Goal: Task Accomplishment & Management: Use online tool/utility

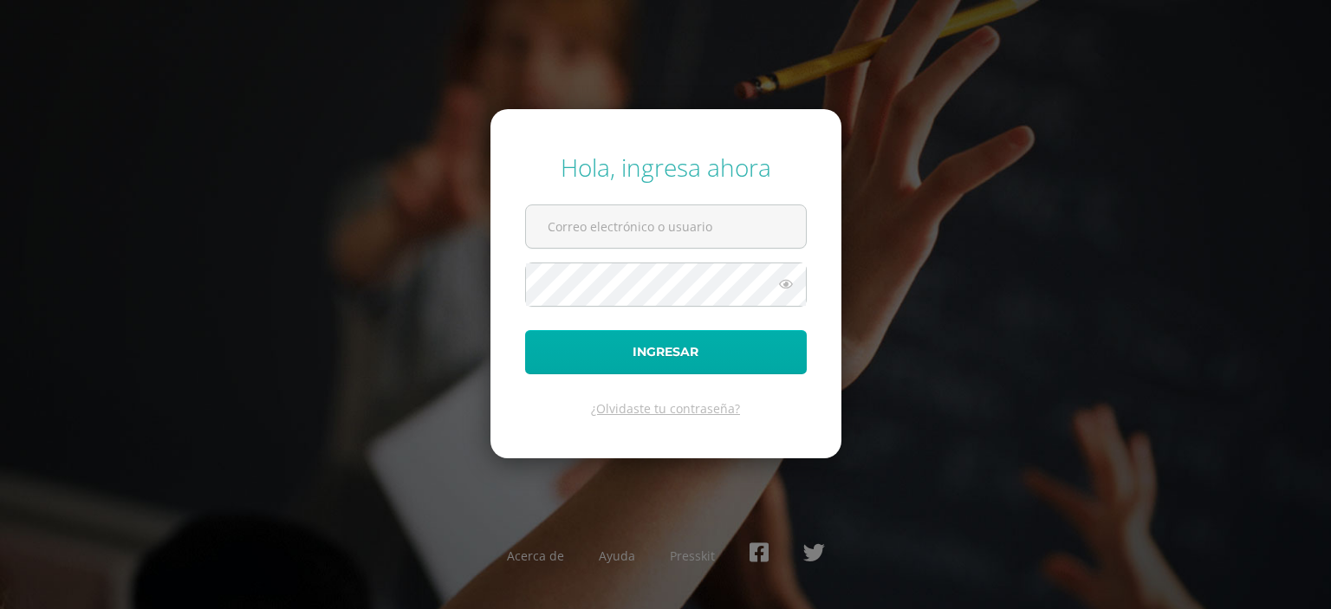
type input "edithk@cig.edu.gt"
click at [599, 347] on button "Ingresar" at bounding box center [666, 352] width 282 height 44
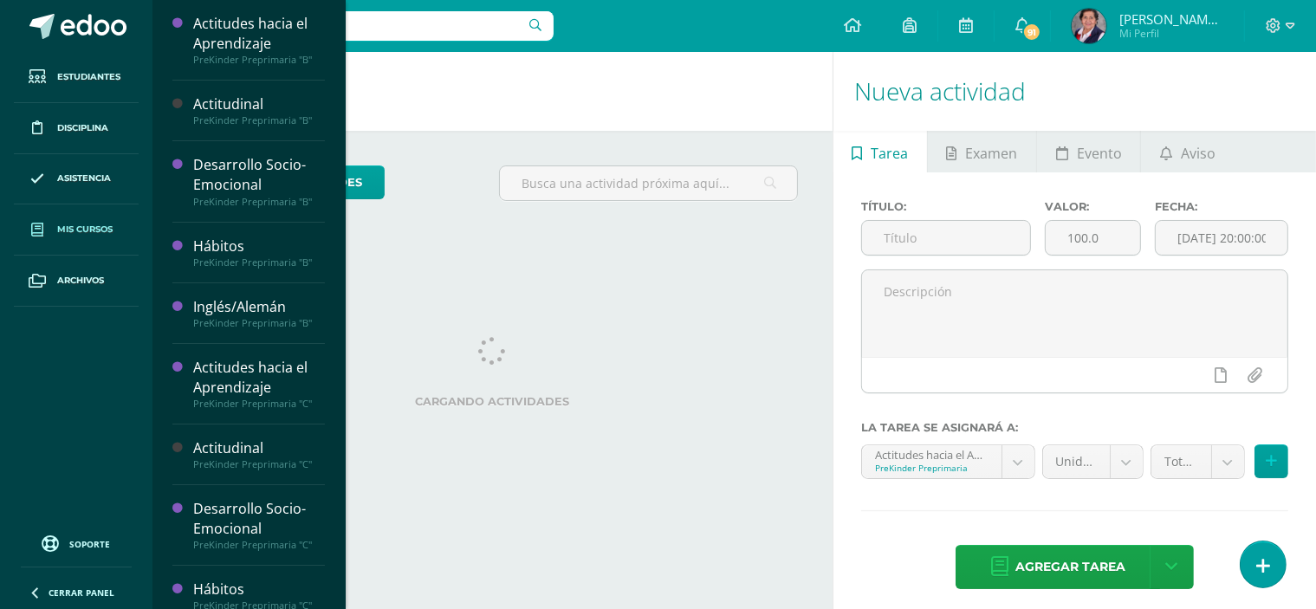
click at [110, 223] on span "Mis cursos" at bounding box center [84, 230] width 55 height 14
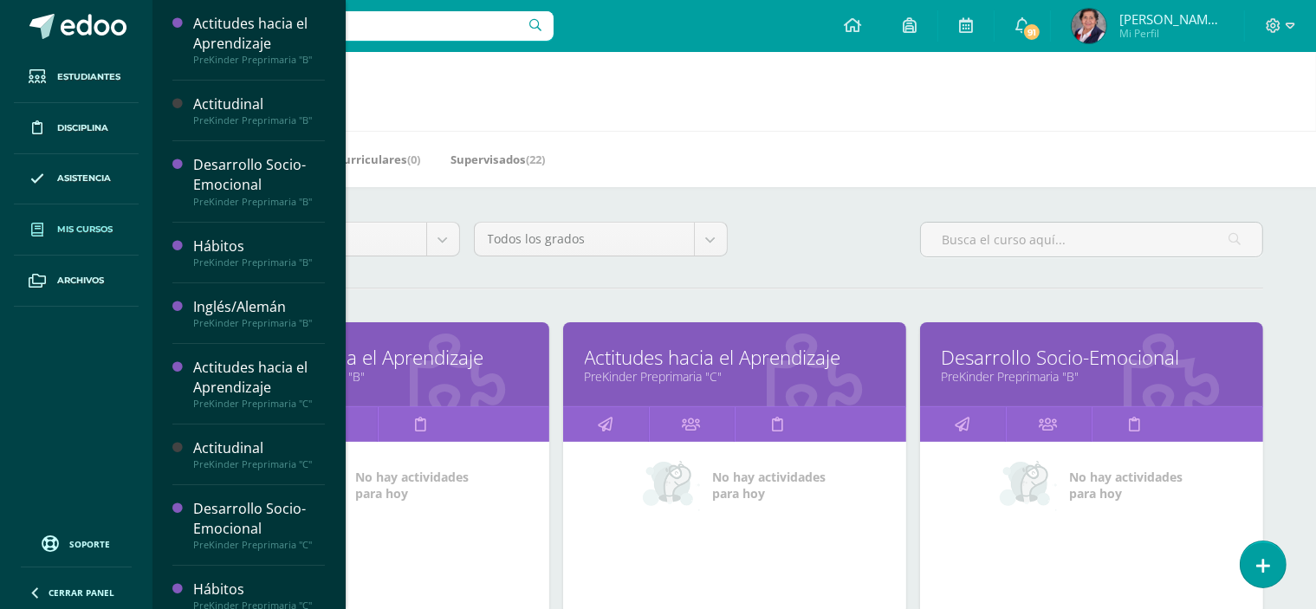
click at [85, 228] on span "Mis cursos" at bounding box center [84, 230] width 55 height 14
click at [241, 460] on span "Estudiantes" at bounding box center [250, 467] width 68 height 16
click at [243, 459] on span "Estudiantes" at bounding box center [250, 467] width 68 height 16
click at [248, 464] on span "Estudiantes" at bounding box center [250, 467] width 68 height 16
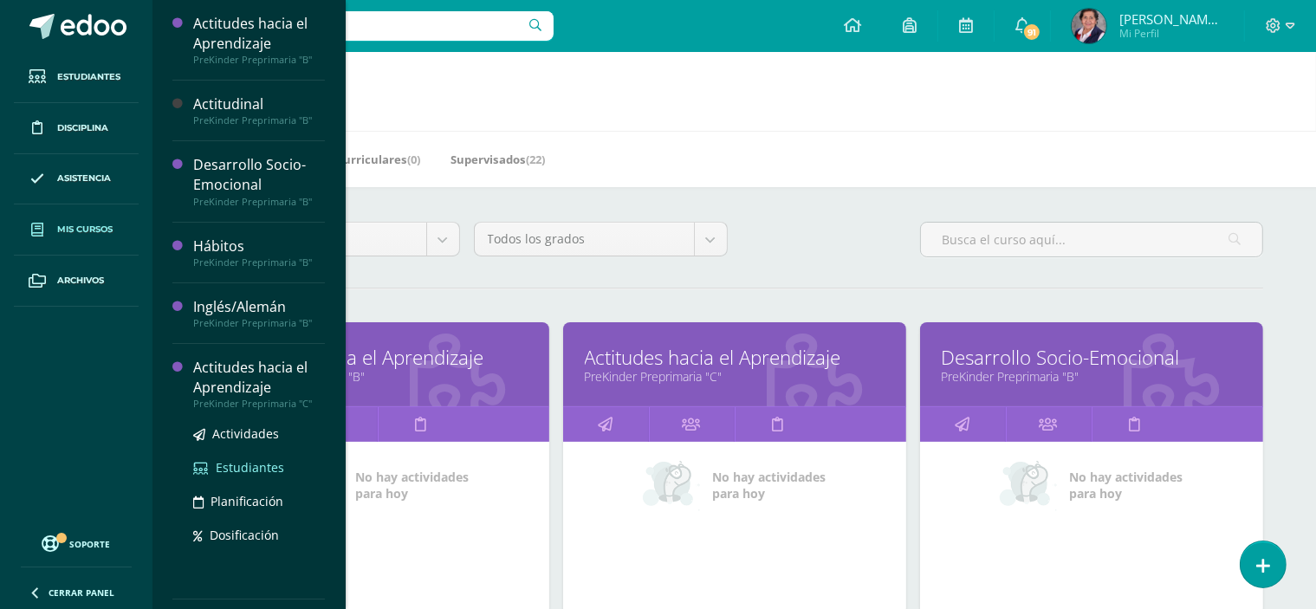
click at [248, 464] on span "Estudiantes" at bounding box center [250, 467] width 68 height 16
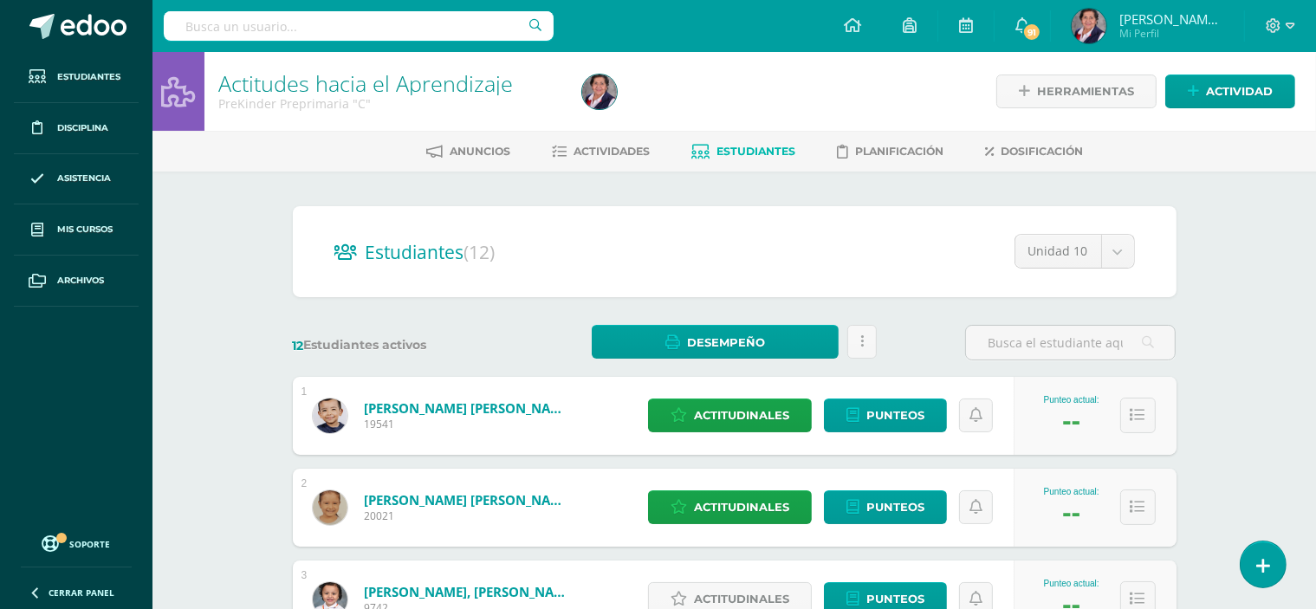
click at [59, 332] on ul "Estudiantes Disciplina Asistencia Mis cursos Archivos" at bounding box center [76, 287] width 153 height 471
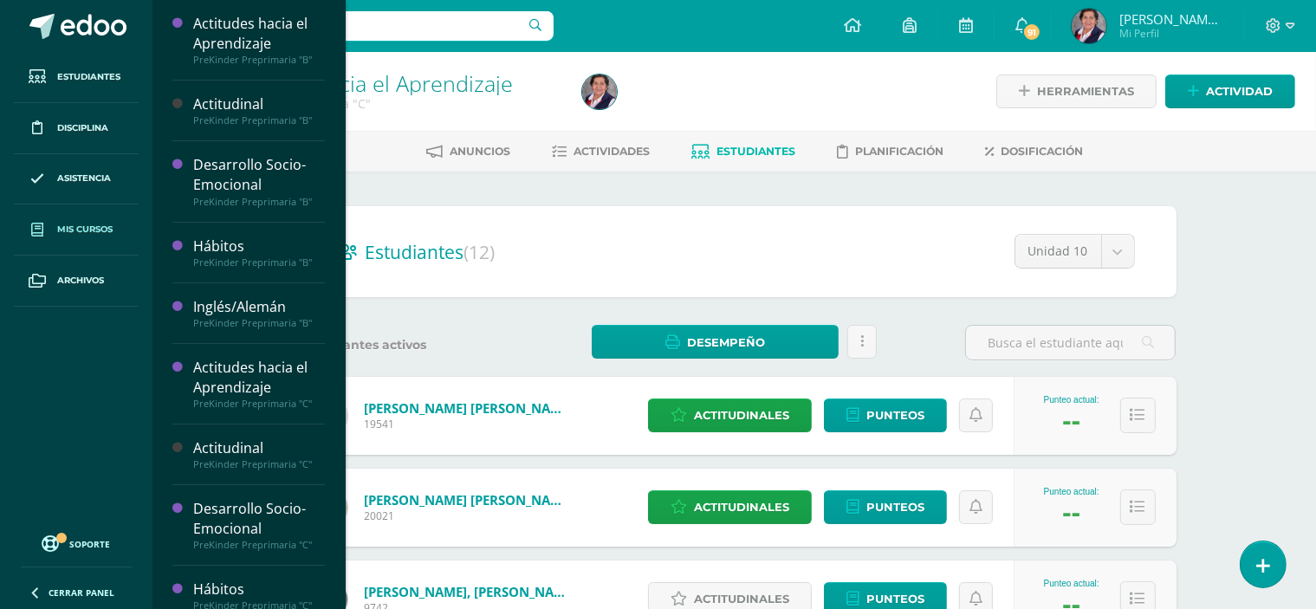
click at [95, 220] on link "Mis cursos" at bounding box center [76, 229] width 125 height 51
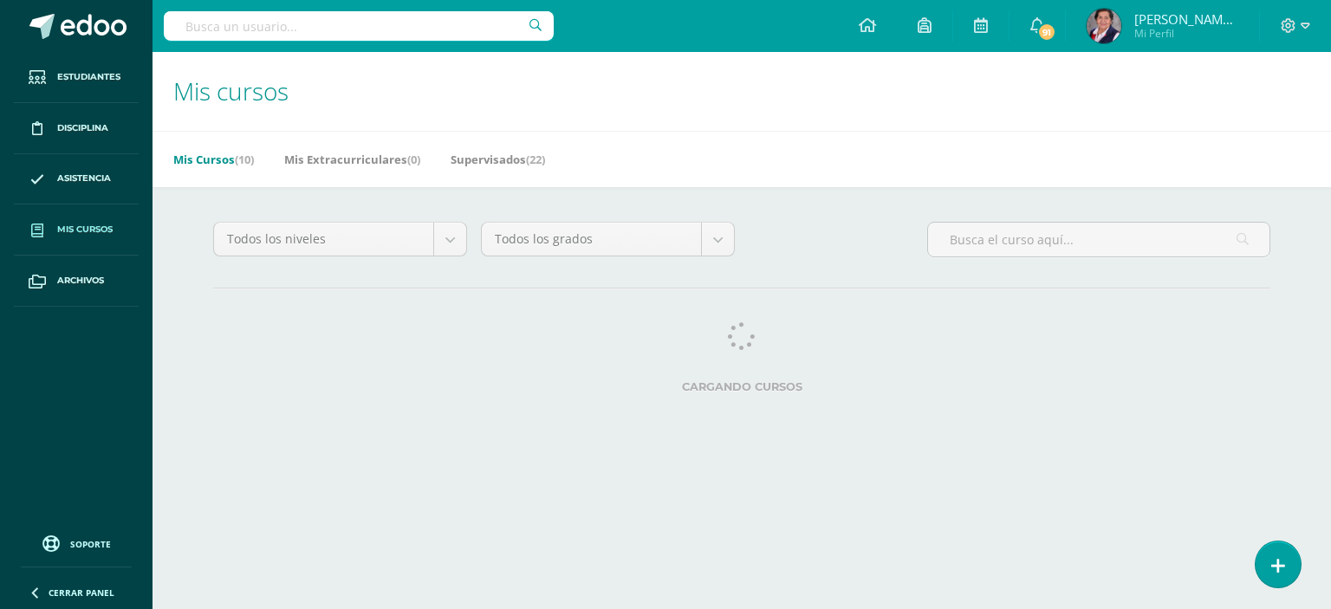
click at [227, 127] on h1 "Mis cursos" at bounding box center [741, 91] width 1137 height 79
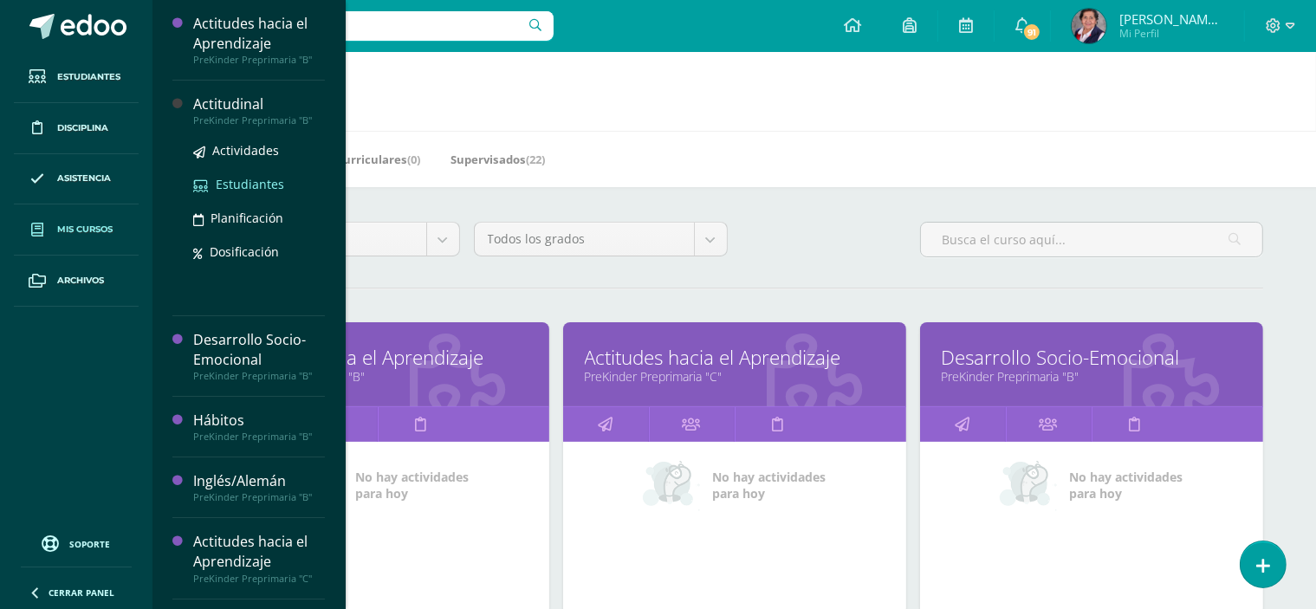
click at [219, 183] on span "Estudiantes" at bounding box center [250, 184] width 68 height 16
click at [223, 181] on span "Estudiantes" at bounding box center [250, 184] width 68 height 16
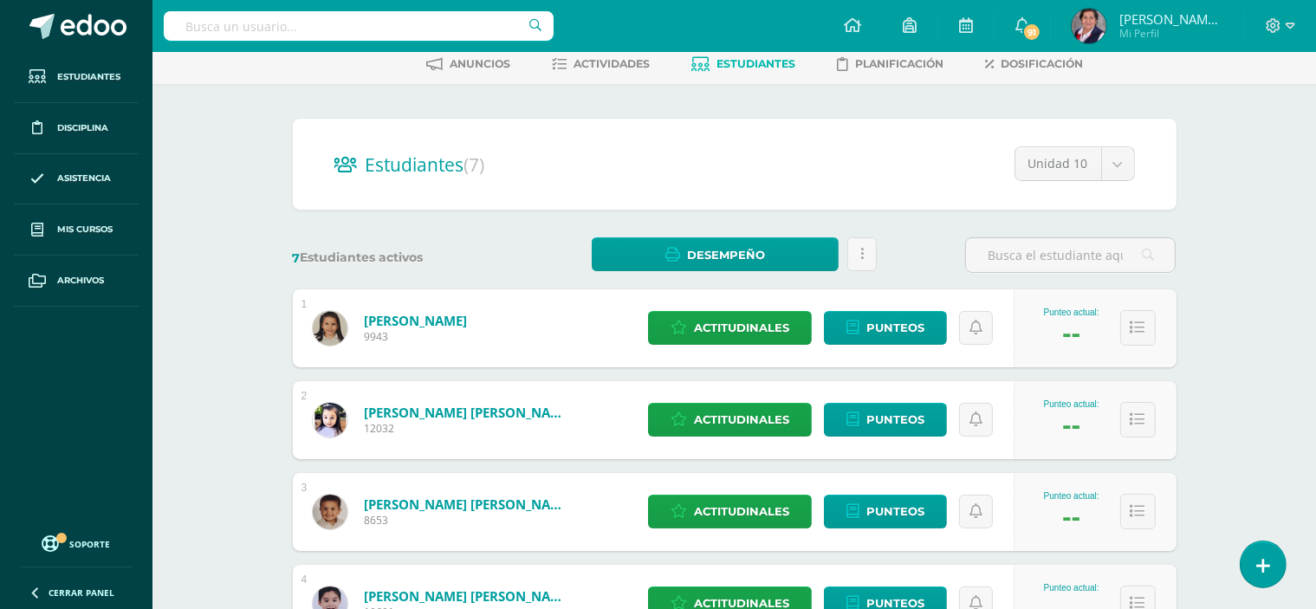
scroll to position [78, 0]
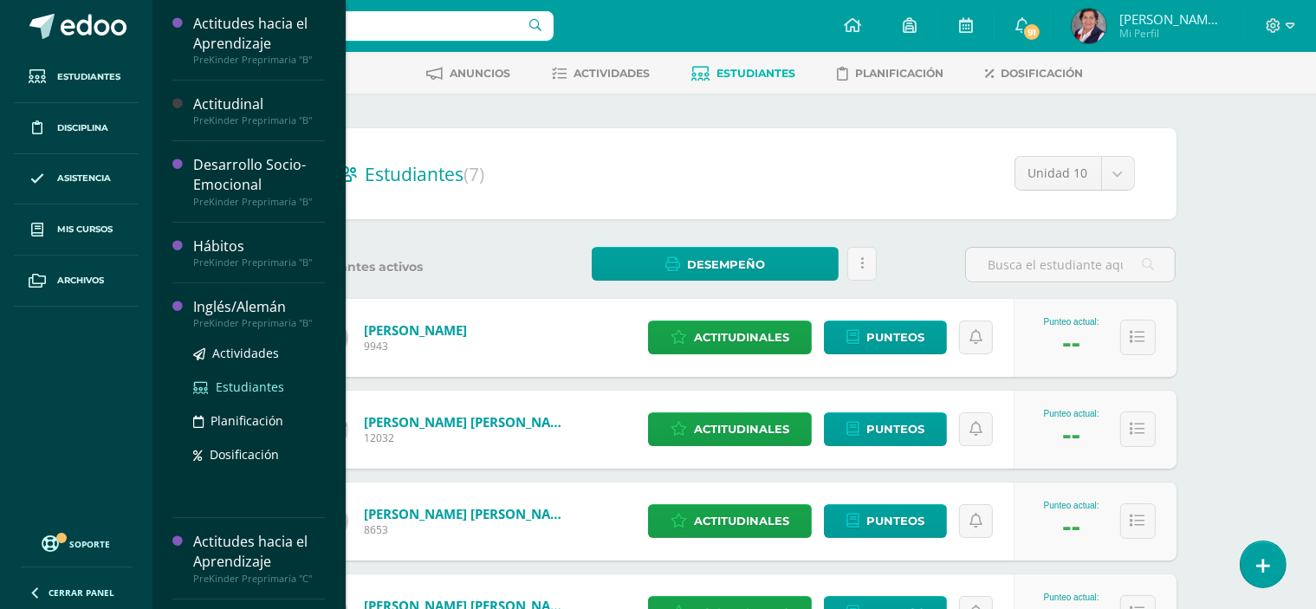
click at [237, 384] on span "Estudiantes" at bounding box center [250, 387] width 68 height 16
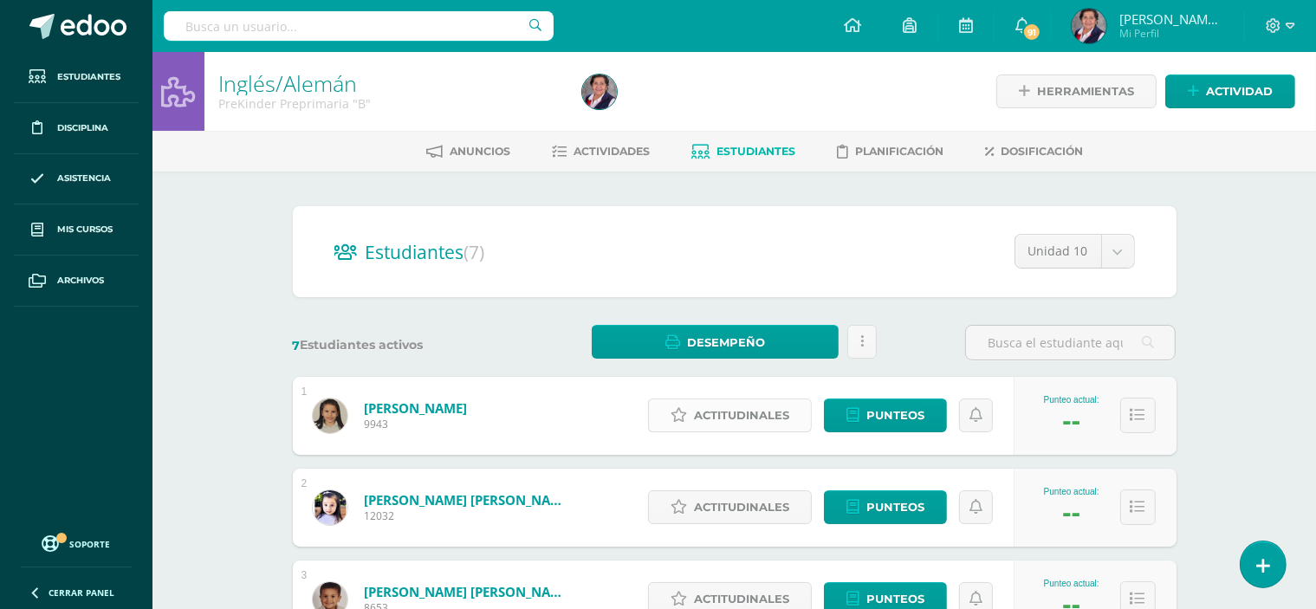
click at [748, 412] on span "Actitudinales" at bounding box center [741, 415] width 95 height 32
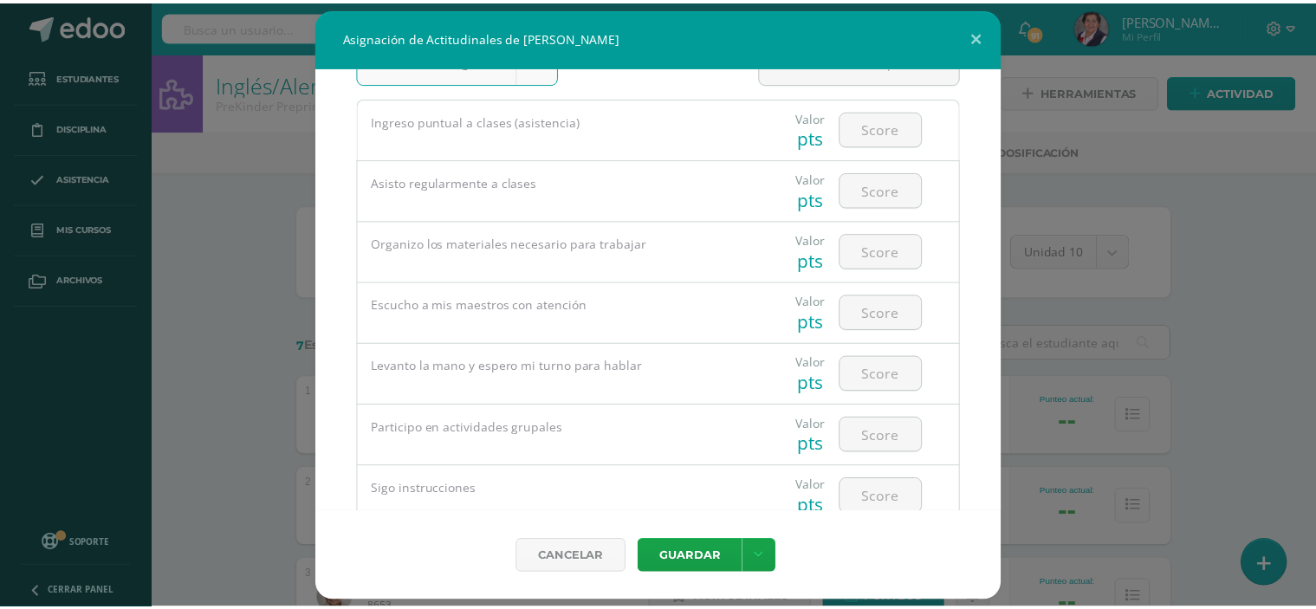
scroll to position [87, 0]
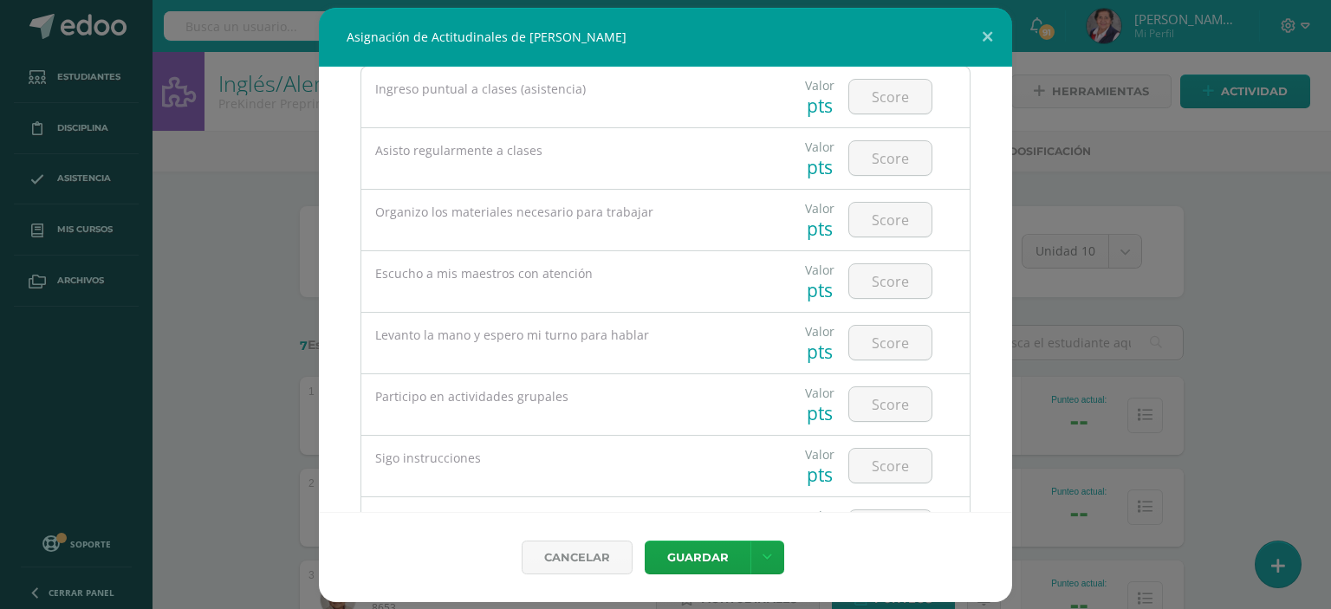
click at [77, 231] on div "Asignación de Actitudinales de Mariana Archila Prera Todas las Categorias Todas…" at bounding box center [665, 305] width 1317 height 594
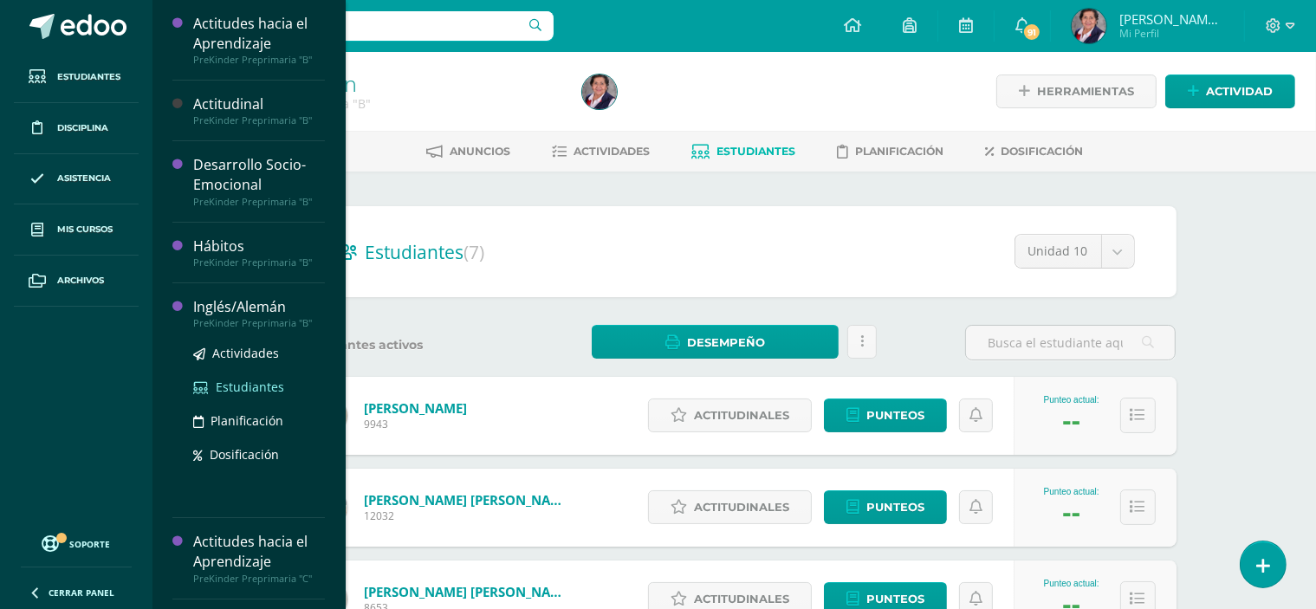
click at [240, 380] on span "Estudiantes" at bounding box center [250, 387] width 68 height 16
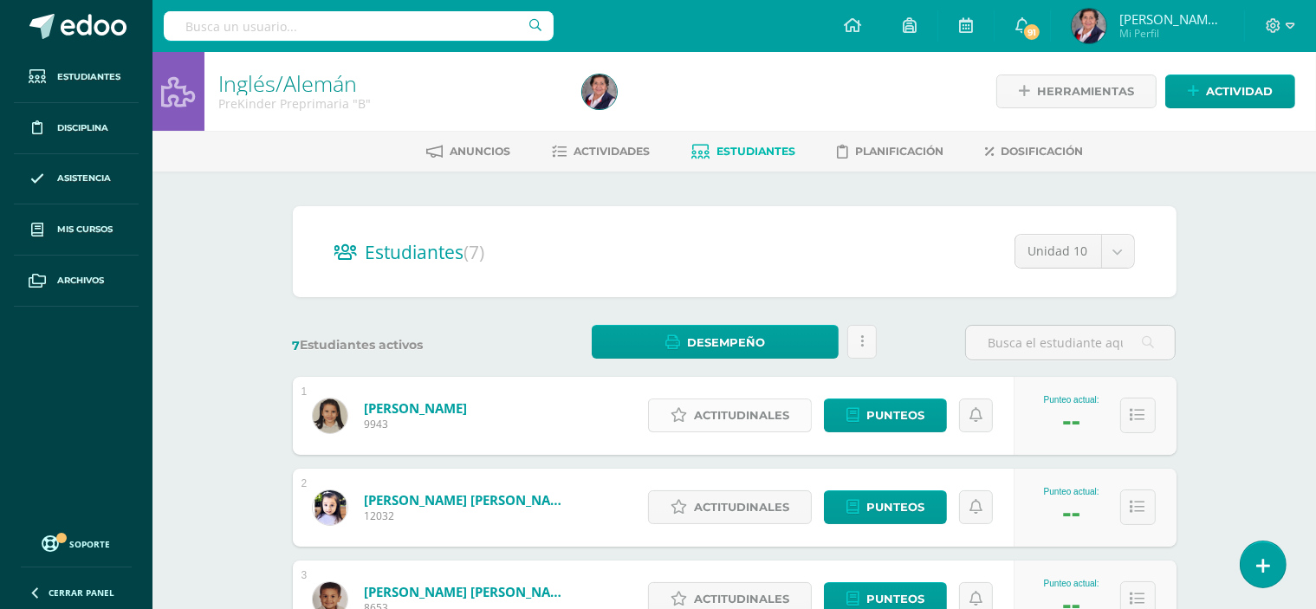
click at [741, 419] on span "Actitudinales" at bounding box center [741, 415] width 95 height 32
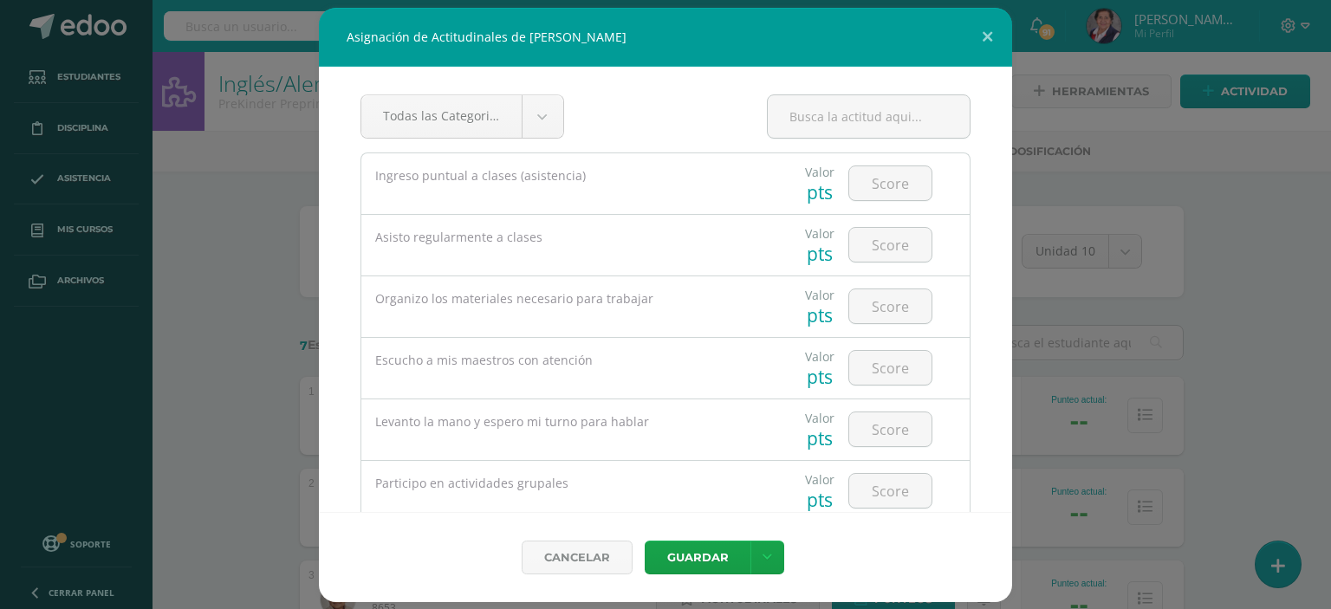
click at [88, 228] on div "Asignación de Actitudinales de [PERSON_NAME] Todas las Categorias Todas las Cat…" at bounding box center [665, 305] width 1317 height 594
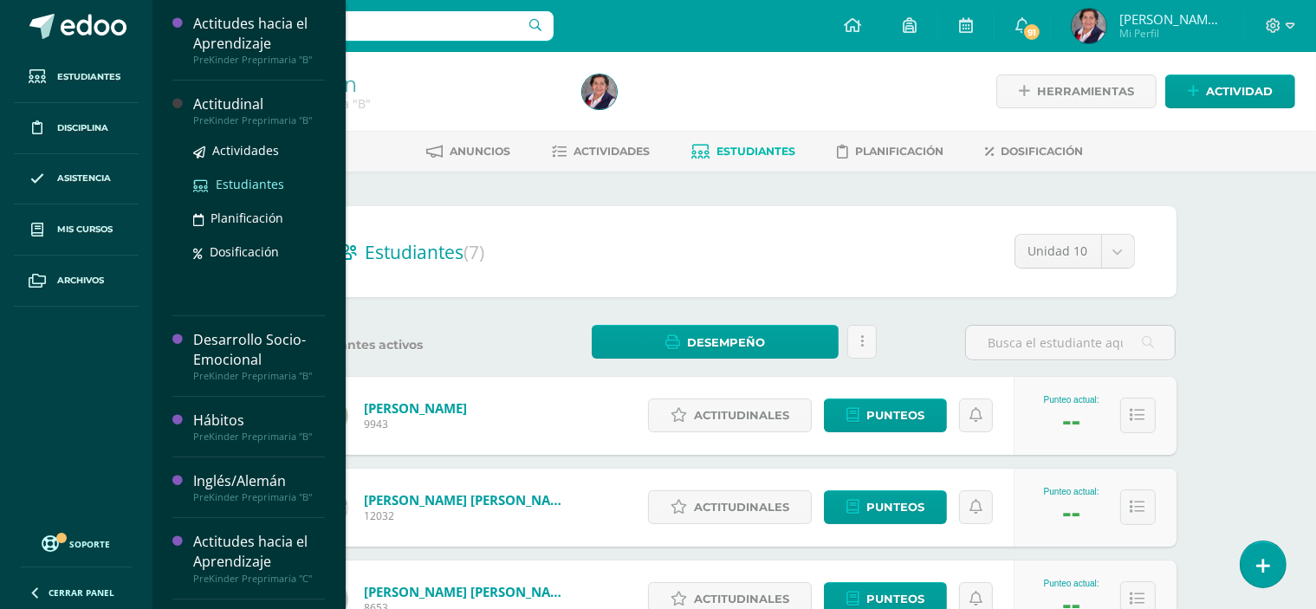
click at [263, 180] on span "Estudiantes" at bounding box center [250, 184] width 68 height 16
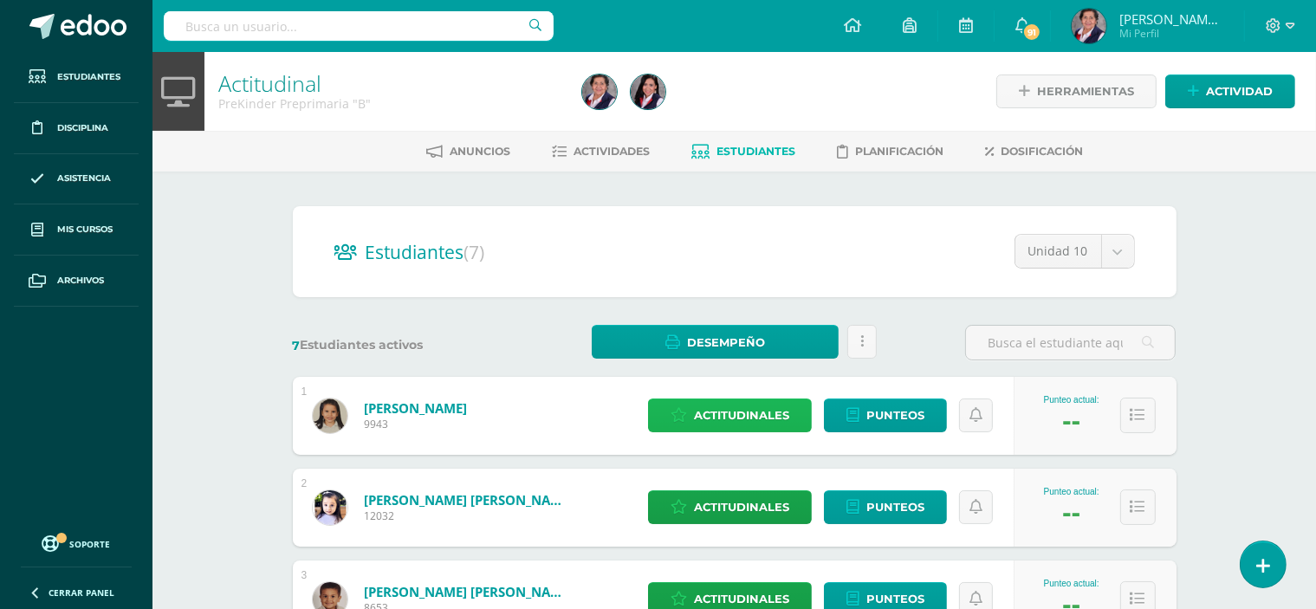
click at [763, 417] on span "Actitudinales" at bounding box center [741, 415] width 95 height 32
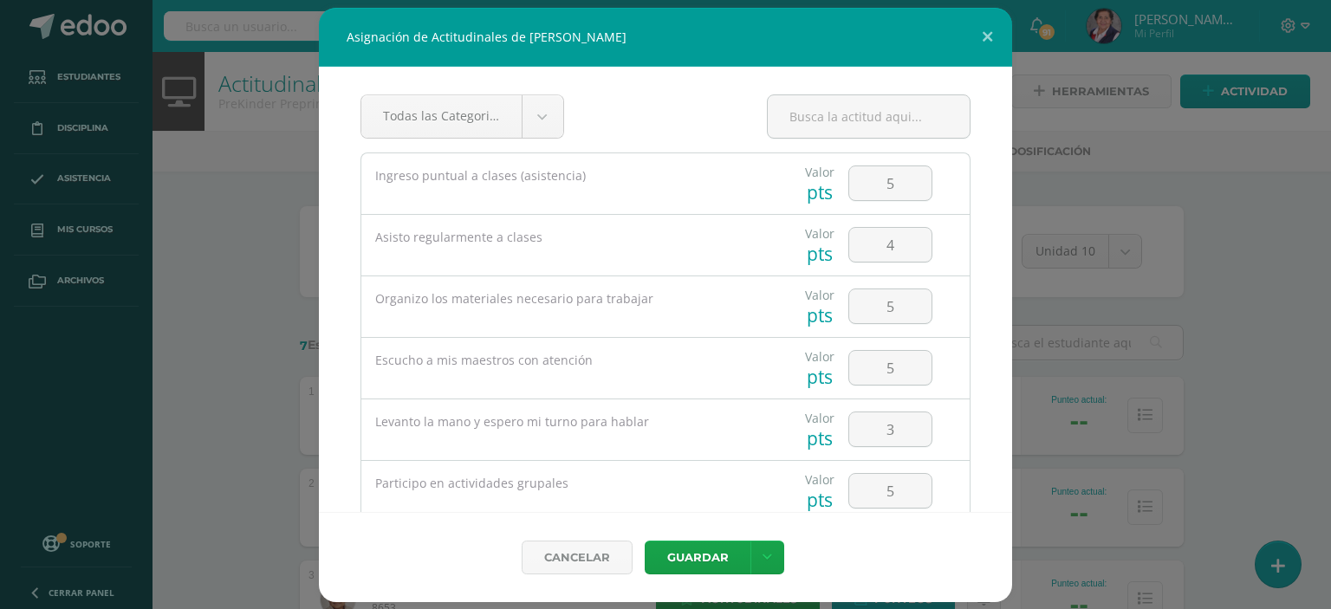
click at [60, 225] on div "Asignación de Actitudinales de Mariana Archila Prera Todas las Categorias Todas…" at bounding box center [665, 305] width 1317 height 594
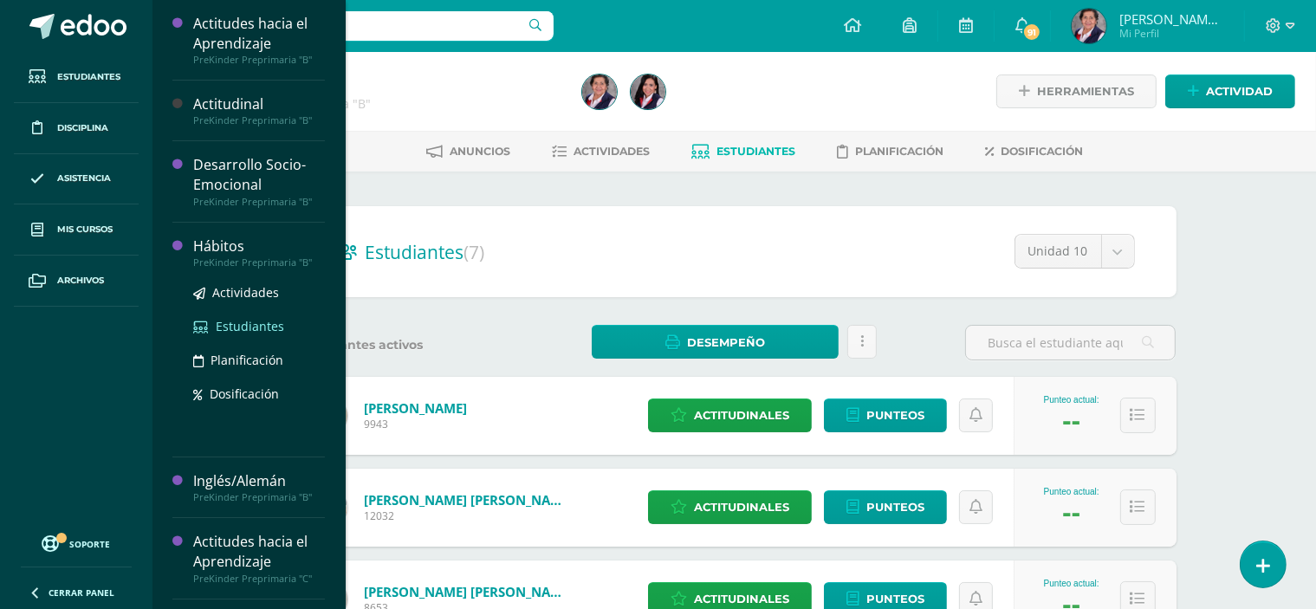
click at [239, 325] on span "Estudiantes" at bounding box center [250, 326] width 68 height 16
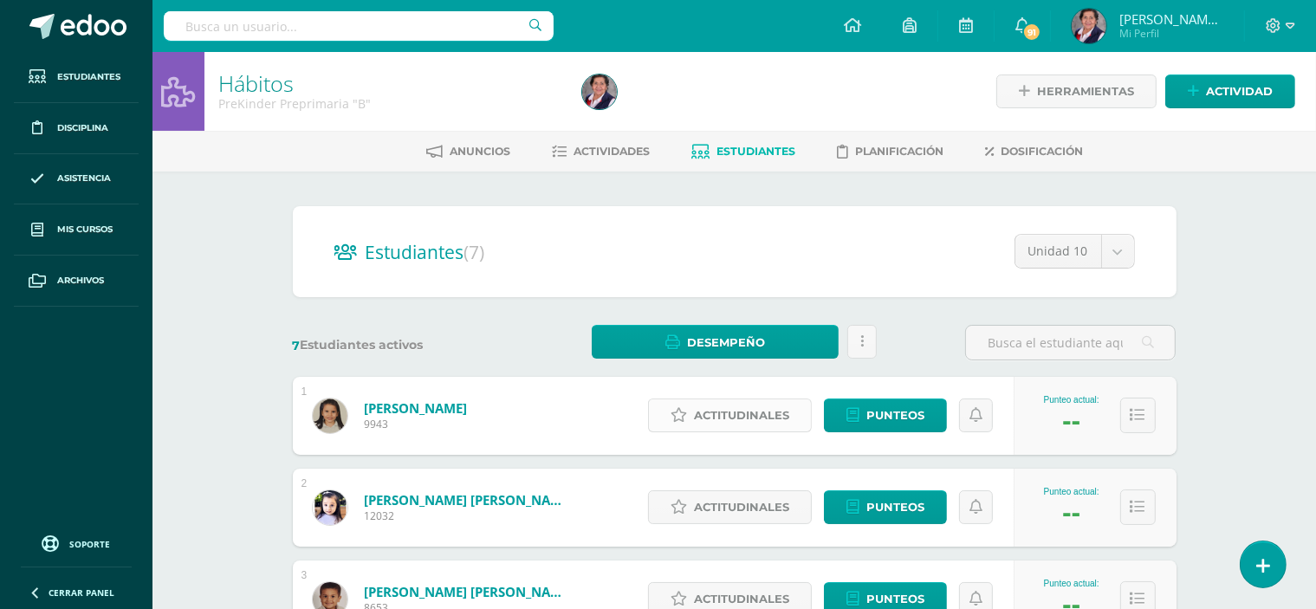
click at [743, 419] on span "Actitudinales" at bounding box center [741, 415] width 95 height 32
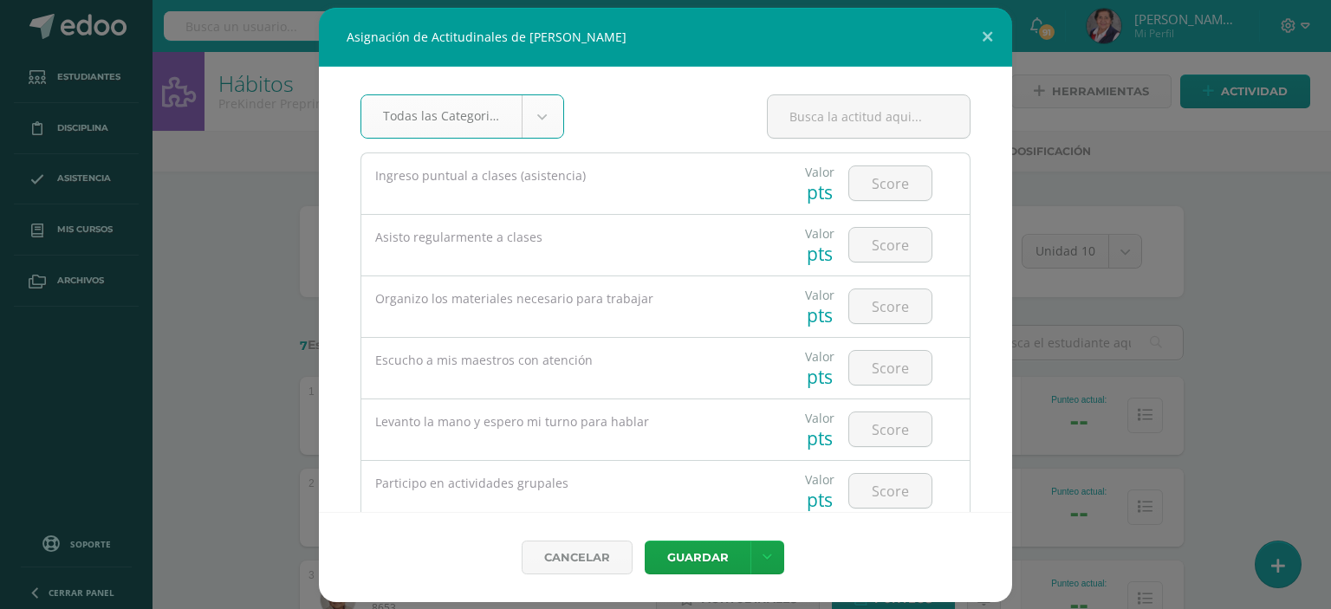
click at [76, 228] on div "Asignación de Actitudinales de Mariana Archila Prera Todas las Categorias Todas…" at bounding box center [665, 305] width 1317 height 594
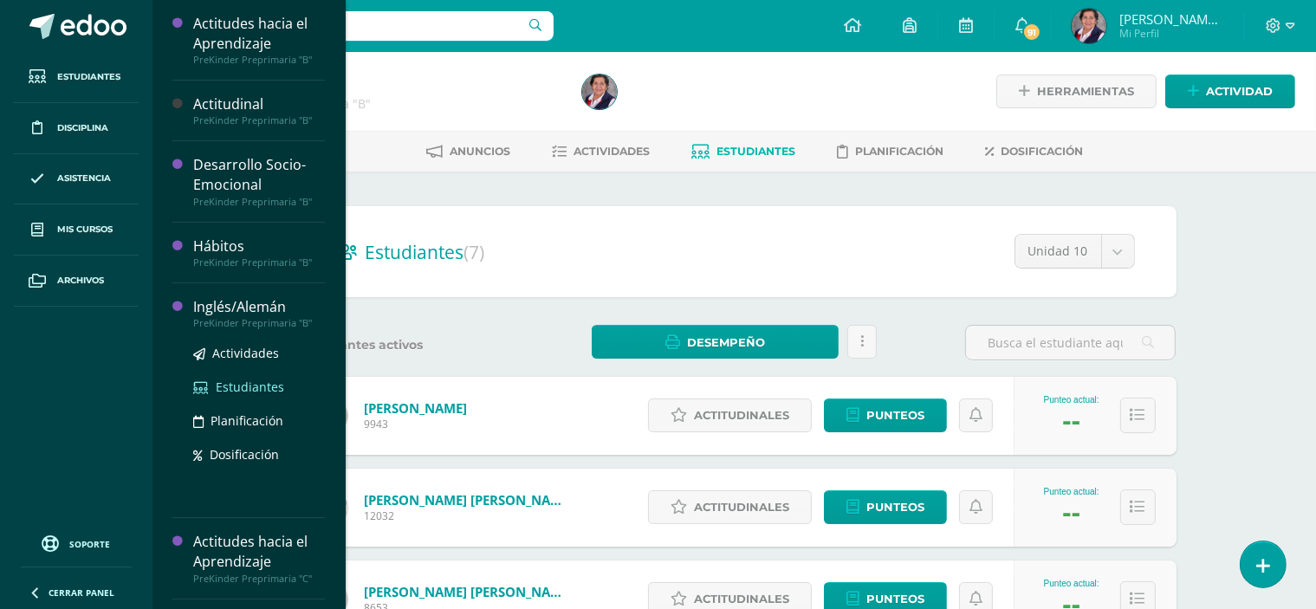
click at [256, 379] on span "Estudiantes" at bounding box center [250, 387] width 68 height 16
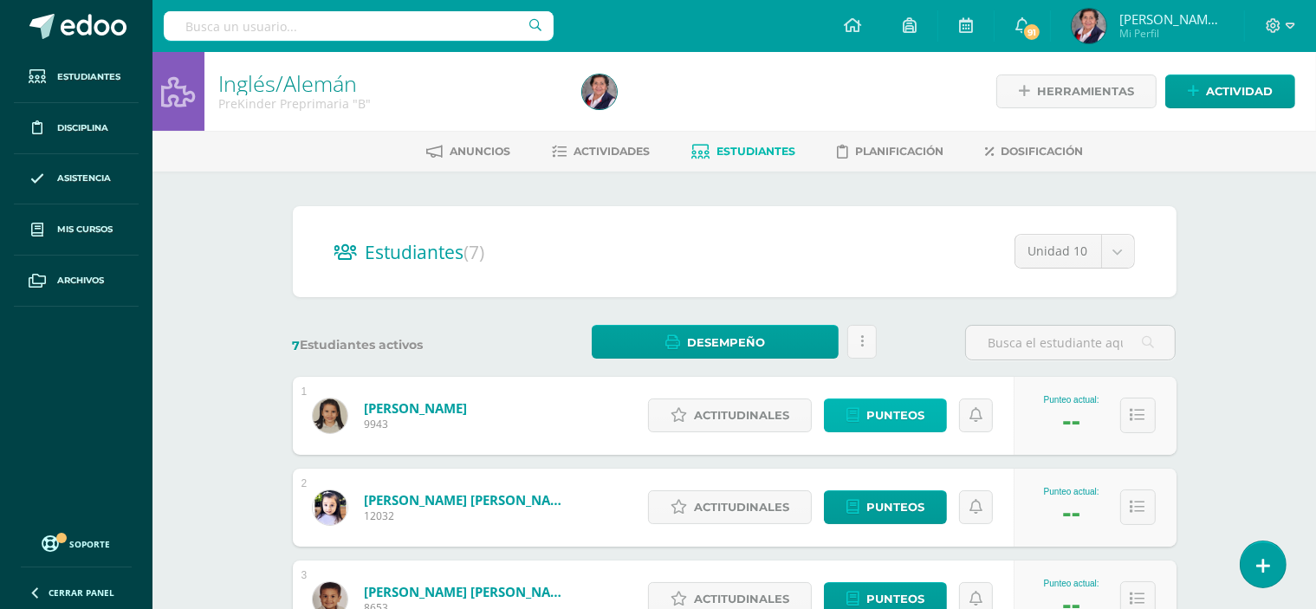
click at [881, 419] on span "Punteos" at bounding box center [895, 415] width 58 height 32
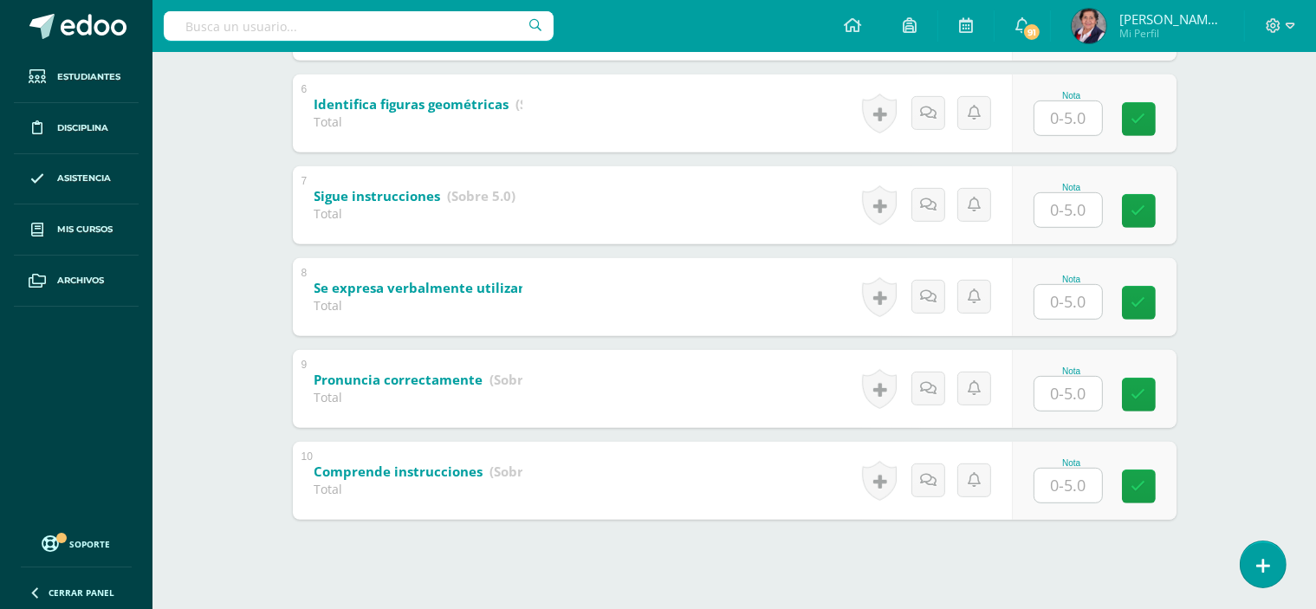
scroll to position [836, 0]
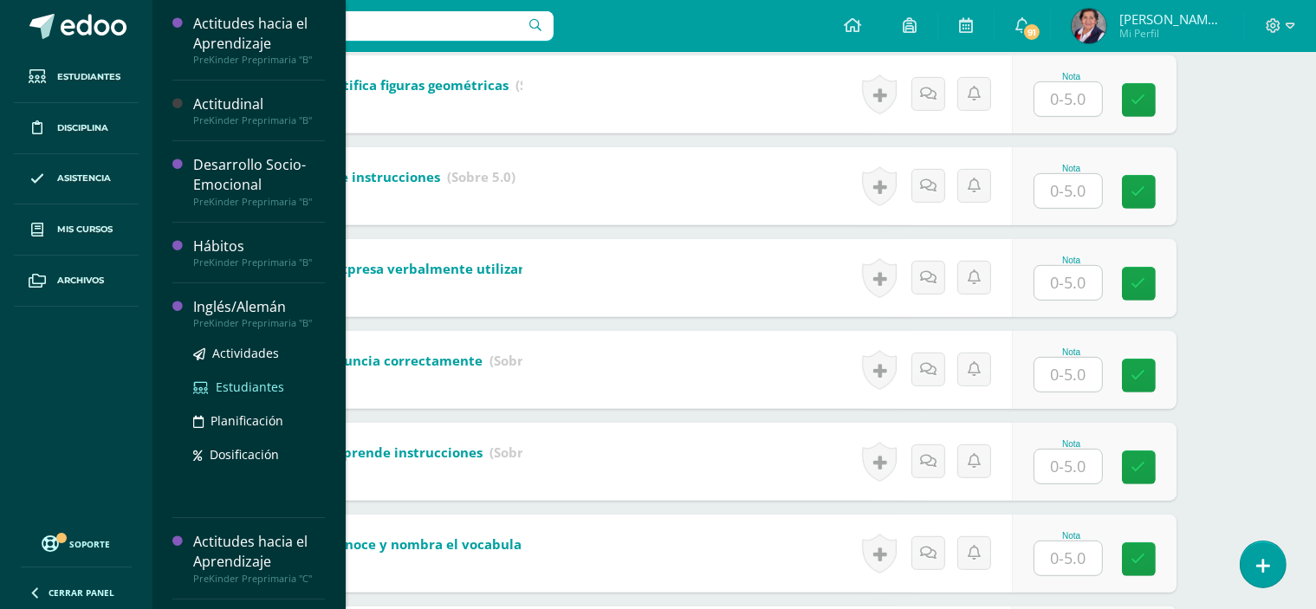
click at [217, 387] on span "Estudiantes" at bounding box center [250, 387] width 68 height 16
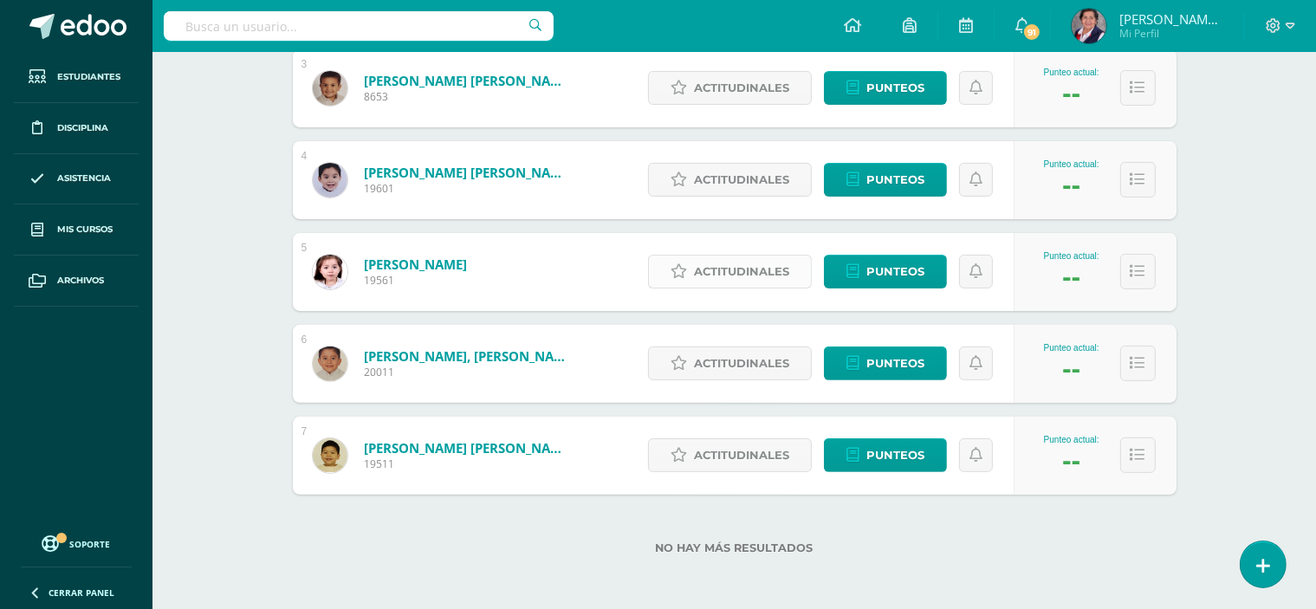
scroll to position [425, 0]
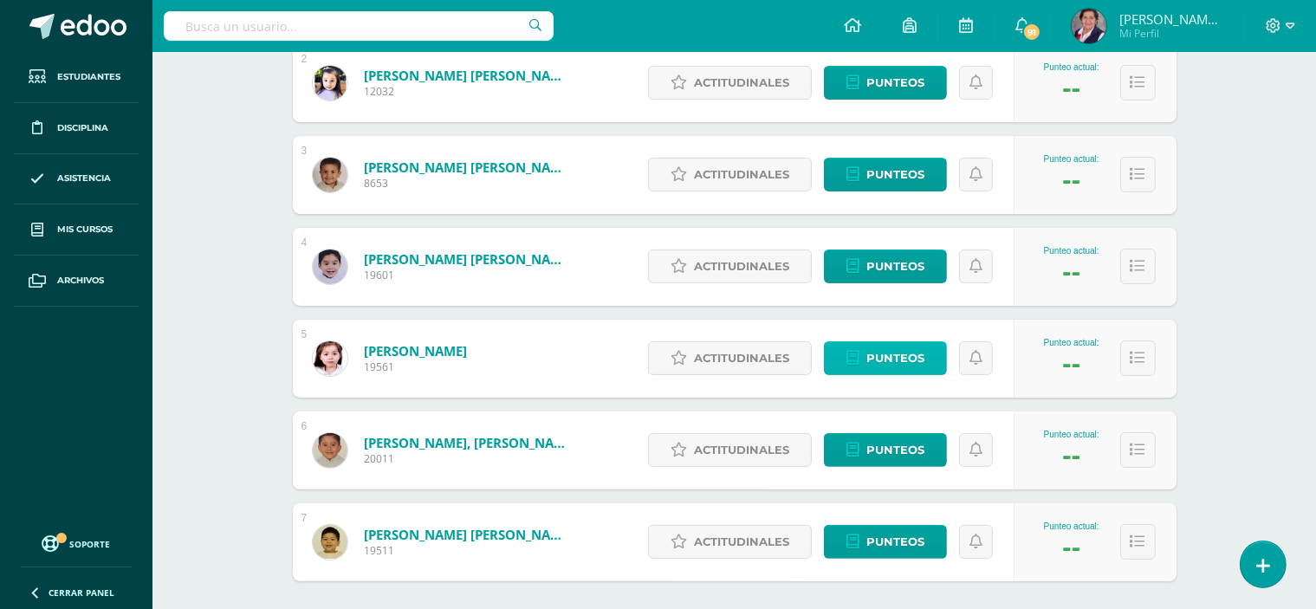
click at [870, 356] on span "Punteos" at bounding box center [895, 358] width 58 height 32
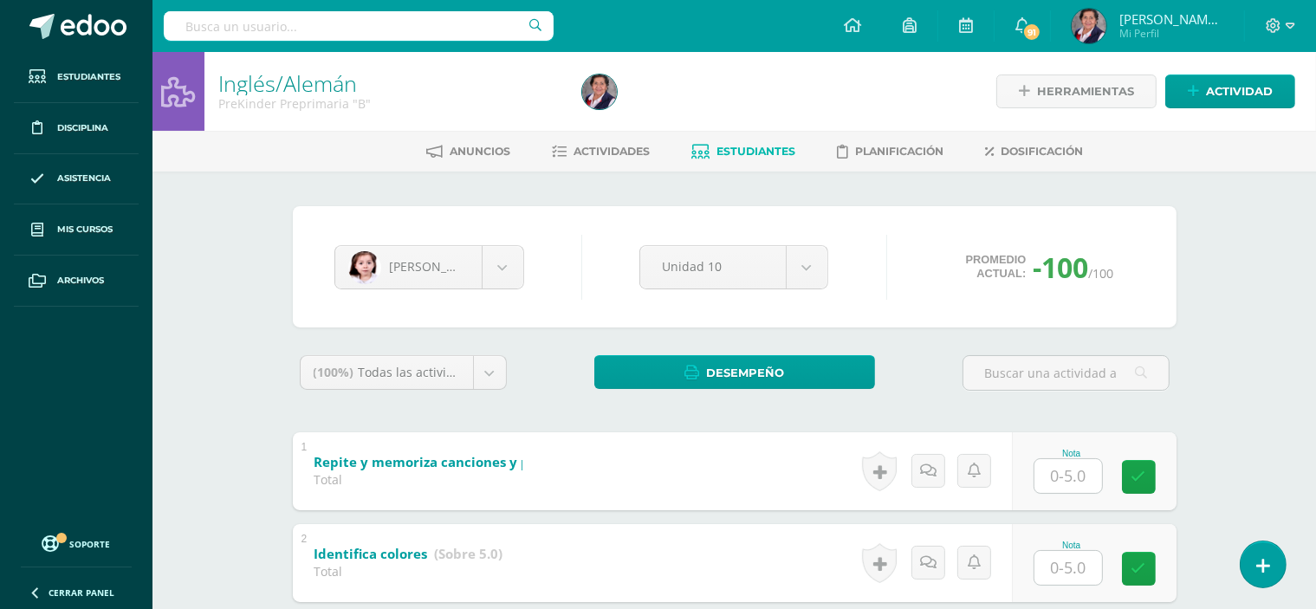
click at [1066, 479] on input "text" at bounding box center [1069, 476] width 68 height 34
click at [1084, 471] on input "33" at bounding box center [1077, 475] width 69 height 35
click at [1084, 472] on input "33" at bounding box center [1077, 475] width 69 height 35
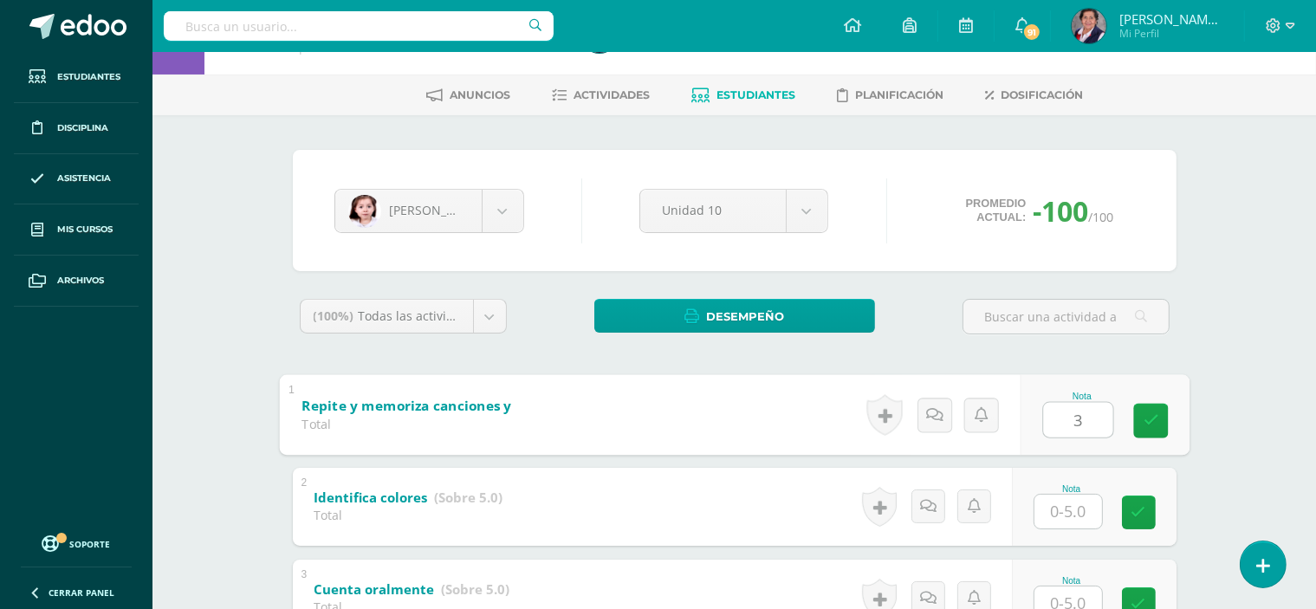
scroll to position [87, 0]
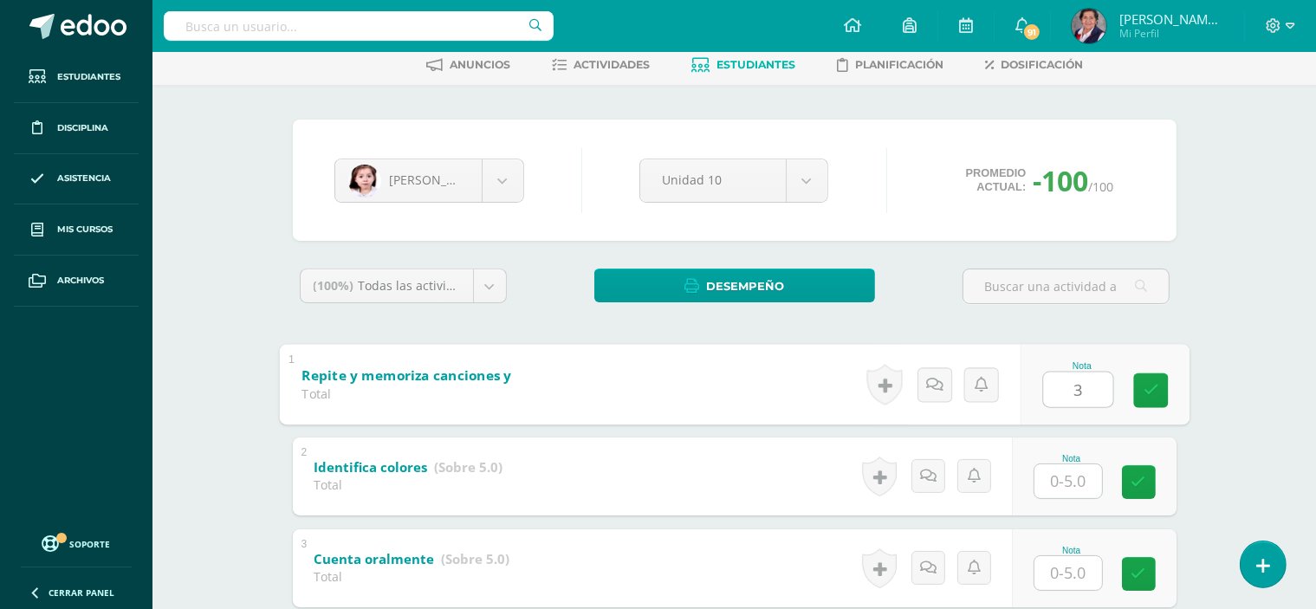
type input "3"
click at [1071, 483] on input "text" at bounding box center [1069, 481] width 68 height 34
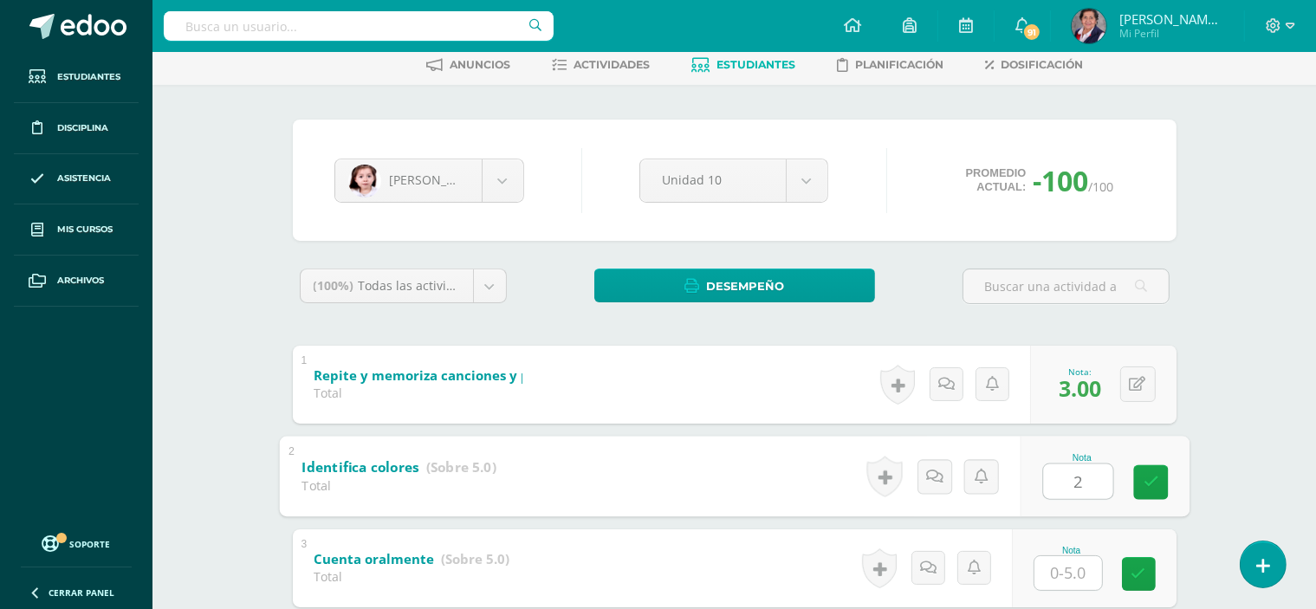
type input "2"
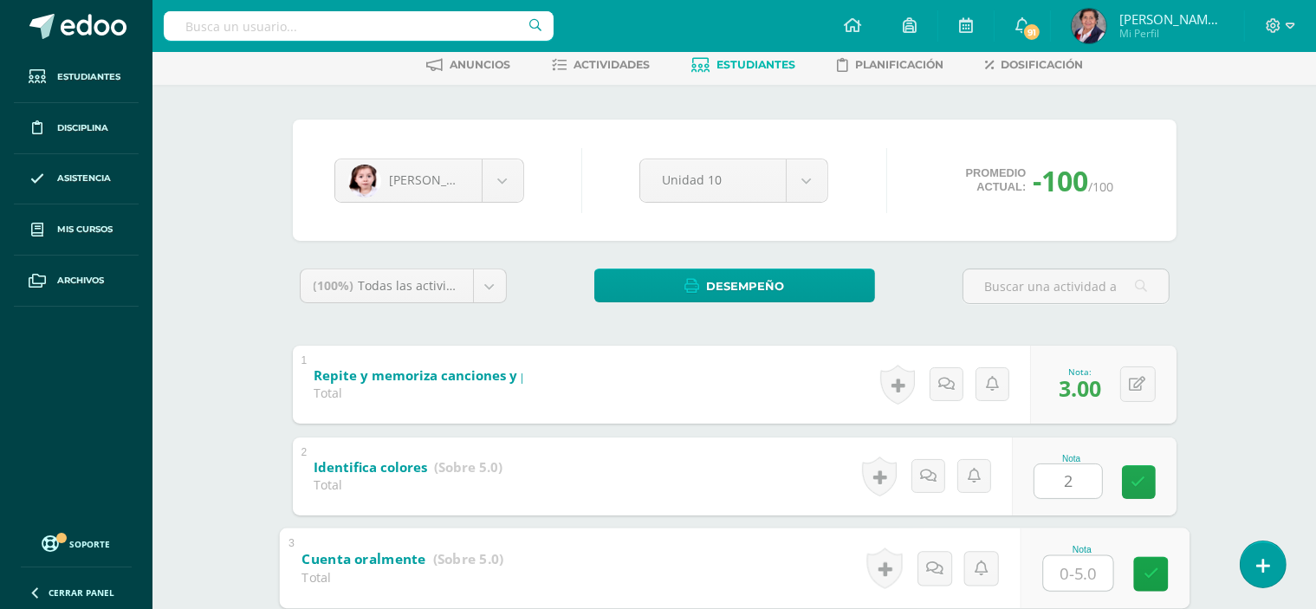
click at [1087, 568] on input "text" at bounding box center [1077, 572] width 69 height 35
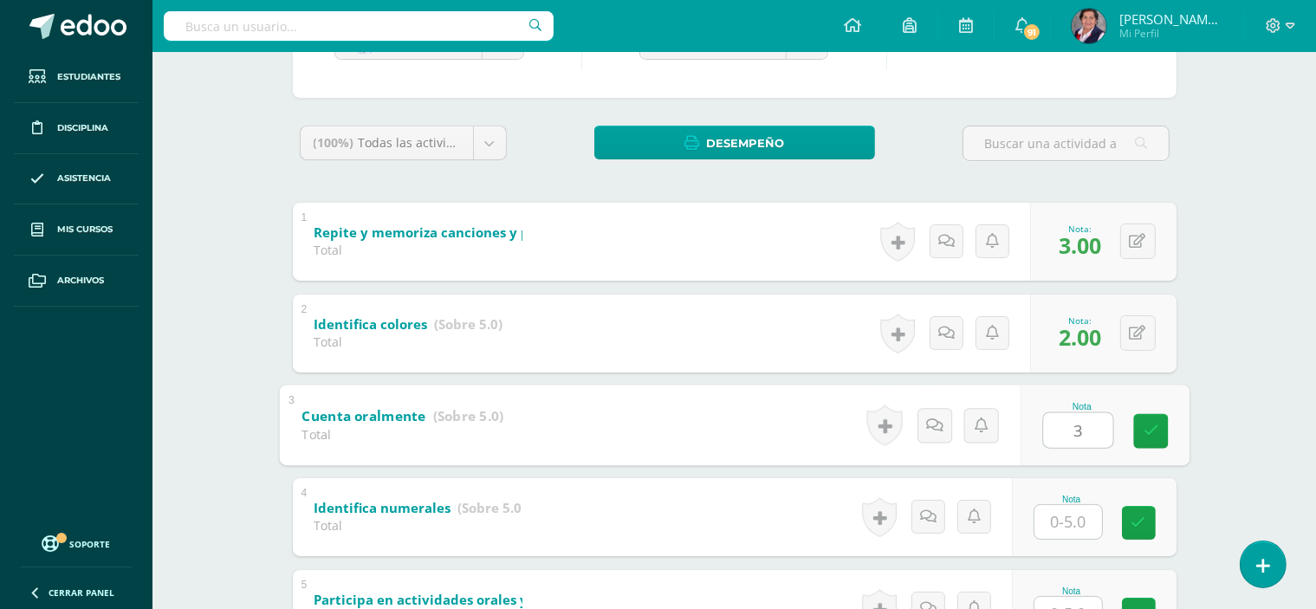
scroll to position [260, 0]
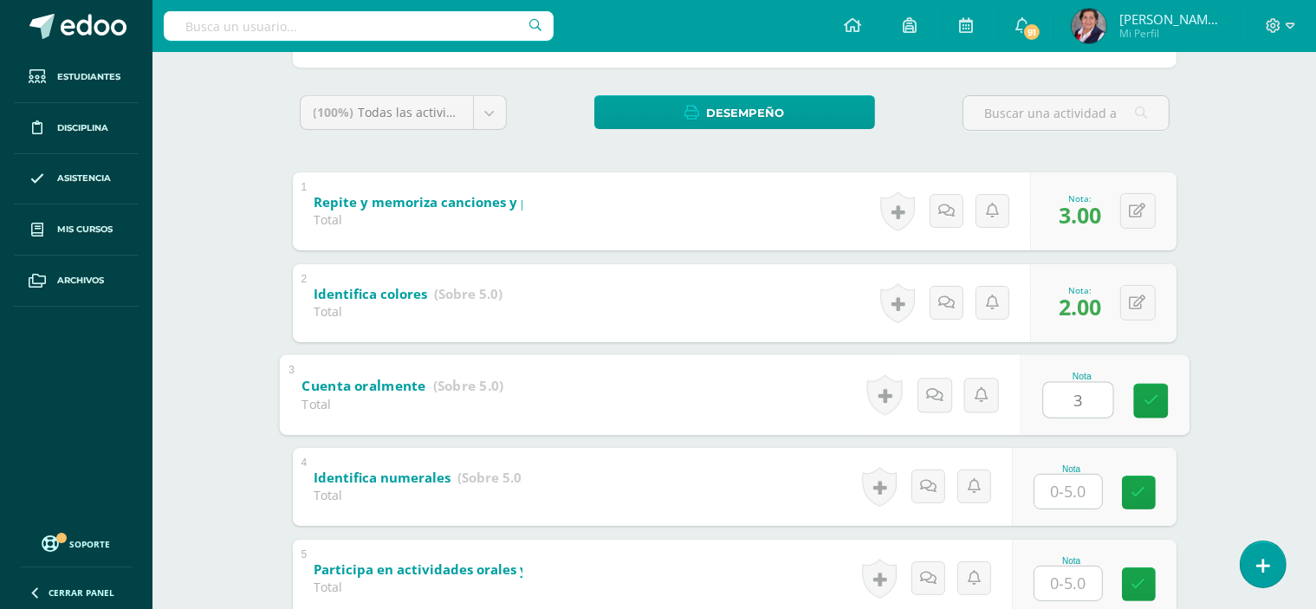
type input "3"
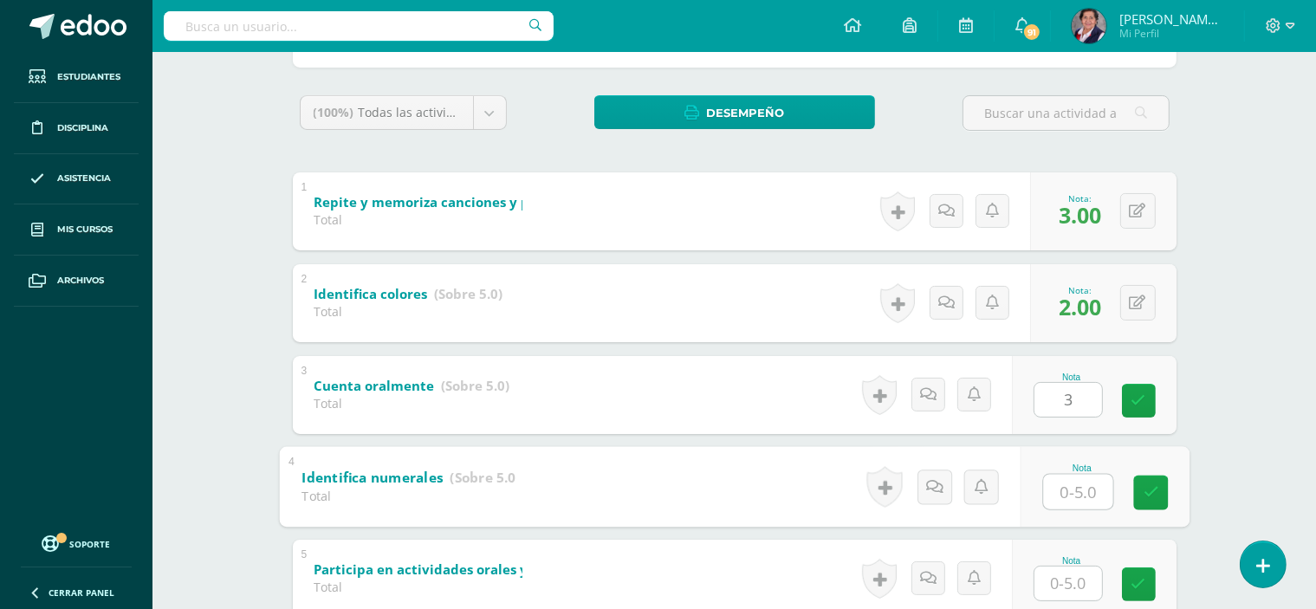
click at [1081, 486] on input "text" at bounding box center [1077, 491] width 69 height 35
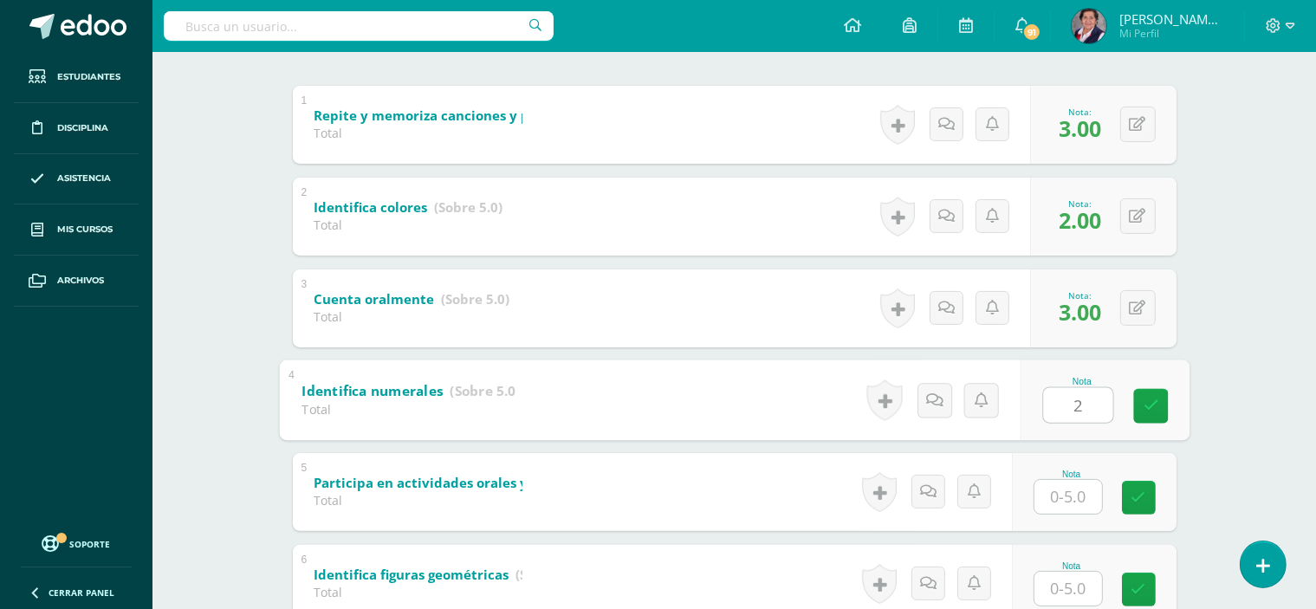
scroll to position [433, 0]
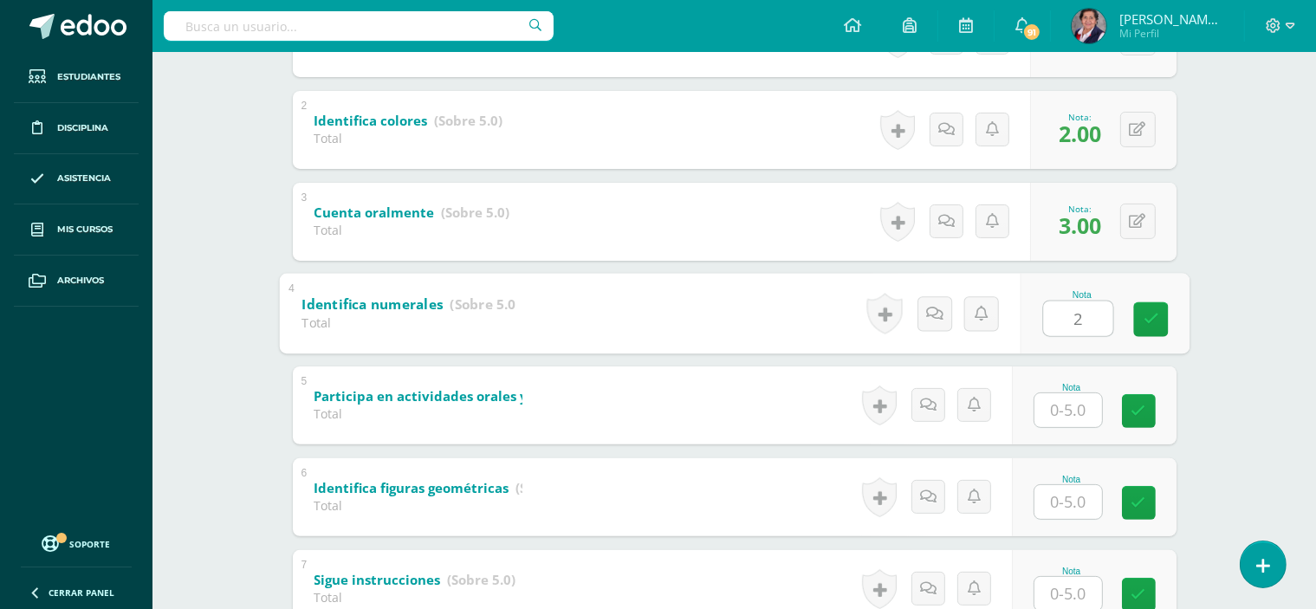
type input "2"
click at [1065, 406] on input "text" at bounding box center [1069, 410] width 68 height 34
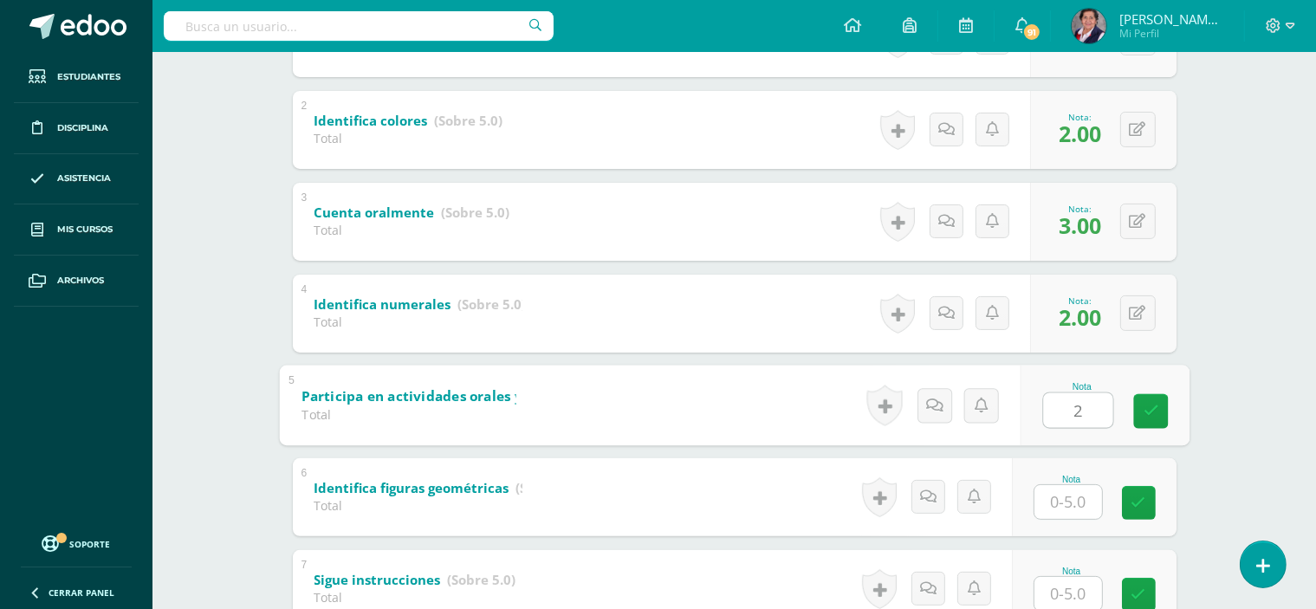
type input "2"
click at [1088, 505] on input "text" at bounding box center [1069, 502] width 68 height 34
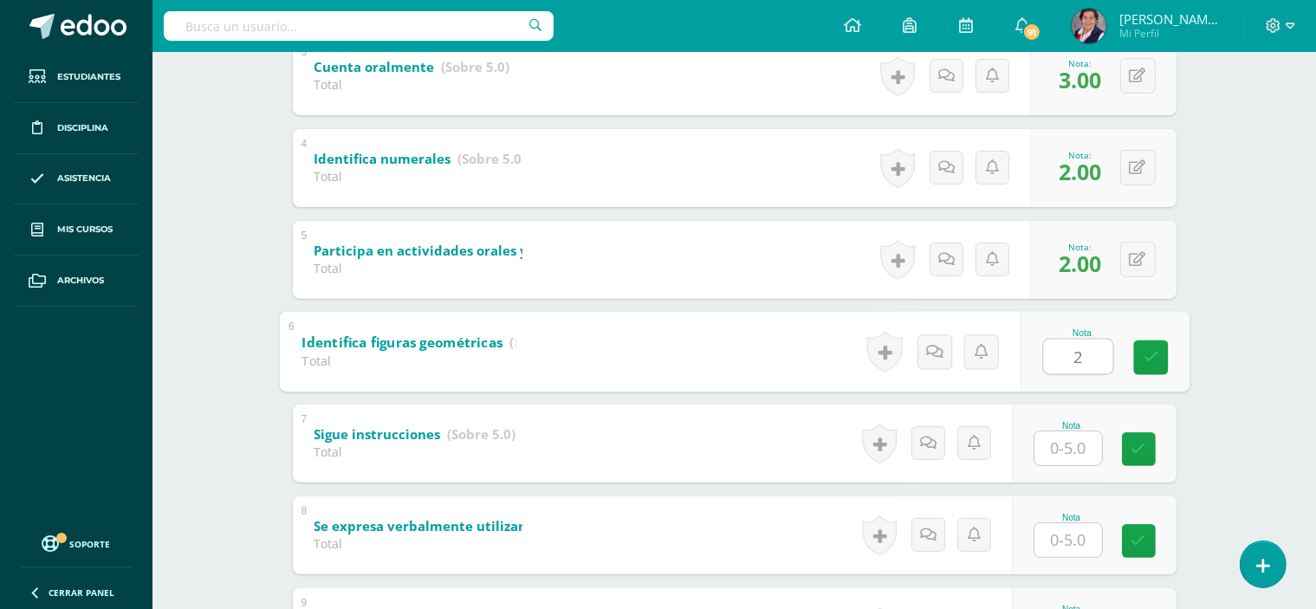
scroll to position [607, 0]
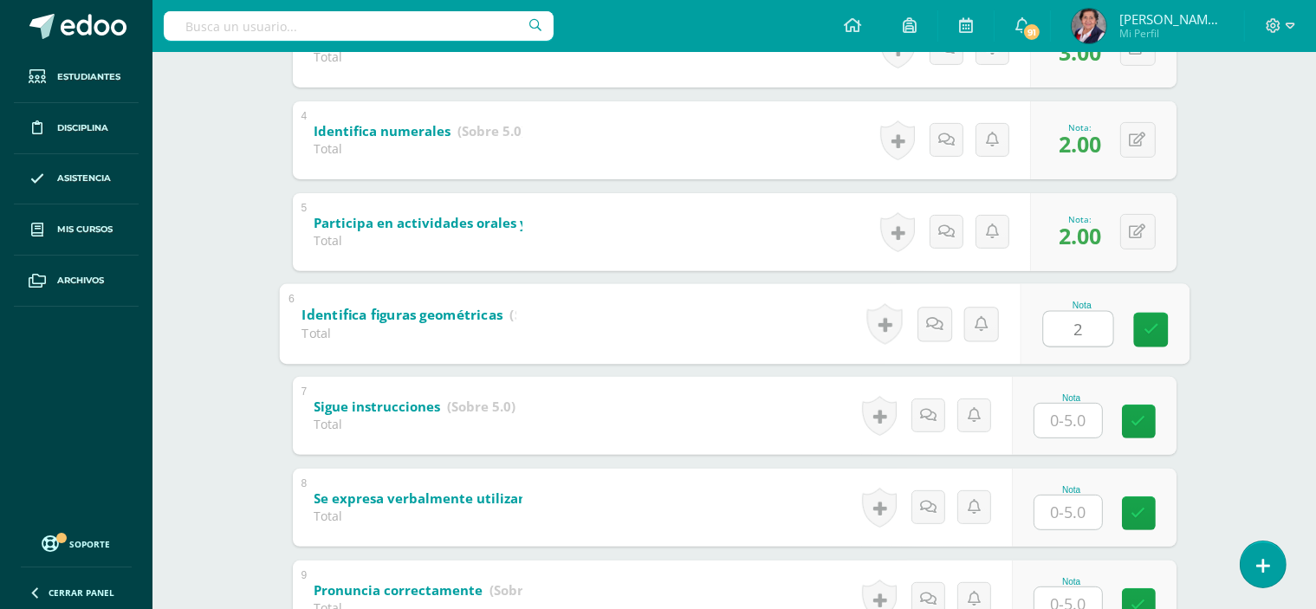
type input "2"
click at [1081, 423] on input "text" at bounding box center [1069, 421] width 68 height 34
click at [1081, 423] on input "3" at bounding box center [1069, 421] width 68 height 34
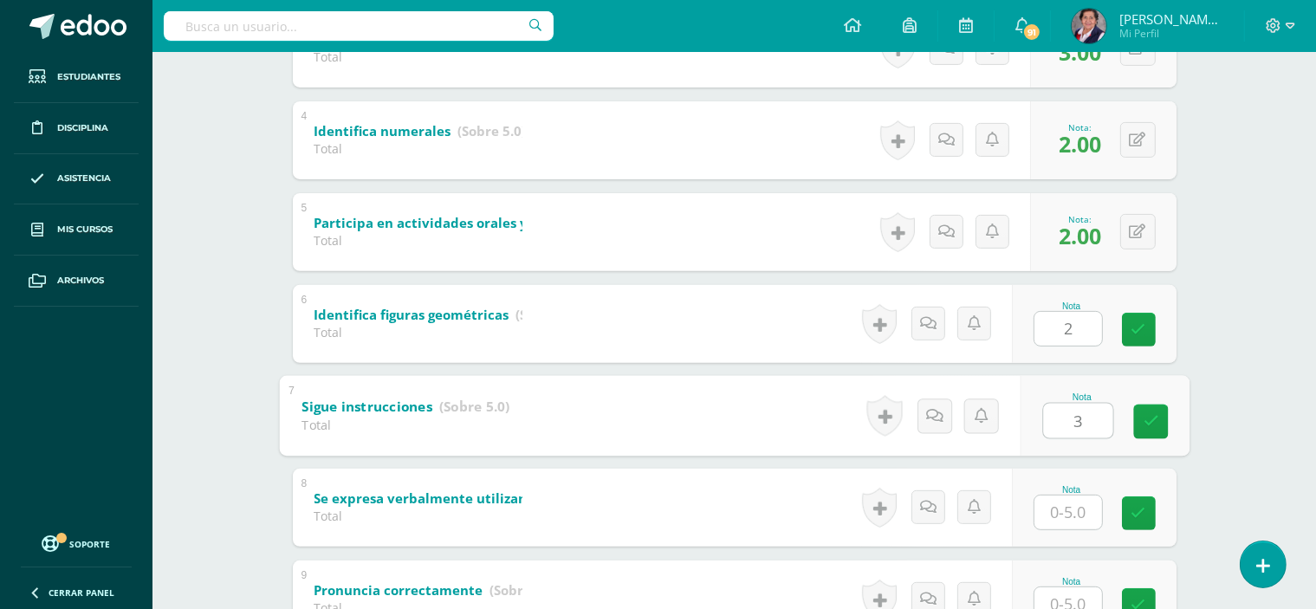
click at [1092, 419] on input "3" at bounding box center [1077, 420] width 69 height 35
type input "3"
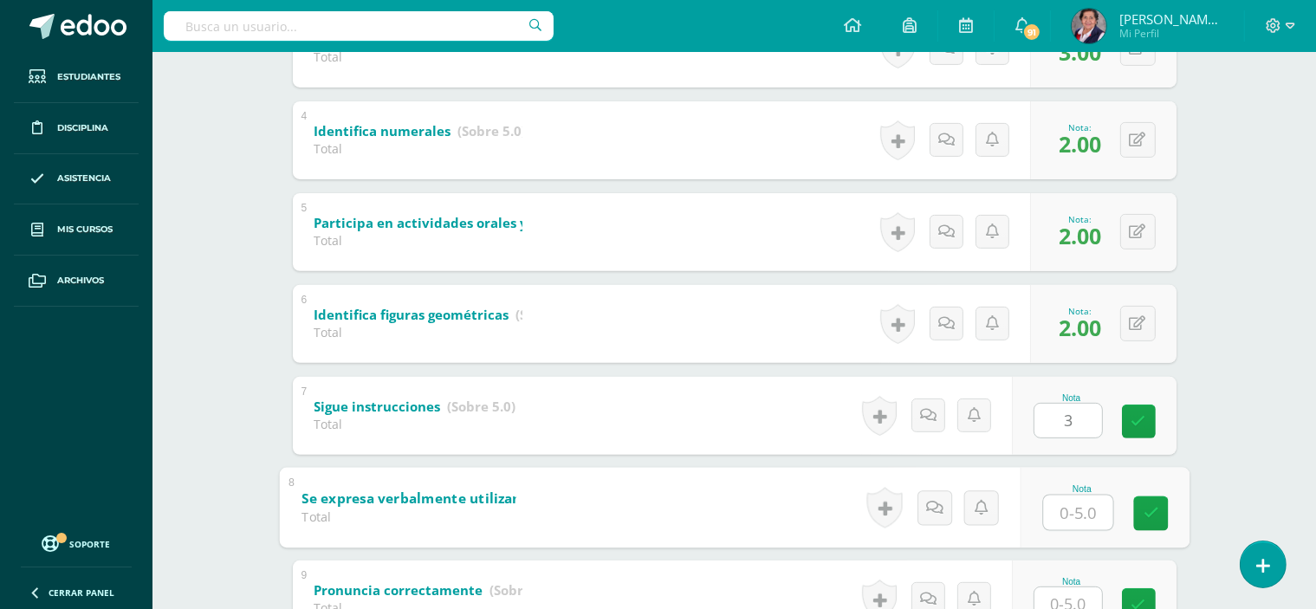
click at [1084, 516] on input "text" at bounding box center [1077, 512] width 69 height 35
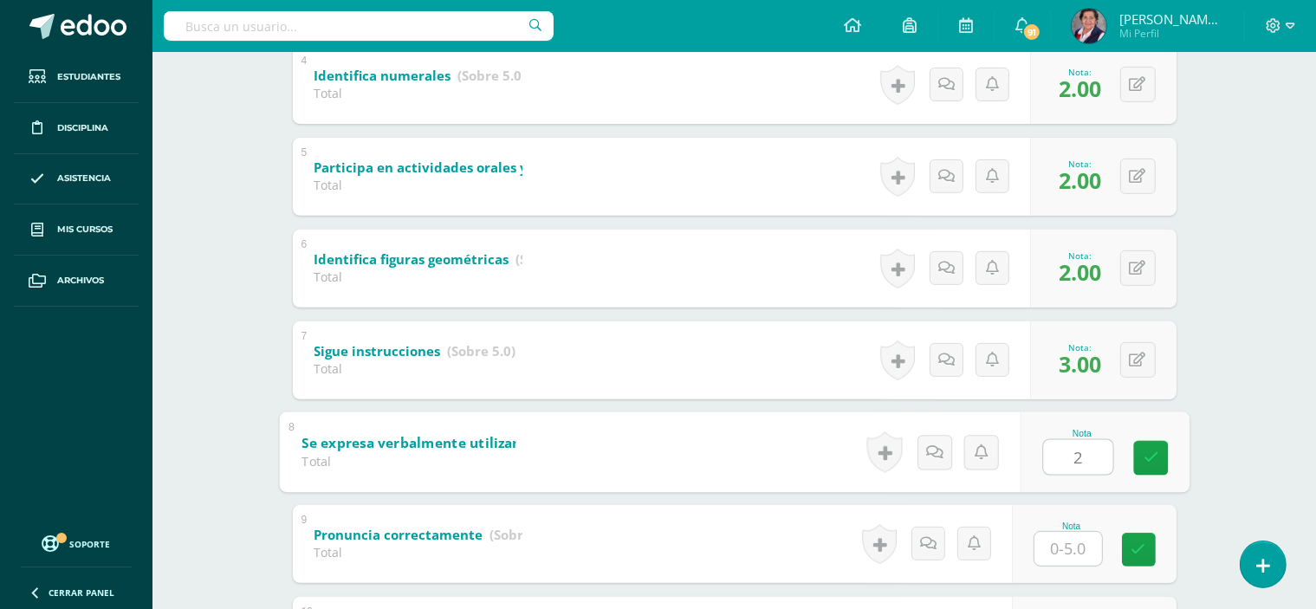
scroll to position [693, 0]
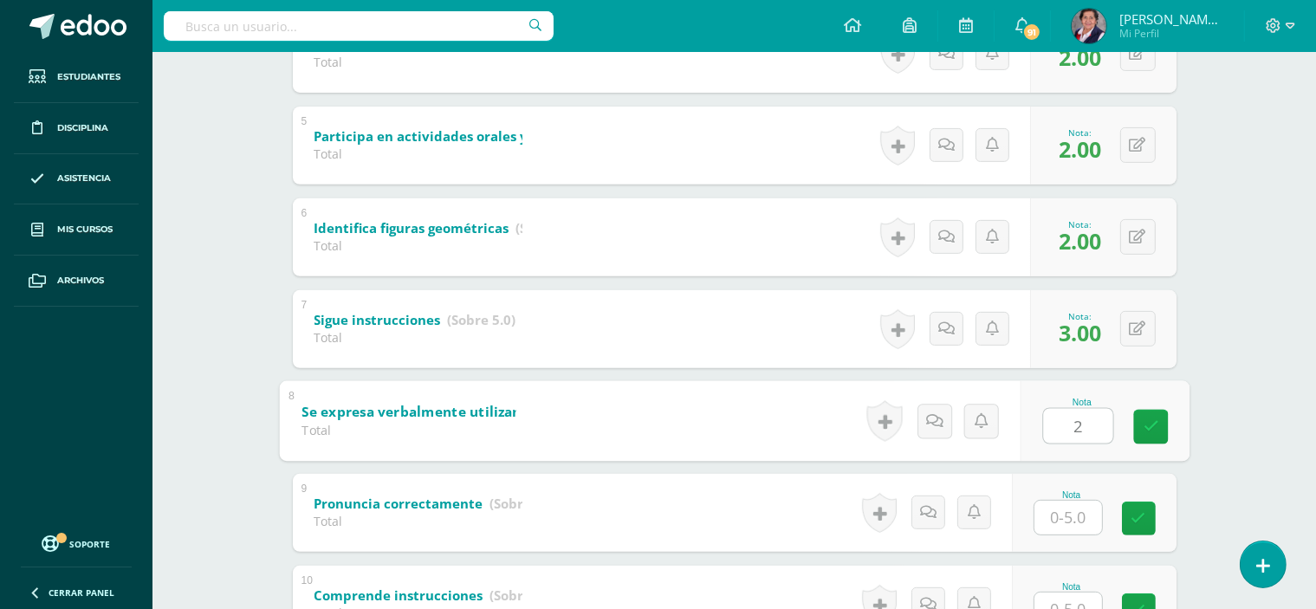
type input "2"
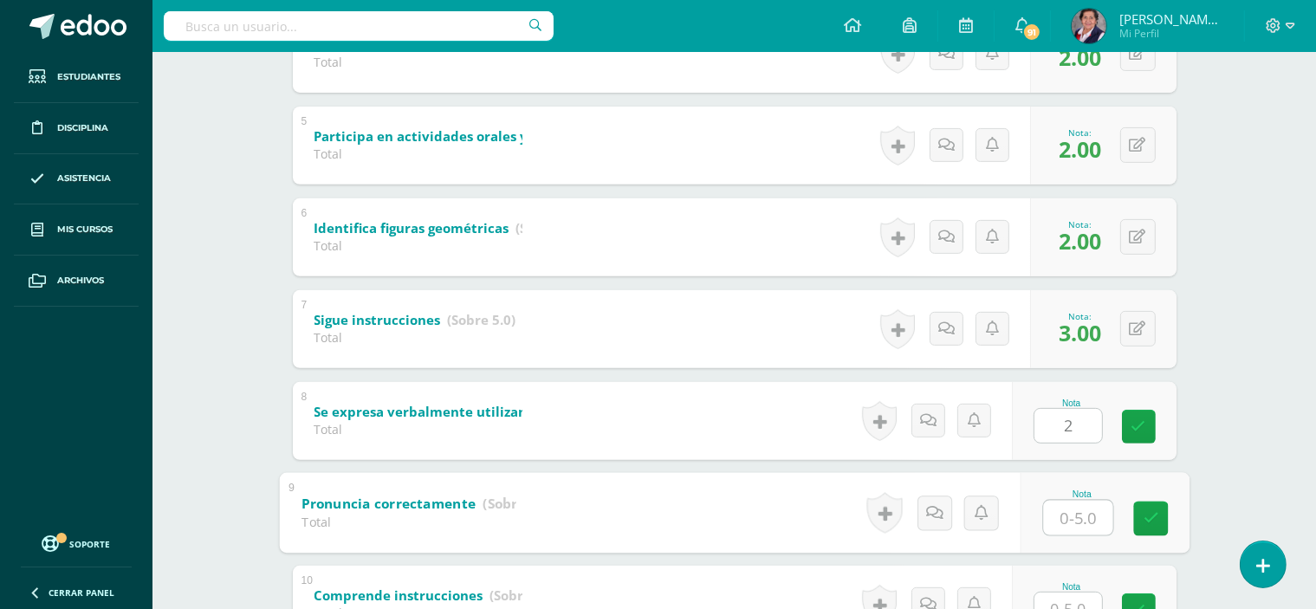
click at [1083, 511] on input "text" at bounding box center [1077, 517] width 69 height 35
type input "2"
click at [1159, 514] on link at bounding box center [1150, 518] width 35 height 35
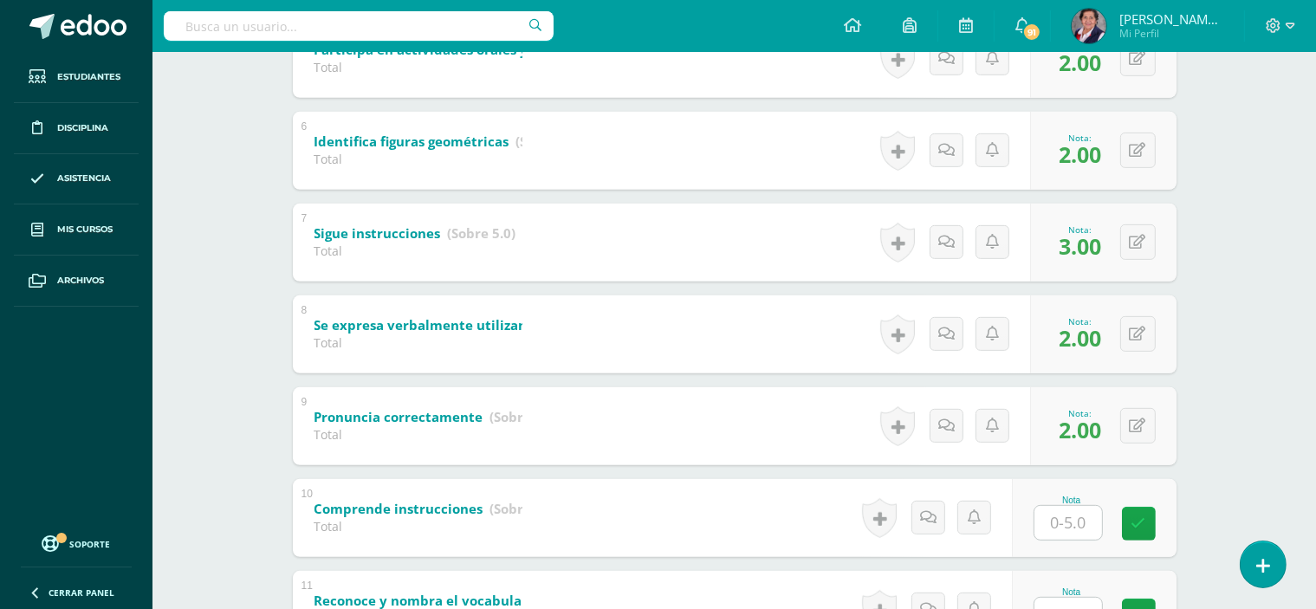
scroll to position [866, 0]
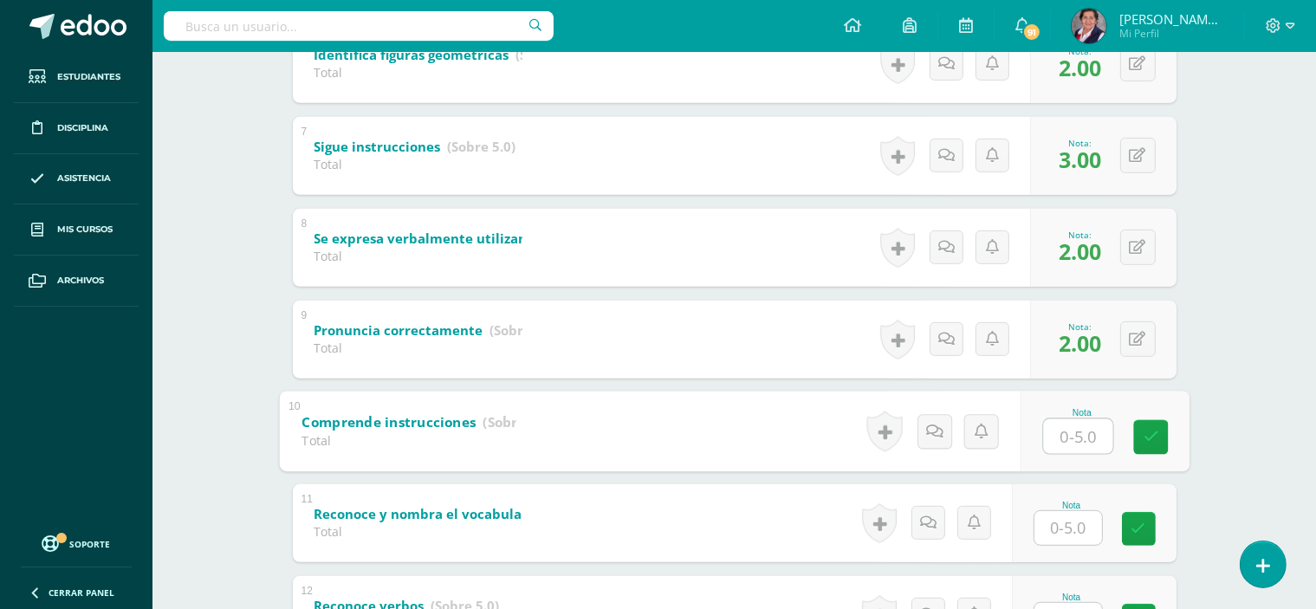
click at [1074, 437] on input "text" at bounding box center [1077, 436] width 69 height 35
type input "3"
click at [1144, 441] on icon at bounding box center [1151, 437] width 16 height 15
click at [1083, 525] on input "text" at bounding box center [1069, 528] width 68 height 34
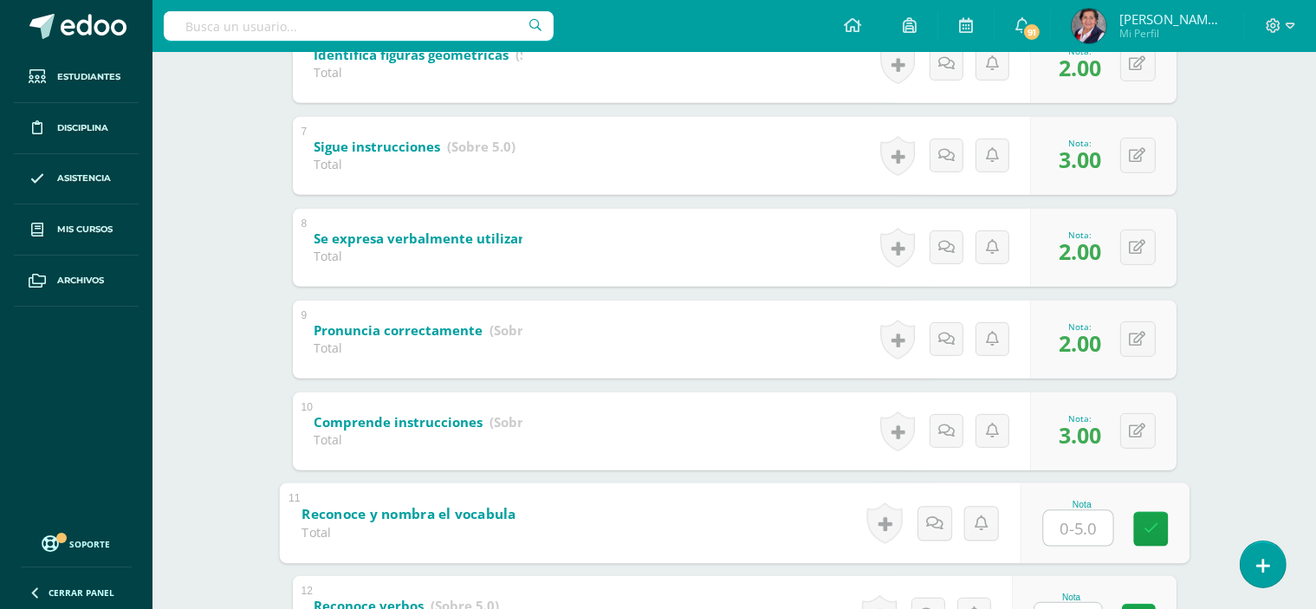
type input "2"
click at [1144, 525] on icon at bounding box center [1151, 529] width 16 height 15
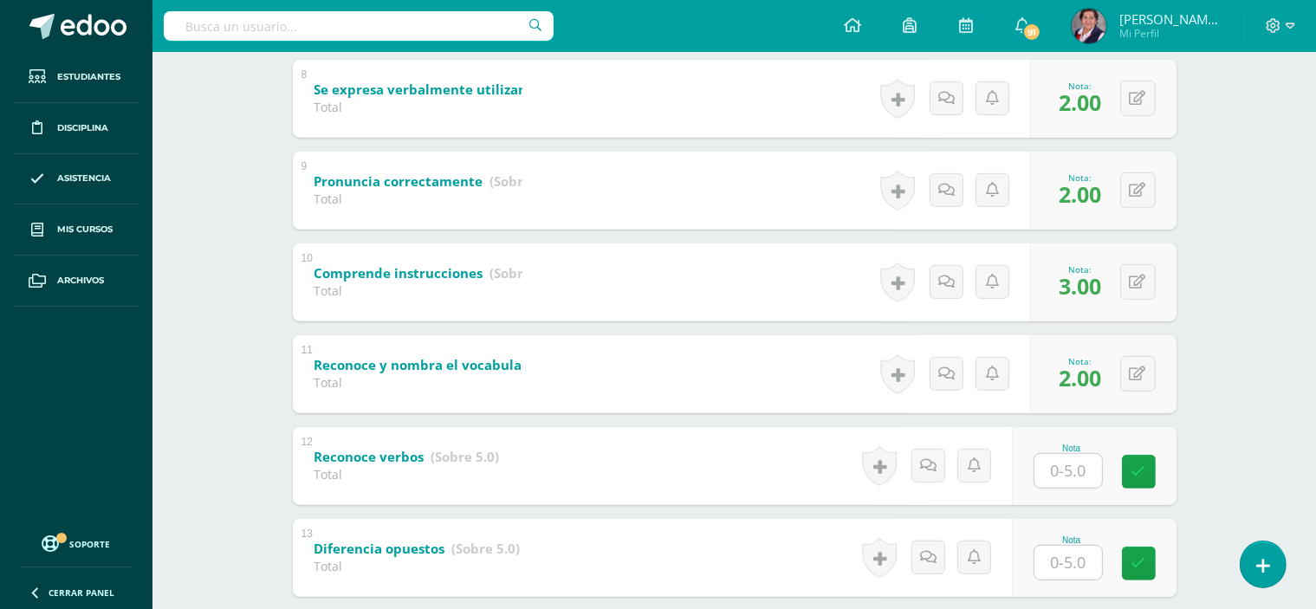
scroll to position [1040, 0]
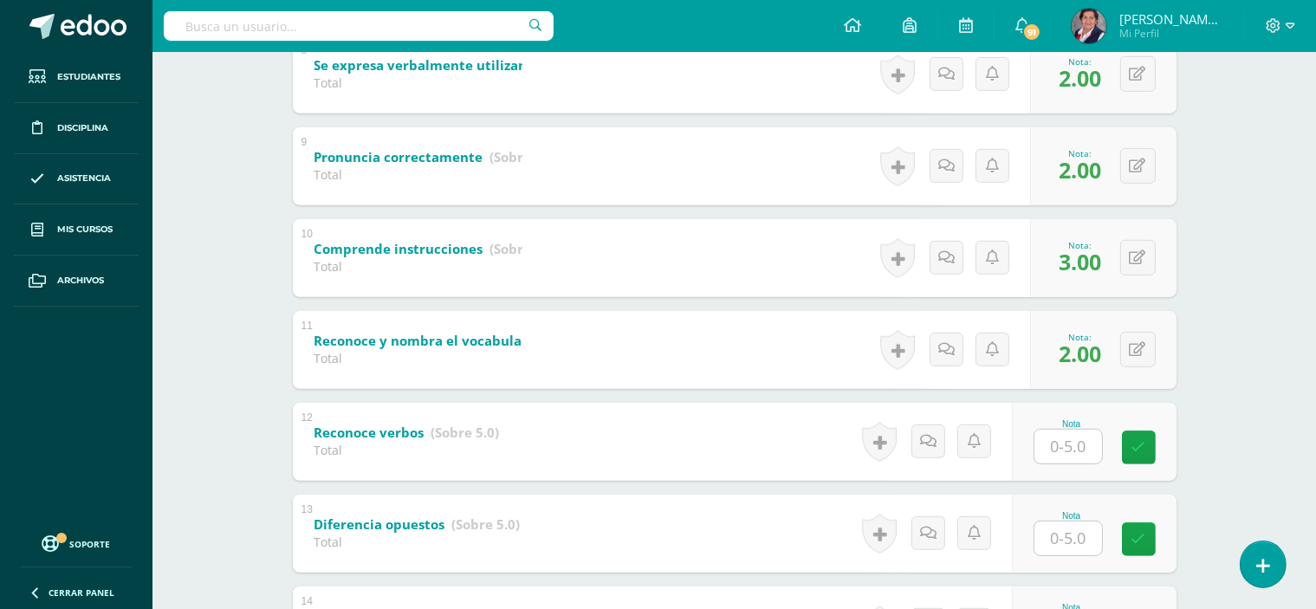
click at [1077, 441] on input "text" at bounding box center [1069, 447] width 68 height 34
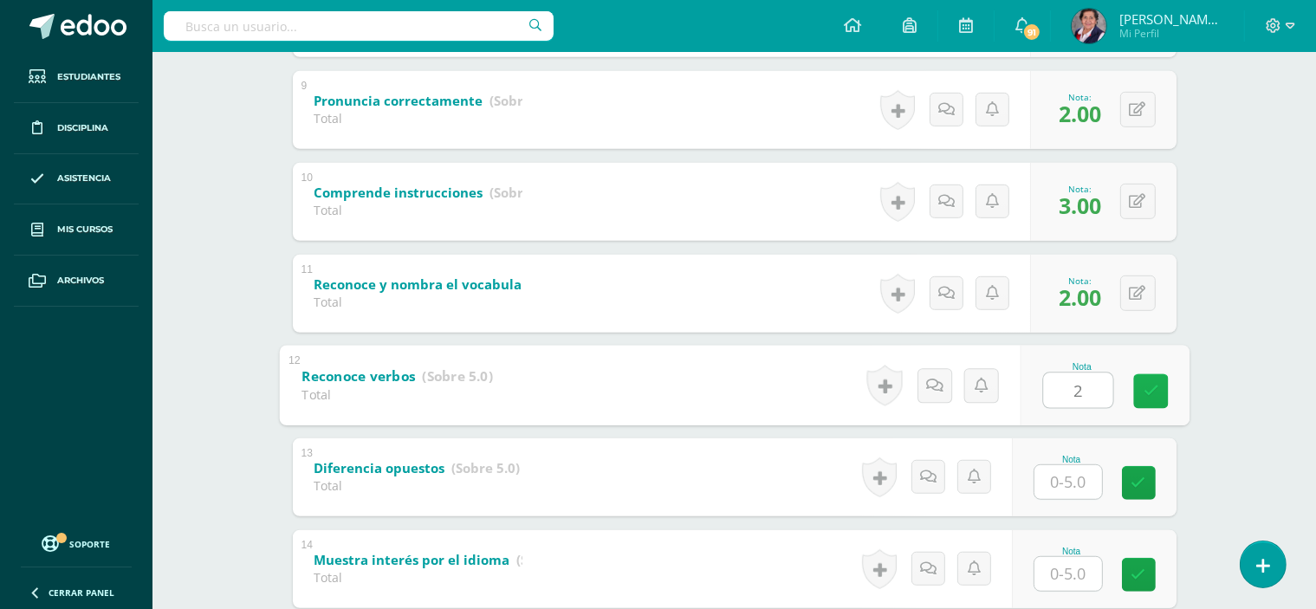
scroll to position [1126, 0]
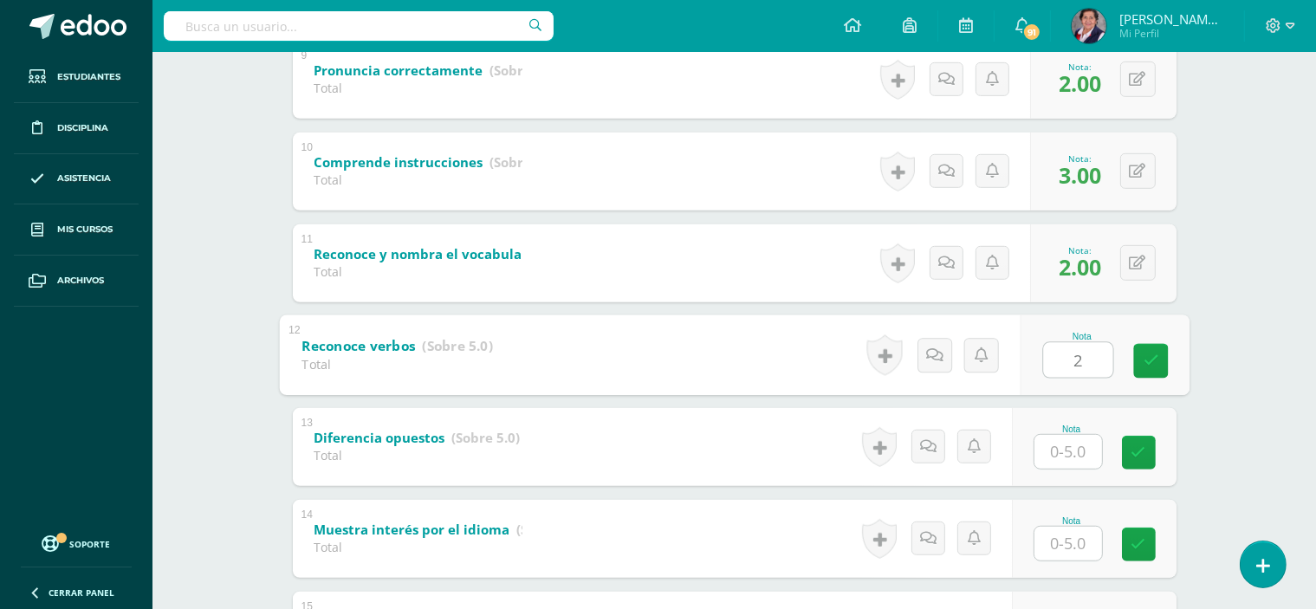
type input "2"
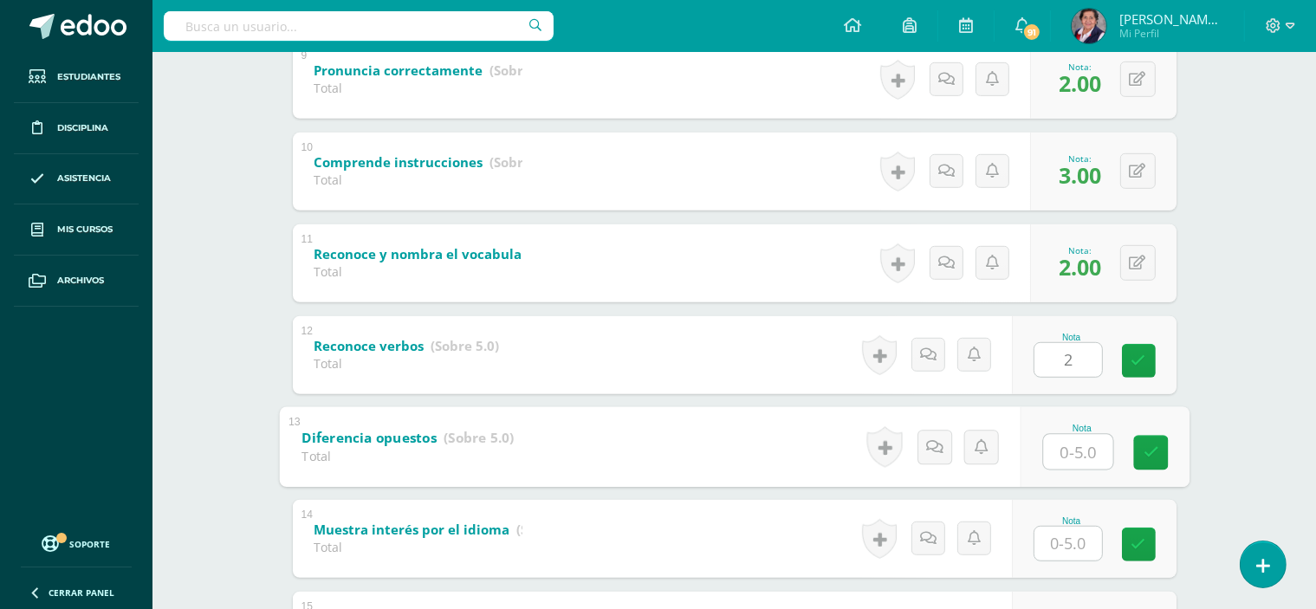
click at [1076, 445] on input "text" at bounding box center [1077, 451] width 69 height 35
type input "2"
click at [1154, 450] on icon at bounding box center [1151, 452] width 16 height 15
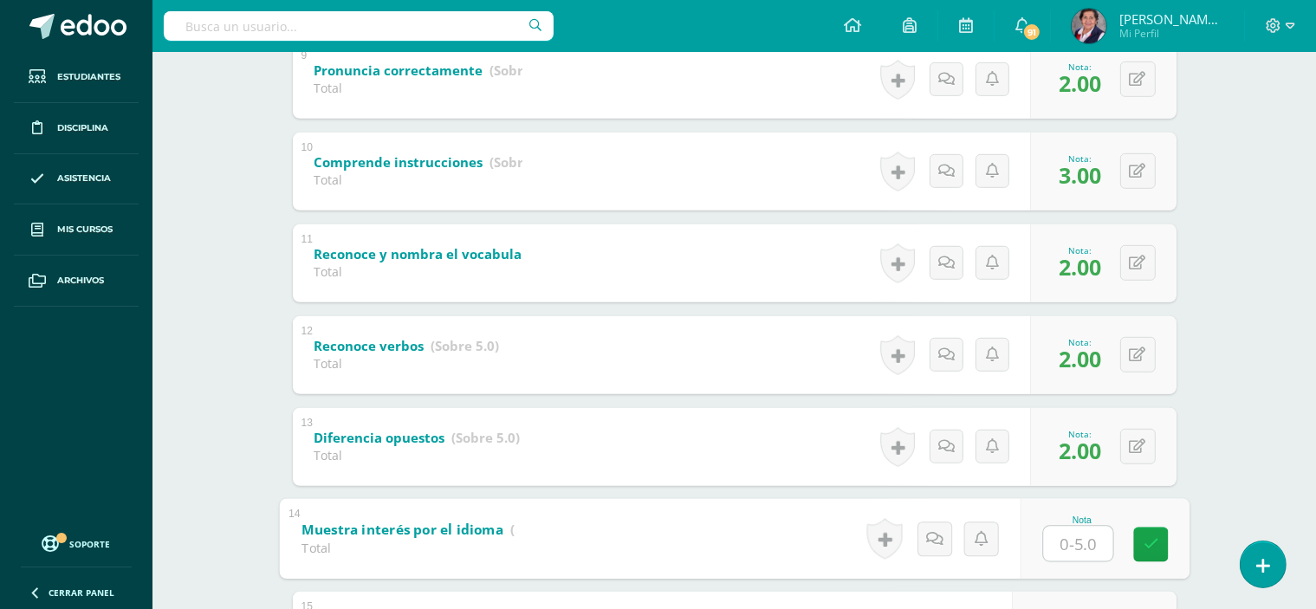
click at [1080, 541] on input "text" at bounding box center [1077, 543] width 69 height 35
type input "4"
click at [1163, 546] on link at bounding box center [1150, 544] width 35 height 35
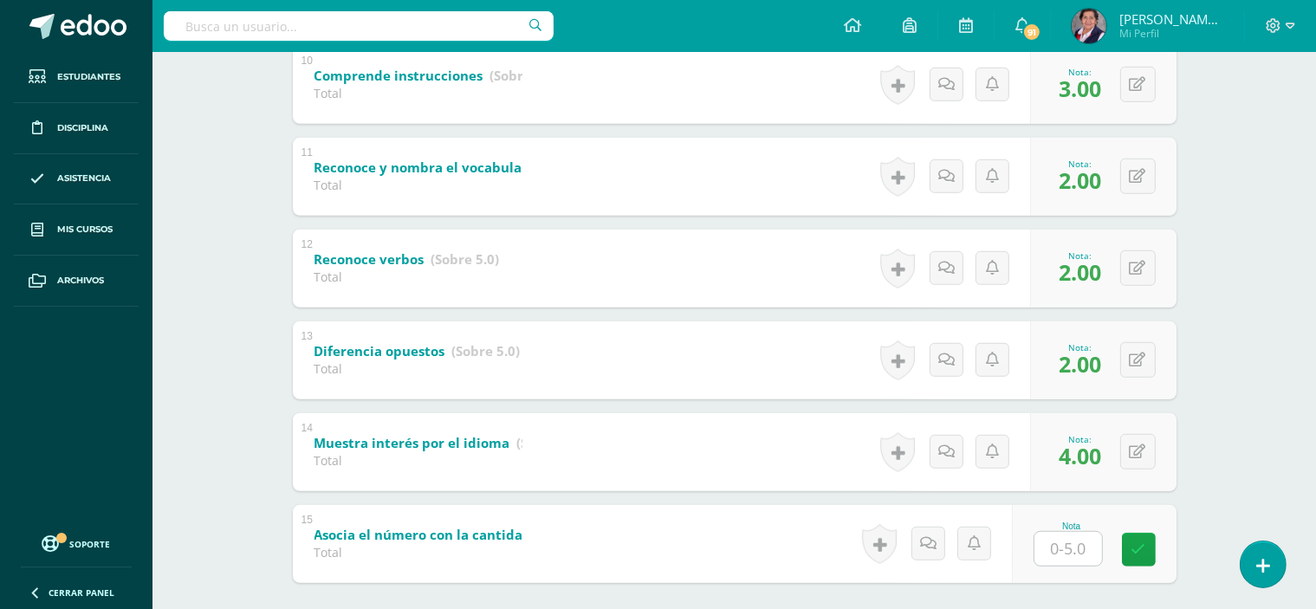
scroll to position [1300, 0]
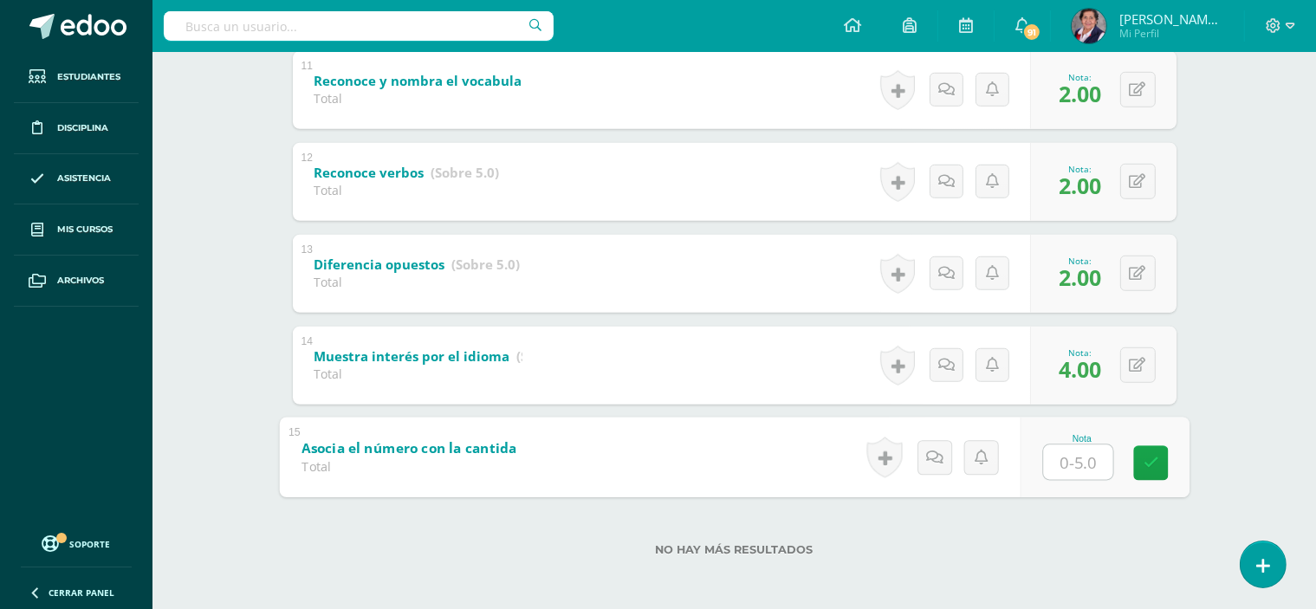
click at [1081, 467] on input "text" at bounding box center [1077, 462] width 69 height 35
type input "3"
click at [1144, 461] on icon at bounding box center [1151, 463] width 16 height 15
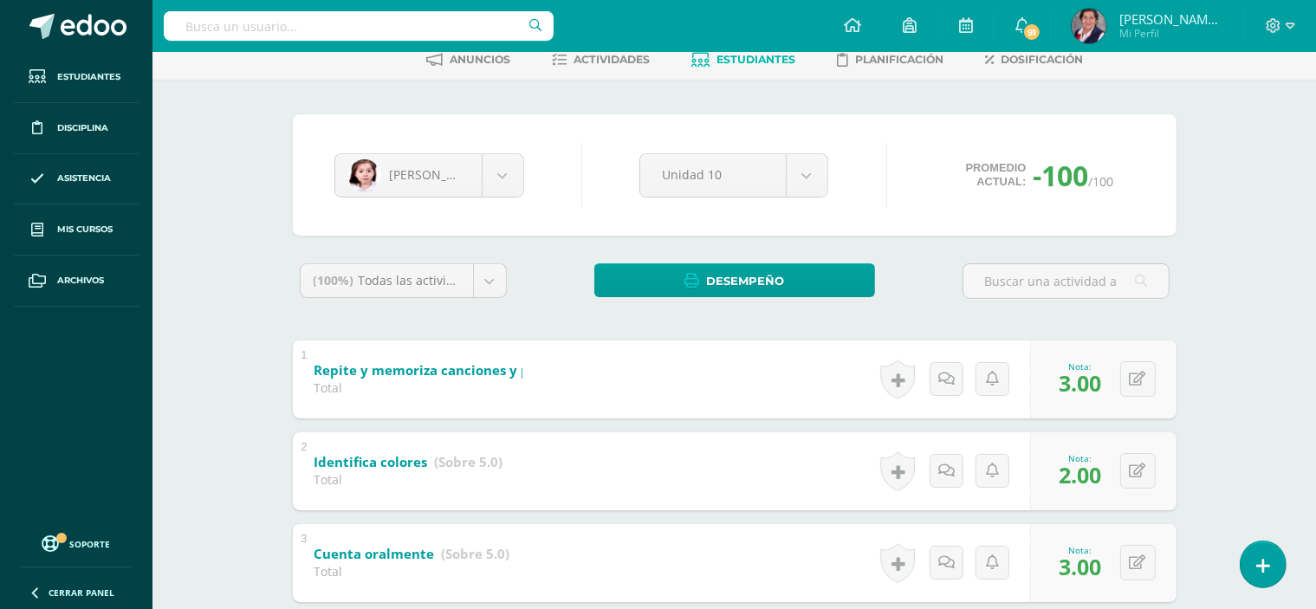
scroll to position [88, 0]
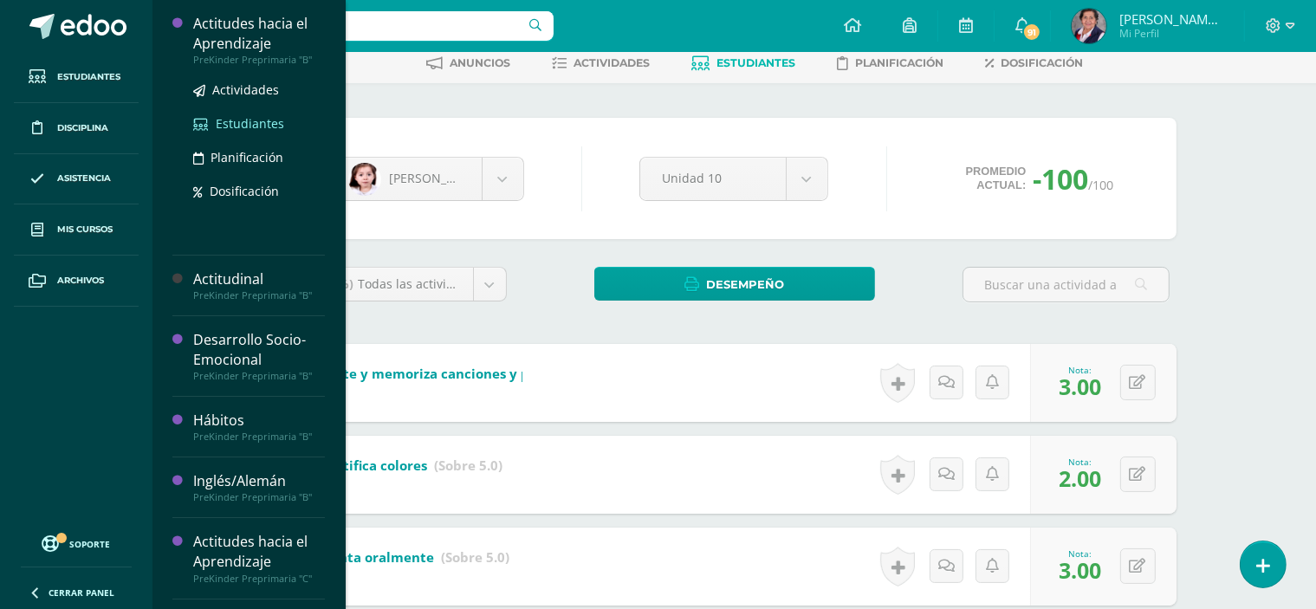
click at [275, 120] on span "Estudiantes" at bounding box center [250, 123] width 68 height 16
click at [274, 120] on span "Estudiantes" at bounding box center [250, 123] width 68 height 16
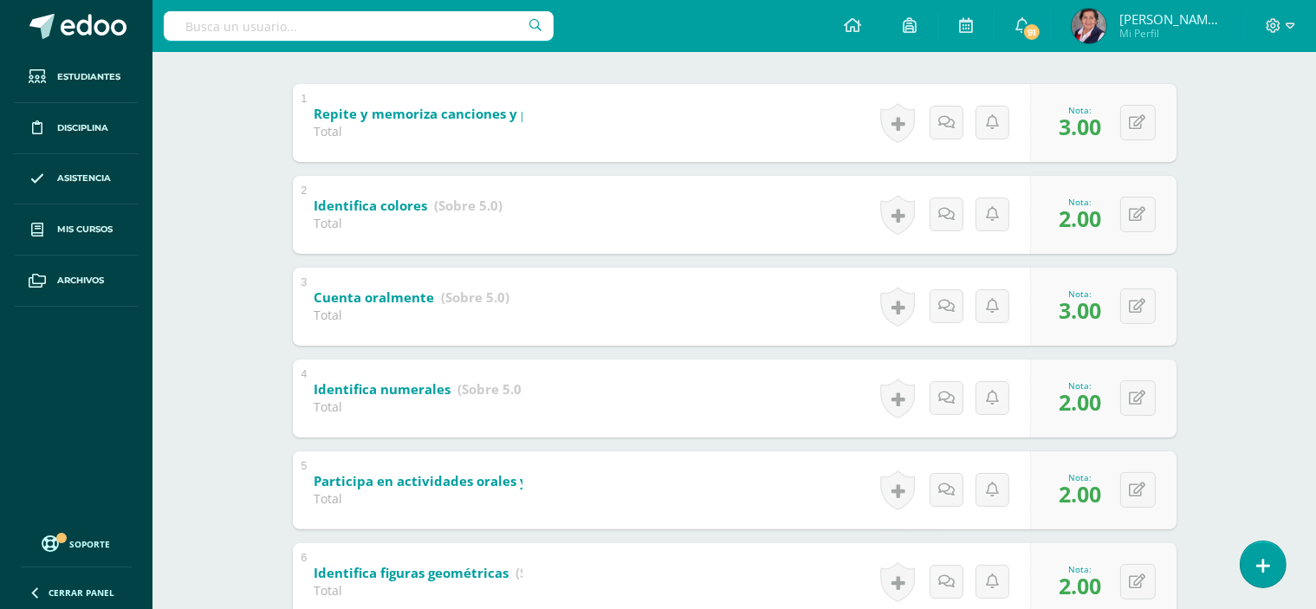
scroll to position [316, 0]
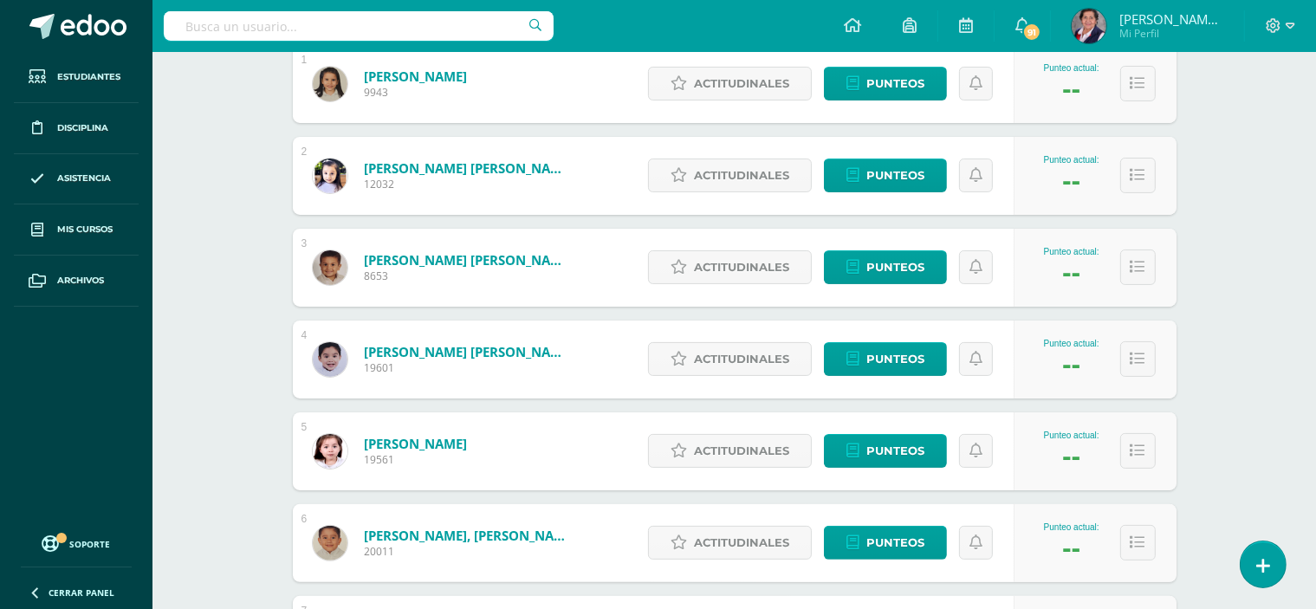
scroll to position [347, 0]
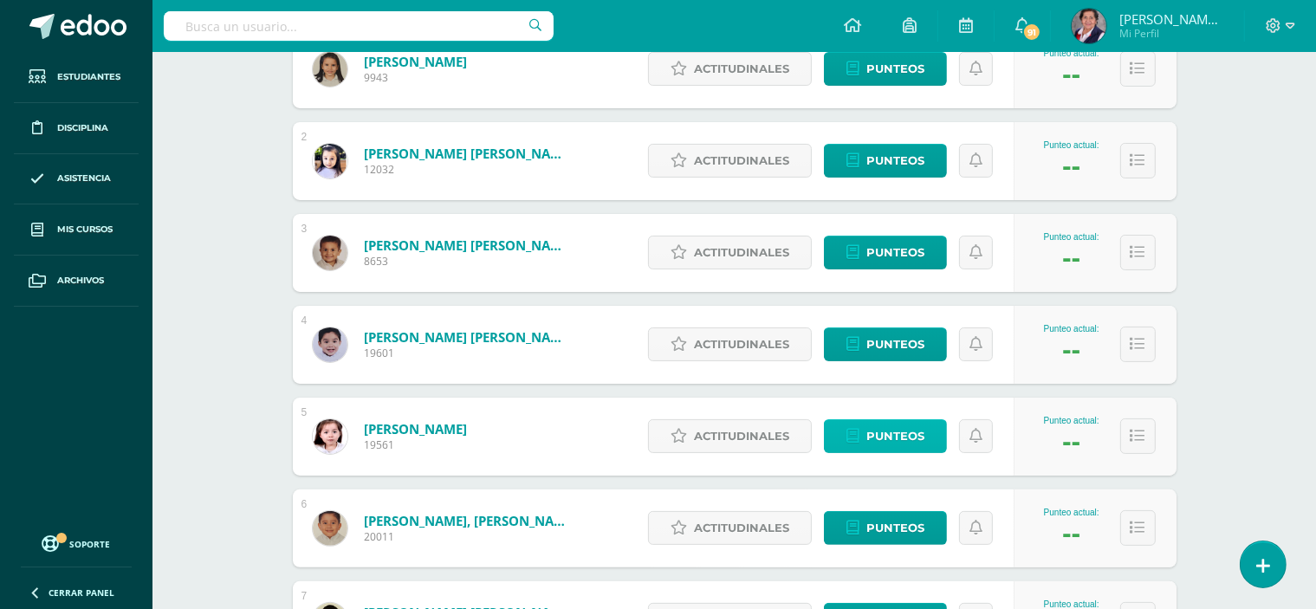
click at [863, 428] on link "Punteos" at bounding box center [885, 436] width 123 height 34
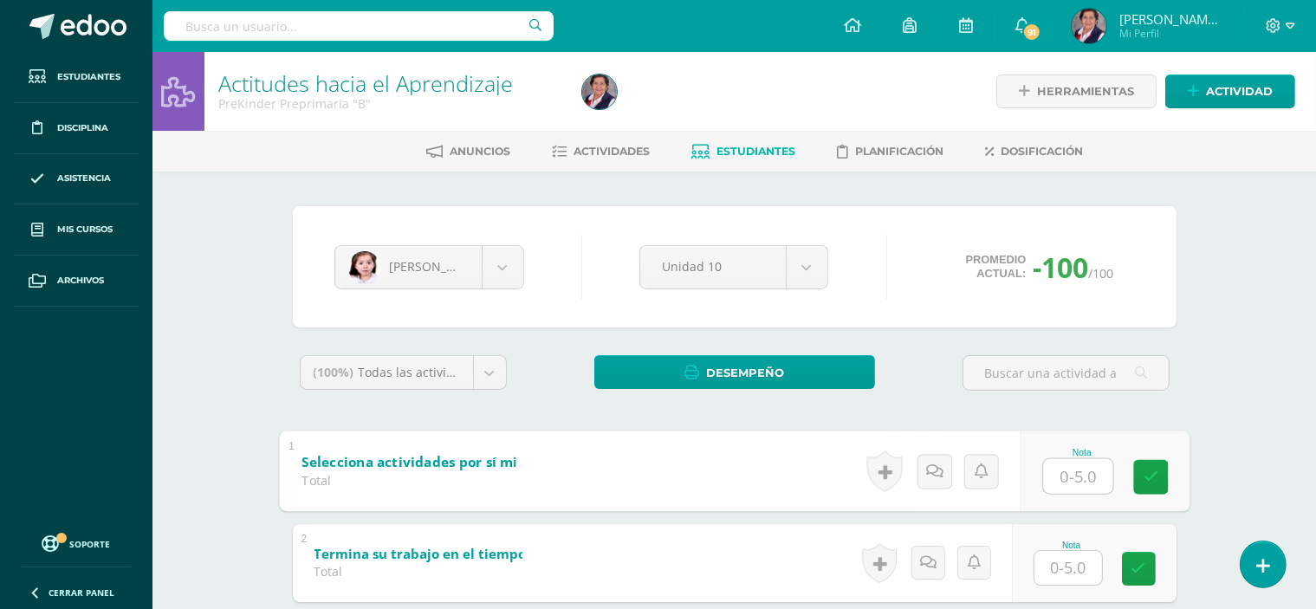
click at [1095, 475] on input "text" at bounding box center [1077, 475] width 69 height 35
type input "2"
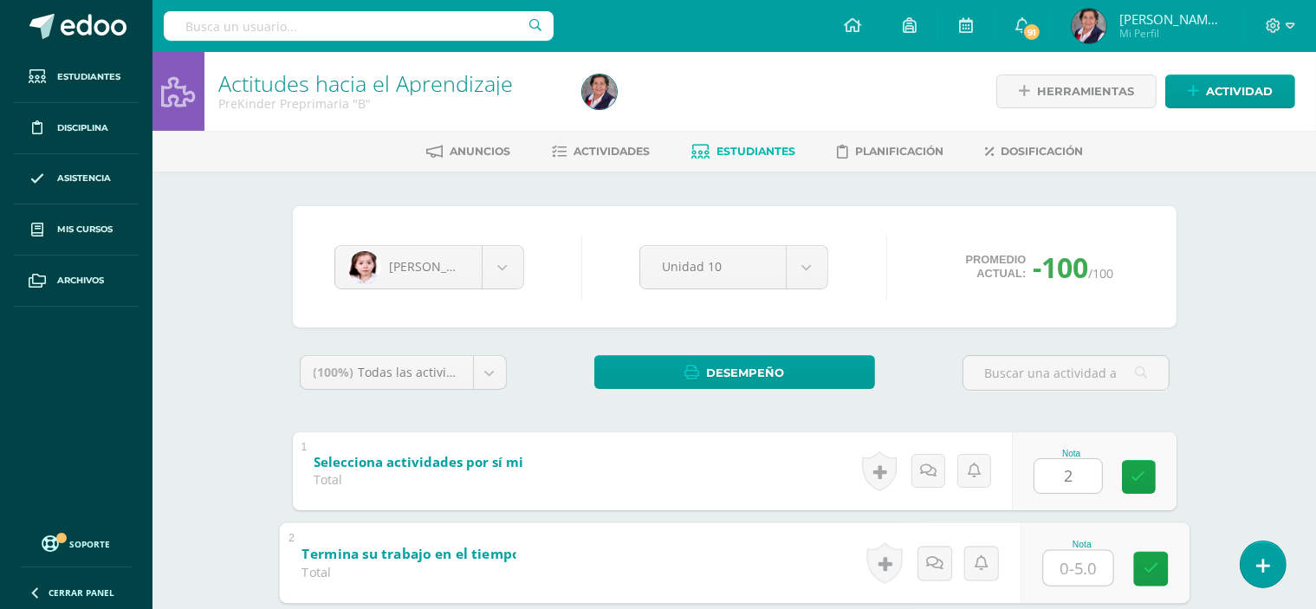
click at [1082, 573] on input "text" at bounding box center [1077, 567] width 69 height 35
type input "1"
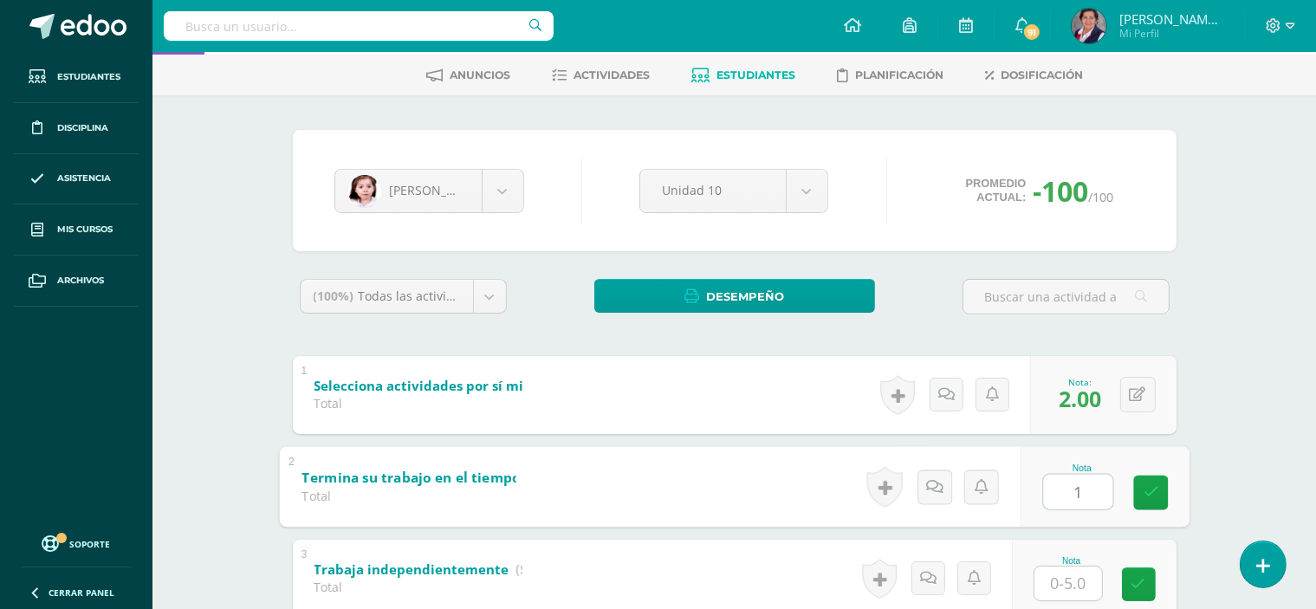
scroll to position [173, 0]
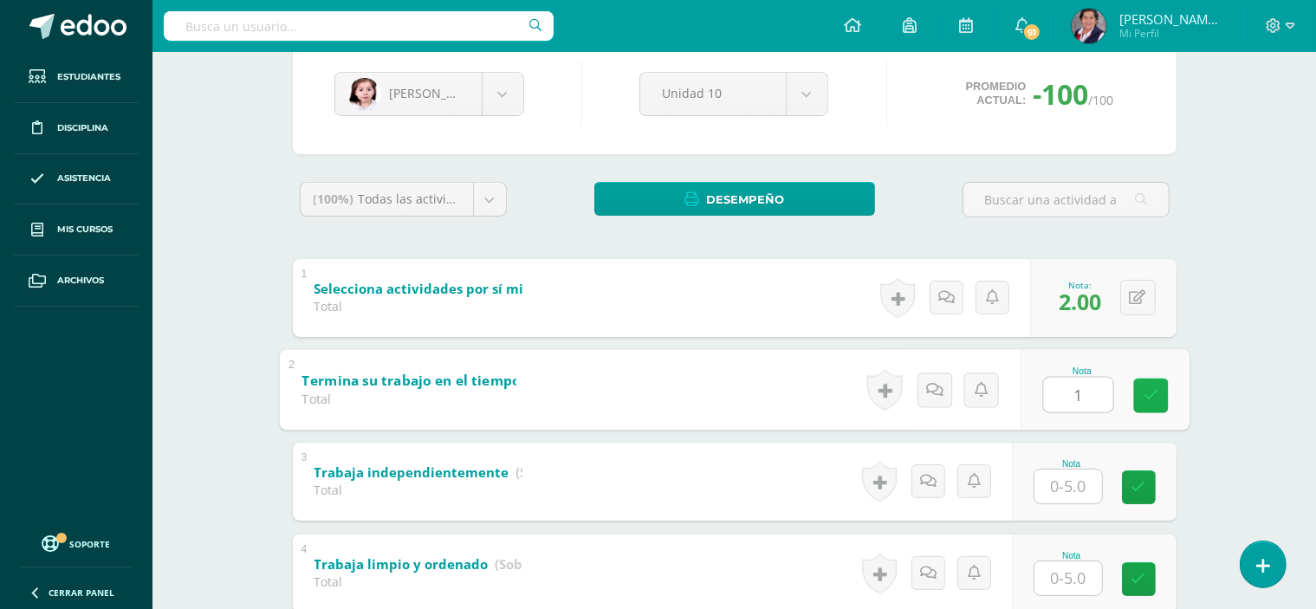
click at [1156, 405] on link at bounding box center [1150, 395] width 35 height 35
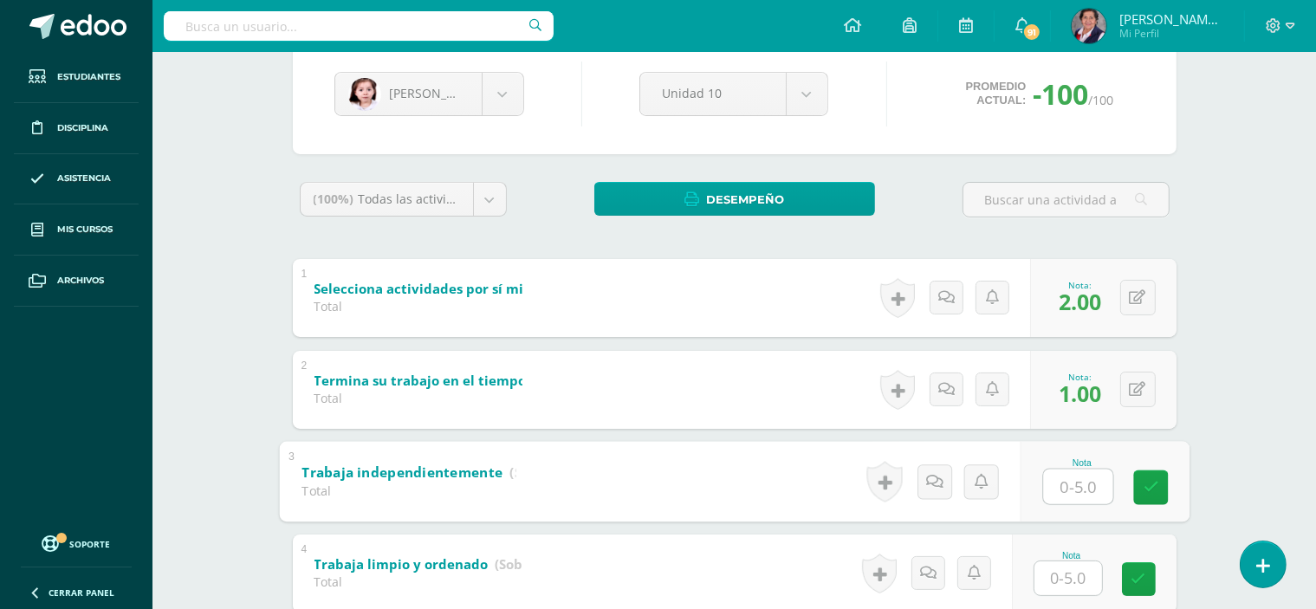
click at [1071, 484] on input "text" at bounding box center [1077, 486] width 69 height 35
type input "3"
click at [1152, 484] on icon at bounding box center [1151, 487] width 16 height 15
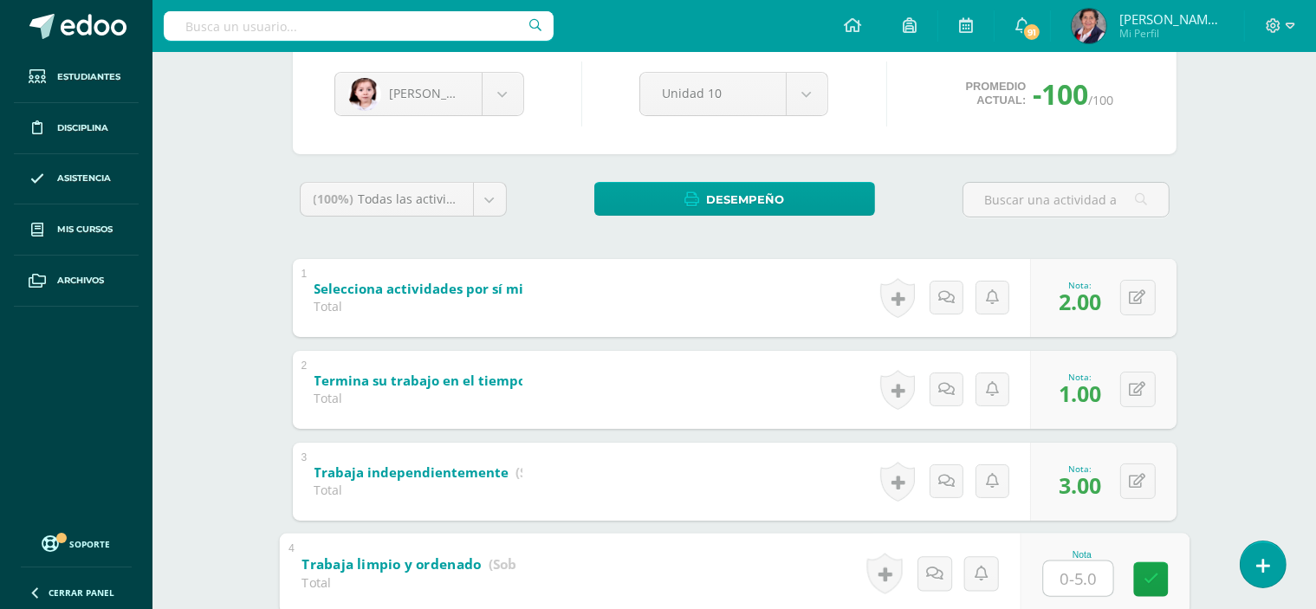
click at [1074, 580] on input "text" at bounding box center [1077, 578] width 69 height 35
type input "3"
click at [1158, 578] on link at bounding box center [1150, 578] width 35 height 35
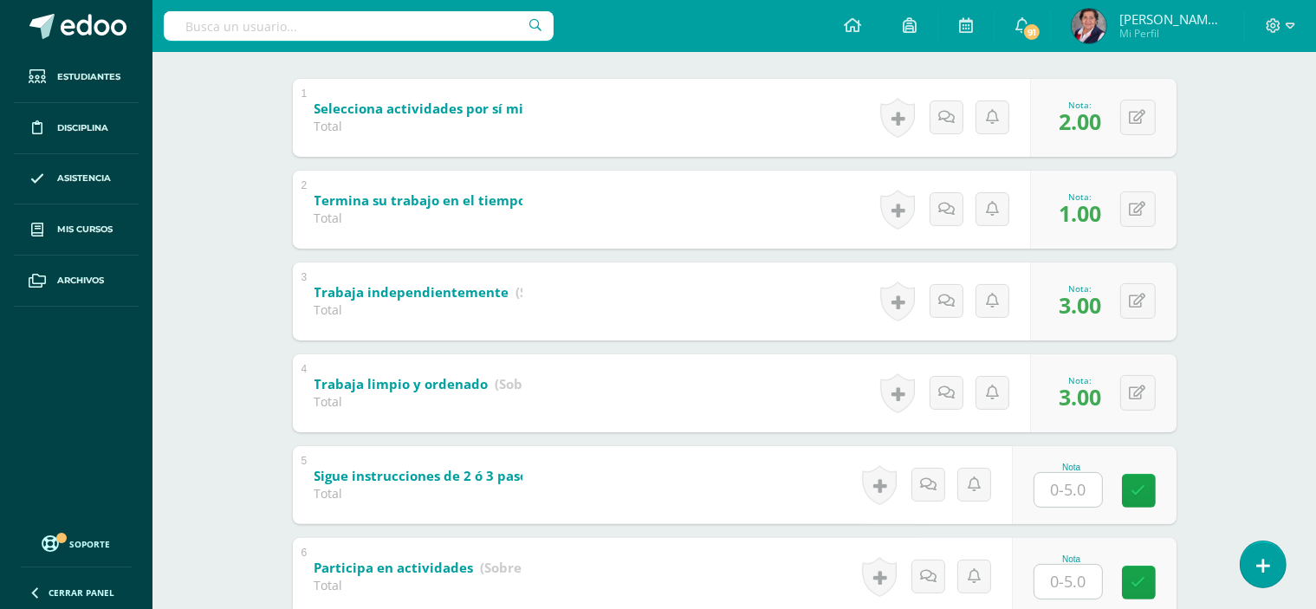
scroll to position [433, 0]
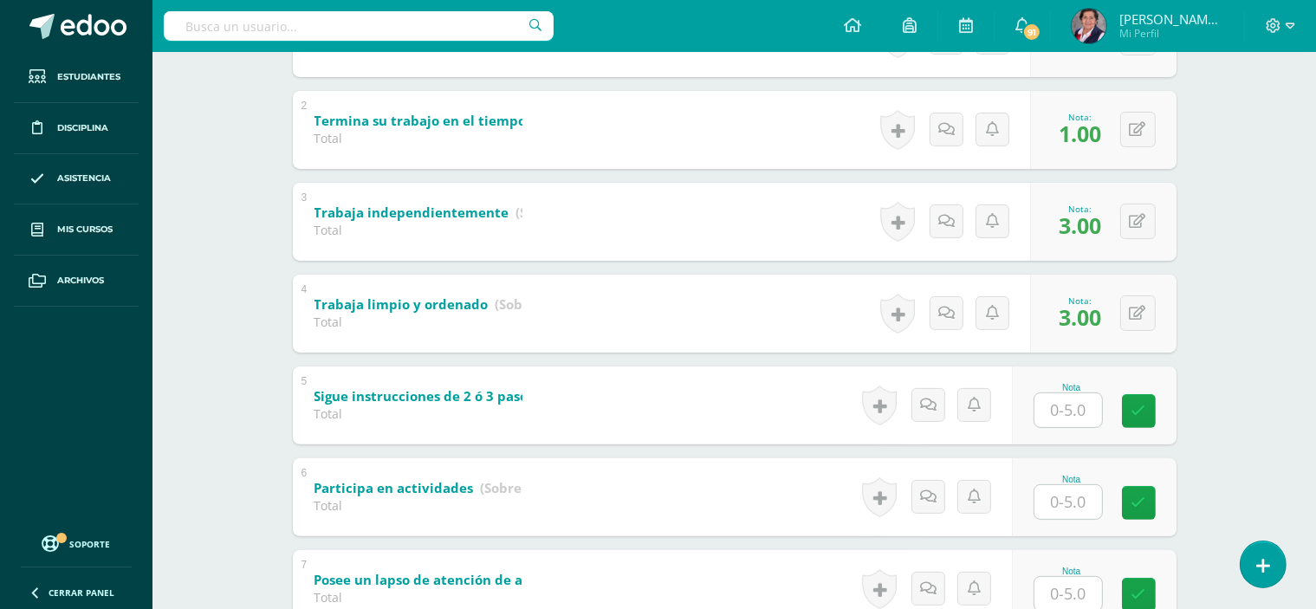
click at [1077, 405] on input "text" at bounding box center [1069, 410] width 68 height 34
type input "3"
click at [1151, 406] on icon at bounding box center [1151, 411] width 16 height 15
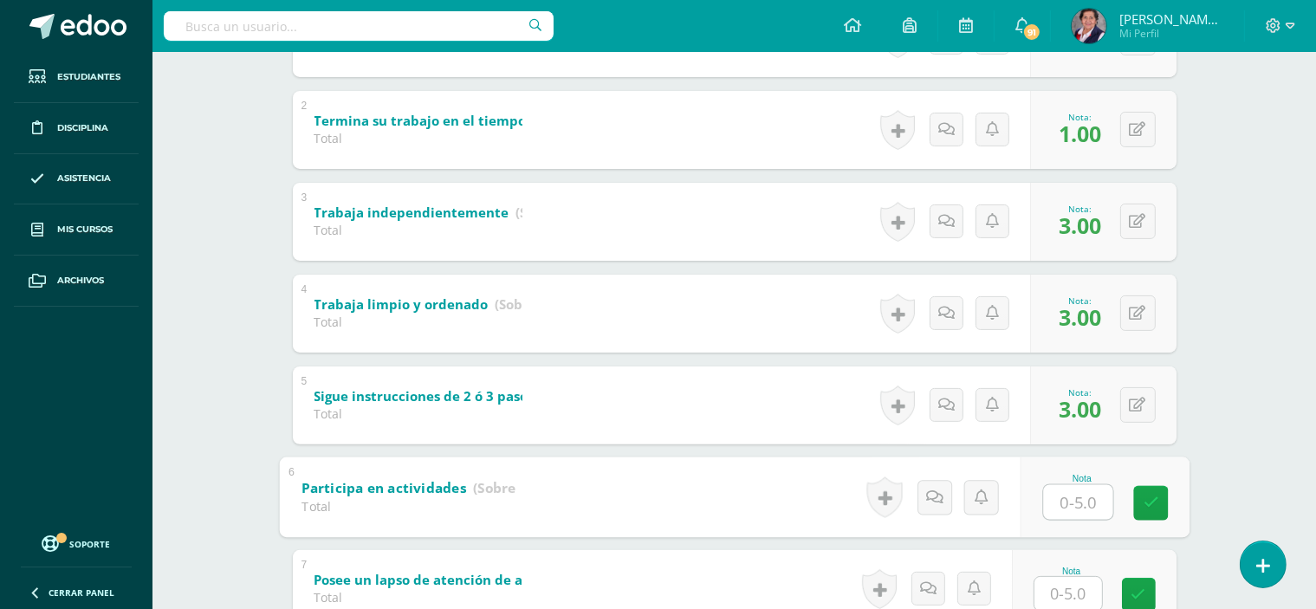
click at [1087, 508] on input "text" at bounding box center [1077, 501] width 69 height 35
type input "2"
click at [1142, 496] on link at bounding box center [1150, 502] width 35 height 35
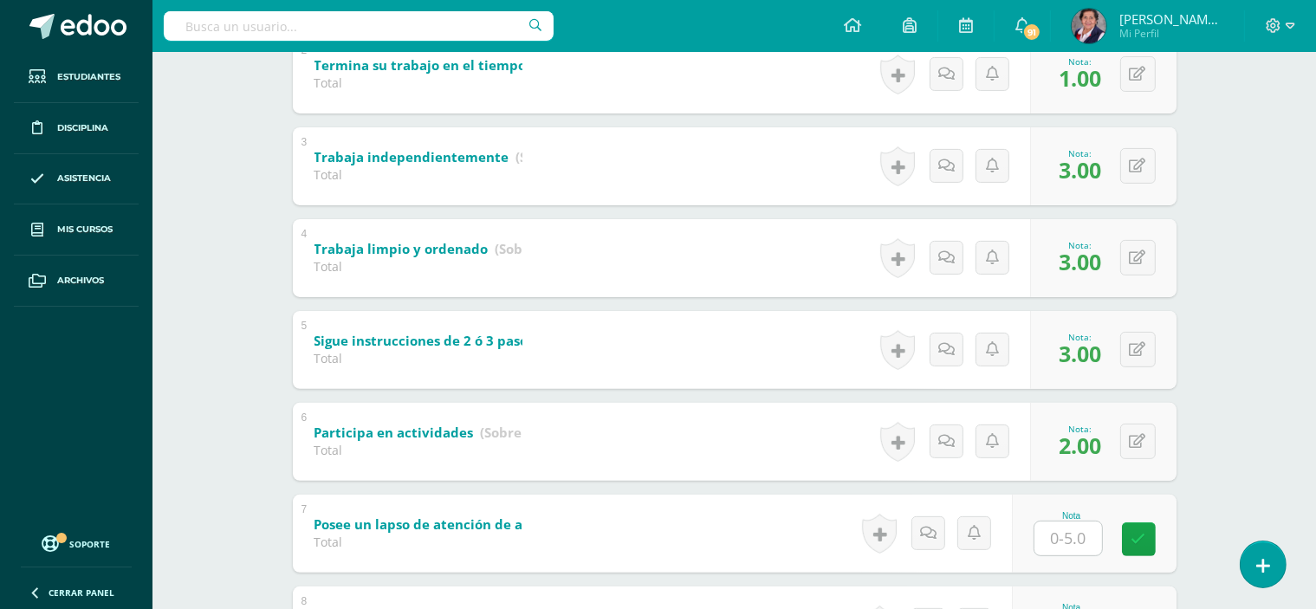
scroll to position [520, 0]
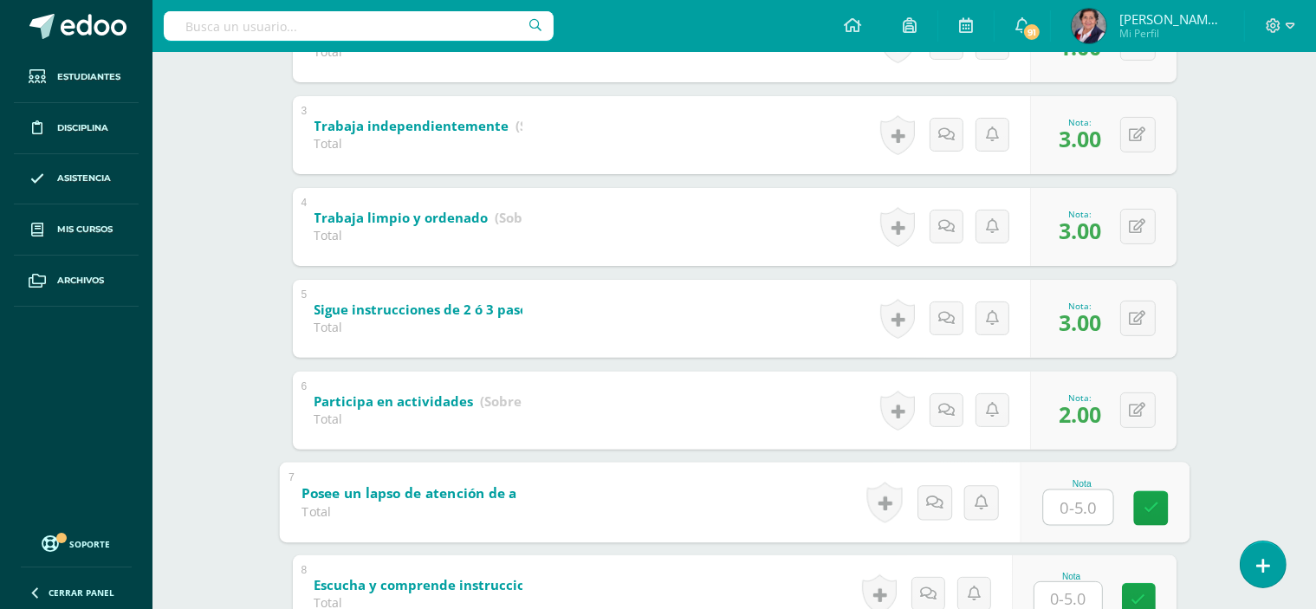
click at [1078, 500] on input "text" at bounding box center [1077, 507] width 69 height 35
type input "3"
click at [1154, 509] on icon at bounding box center [1151, 508] width 16 height 15
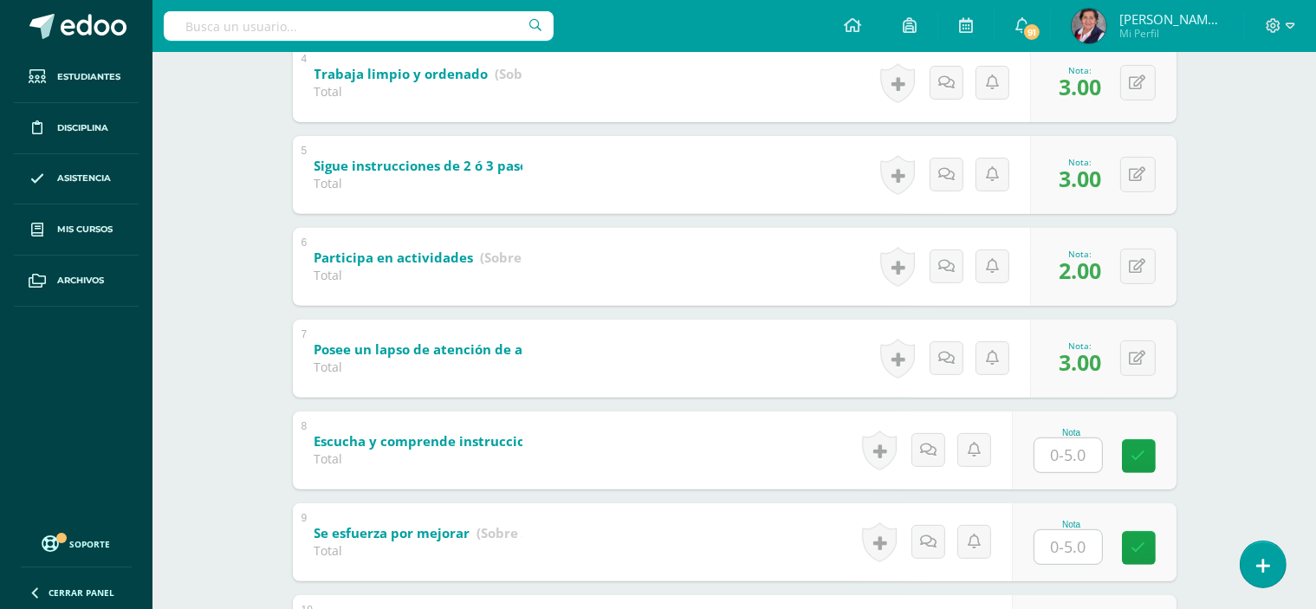
scroll to position [693, 0]
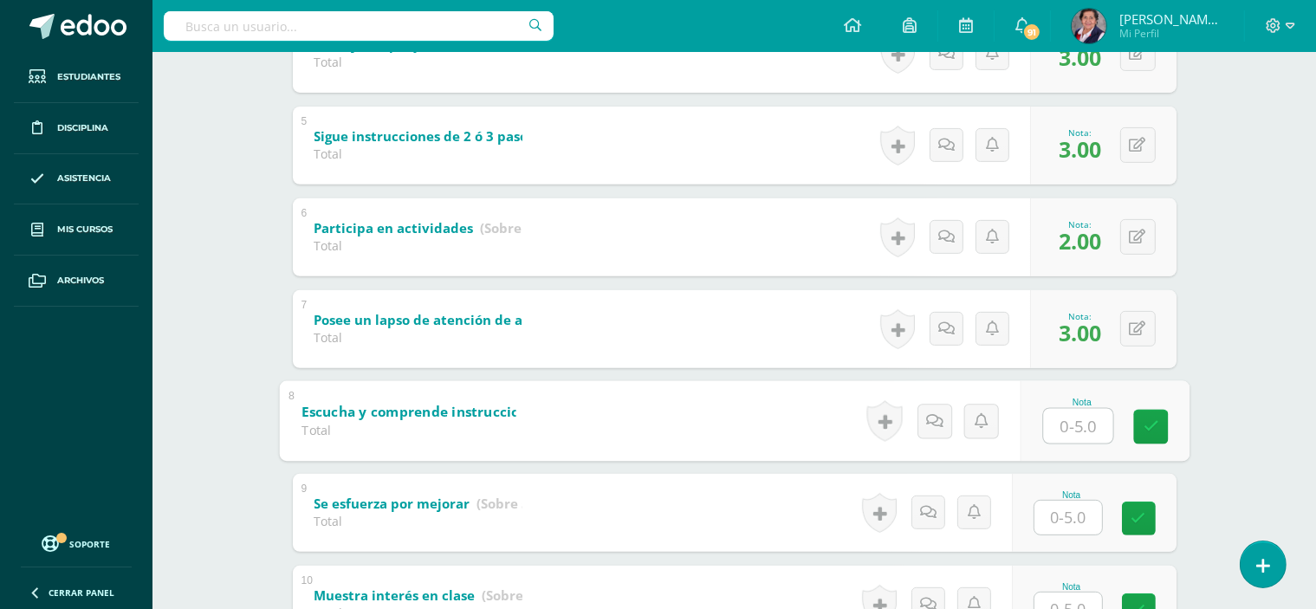
click at [1081, 426] on input "text" at bounding box center [1077, 425] width 69 height 35
type input "3"
click at [1146, 429] on icon at bounding box center [1151, 426] width 16 height 15
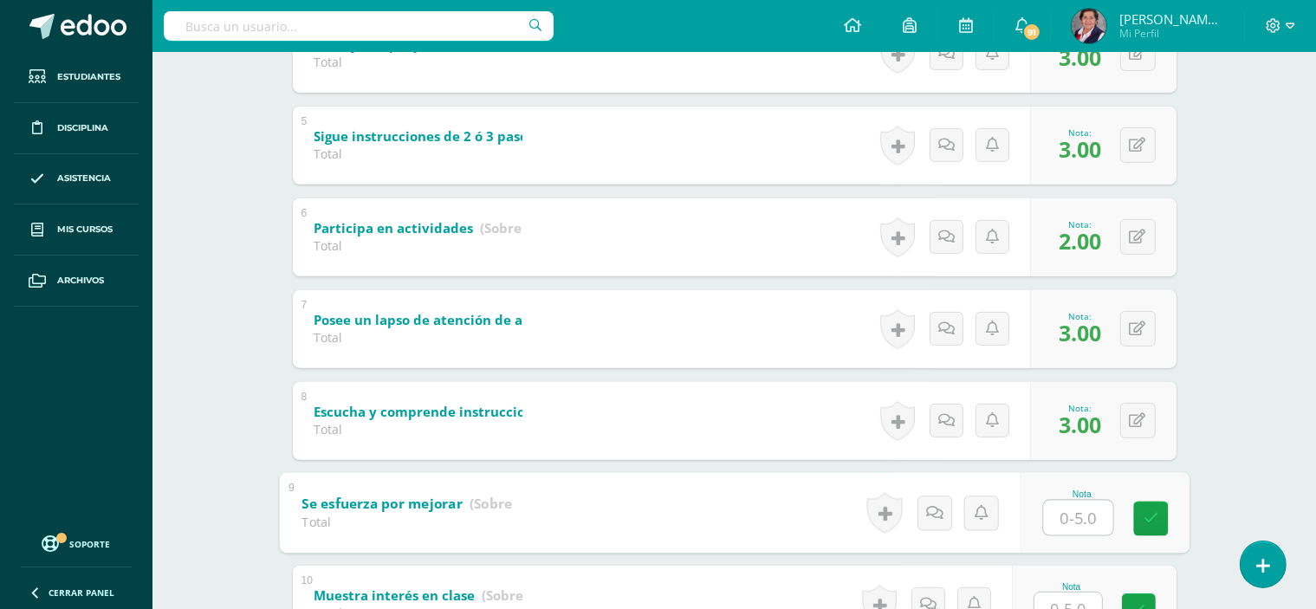
click at [1072, 524] on input "text" at bounding box center [1077, 517] width 69 height 35
type input "3"
click at [1154, 516] on icon at bounding box center [1151, 518] width 16 height 15
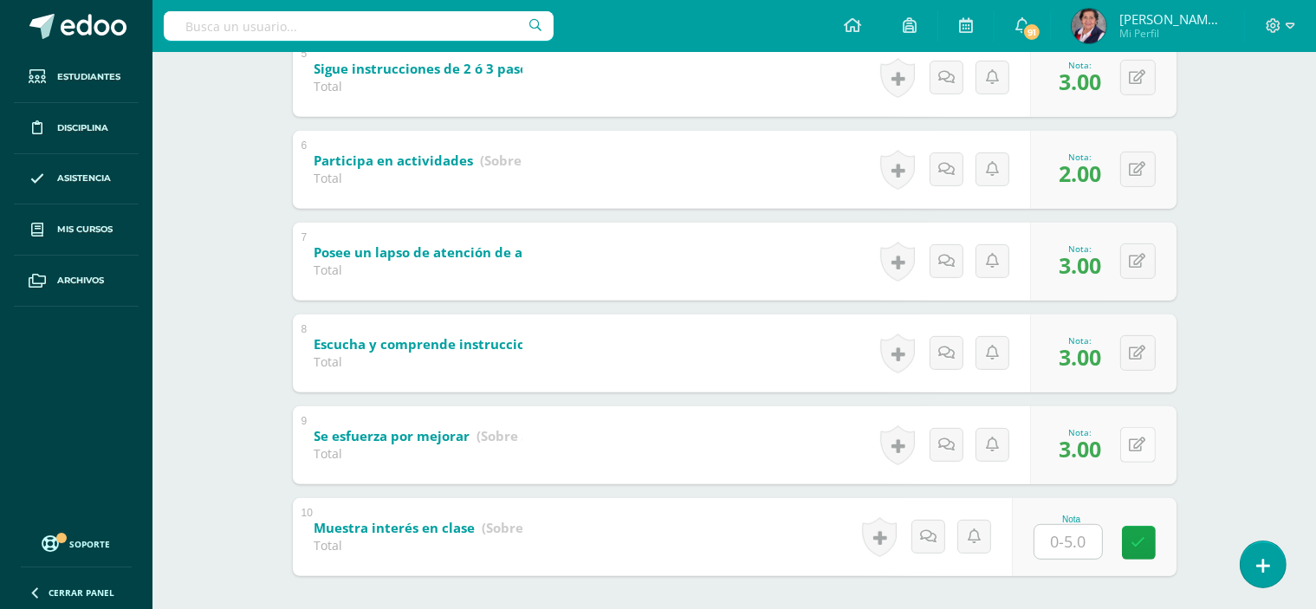
scroll to position [780, 0]
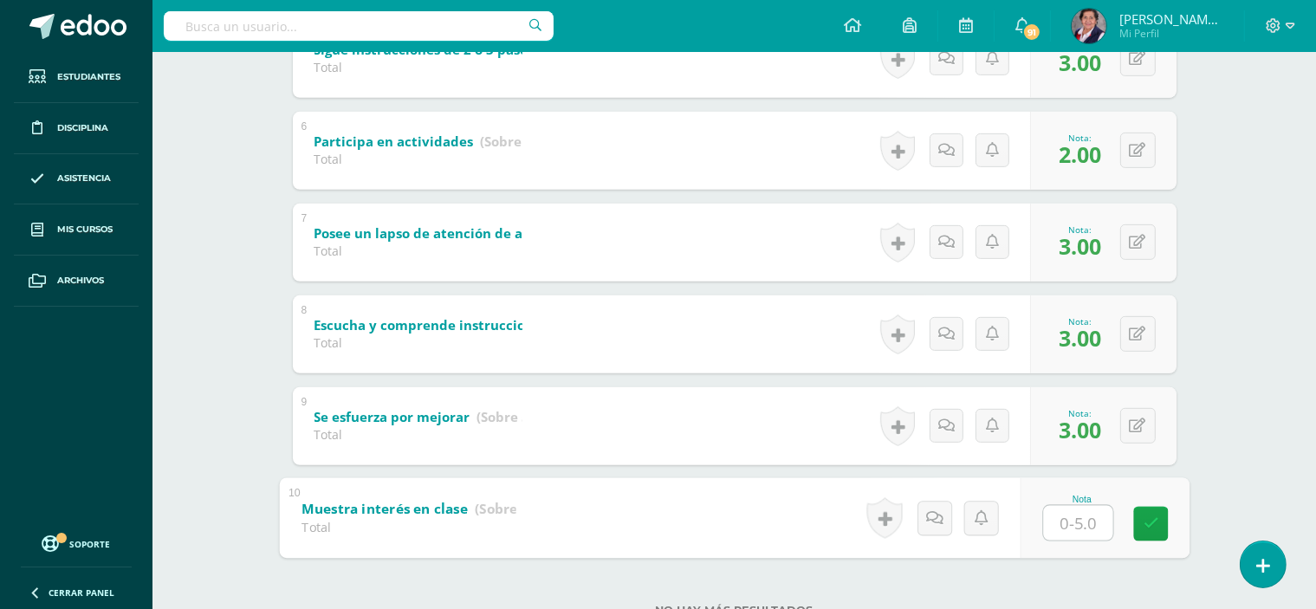
click at [1067, 522] on input "text" at bounding box center [1077, 522] width 69 height 35
type input "3"
click at [1140, 526] on link at bounding box center [1150, 523] width 35 height 35
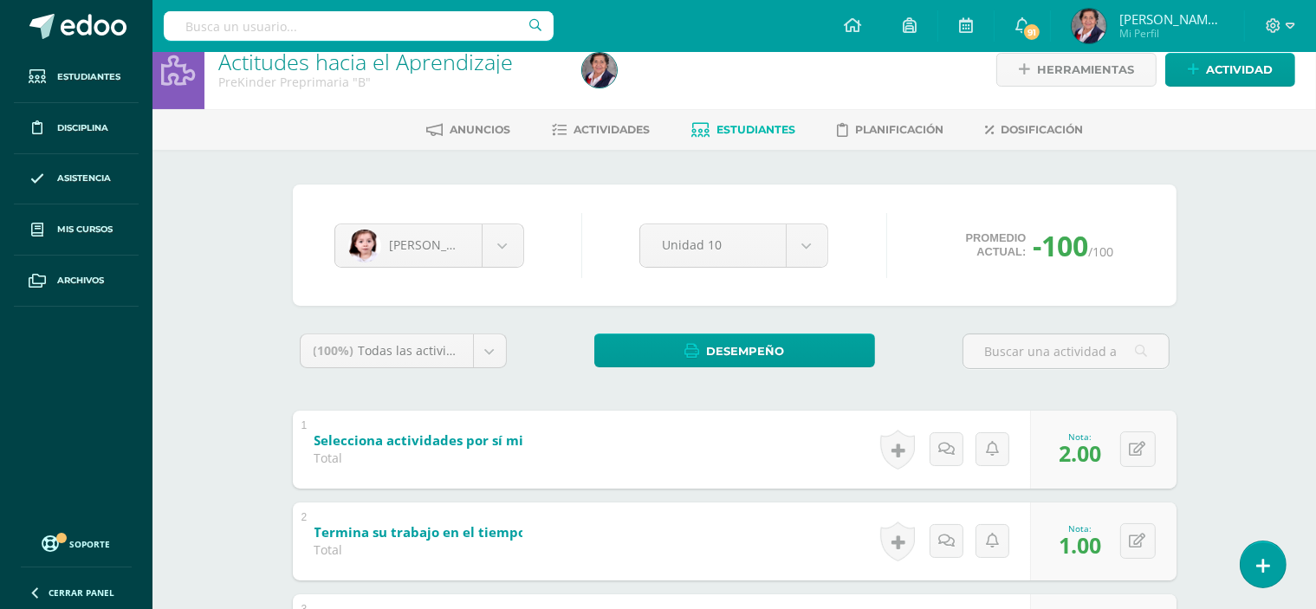
scroll to position [0, 0]
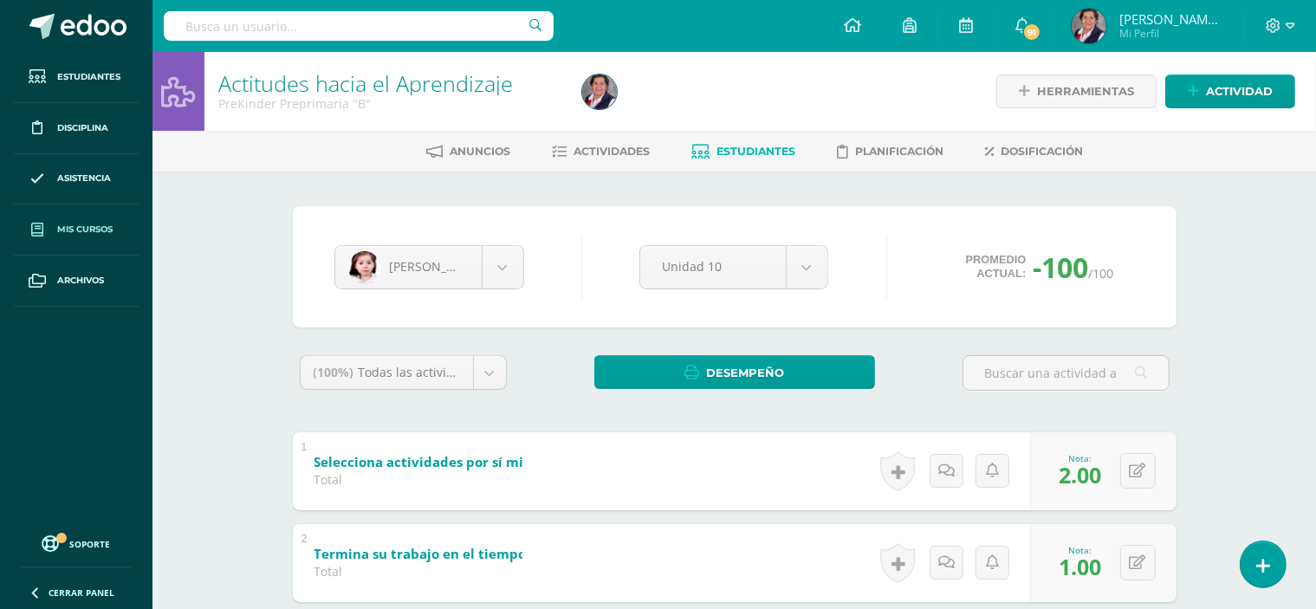
click at [93, 236] on span "Mis cursos" at bounding box center [84, 230] width 55 height 14
click at [115, 229] on link "Mis cursos" at bounding box center [76, 229] width 125 height 51
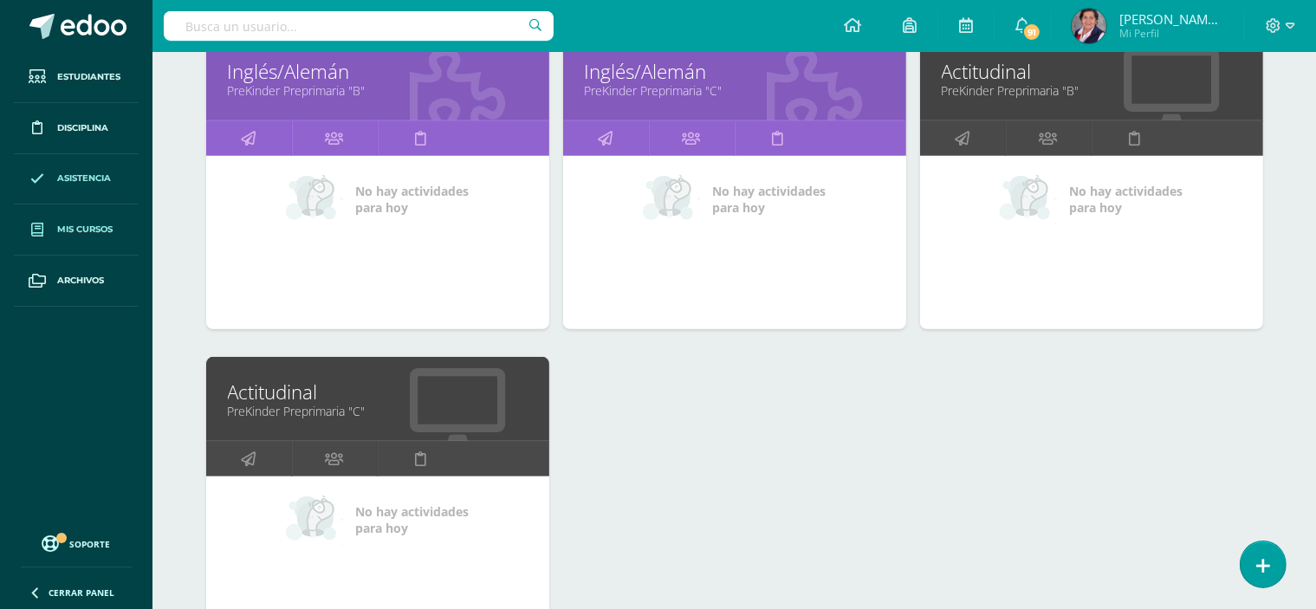
scroll to position [849, 0]
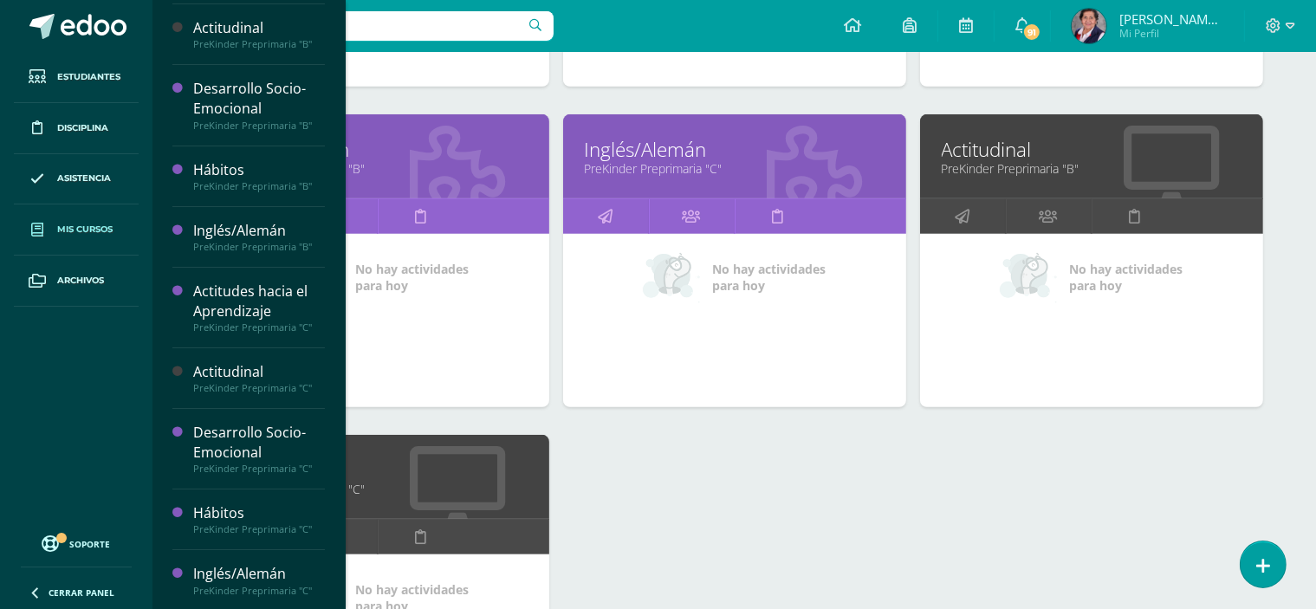
click at [95, 229] on span "Mis cursos" at bounding box center [84, 230] width 55 height 14
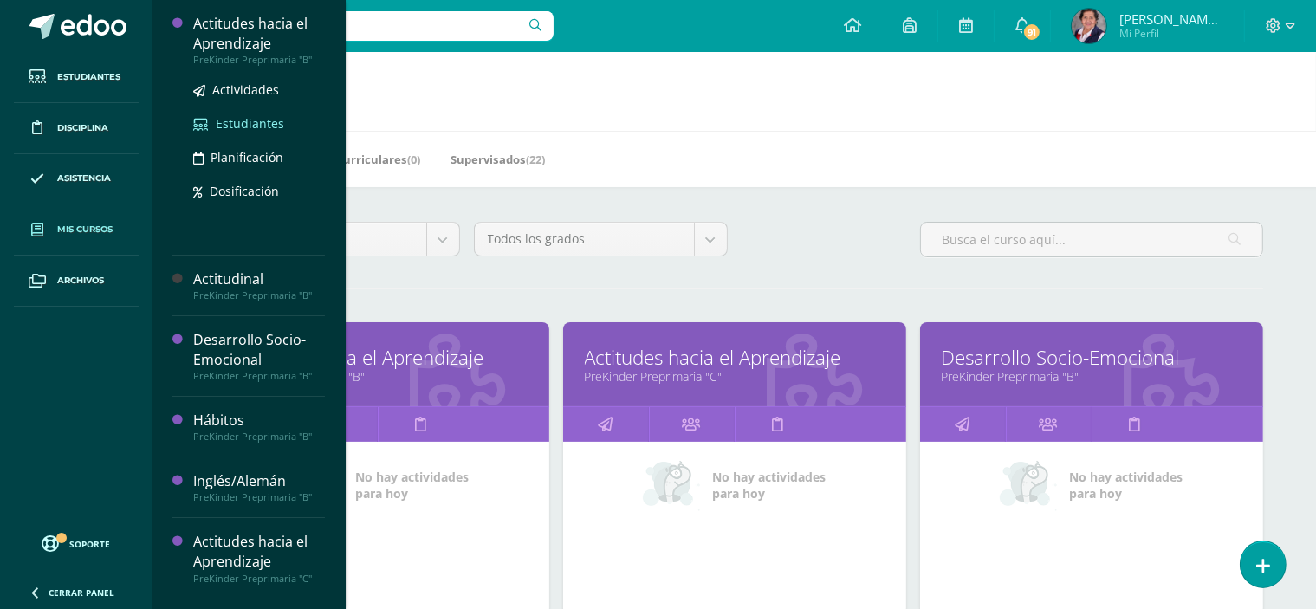
click at [244, 123] on span "Estudiantes" at bounding box center [250, 123] width 68 height 16
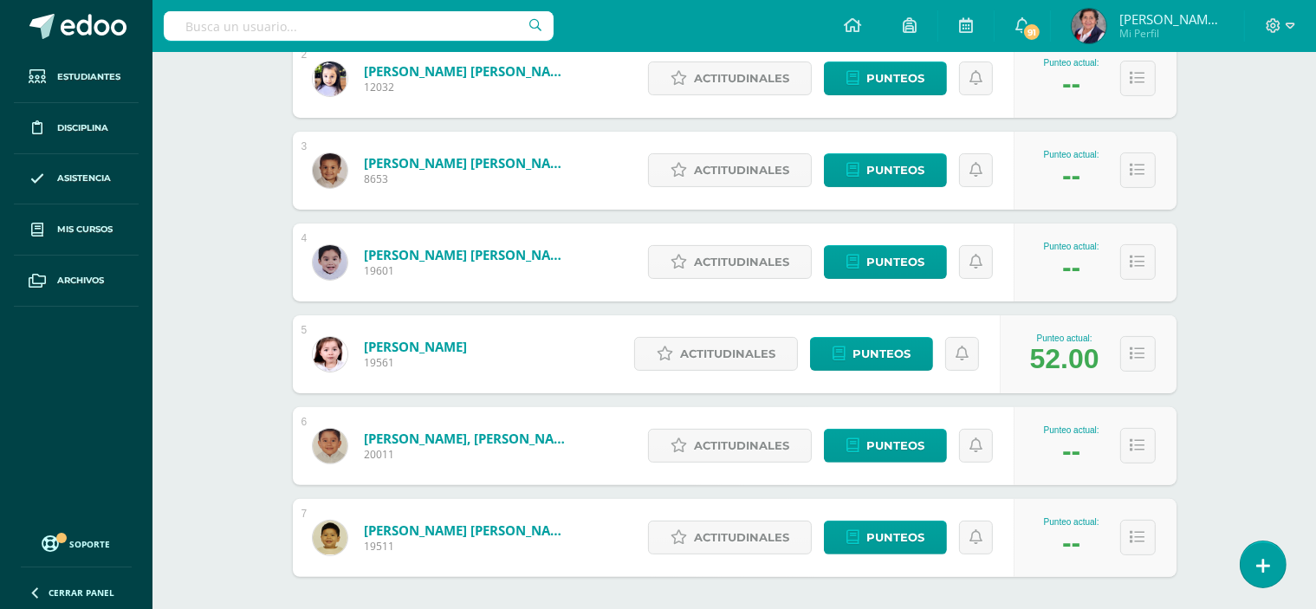
scroll to position [433, 0]
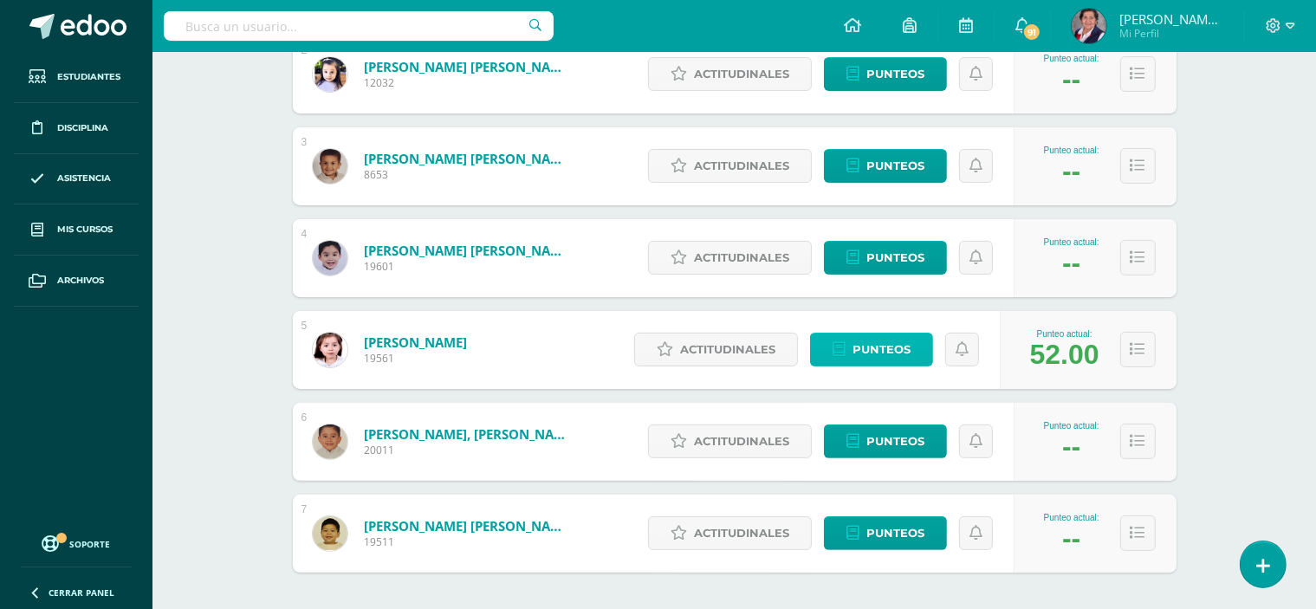
click at [847, 346] on link "Punteos" at bounding box center [871, 350] width 123 height 34
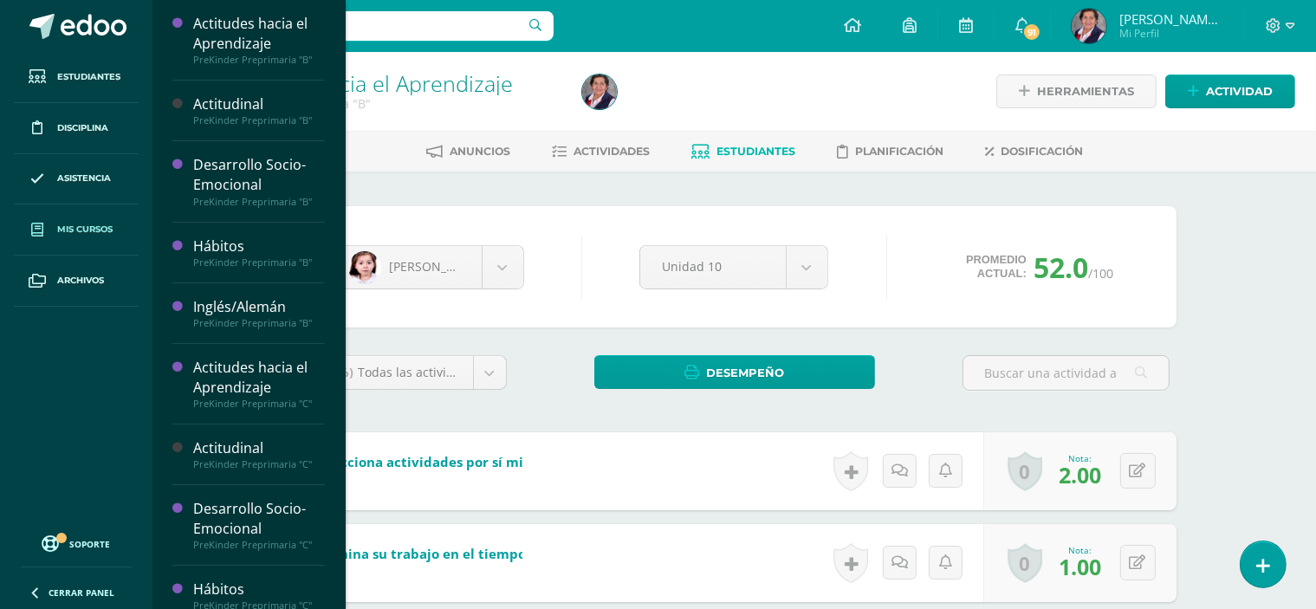
click at [86, 225] on span "Mis cursos" at bounding box center [84, 230] width 55 height 14
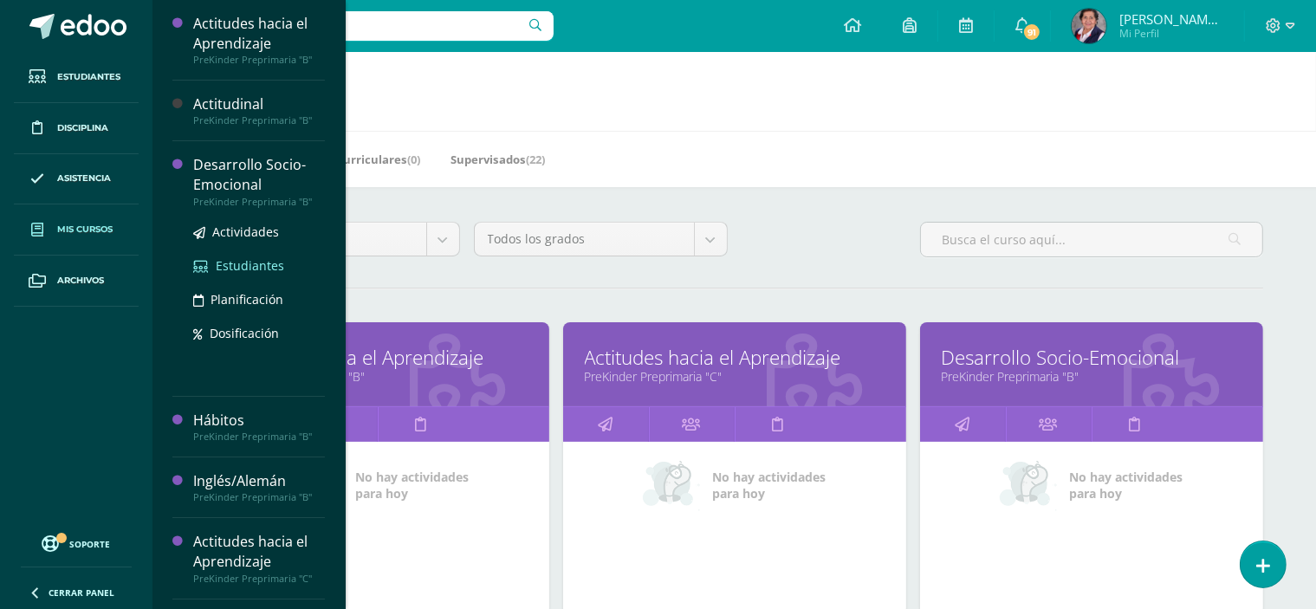
click at [247, 263] on span "Estudiantes" at bounding box center [250, 265] width 68 height 16
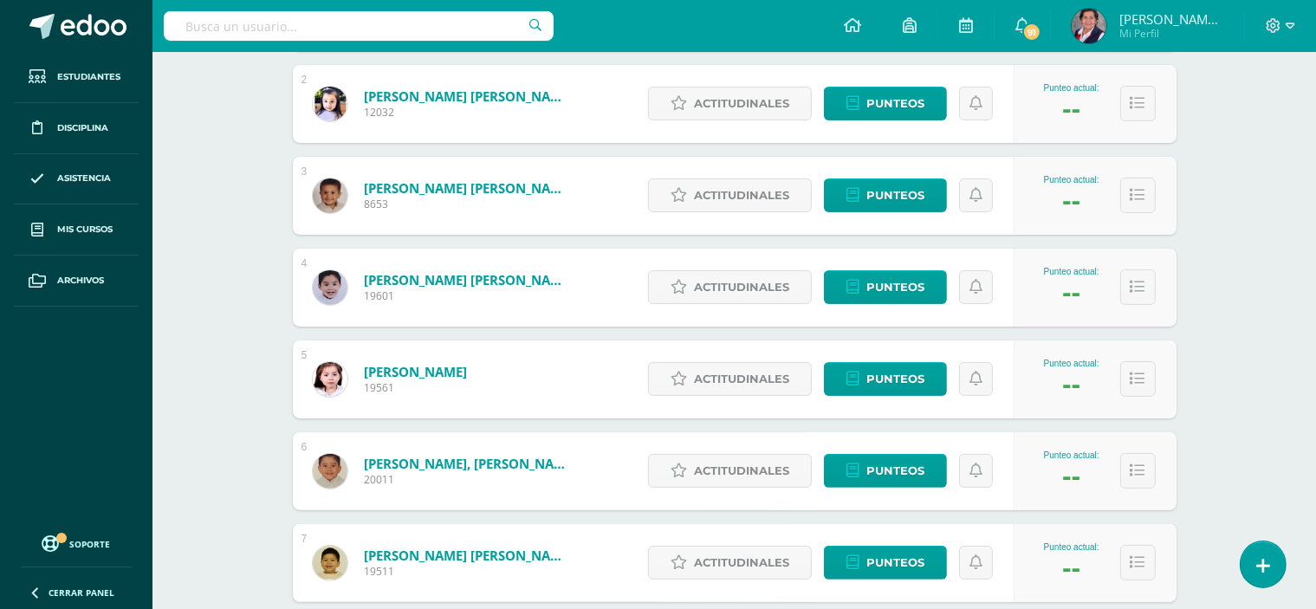
scroll to position [433, 0]
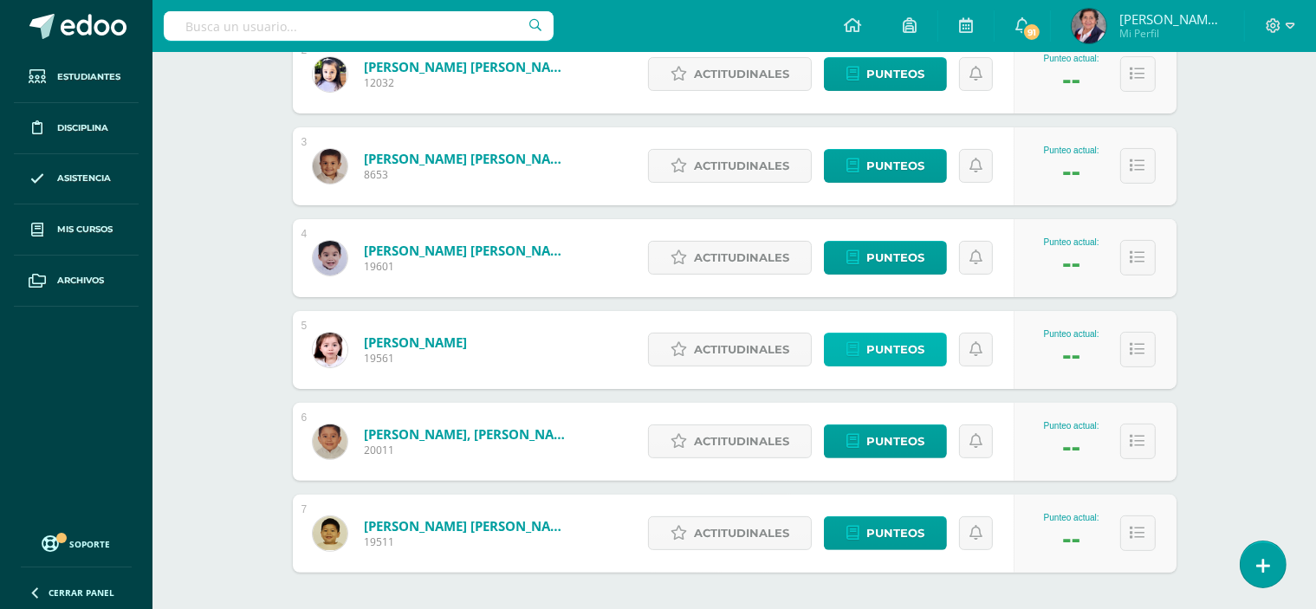
click at [866, 350] on link "Punteos" at bounding box center [885, 350] width 123 height 34
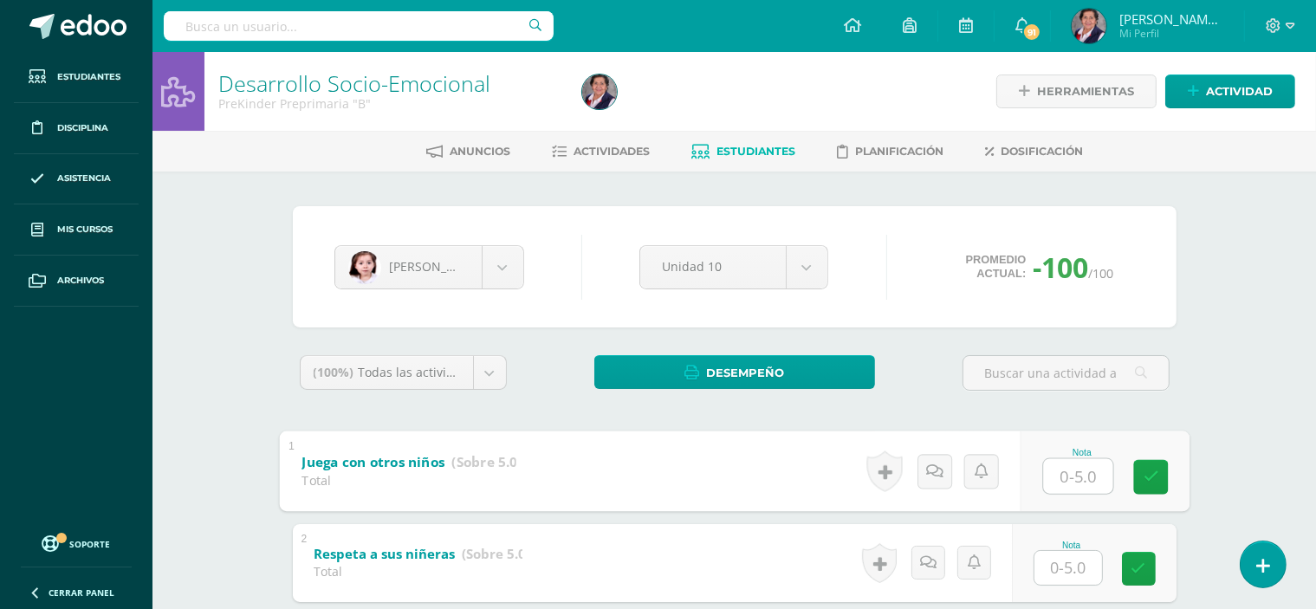
click at [1074, 473] on input "text" at bounding box center [1077, 475] width 69 height 35
type input "3"
click at [1141, 471] on link at bounding box center [1150, 476] width 35 height 35
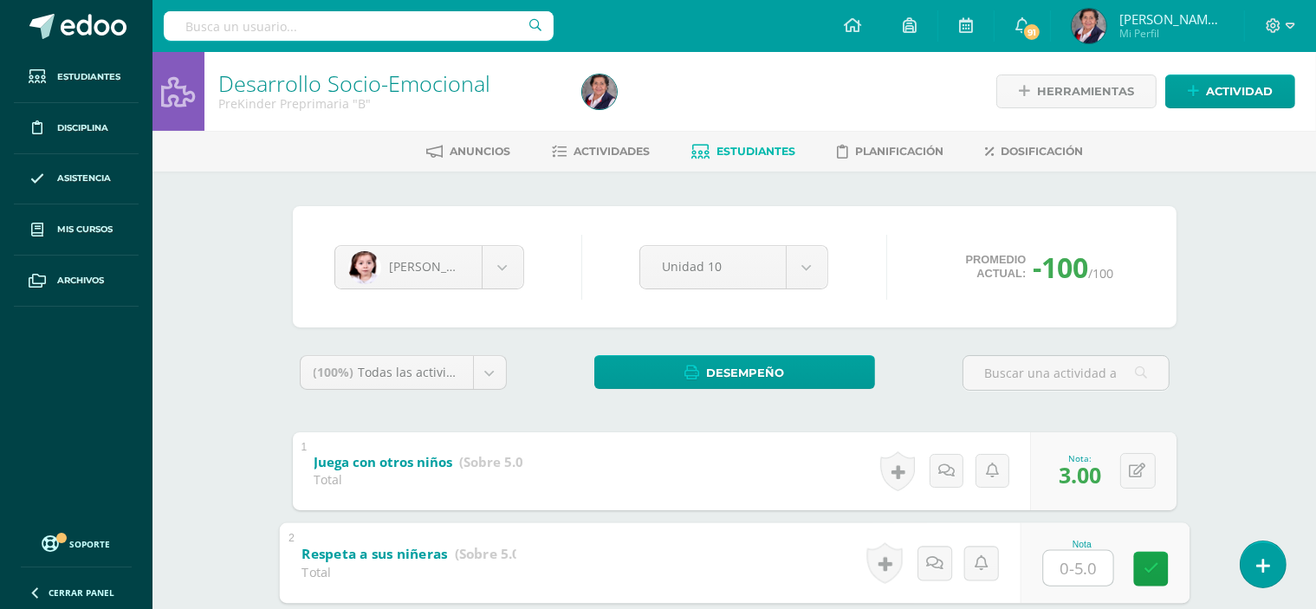
click at [1067, 567] on input "text" at bounding box center [1077, 567] width 69 height 35
type input "5"
click at [1143, 564] on icon at bounding box center [1151, 568] width 16 height 15
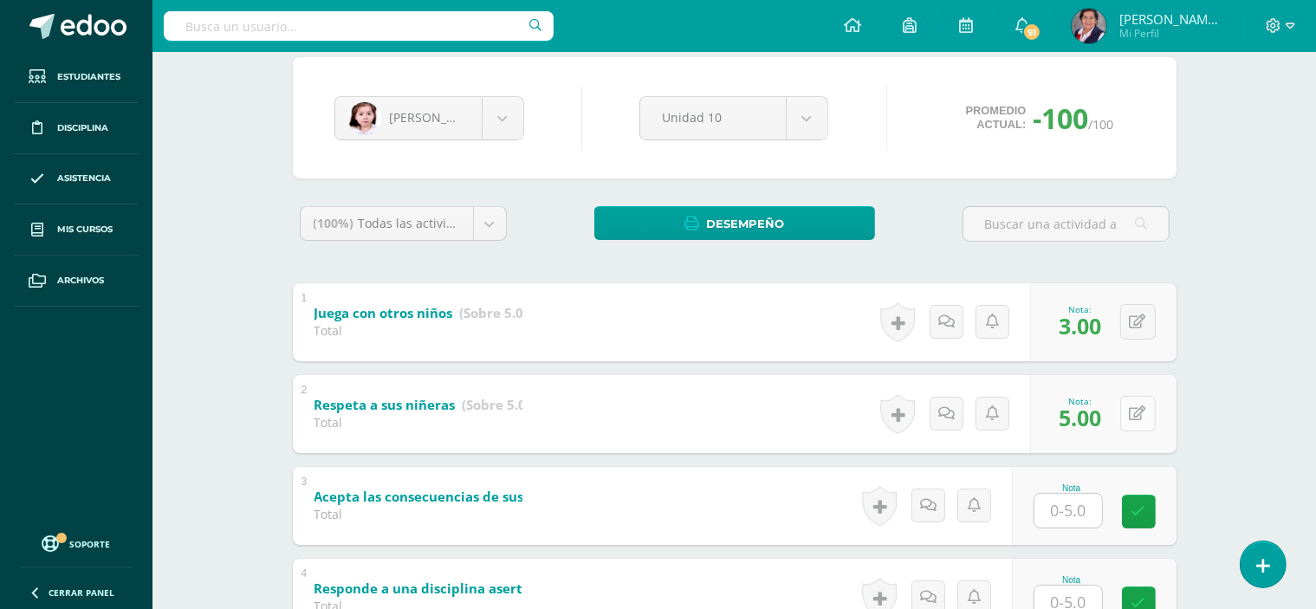
scroll to position [173, 0]
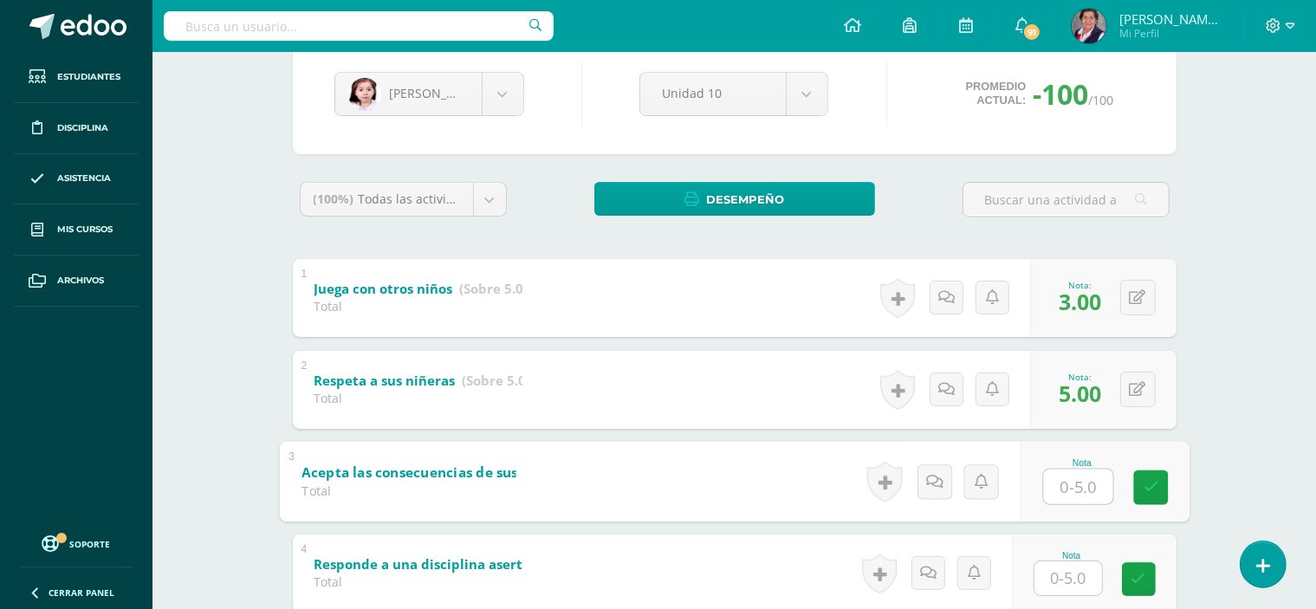
click at [1087, 488] on input "text" at bounding box center [1077, 486] width 69 height 35
type input "5"
click at [1151, 484] on icon at bounding box center [1151, 487] width 16 height 15
click at [1085, 576] on input "text" at bounding box center [1069, 578] width 68 height 34
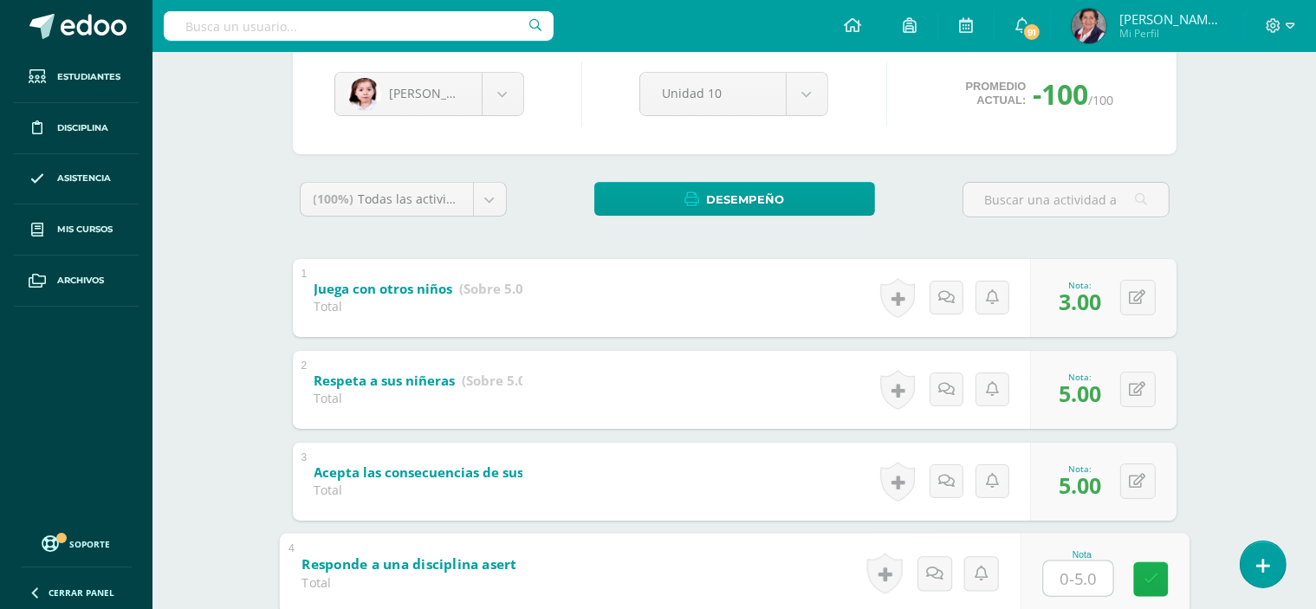
type input "5"
click at [1146, 572] on icon at bounding box center [1151, 579] width 16 height 15
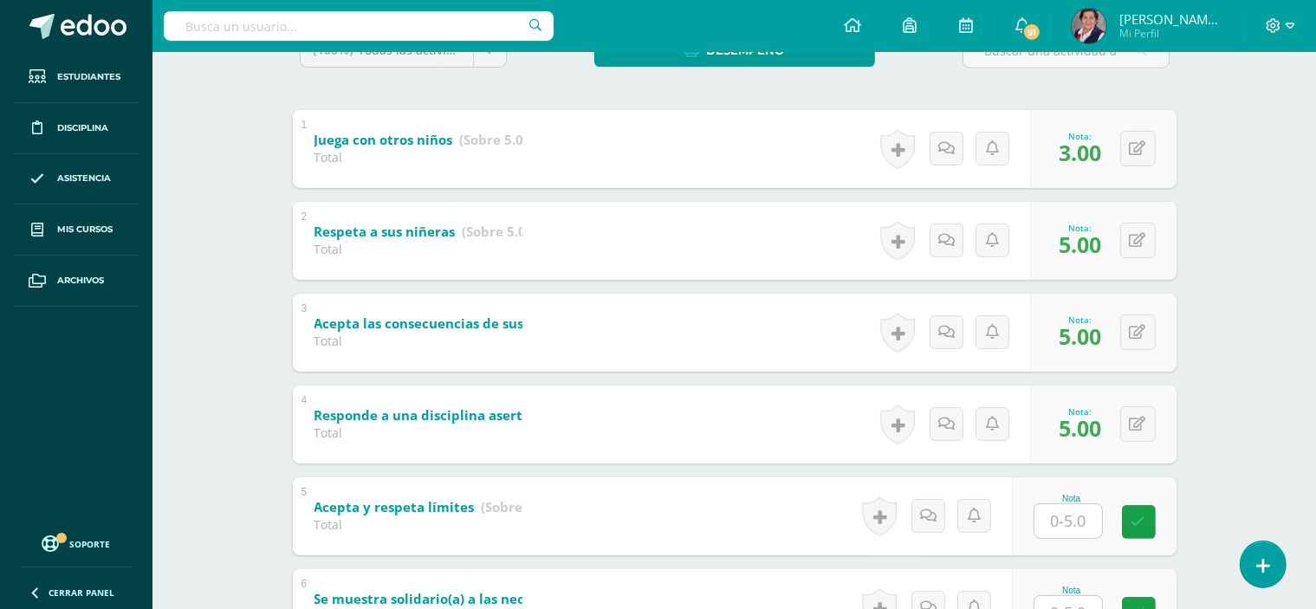
scroll to position [347, 0]
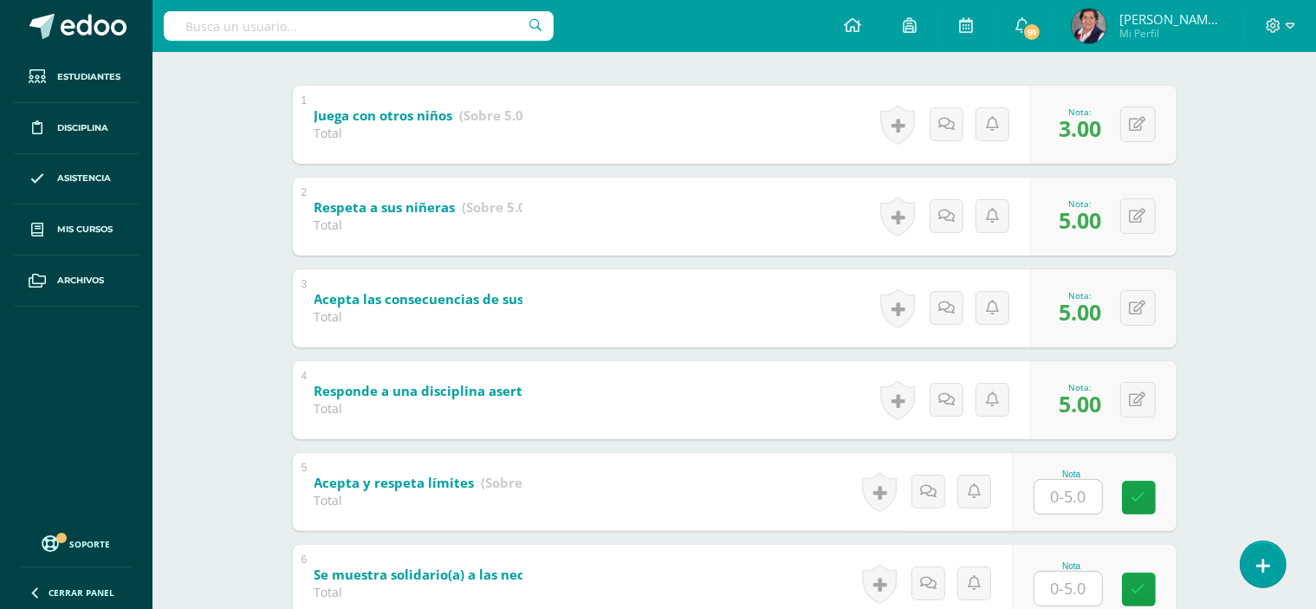
click at [1083, 504] on input "text" at bounding box center [1069, 497] width 68 height 34
type input "5"
click at [1146, 498] on icon at bounding box center [1151, 497] width 16 height 15
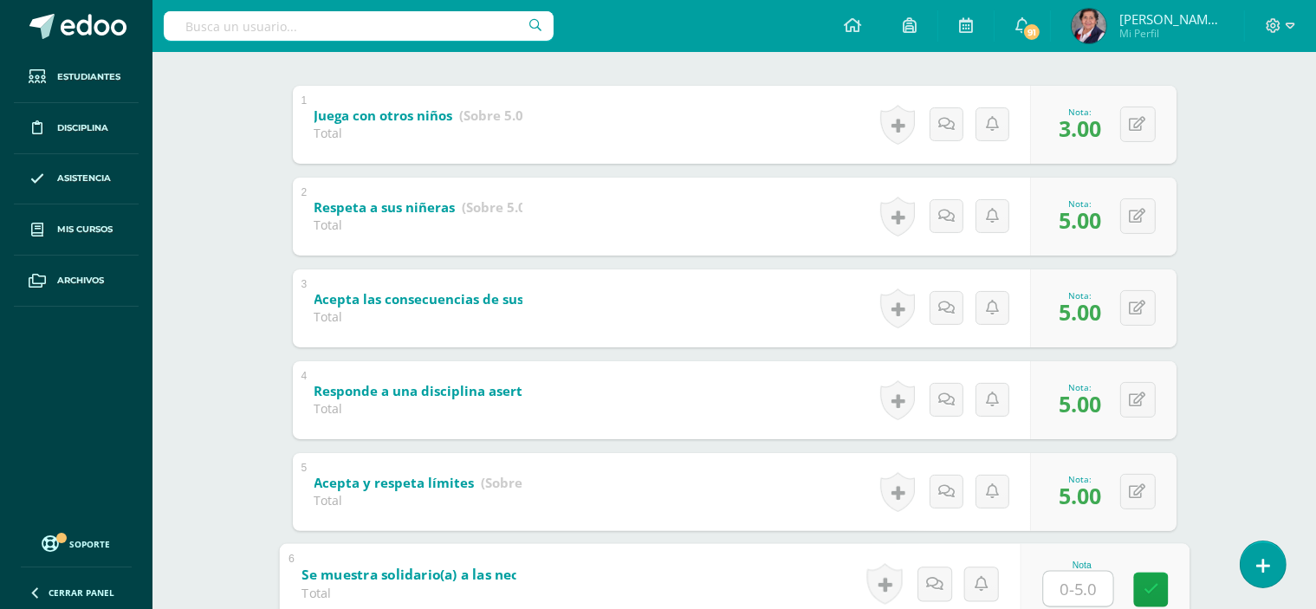
click at [1075, 592] on input "text" at bounding box center [1077, 588] width 69 height 35
type input "4"
click at [1143, 582] on icon at bounding box center [1151, 589] width 16 height 15
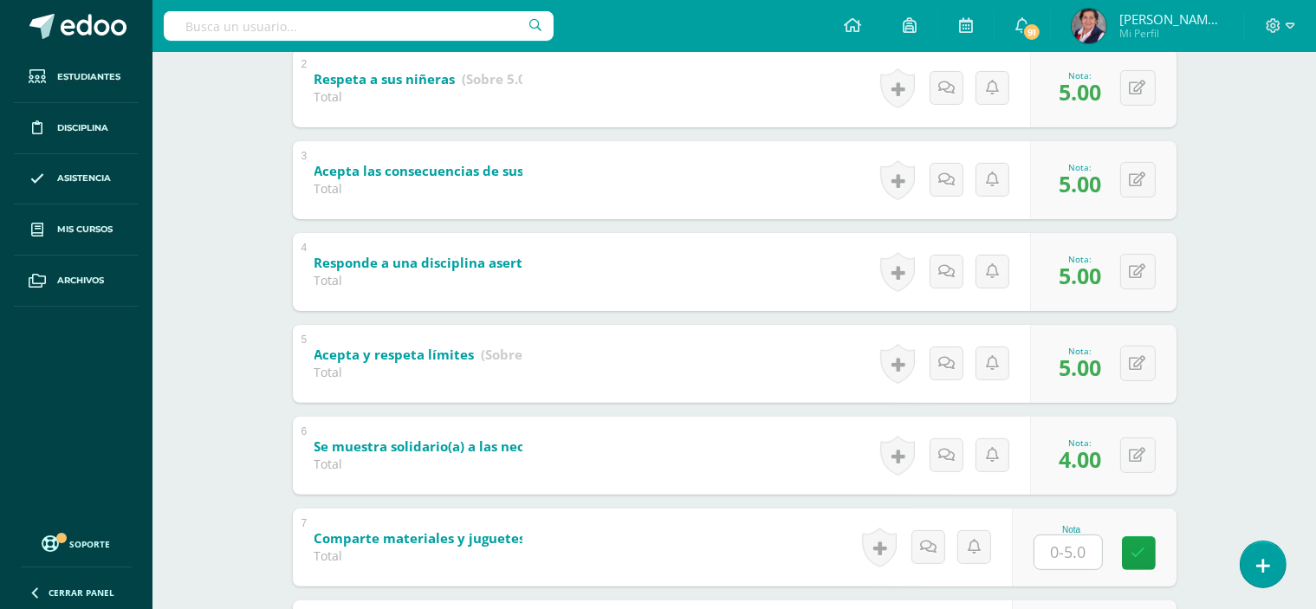
scroll to position [520, 0]
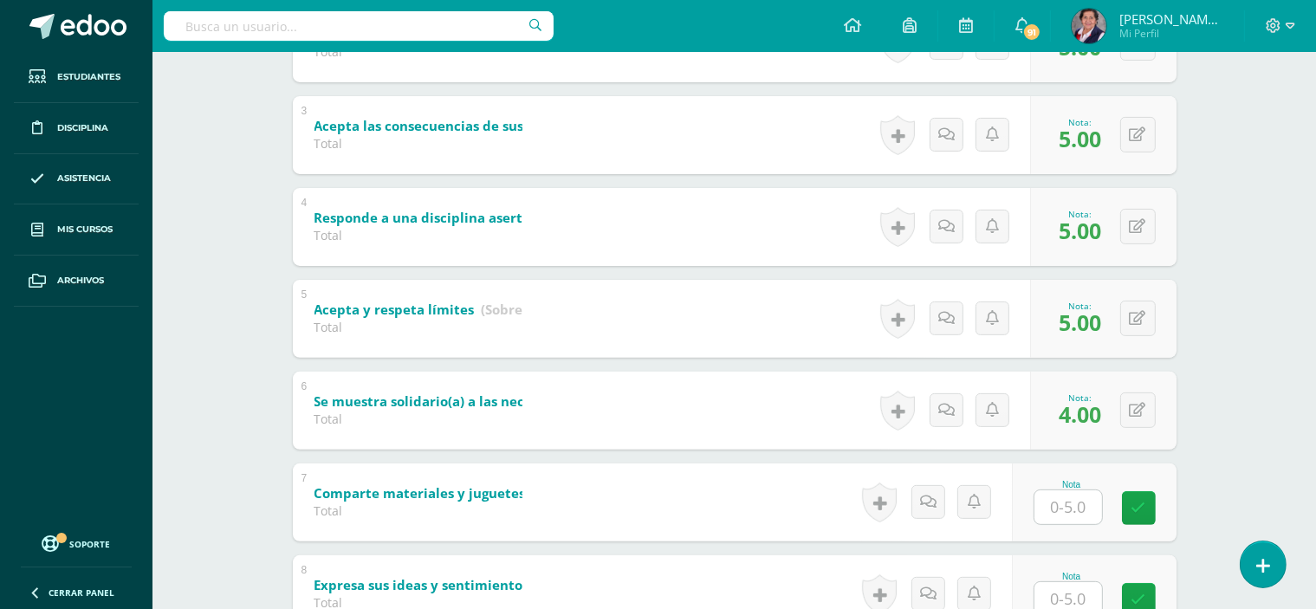
click at [1074, 505] on input "text" at bounding box center [1069, 507] width 68 height 34
type input "5"
click at [1146, 509] on icon at bounding box center [1151, 508] width 16 height 15
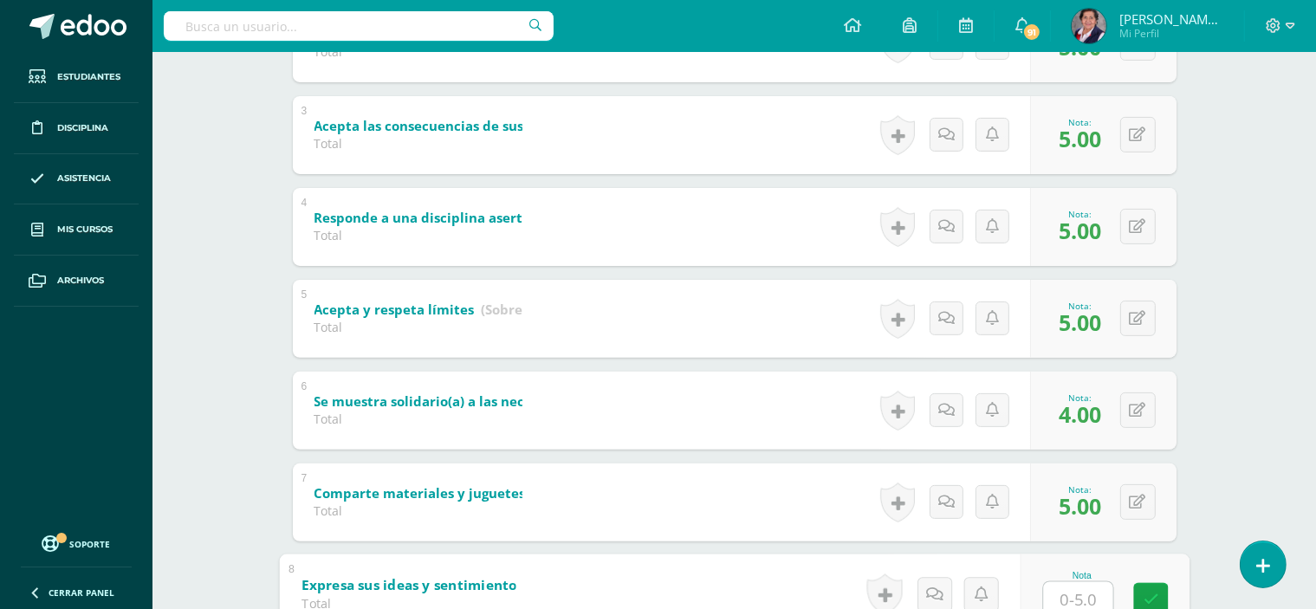
click at [1079, 588] on input "text" at bounding box center [1077, 598] width 69 height 35
type input "3"
type input "2"
click at [1147, 594] on icon at bounding box center [1151, 600] width 16 height 15
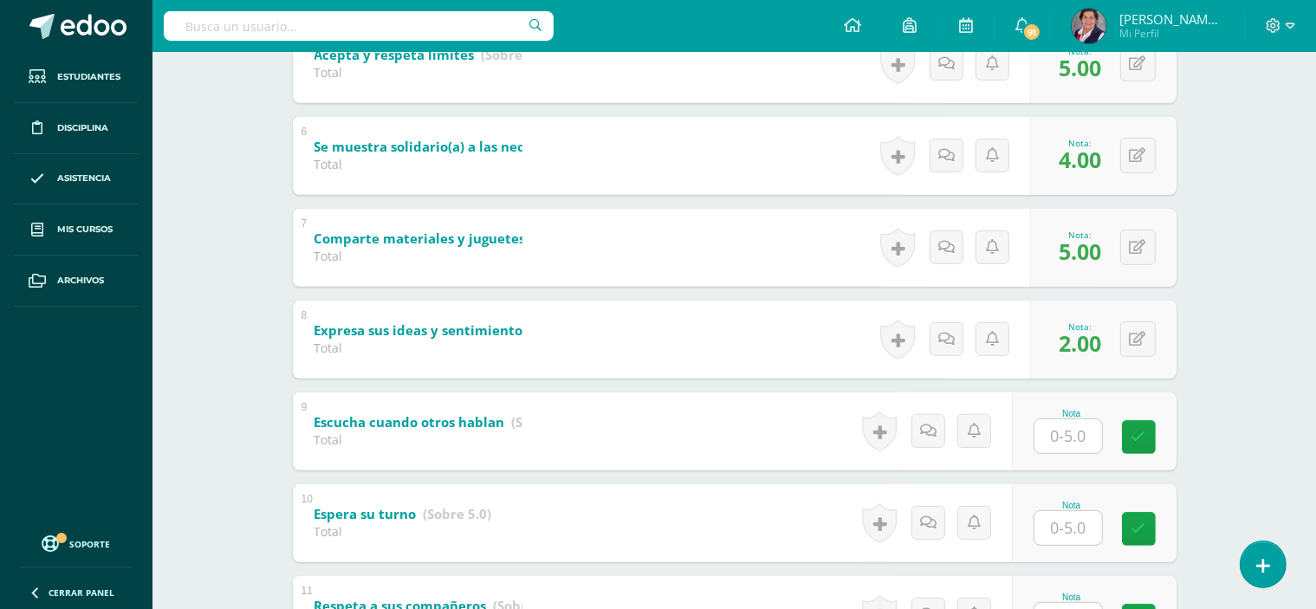
scroll to position [780, 0]
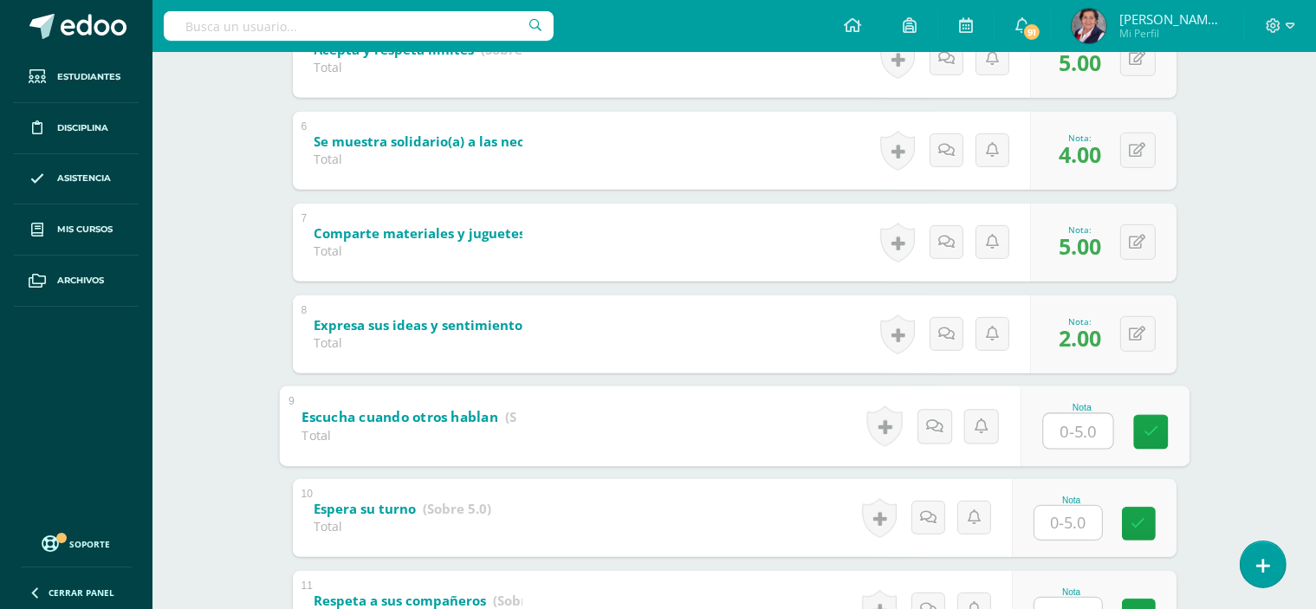
click at [1092, 436] on input "text" at bounding box center [1077, 430] width 69 height 35
type input "3"
click at [1152, 433] on icon at bounding box center [1151, 432] width 16 height 15
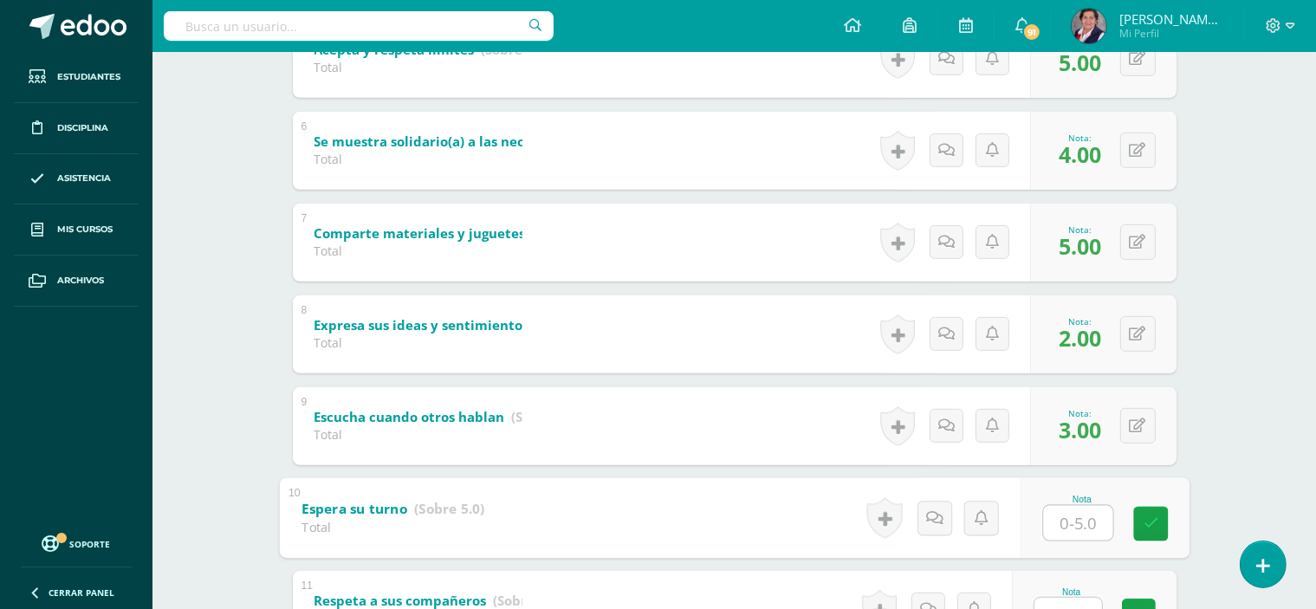
click at [1067, 517] on input "text" at bounding box center [1077, 522] width 69 height 35
type input "4"
click at [1136, 520] on link at bounding box center [1150, 523] width 35 height 35
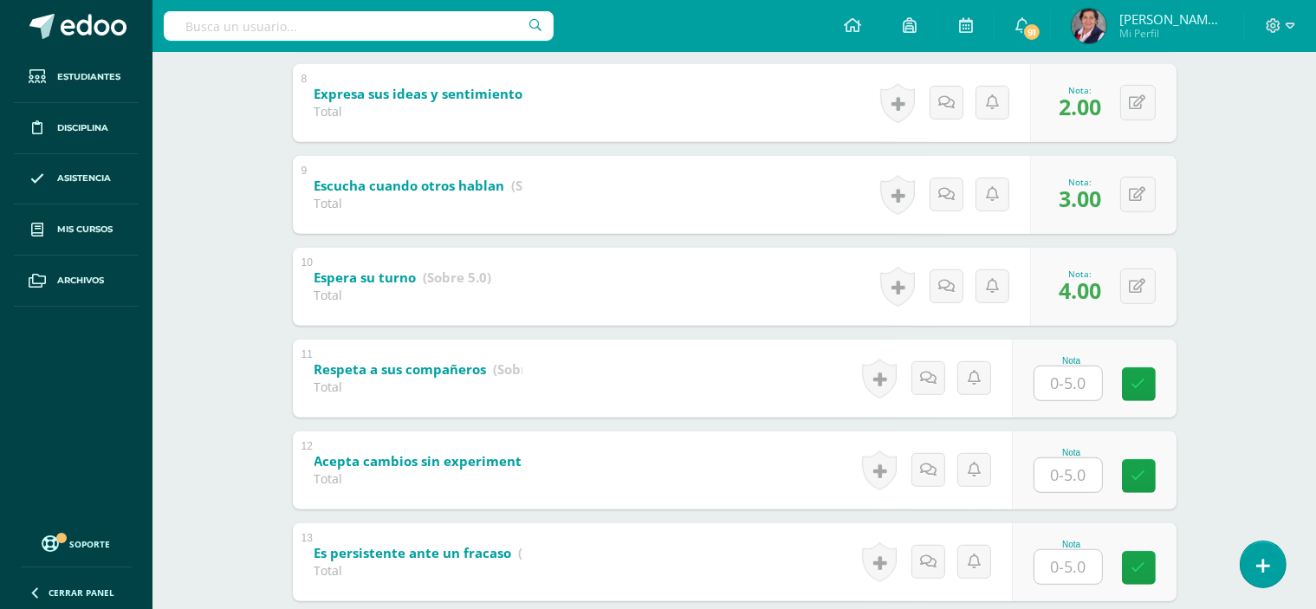
scroll to position [1040, 0]
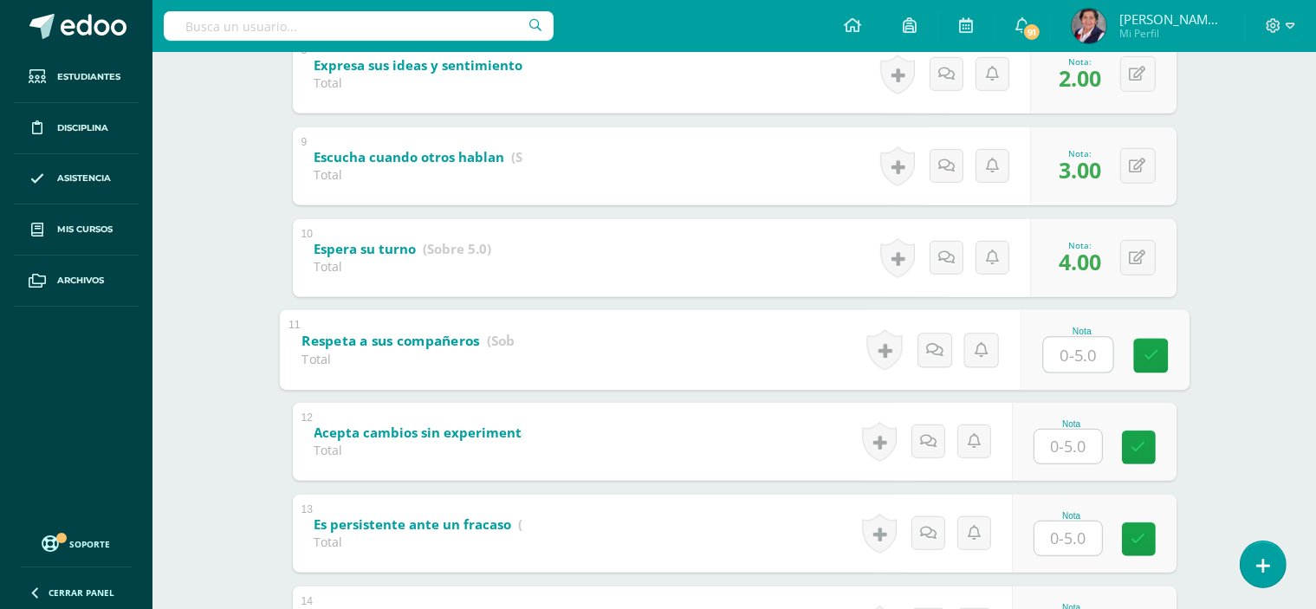
click at [1072, 356] on input "text" at bounding box center [1077, 354] width 69 height 35
type input "5"
click at [1146, 352] on icon at bounding box center [1151, 355] width 16 height 15
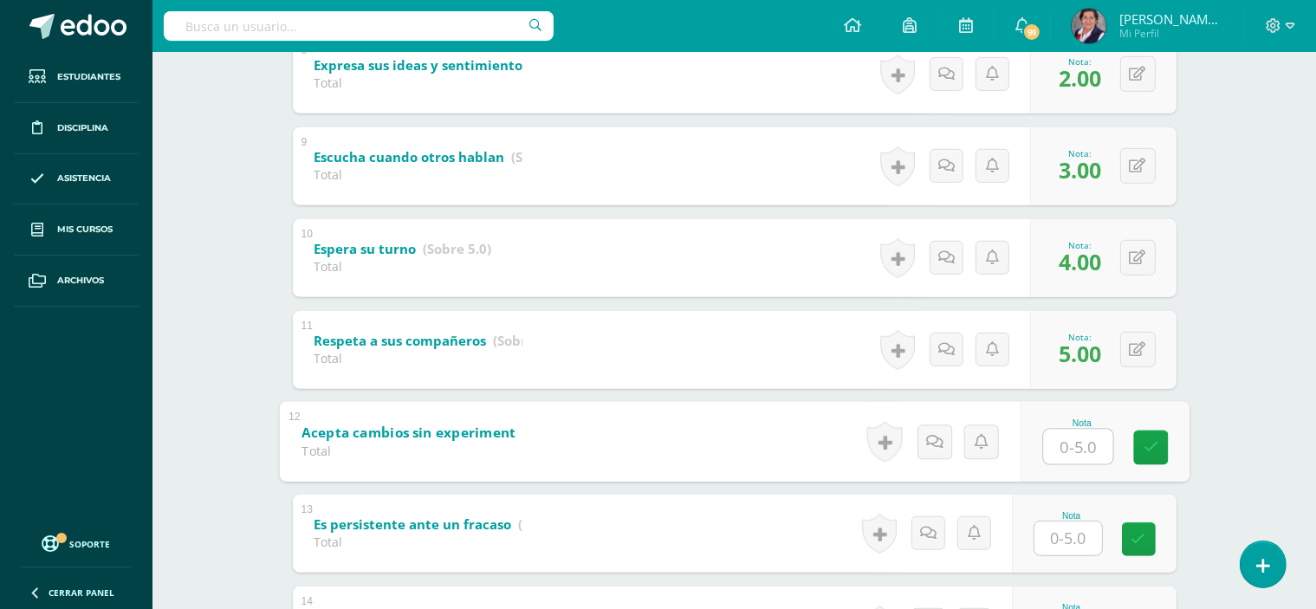
click at [1078, 443] on input "text" at bounding box center [1077, 446] width 69 height 35
type input "3"
click at [1137, 447] on link at bounding box center [1150, 447] width 35 height 35
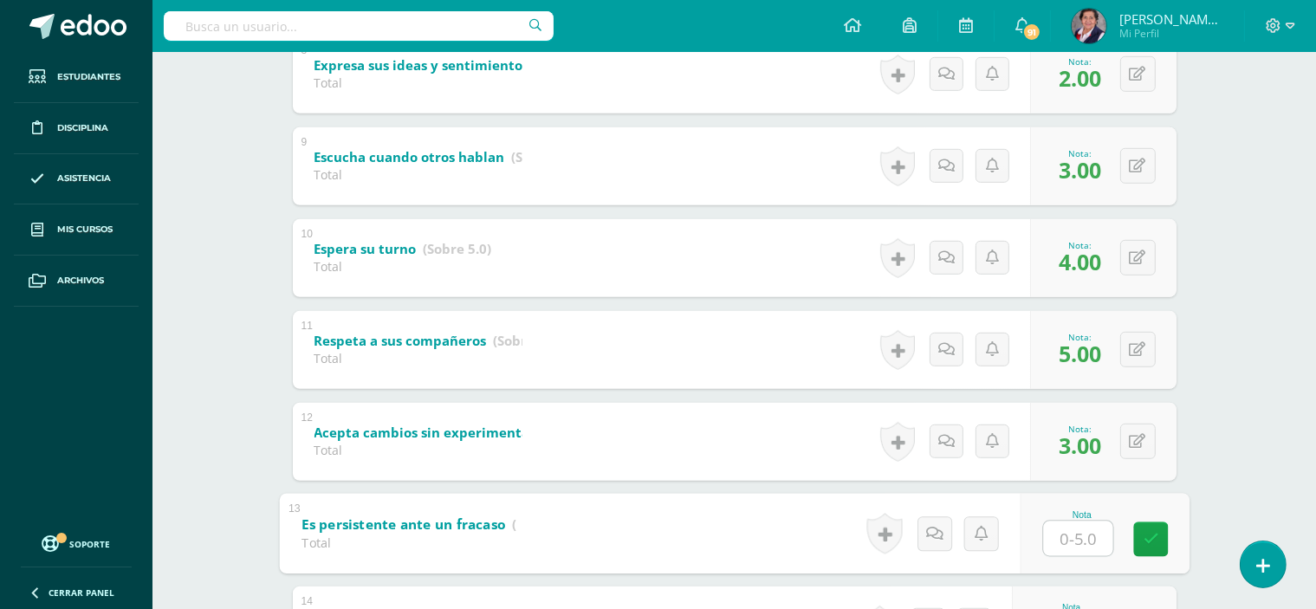
click at [1080, 538] on input "text" at bounding box center [1077, 538] width 69 height 35
type input "2"
click at [1146, 529] on link at bounding box center [1150, 539] width 35 height 35
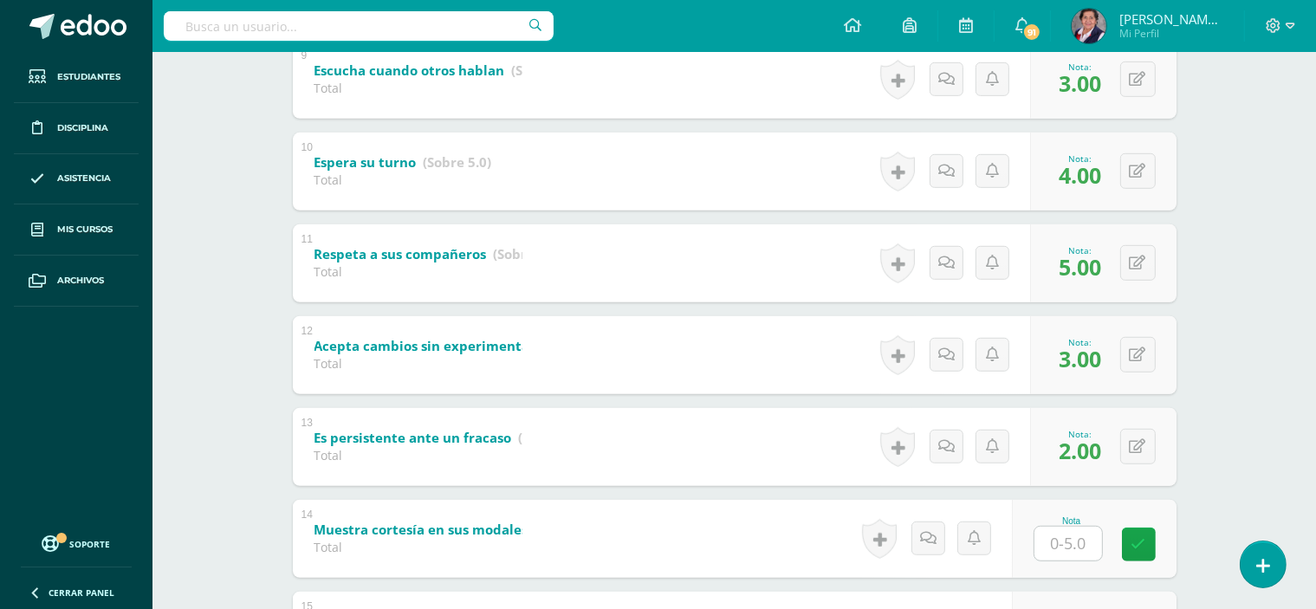
scroll to position [1213, 0]
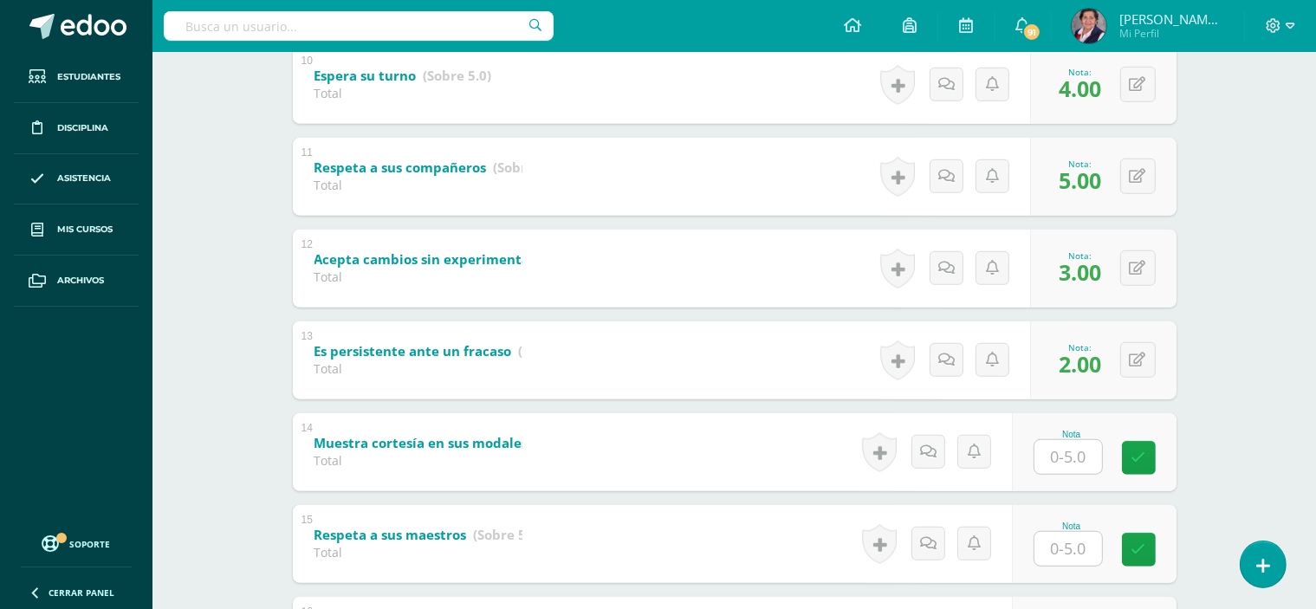
click at [1080, 454] on input "text" at bounding box center [1069, 457] width 68 height 34
type input "4"
click at [1156, 448] on link at bounding box center [1150, 457] width 35 height 35
click at [1095, 551] on input "text" at bounding box center [1069, 549] width 68 height 34
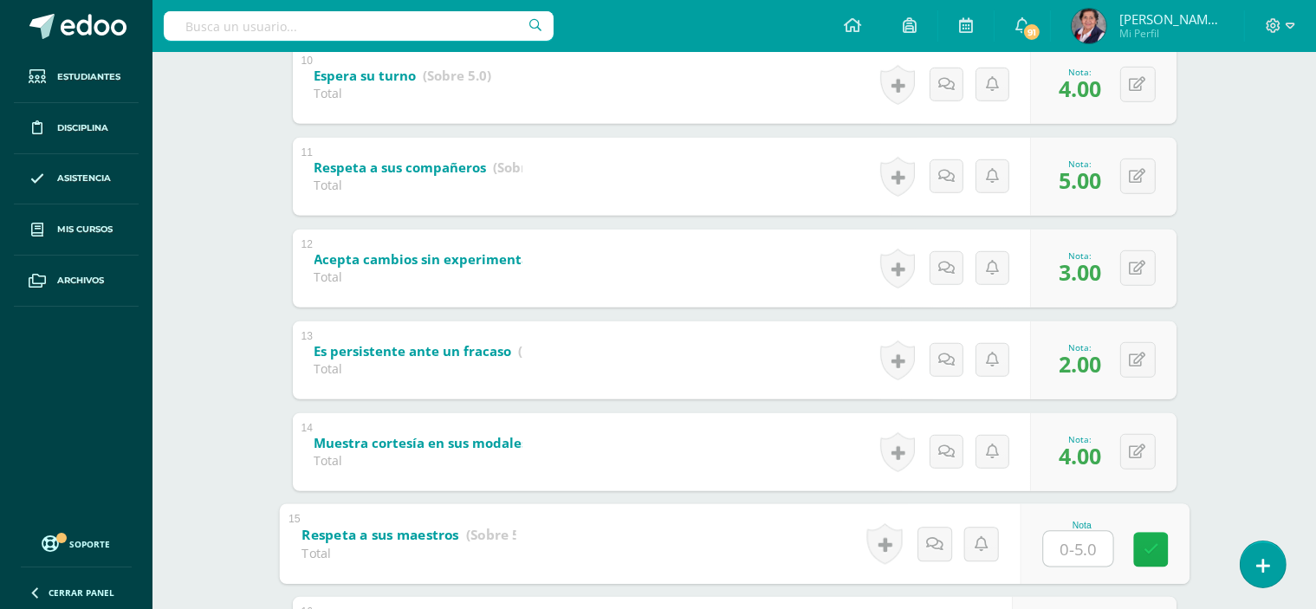
type input "5"
click at [1152, 540] on link at bounding box center [1150, 549] width 35 height 35
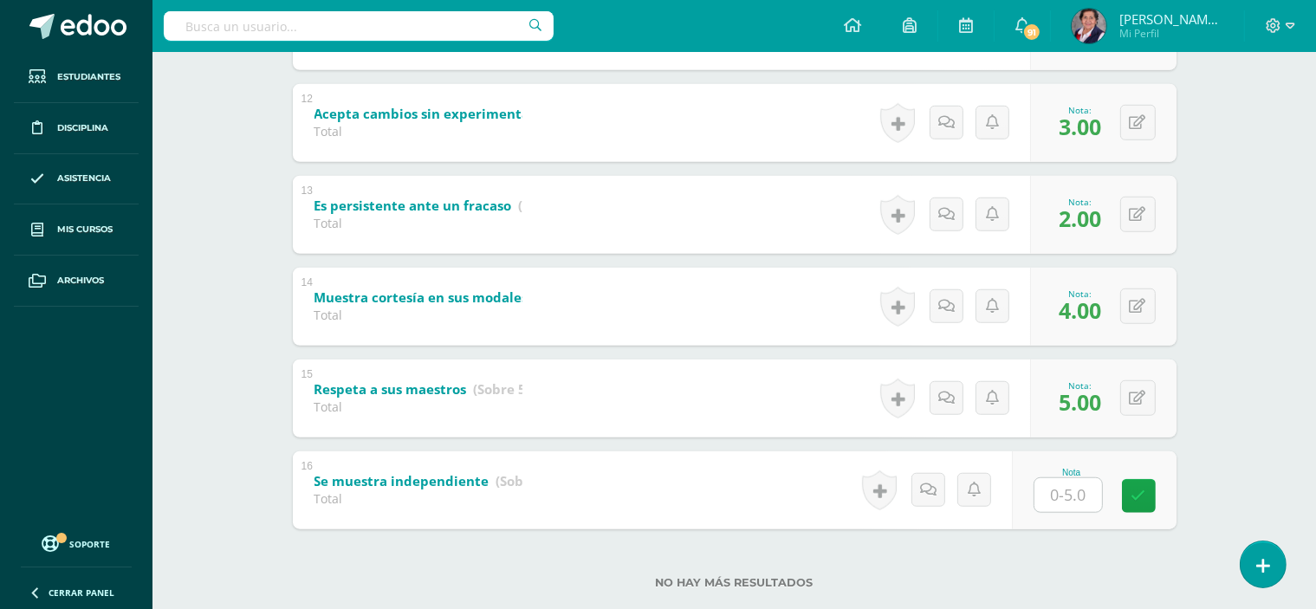
scroll to position [1386, 0]
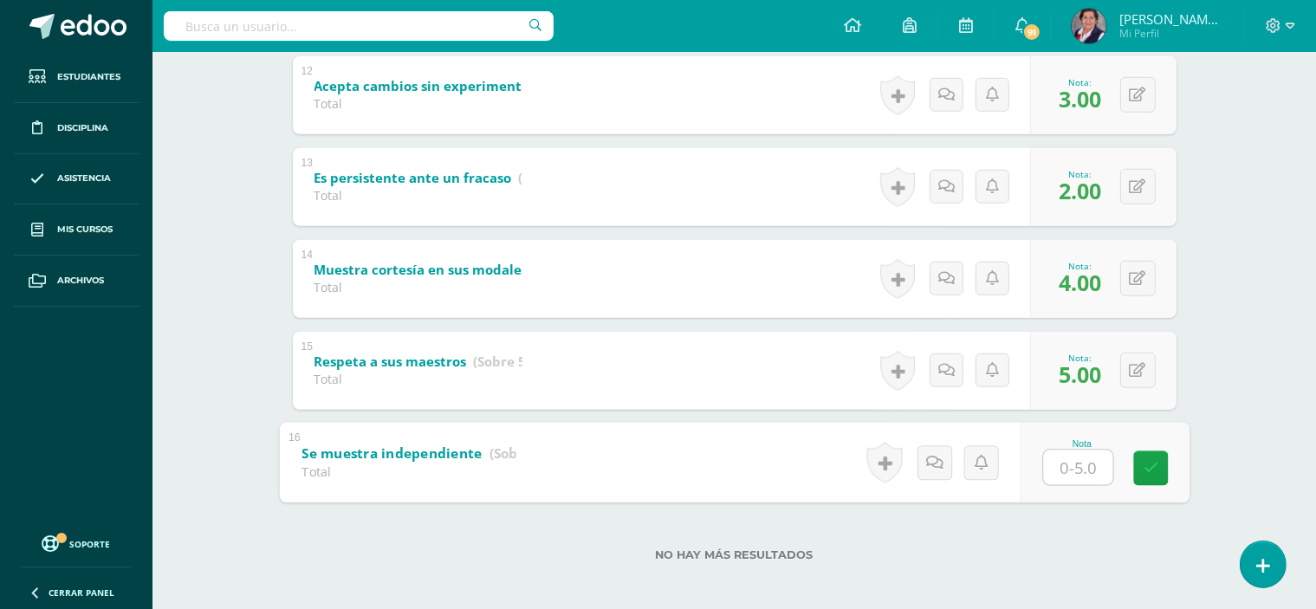
click at [1090, 471] on input "text" at bounding box center [1077, 467] width 69 height 35
type input "3"
click at [1151, 465] on icon at bounding box center [1151, 468] width 16 height 15
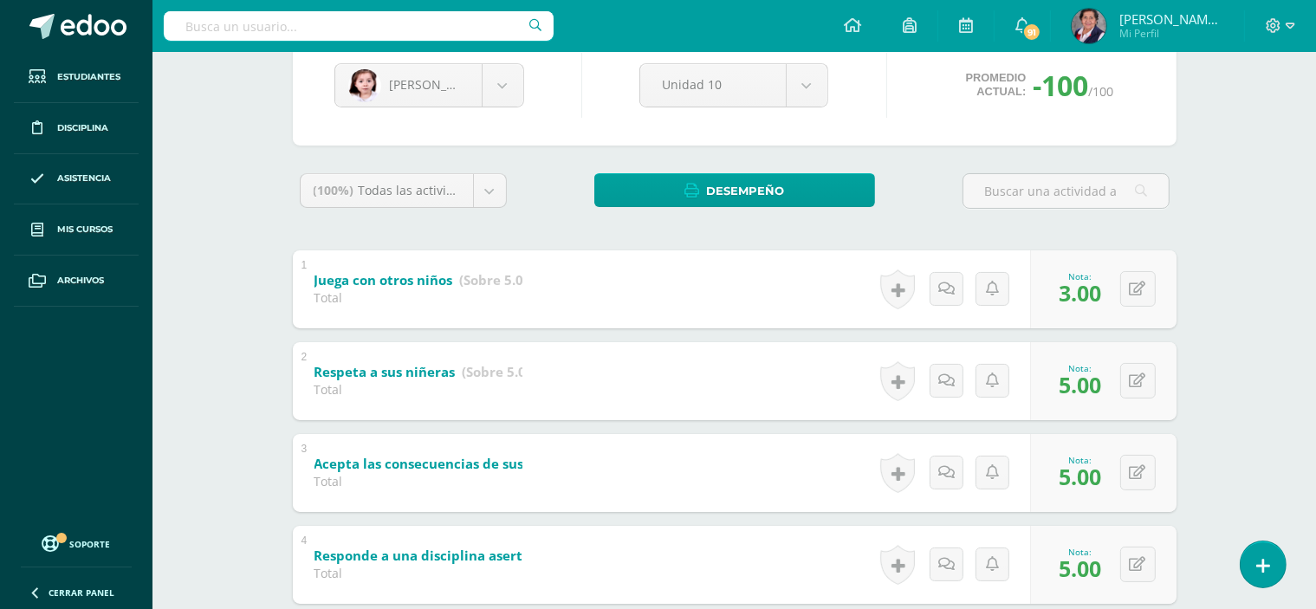
scroll to position [180, 0]
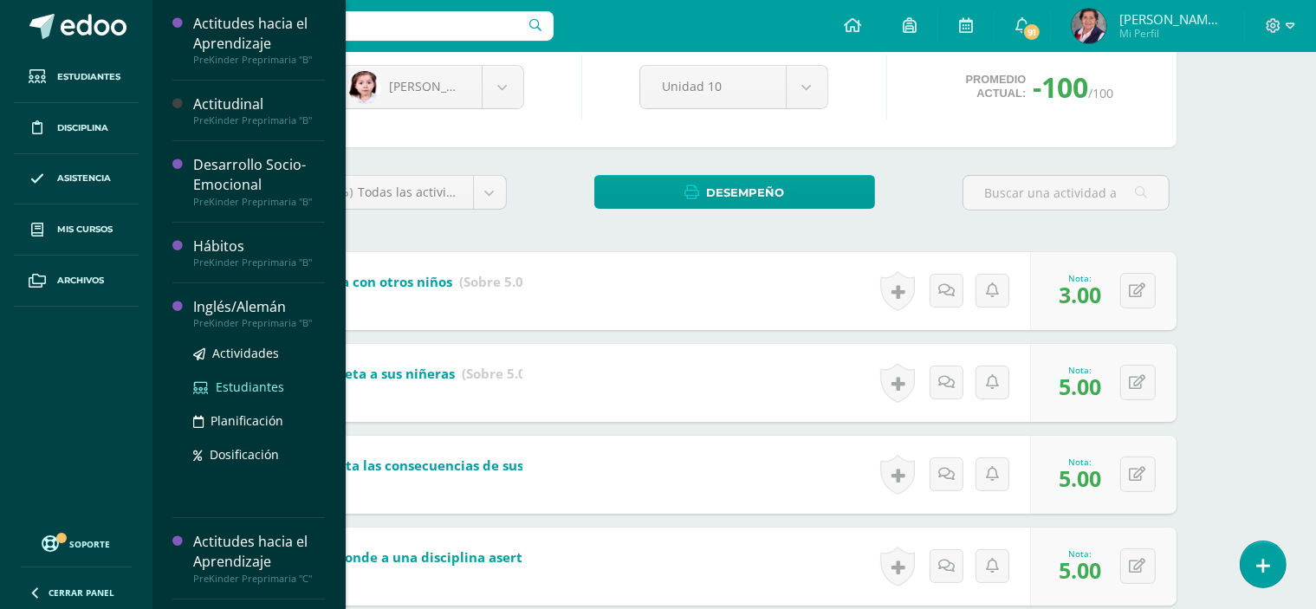
click at [256, 386] on span "Estudiantes" at bounding box center [250, 387] width 68 height 16
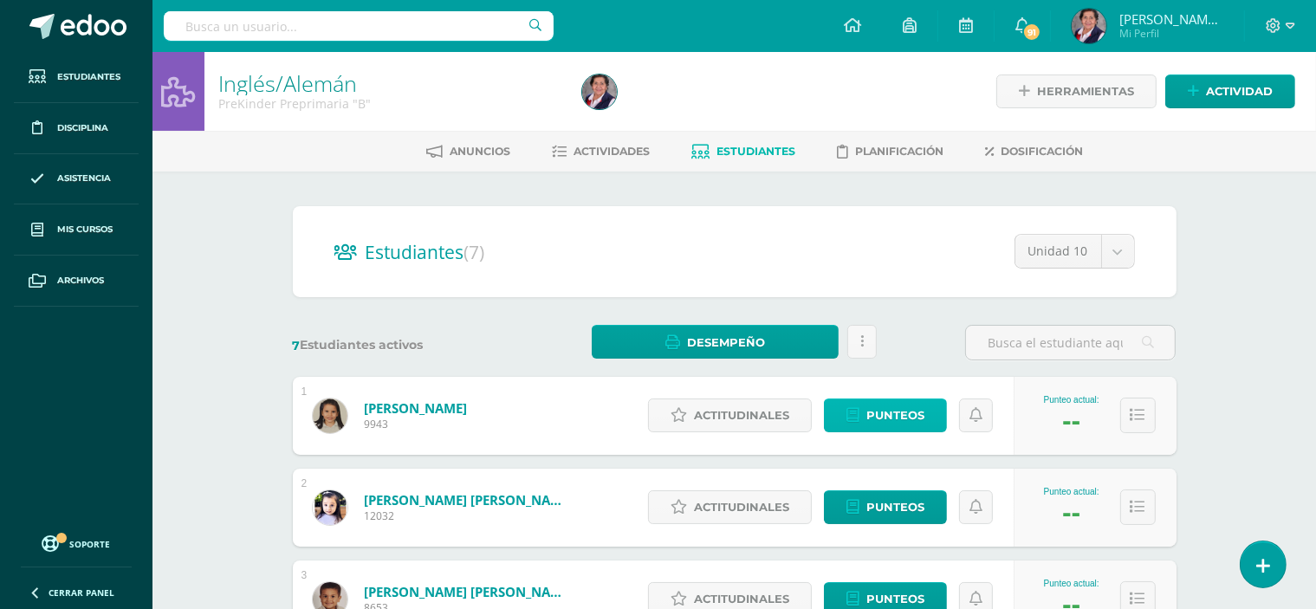
click at [866, 420] on link "Punteos" at bounding box center [885, 416] width 123 height 34
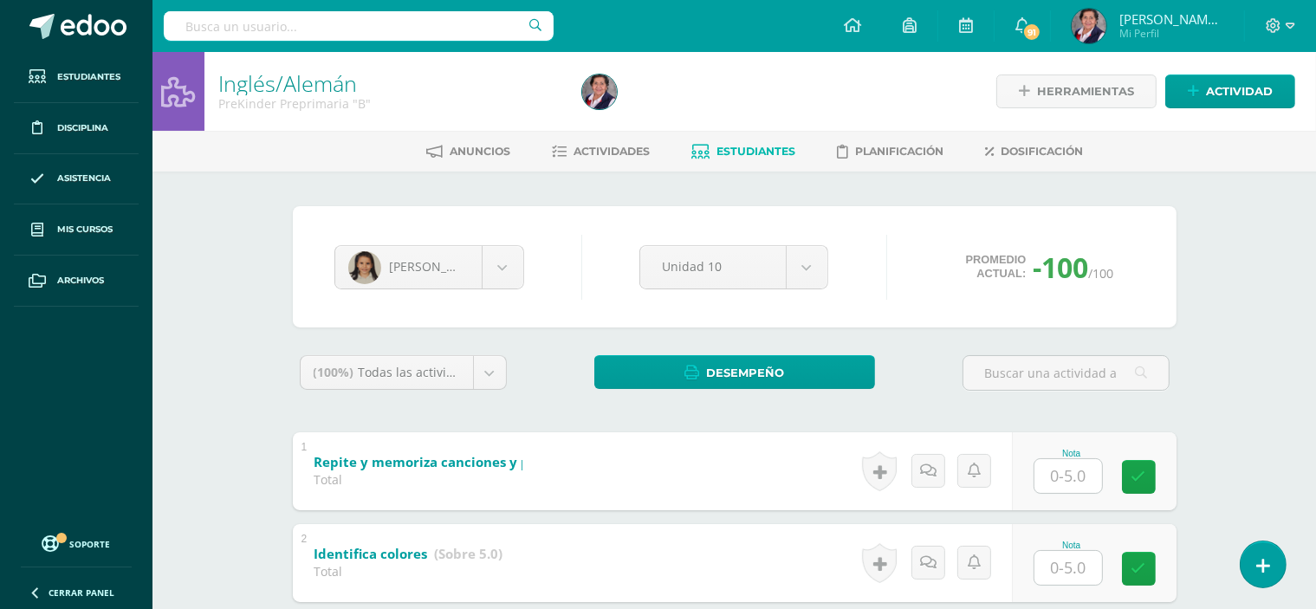
click at [1078, 470] on input "text" at bounding box center [1069, 476] width 68 height 34
type input "2"
click at [1135, 474] on link at bounding box center [1150, 476] width 35 height 35
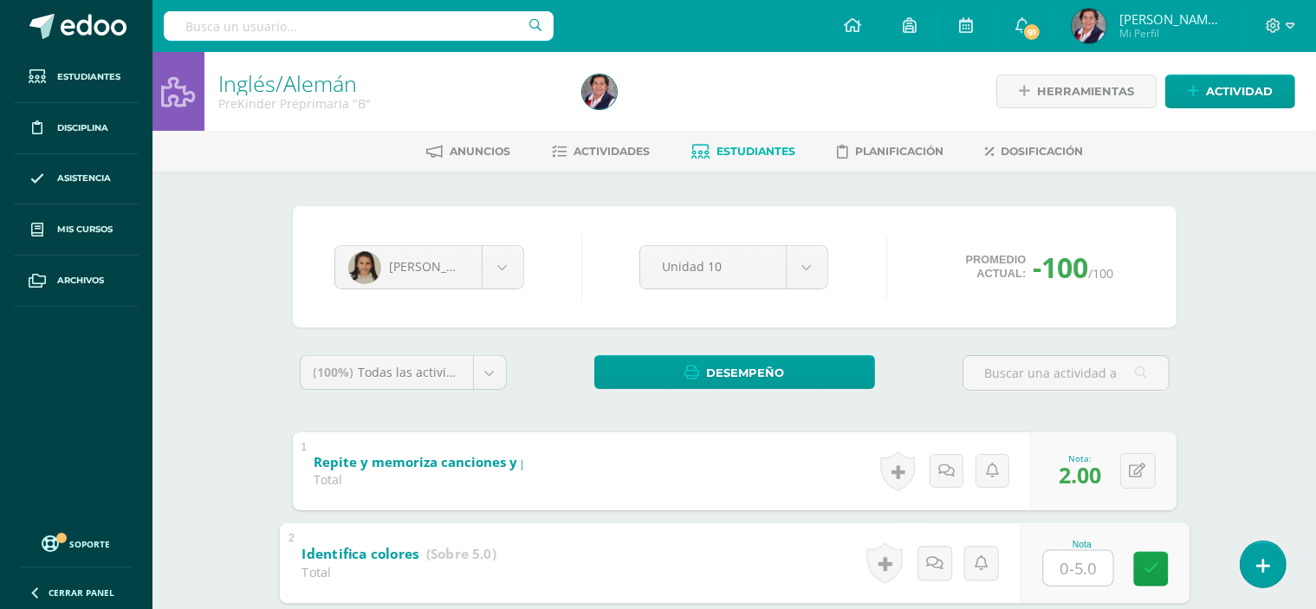
click at [1081, 568] on input "text" at bounding box center [1077, 567] width 69 height 35
type input "3"
click at [1152, 564] on icon at bounding box center [1151, 568] width 16 height 15
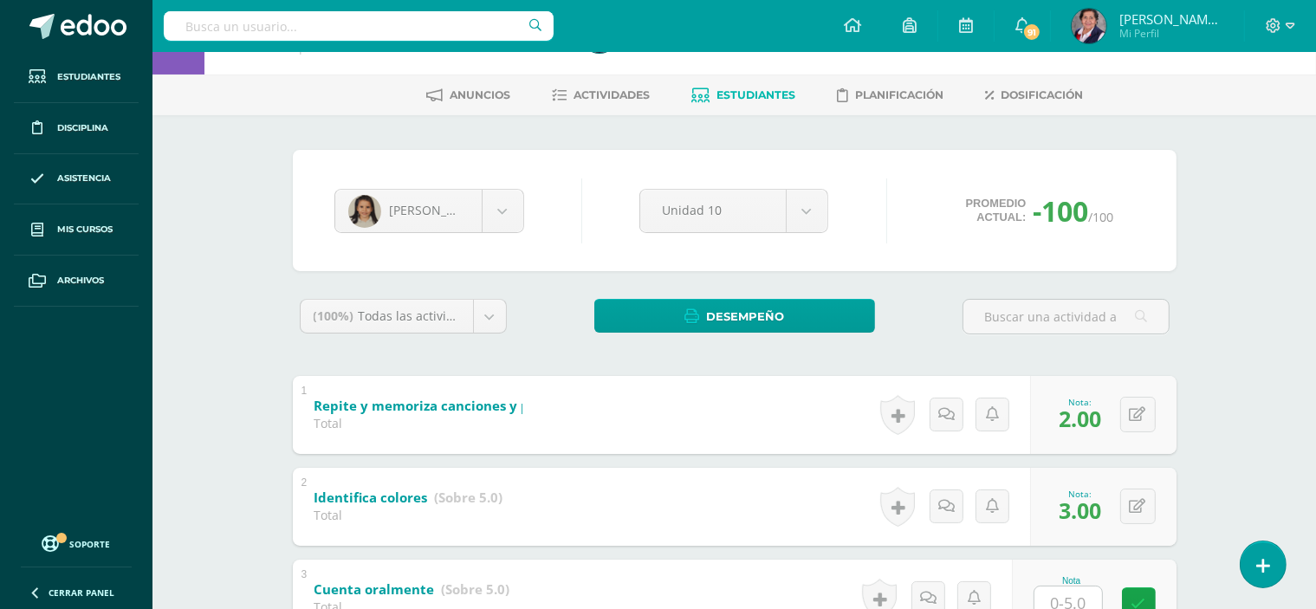
scroll to position [173, 0]
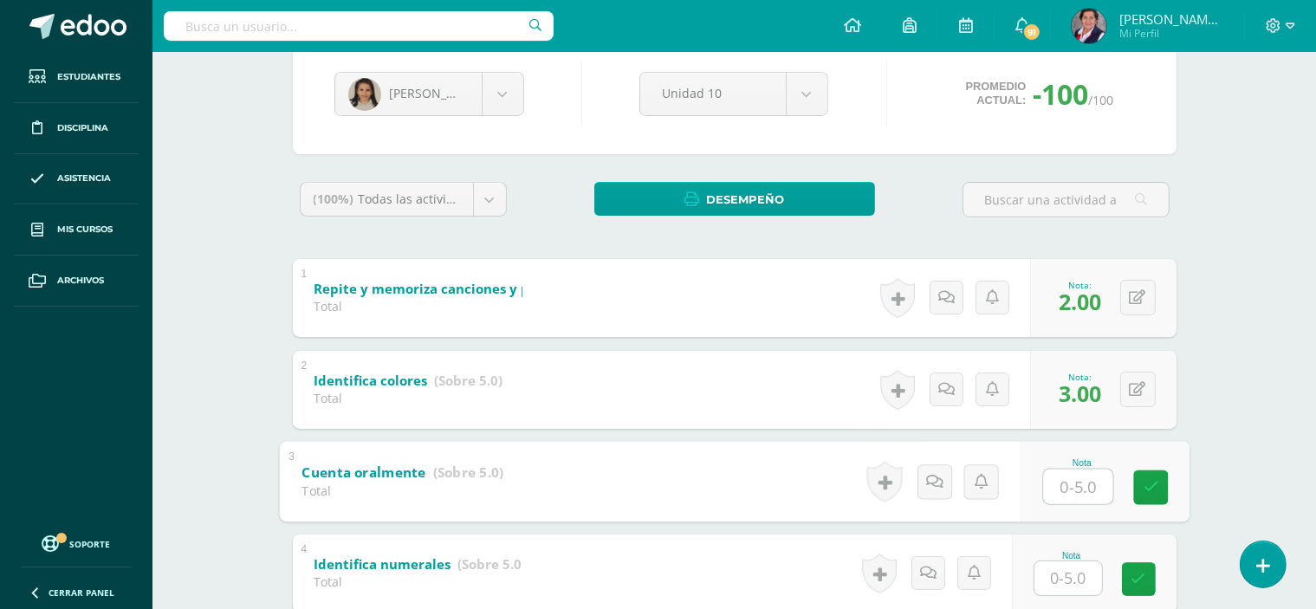
click at [1085, 480] on input "text" at bounding box center [1077, 486] width 69 height 35
type input "2"
click at [1163, 484] on link at bounding box center [1150, 487] width 35 height 35
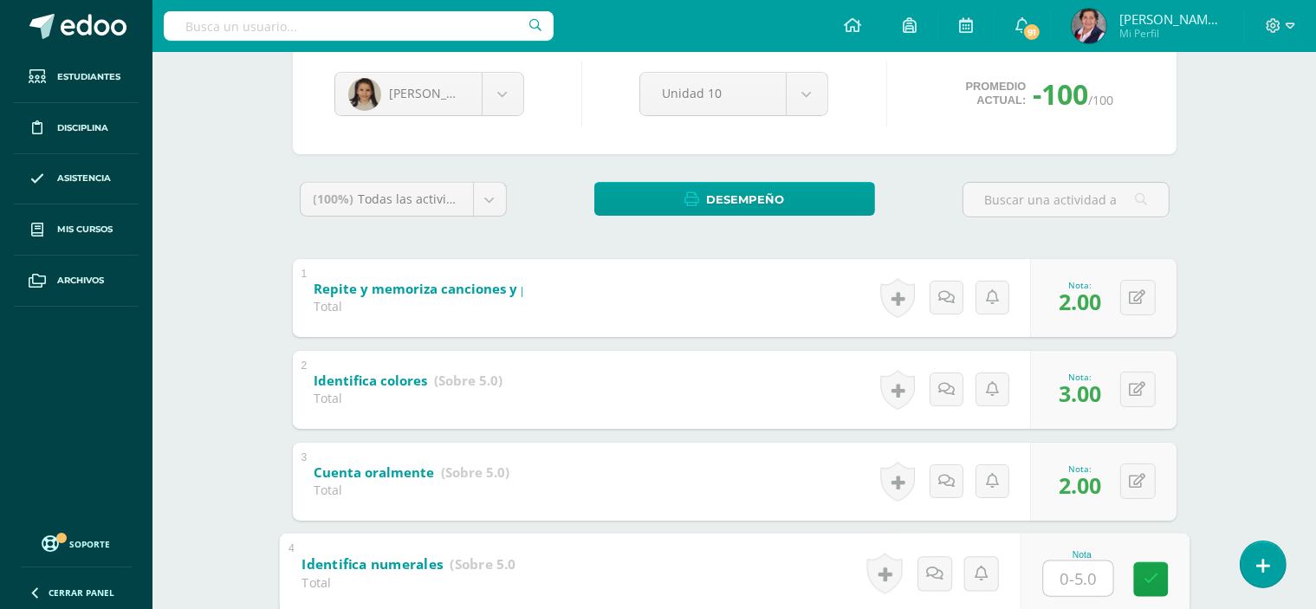
click at [1092, 580] on input "text" at bounding box center [1077, 578] width 69 height 35
type input "2"
click at [1148, 573] on icon at bounding box center [1151, 579] width 16 height 15
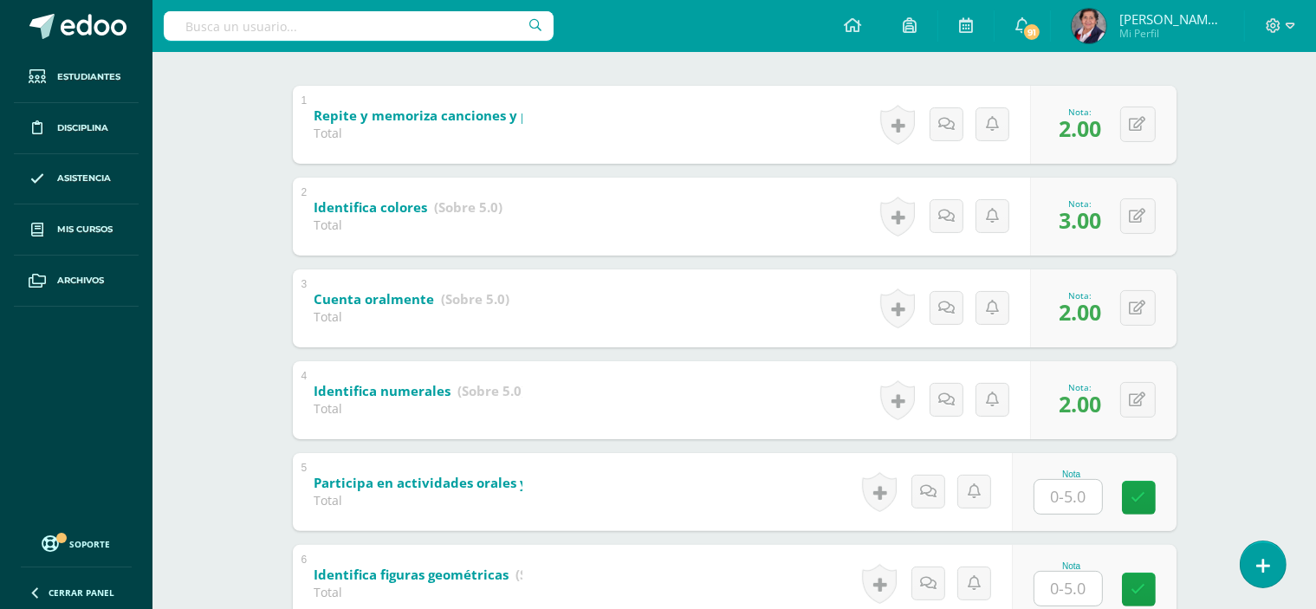
scroll to position [433, 0]
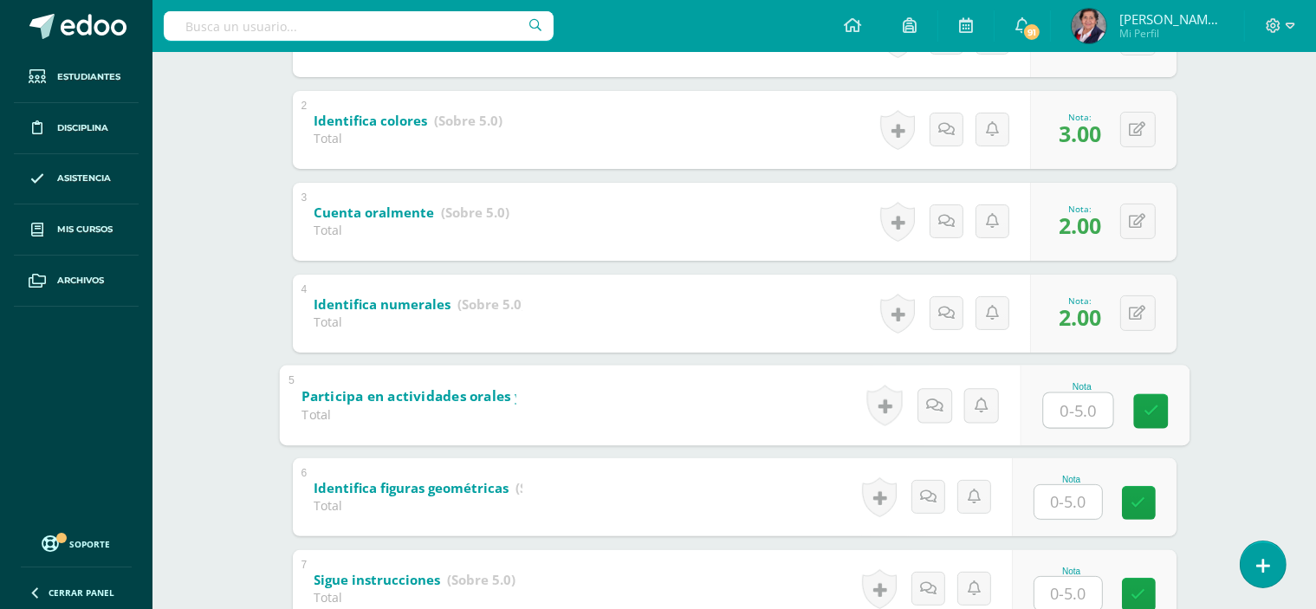
click at [1097, 409] on input "text" at bounding box center [1077, 410] width 69 height 35
type input "3"
click at [1165, 399] on link at bounding box center [1150, 410] width 35 height 35
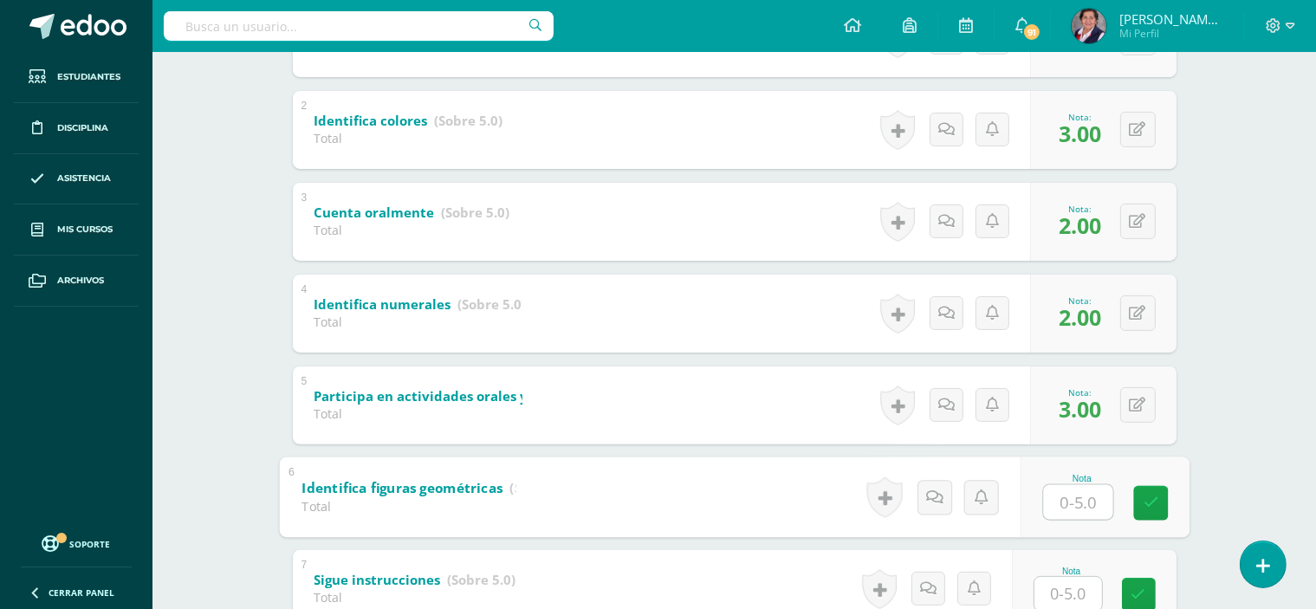
click at [1096, 498] on input "text" at bounding box center [1077, 501] width 69 height 35
type input "2"
click at [1155, 501] on icon at bounding box center [1151, 503] width 16 height 15
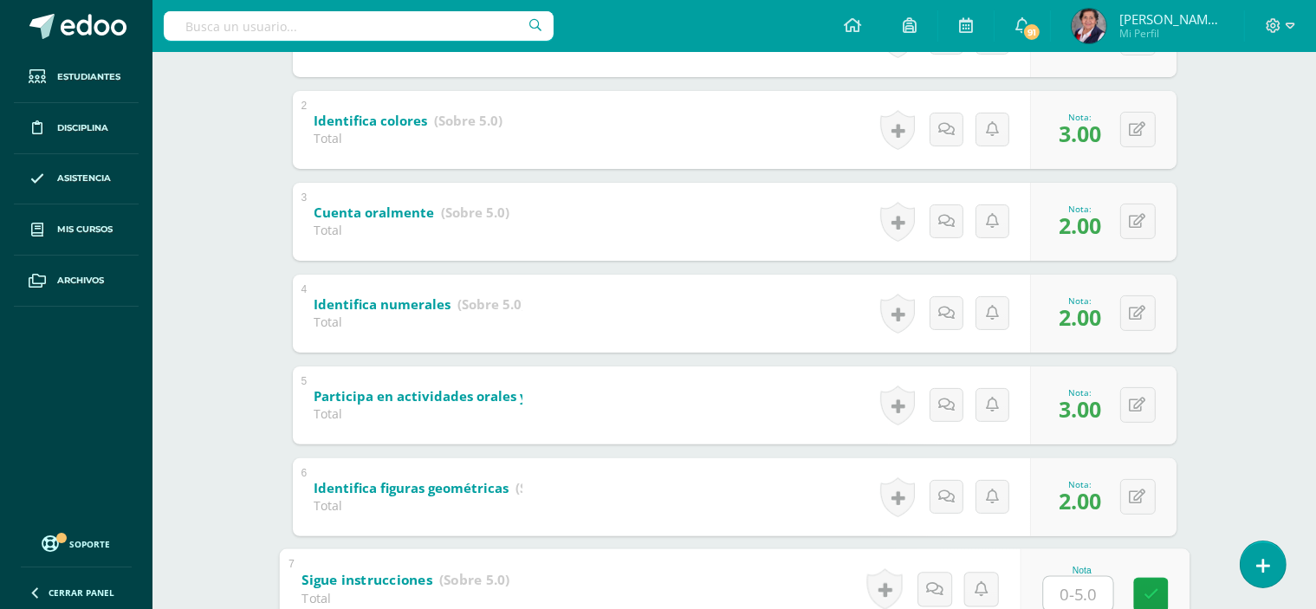
click at [1087, 587] on input "text" at bounding box center [1077, 593] width 69 height 35
type input "3"
click at [1145, 589] on icon at bounding box center [1151, 594] width 16 height 15
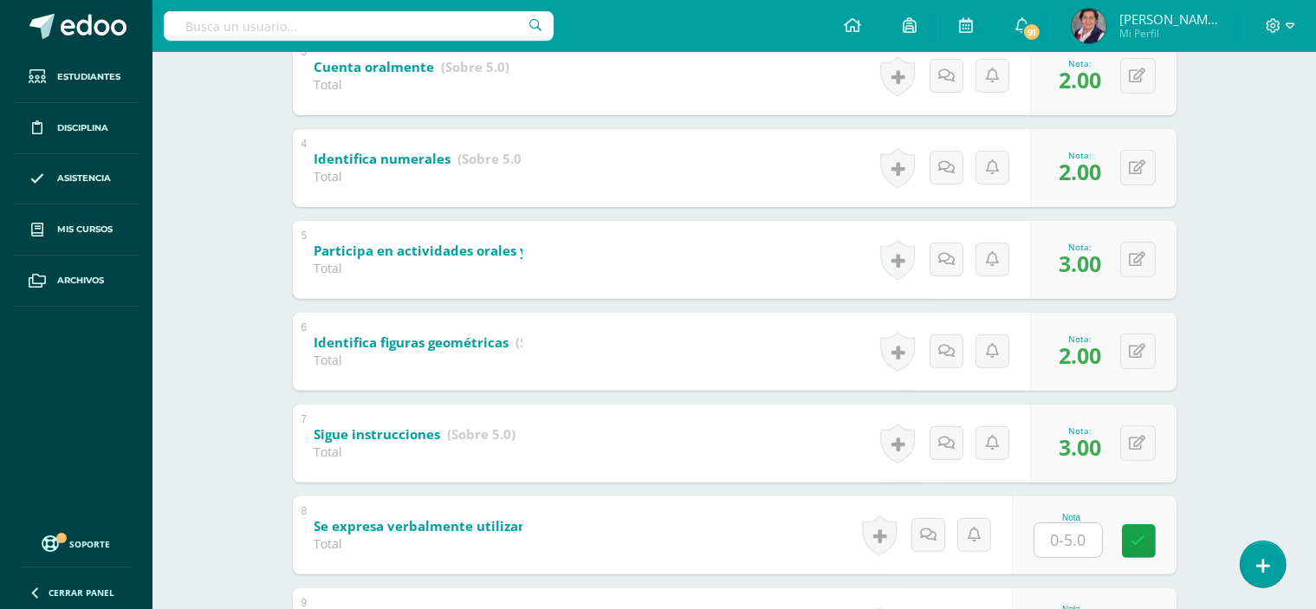
scroll to position [607, 0]
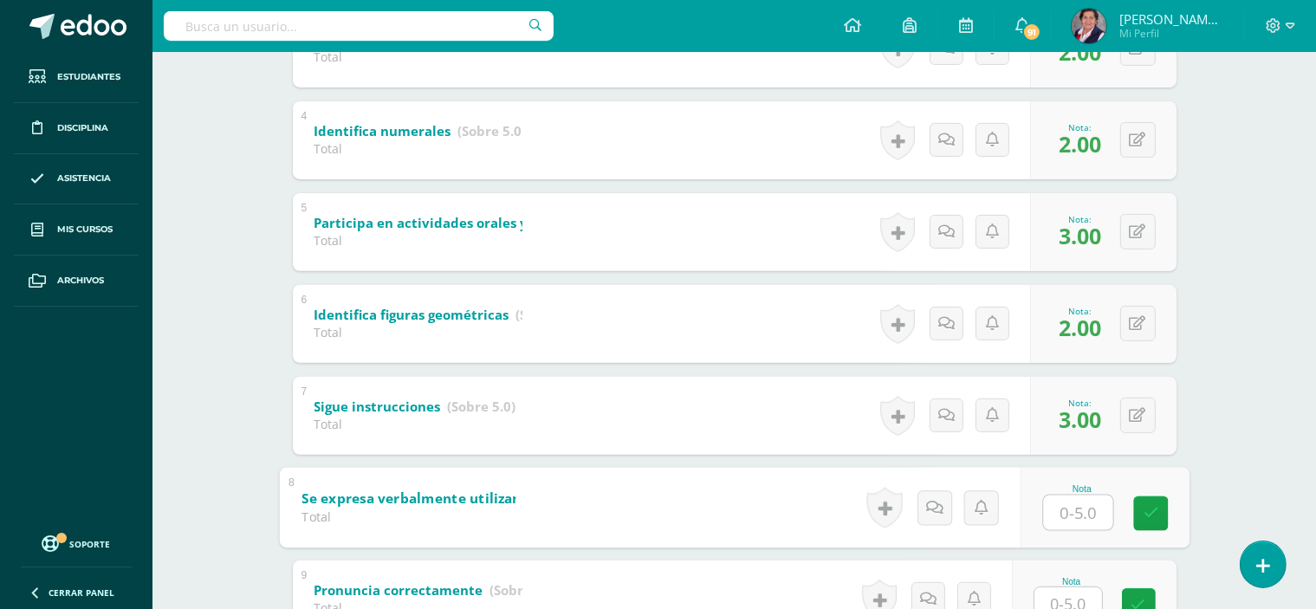
click at [1096, 517] on input "text" at bounding box center [1077, 512] width 69 height 35
type input "2"
click at [1150, 507] on icon at bounding box center [1151, 513] width 16 height 15
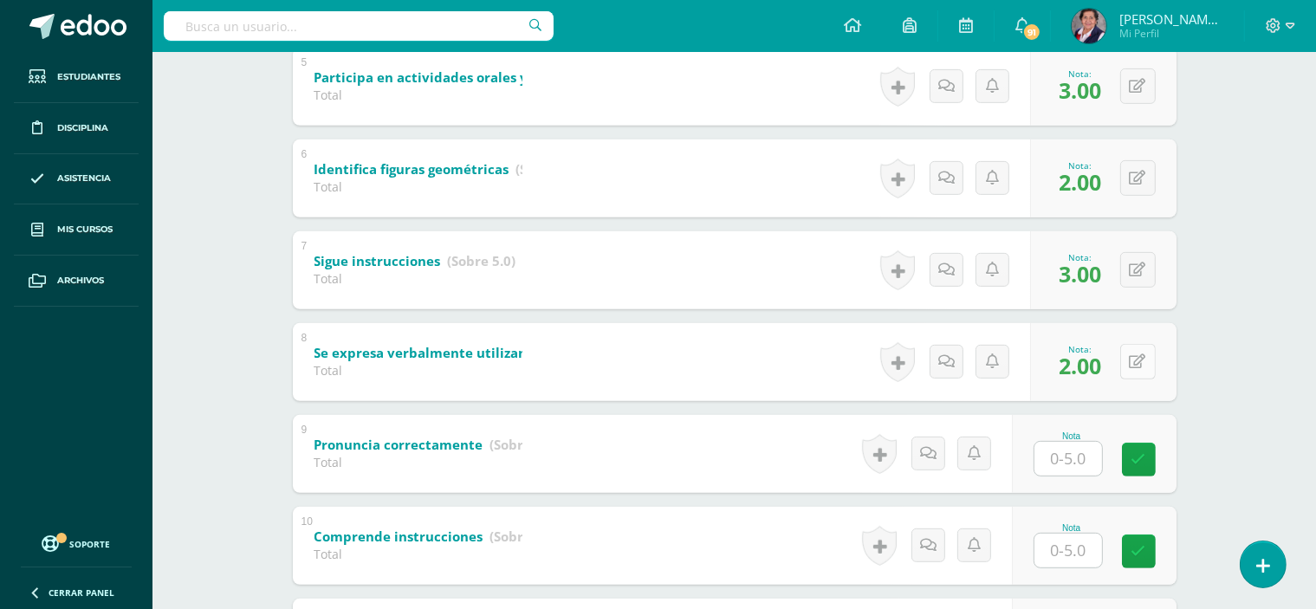
scroll to position [780, 0]
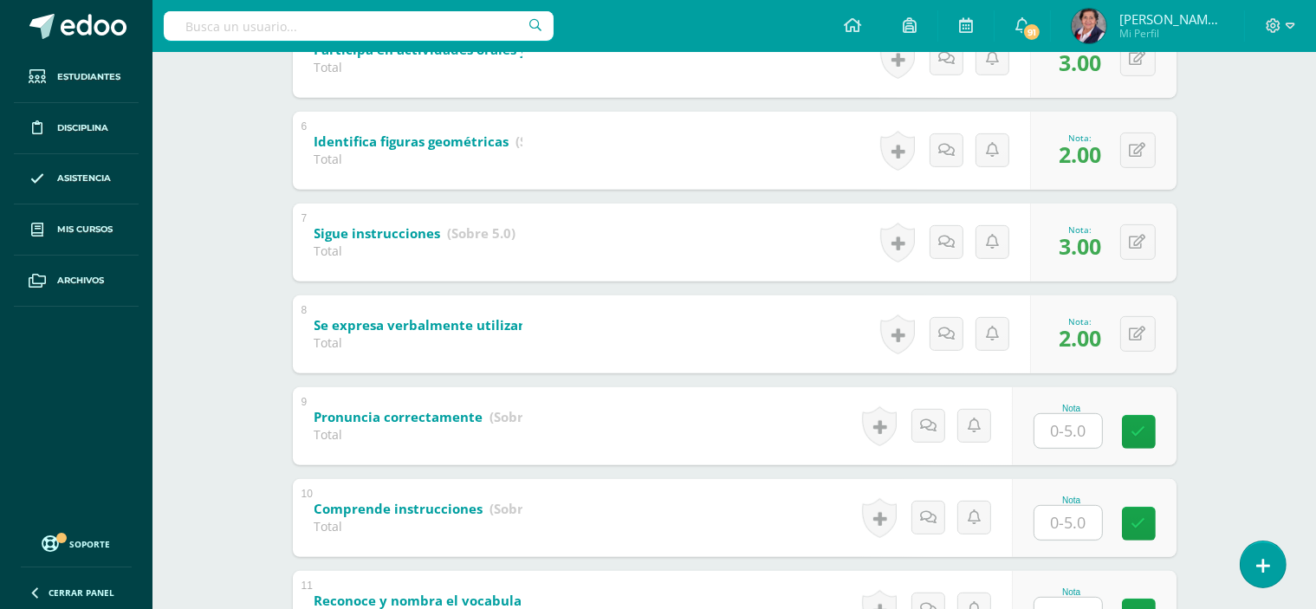
click at [1088, 433] on input "text" at bounding box center [1069, 431] width 68 height 34
type input "2"
click at [1152, 432] on icon at bounding box center [1151, 432] width 16 height 15
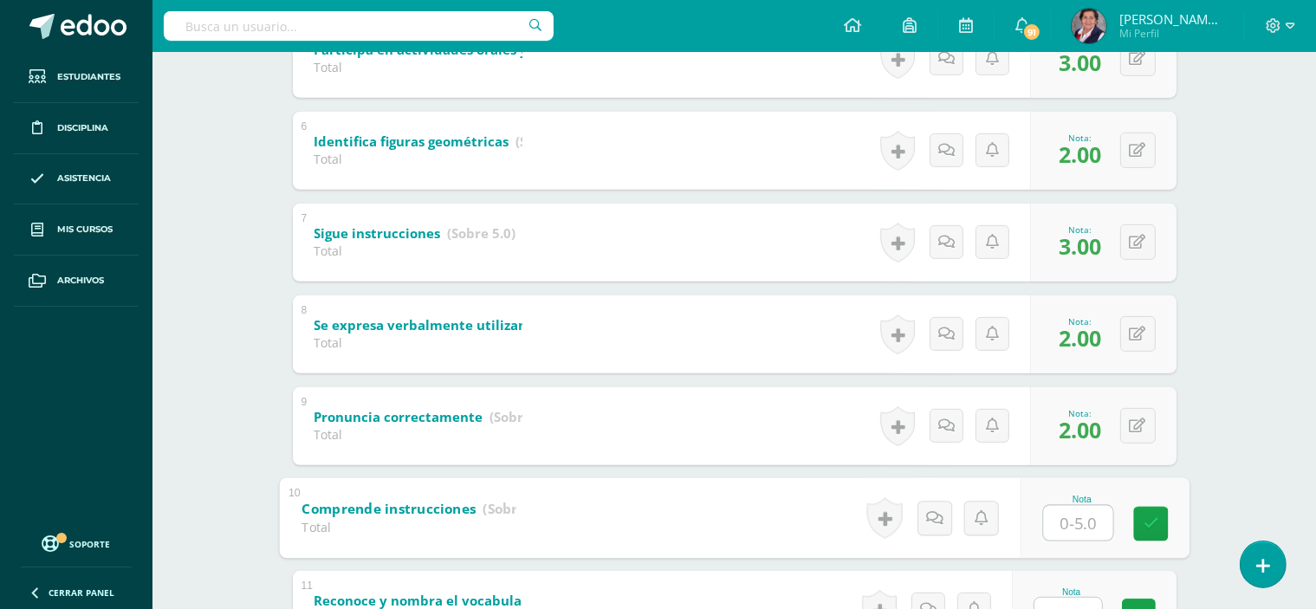
click at [1086, 524] on input "text" at bounding box center [1077, 522] width 69 height 35
type input "3"
click at [1140, 514] on link at bounding box center [1150, 523] width 35 height 35
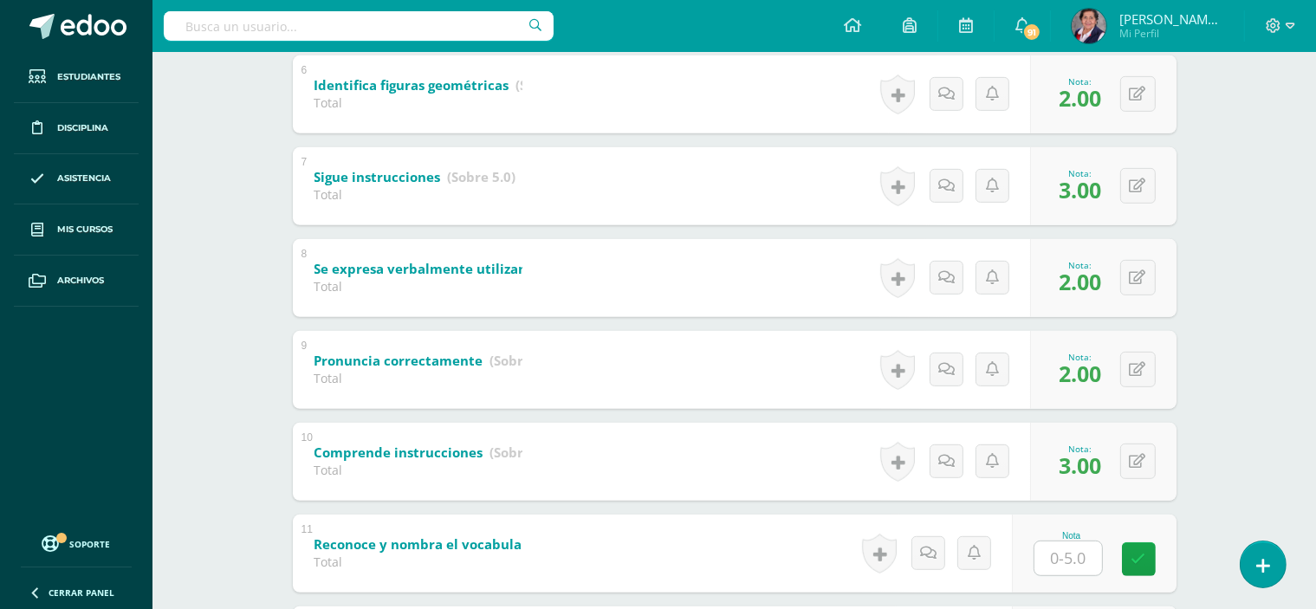
scroll to position [866, 0]
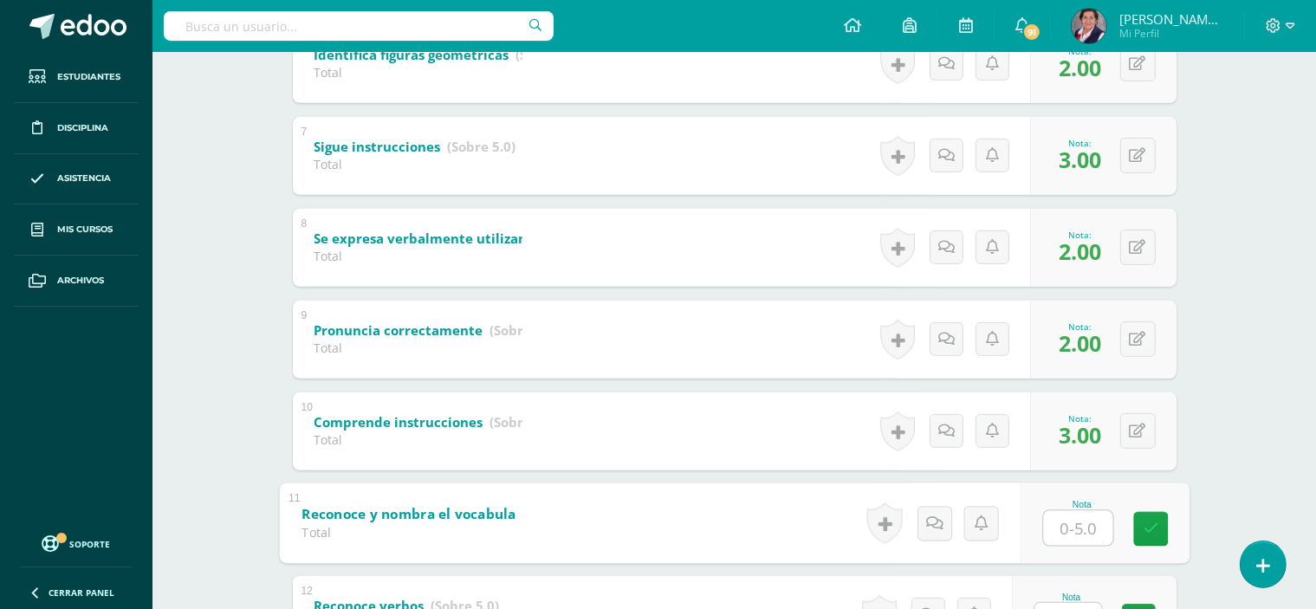
click at [1081, 523] on input "text" at bounding box center [1077, 527] width 69 height 35
type input "2"
click at [1165, 531] on link at bounding box center [1150, 528] width 35 height 35
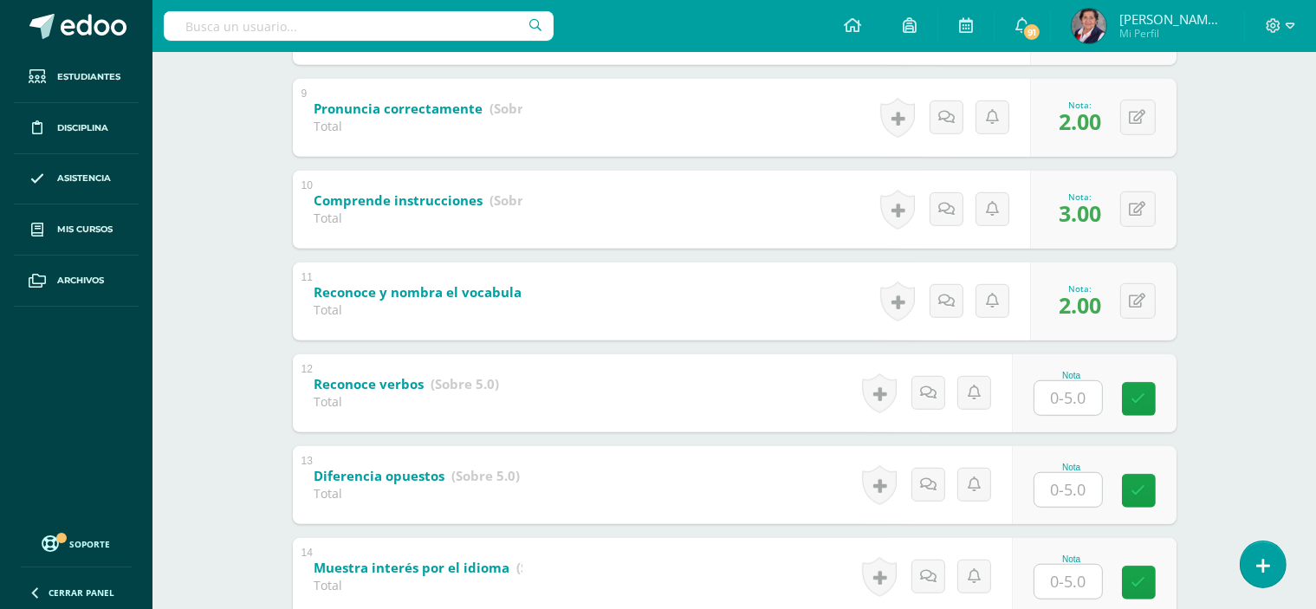
scroll to position [1126, 0]
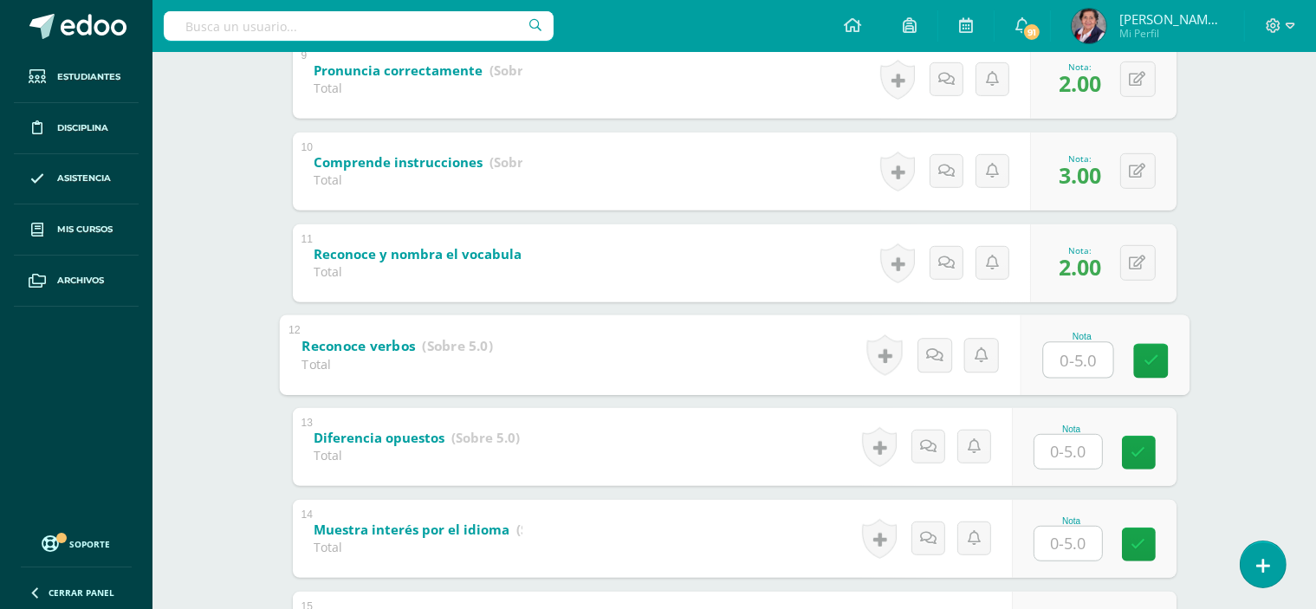
click at [1092, 356] on input "text" at bounding box center [1077, 359] width 69 height 35
type input "2"
click at [1151, 358] on icon at bounding box center [1151, 361] width 16 height 15
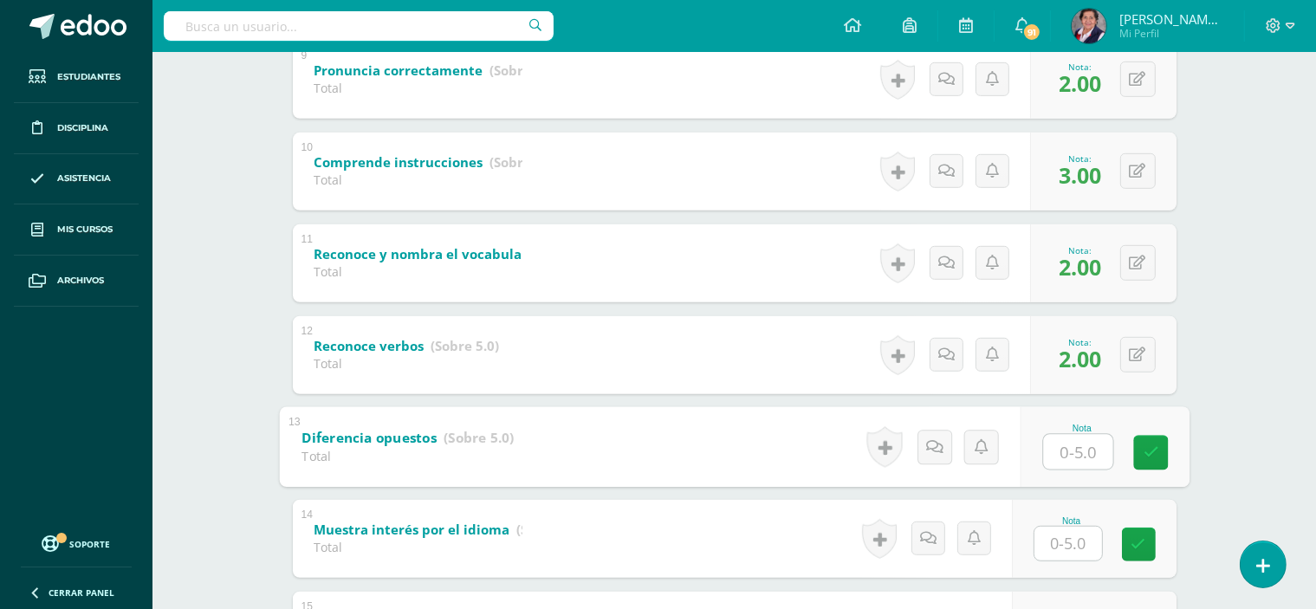
click at [1092, 450] on input "text" at bounding box center [1077, 451] width 69 height 35
type input "2"
click at [1146, 449] on icon at bounding box center [1151, 452] width 16 height 15
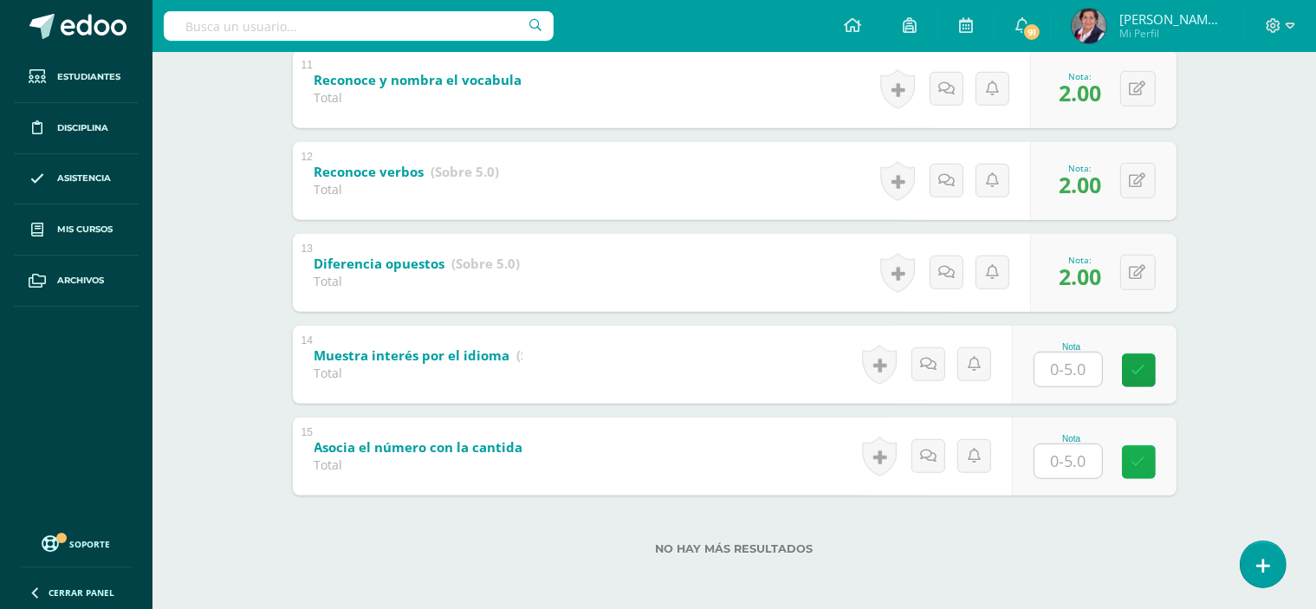
scroll to position [1301, 0]
click at [1071, 370] on input "text" at bounding box center [1069, 369] width 68 height 34
type input "3"
click at [1155, 367] on icon at bounding box center [1151, 369] width 16 height 15
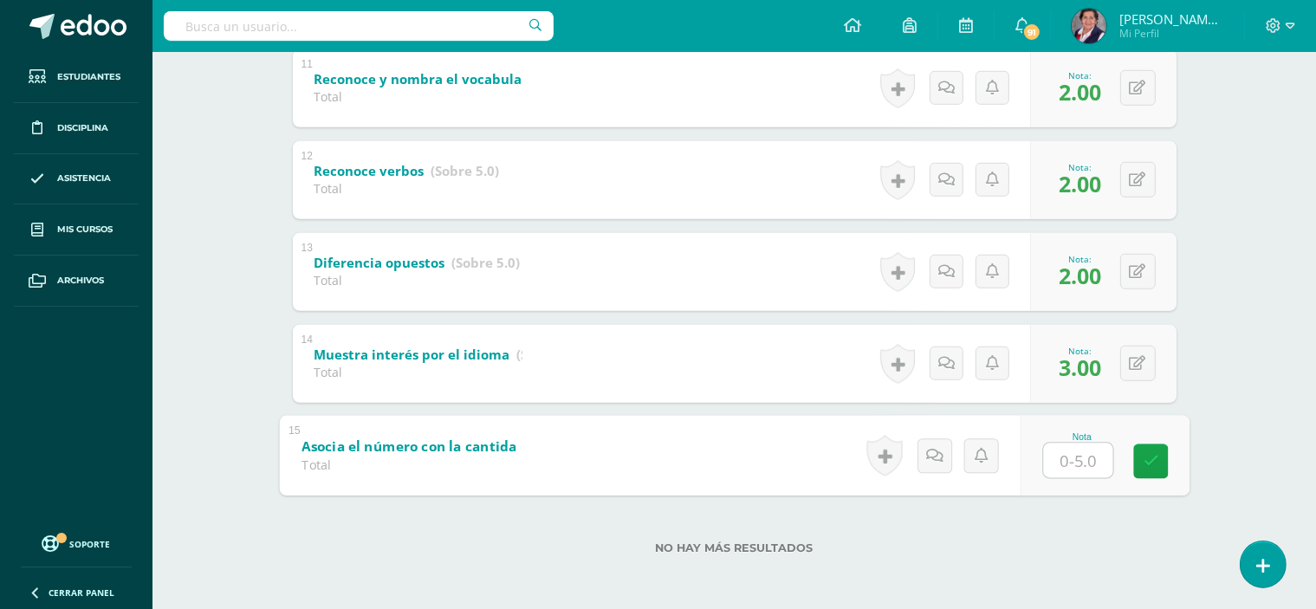
click at [1087, 458] on input "text" at bounding box center [1077, 460] width 69 height 35
type input "2"
click at [1159, 451] on link at bounding box center [1150, 461] width 35 height 35
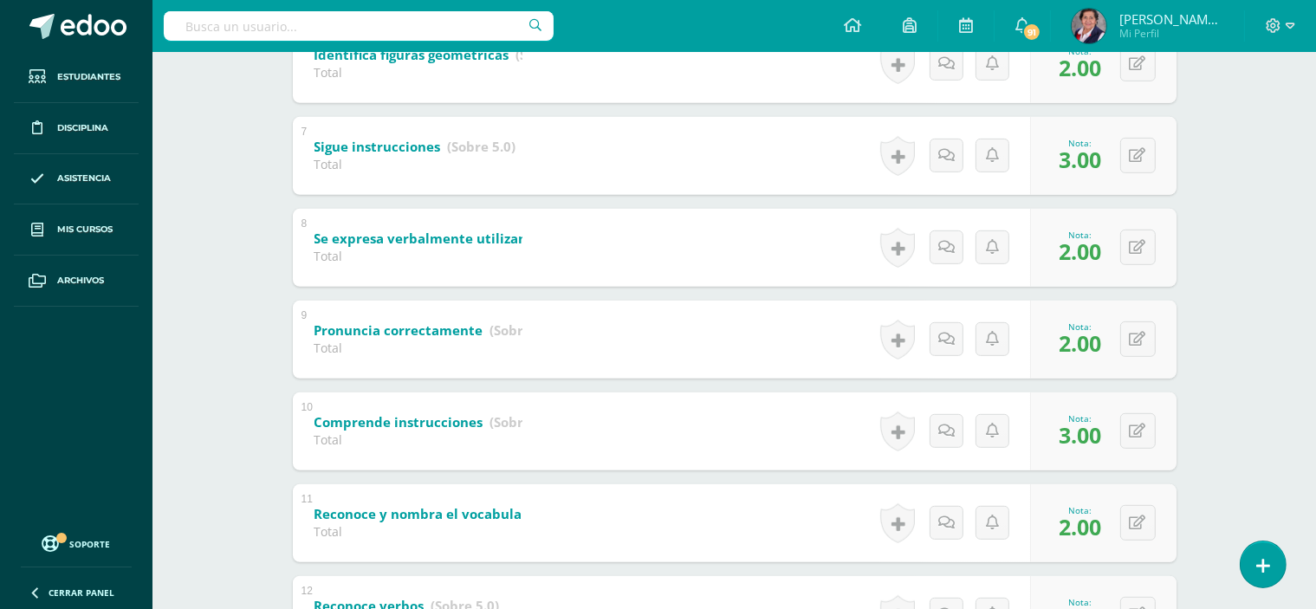
scroll to position [868, 0]
click at [1275, 146] on div "Inglés/Alemán PreKinder Preprimaria "B" Herramientas Detalle de asistencias Act…" at bounding box center [735, 113] width 1164 height 1859
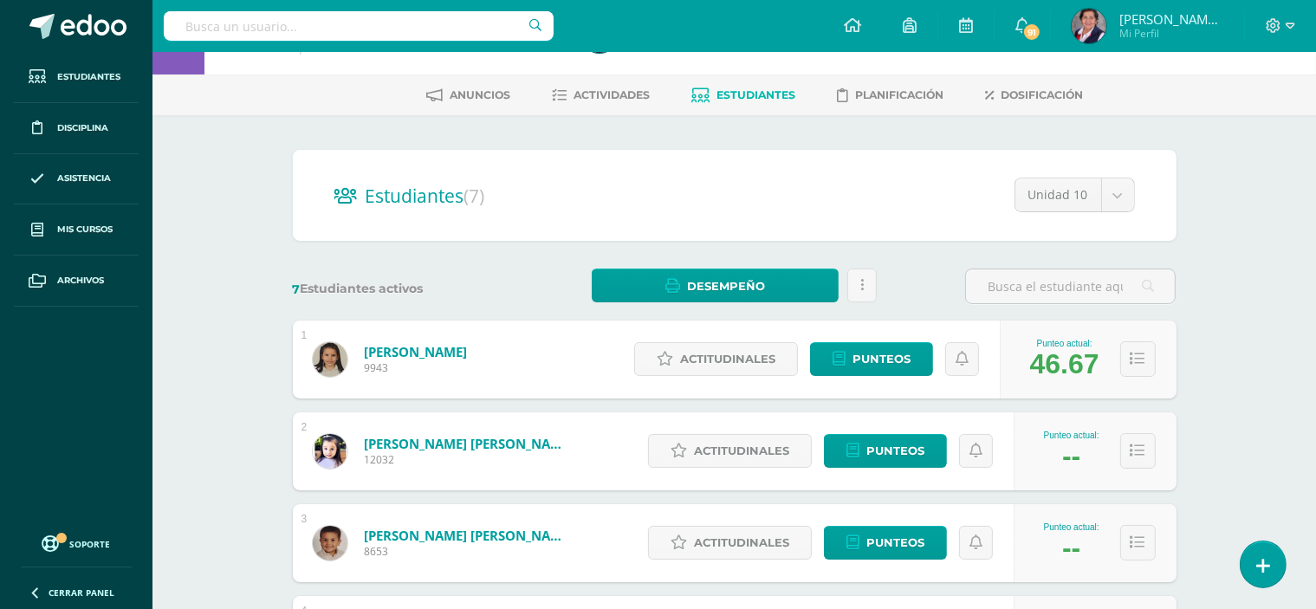
scroll to position [87, 0]
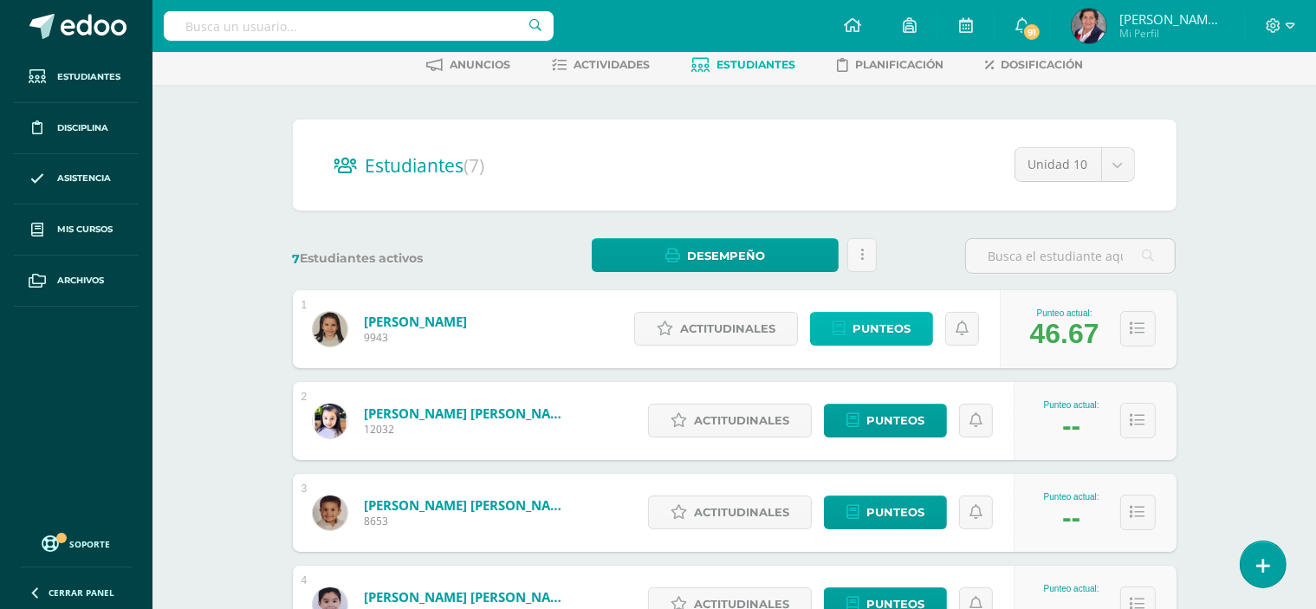
click at [886, 332] on span "Punteos" at bounding box center [882, 329] width 58 height 32
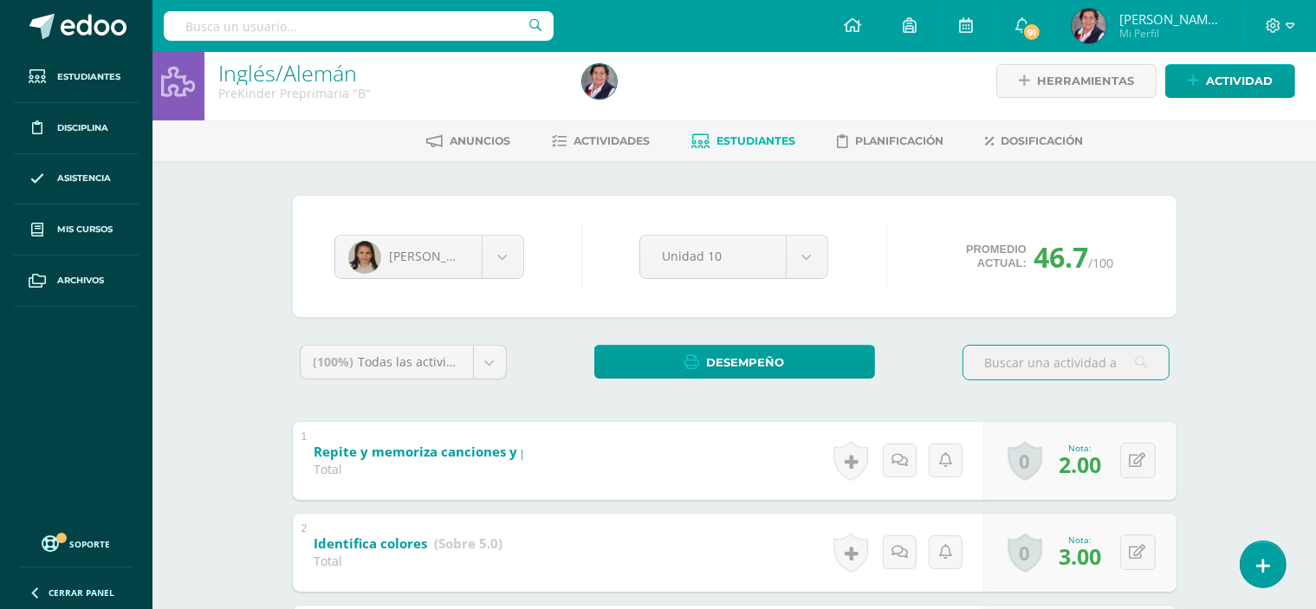
scroll to position [2, 0]
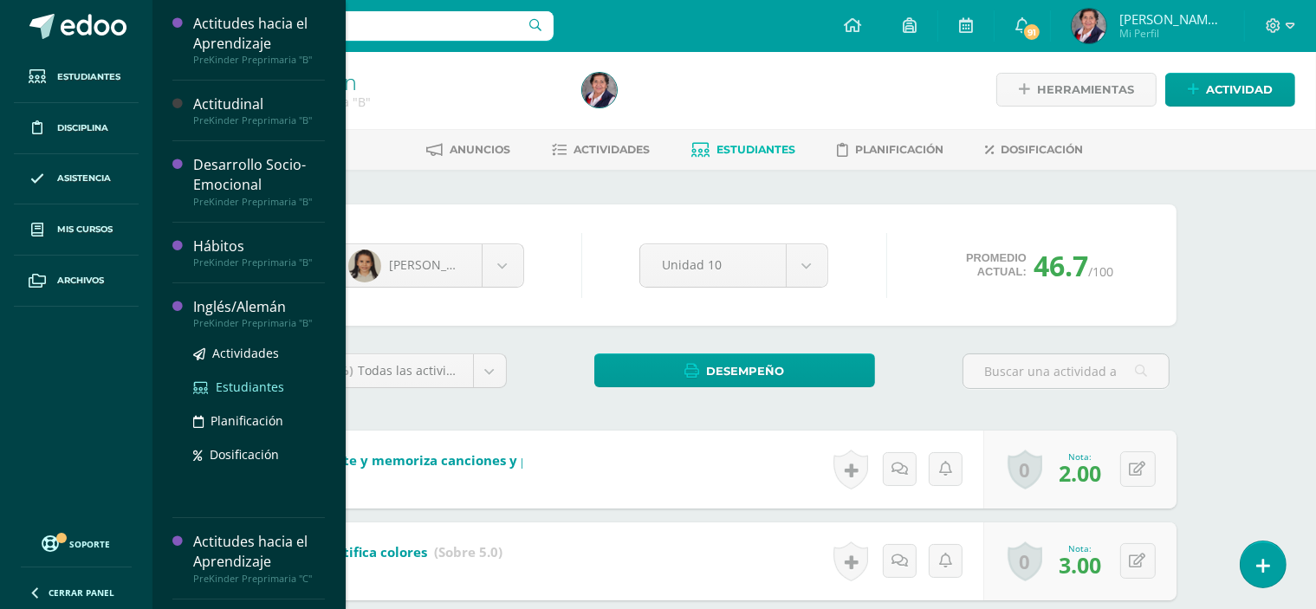
click at [250, 388] on span "Estudiantes" at bounding box center [250, 387] width 68 height 16
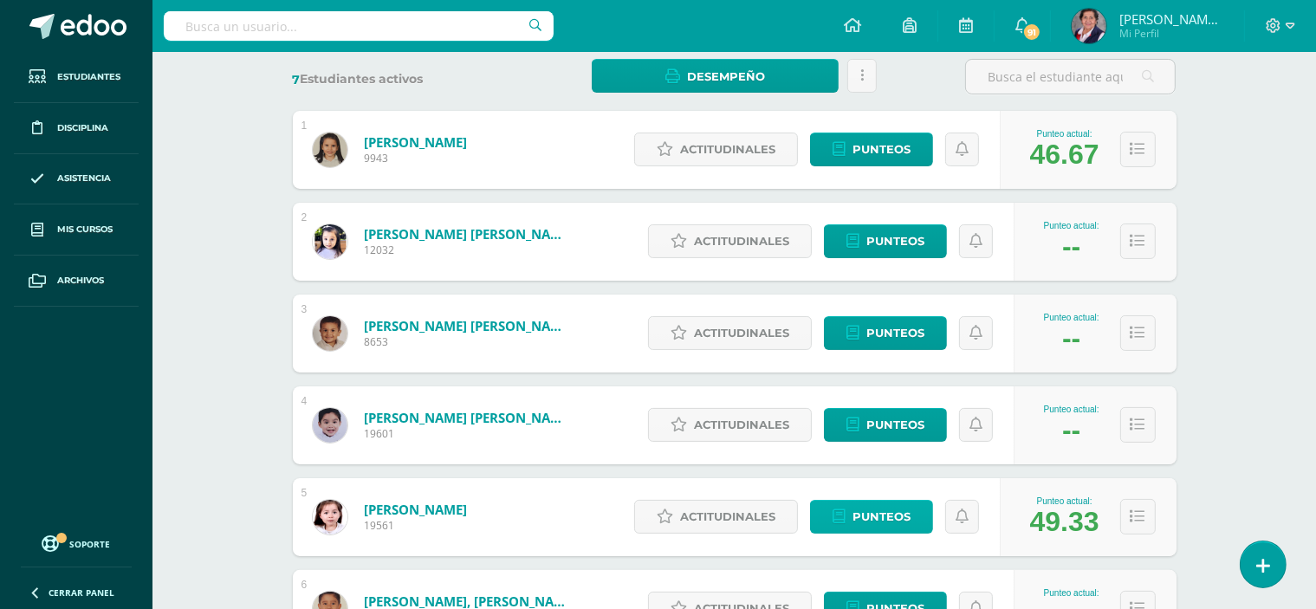
scroll to position [173, 0]
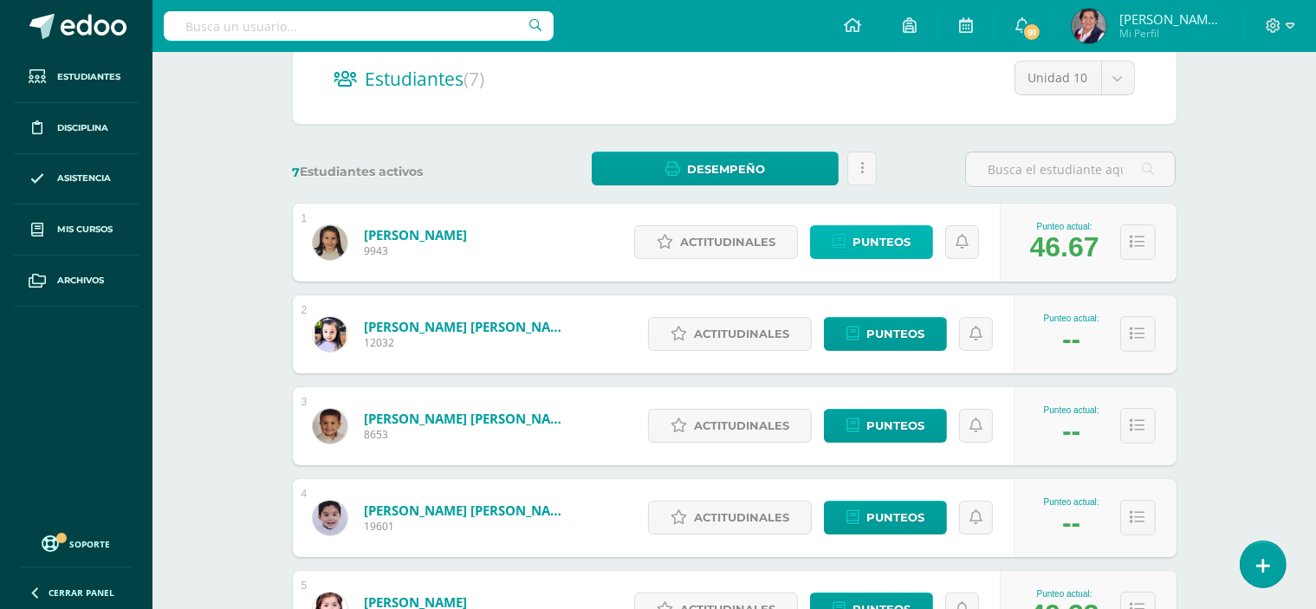
click at [877, 230] on span "Punteos" at bounding box center [882, 242] width 58 height 32
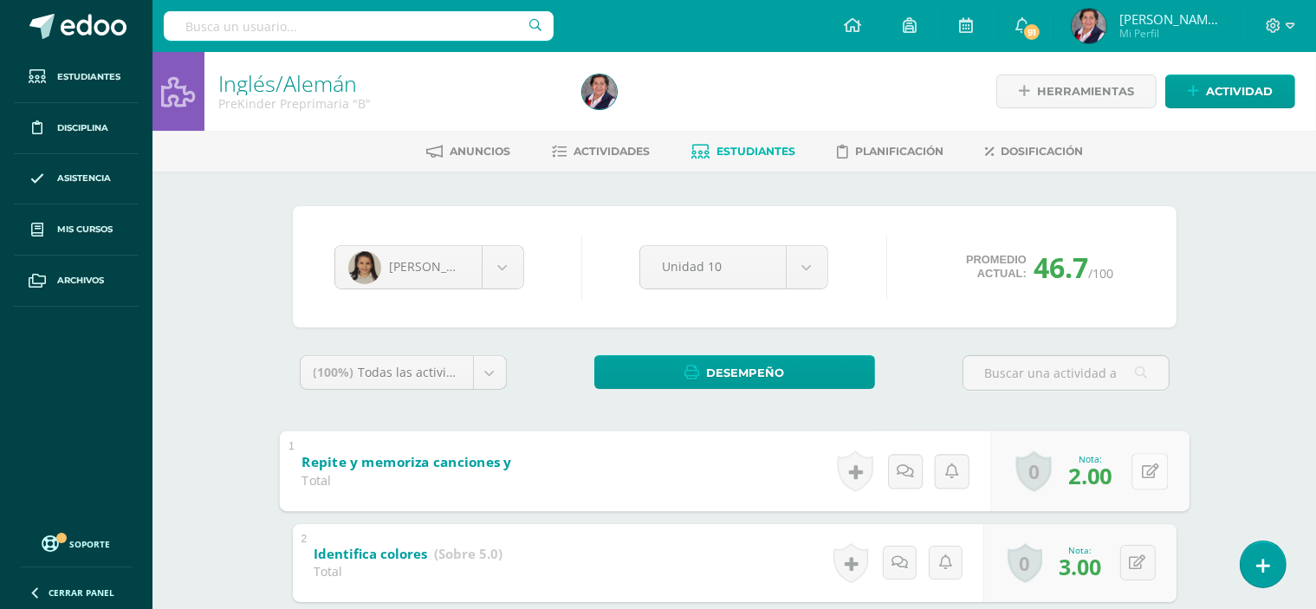
click at [1140, 464] on button at bounding box center [1150, 471] width 36 height 36
click at [1133, 561] on button at bounding box center [1138, 563] width 36 height 36
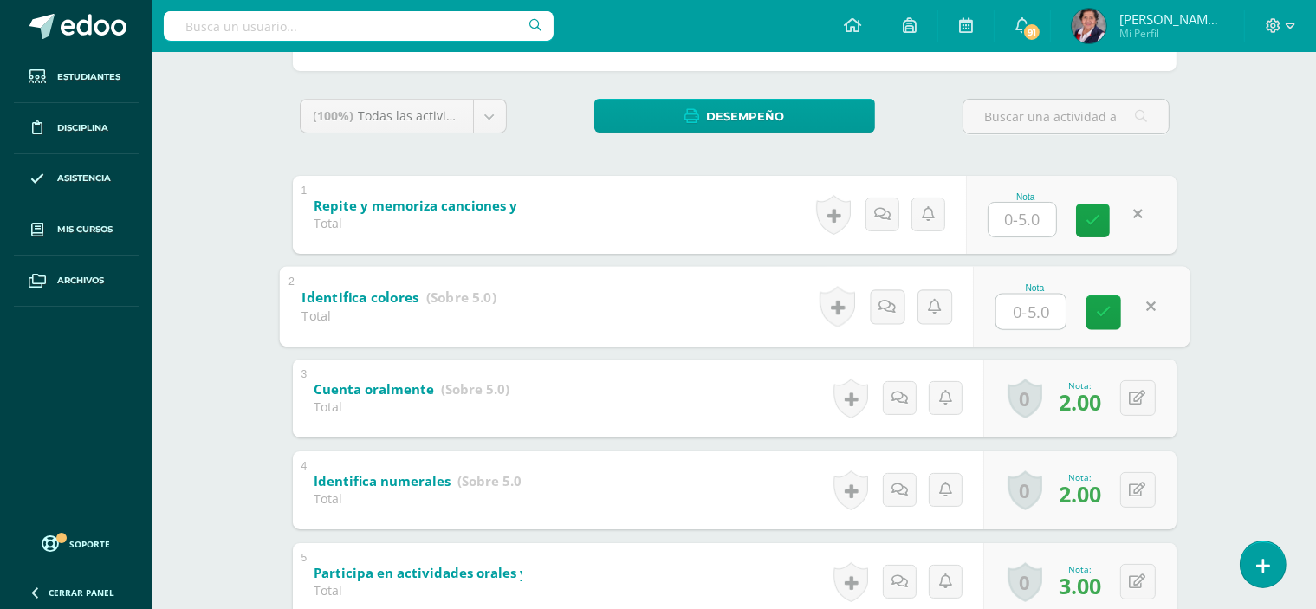
scroll to position [260, 0]
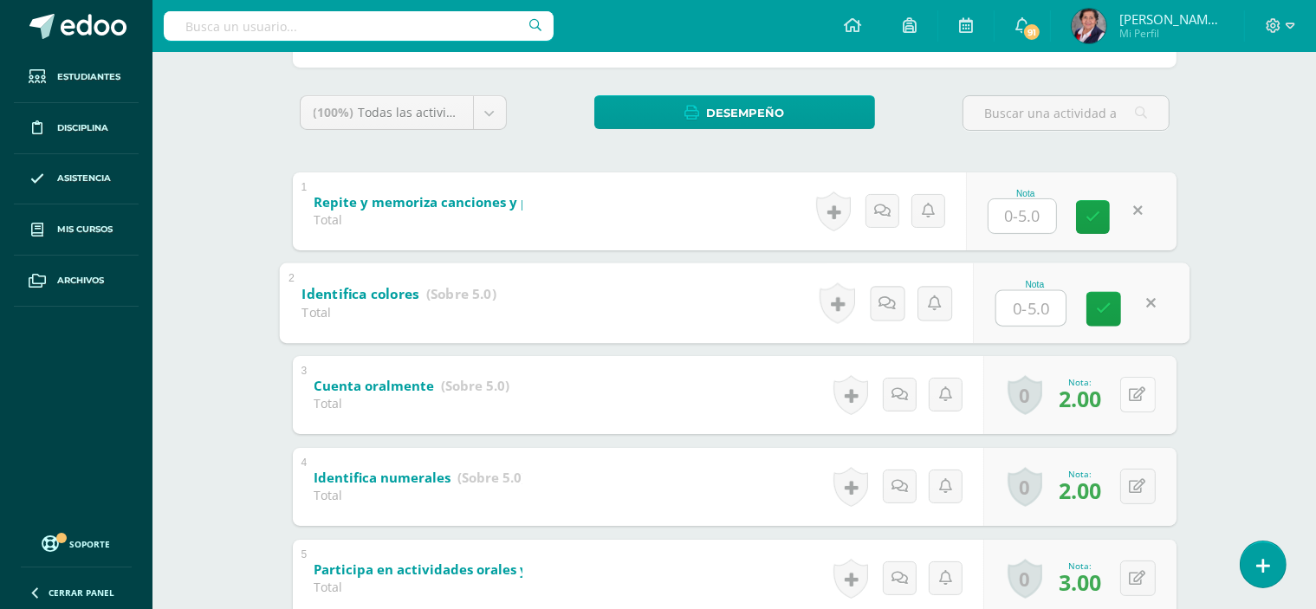
click at [1135, 391] on button at bounding box center [1138, 395] width 36 height 36
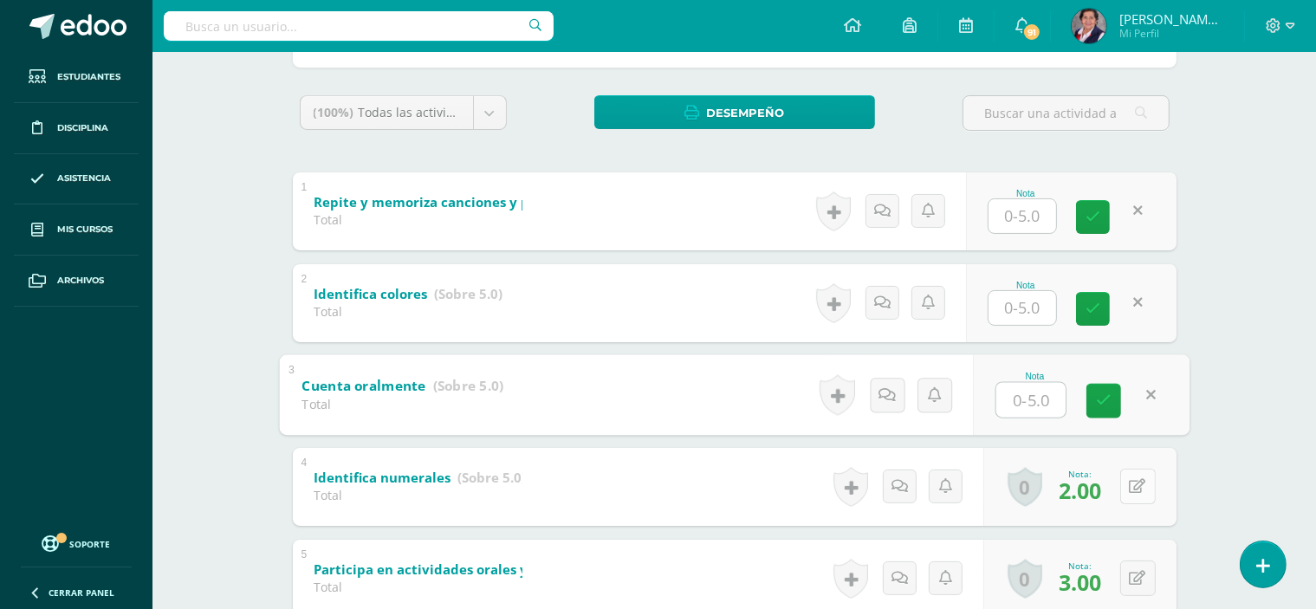
click at [1134, 485] on button at bounding box center [1138, 487] width 36 height 36
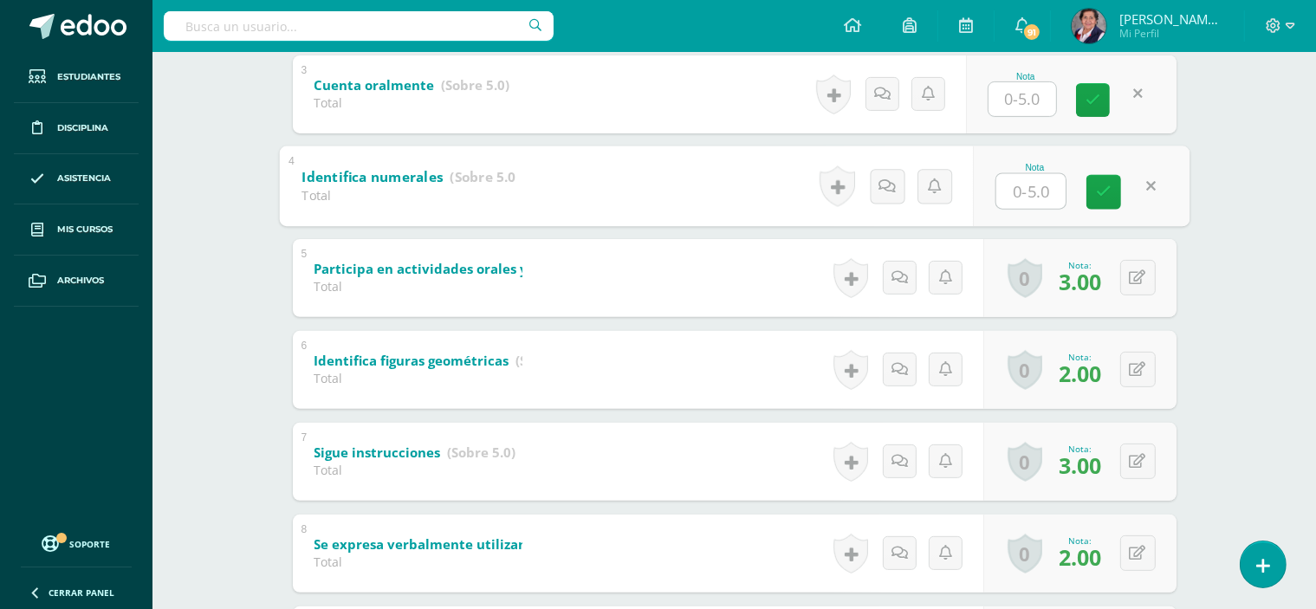
scroll to position [607, 0]
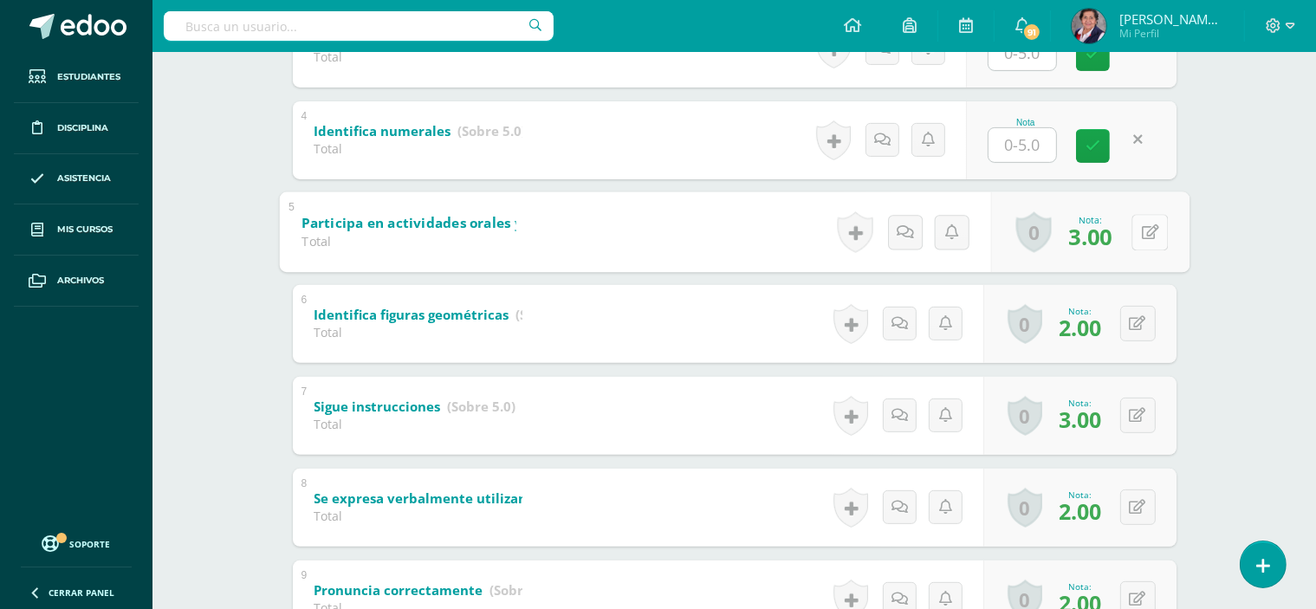
click at [1135, 229] on button at bounding box center [1150, 232] width 36 height 36
click at [1140, 322] on icon at bounding box center [1138, 323] width 16 height 15
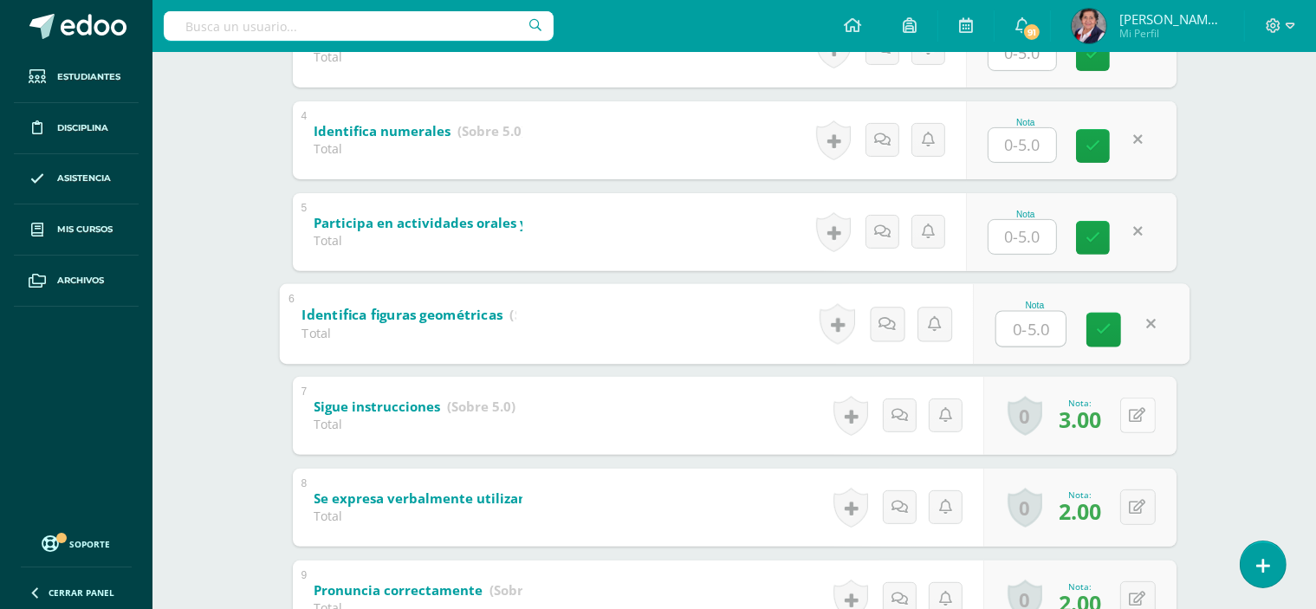
click at [1140, 412] on icon at bounding box center [1138, 415] width 16 height 15
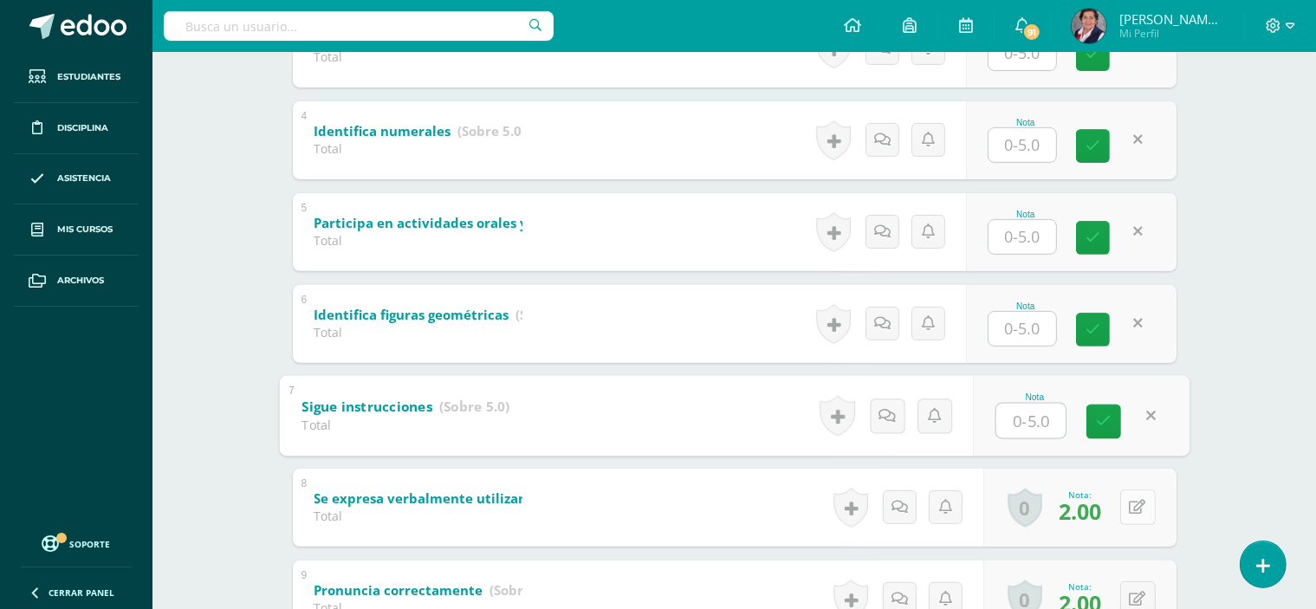
click at [1140, 506] on button at bounding box center [1138, 508] width 36 height 36
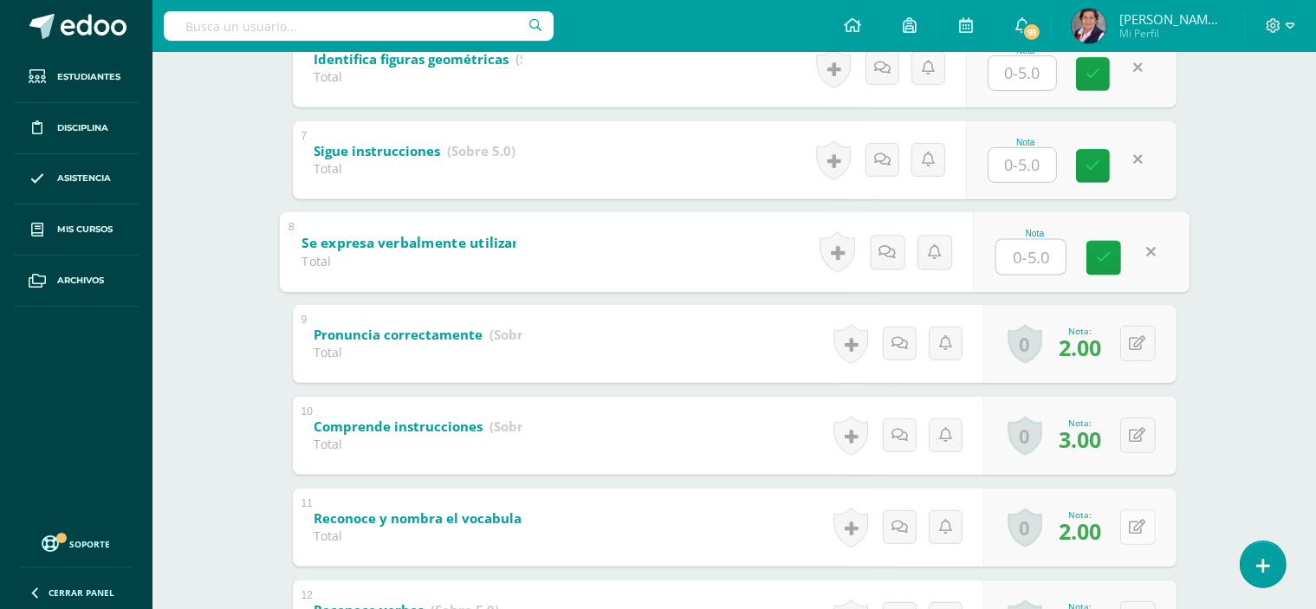
scroll to position [866, 0]
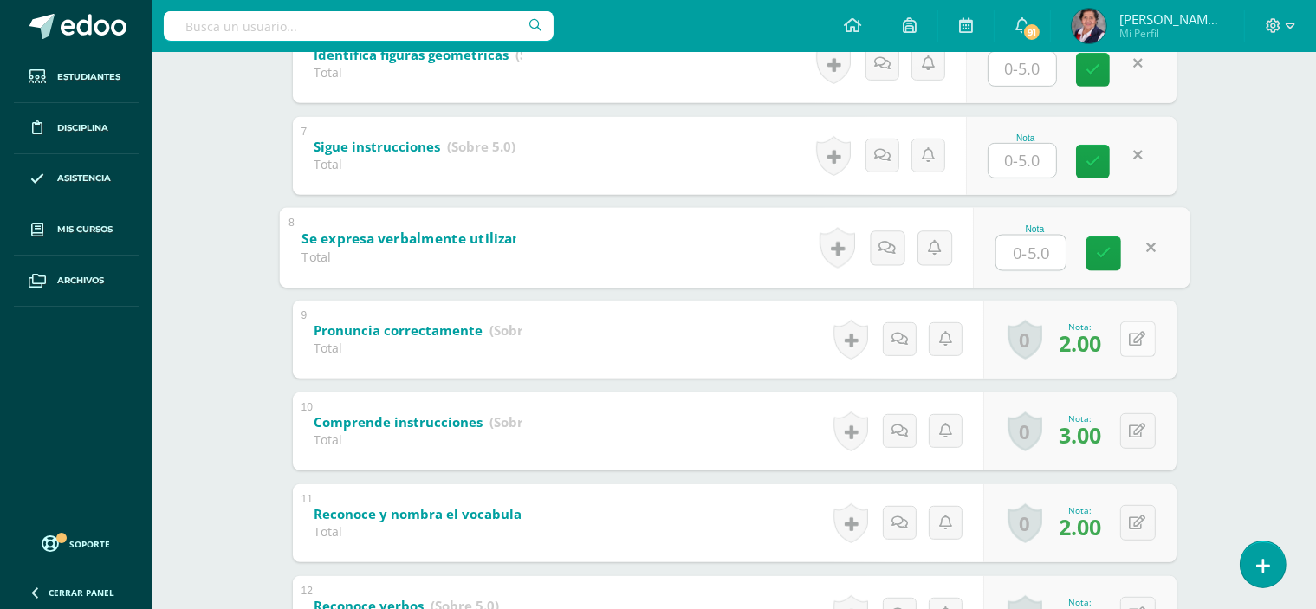
click at [1137, 336] on button at bounding box center [1138, 339] width 36 height 36
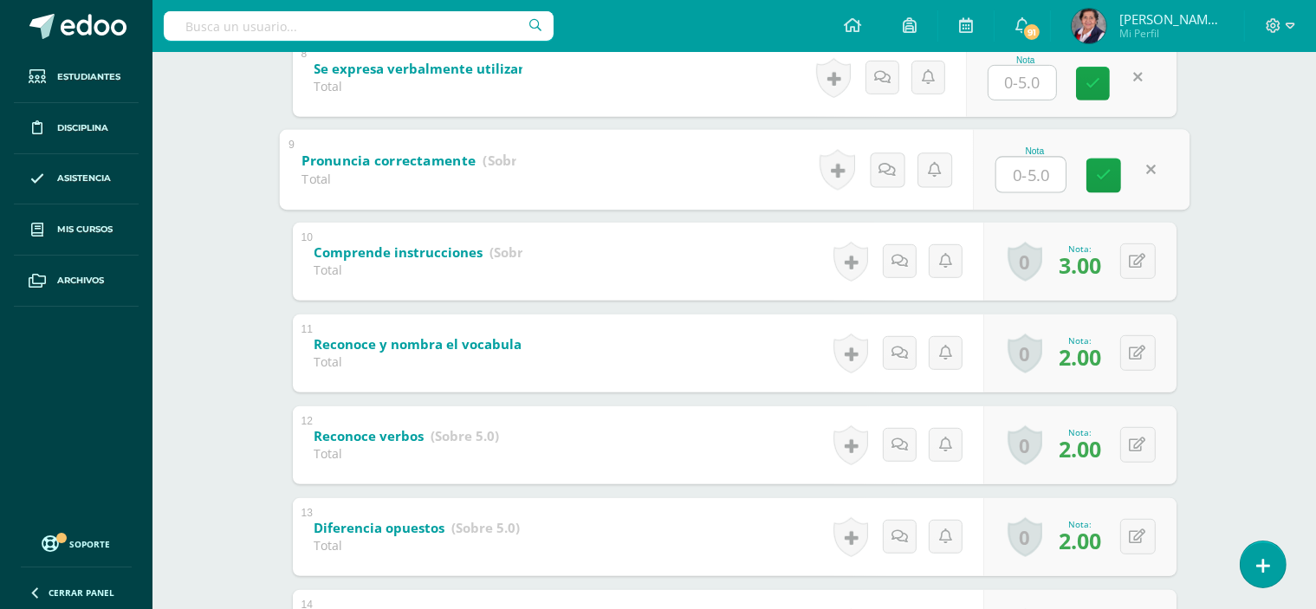
scroll to position [1040, 0]
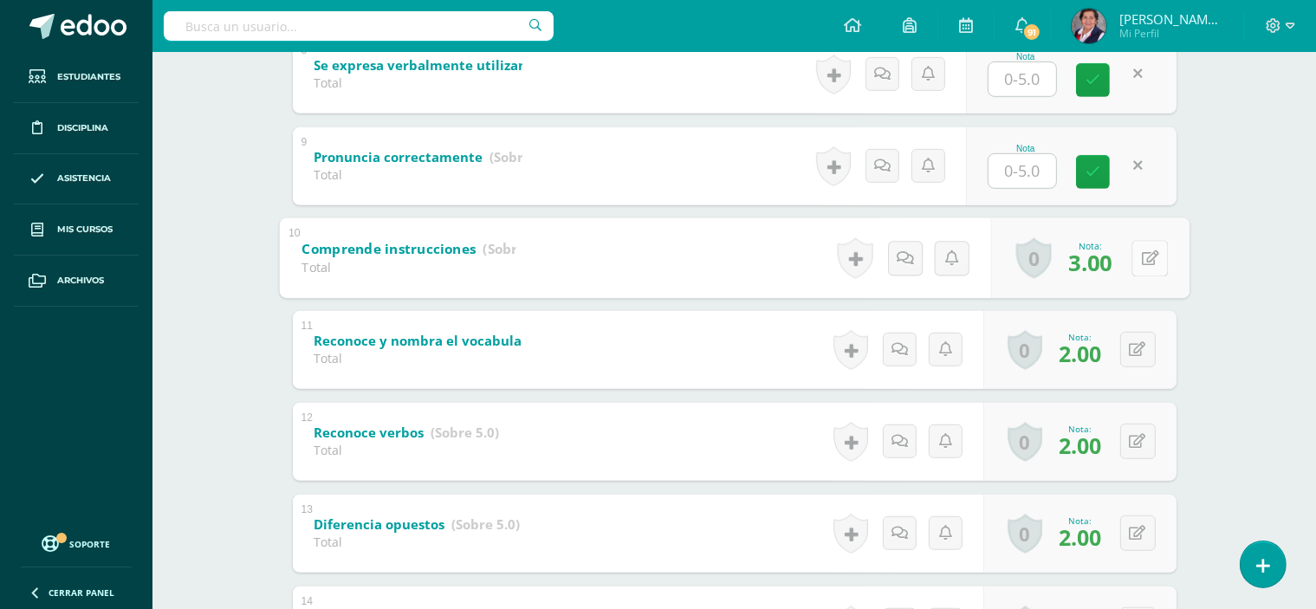
click at [1136, 263] on button at bounding box center [1150, 258] width 36 height 36
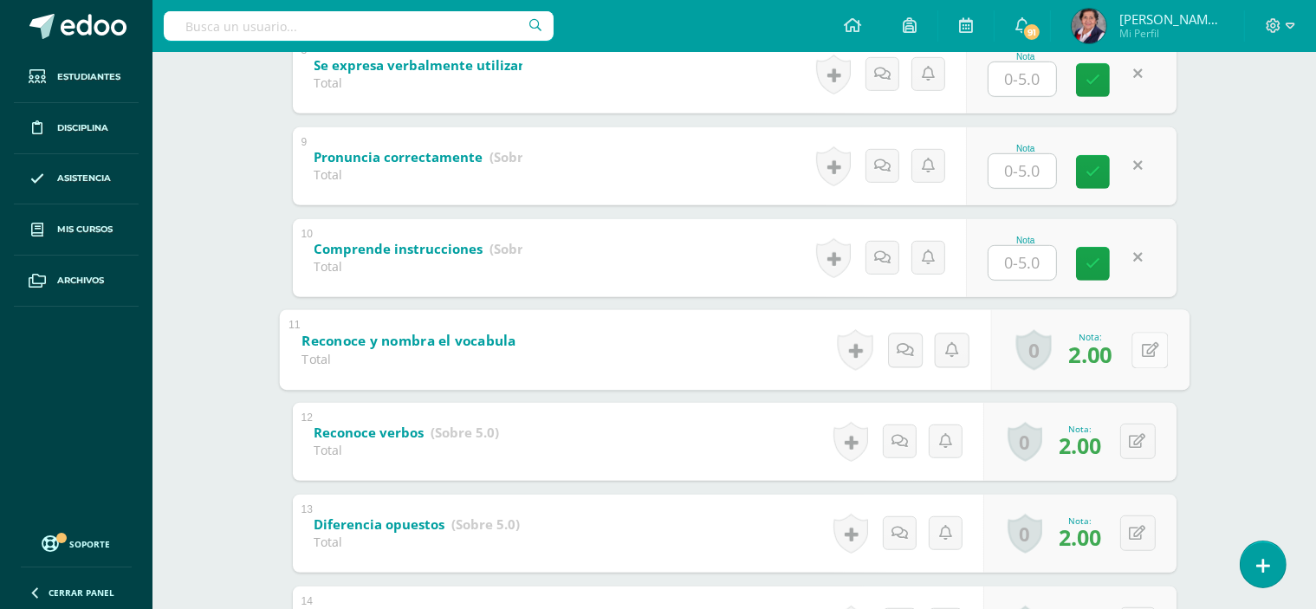
click at [1137, 340] on button at bounding box center [1150, 350] width 36 height 36
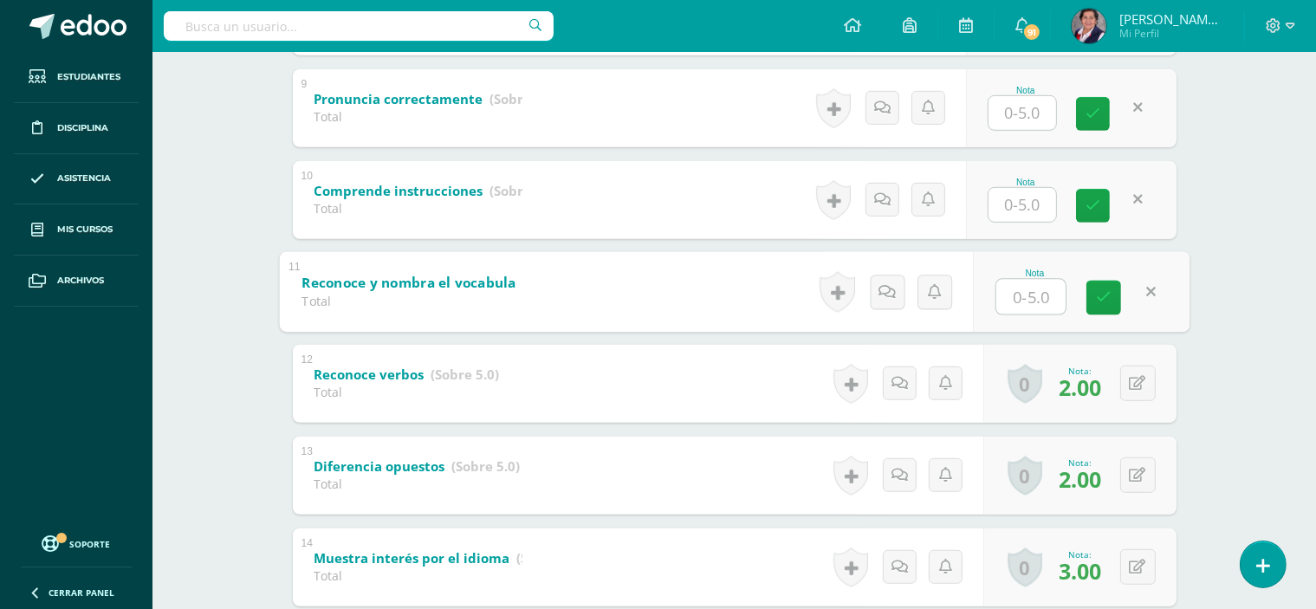
scroll to position [1213, 0]
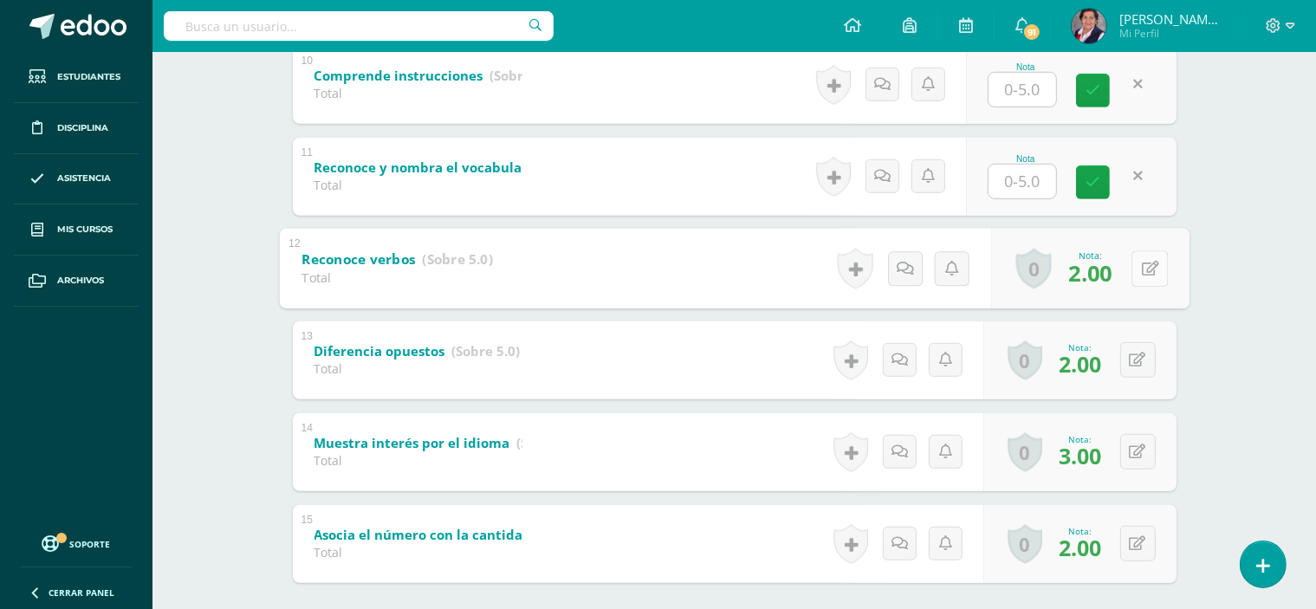
click at [1139, 259] on button at bounding box center [1150, 268] width 36 height 36
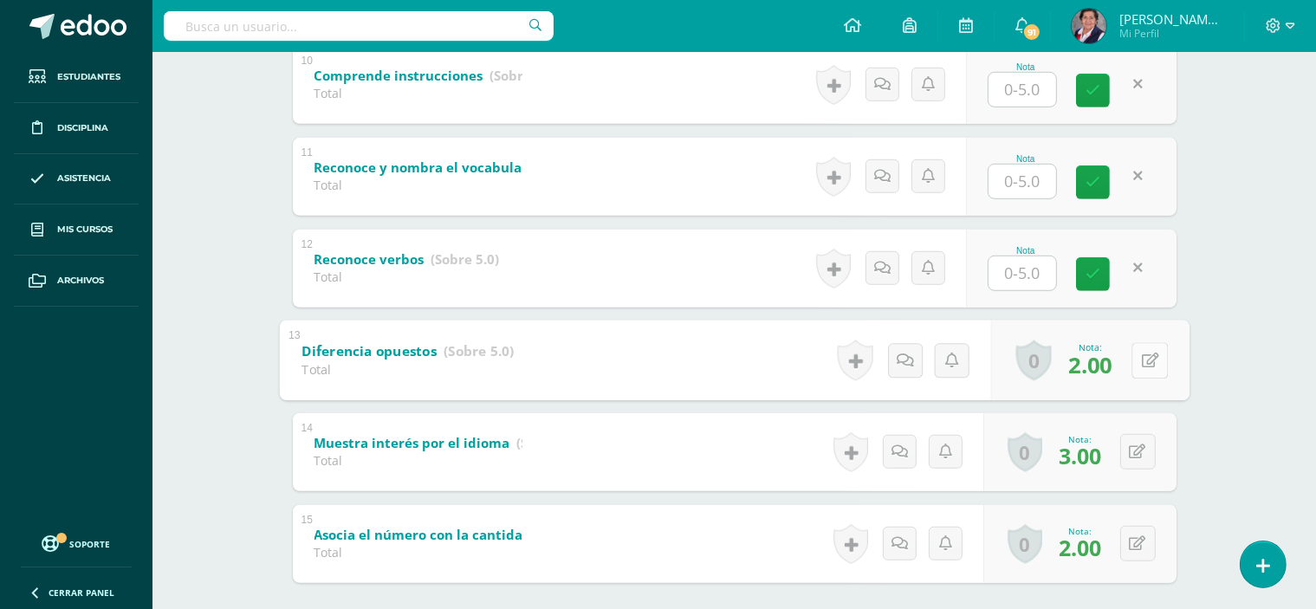
click at [1134, 361] on button at bounding box center [1150, 360] width 36 height 36
click at [1133, 453] on button at bounding box center [1138, 452] width 36 height 36
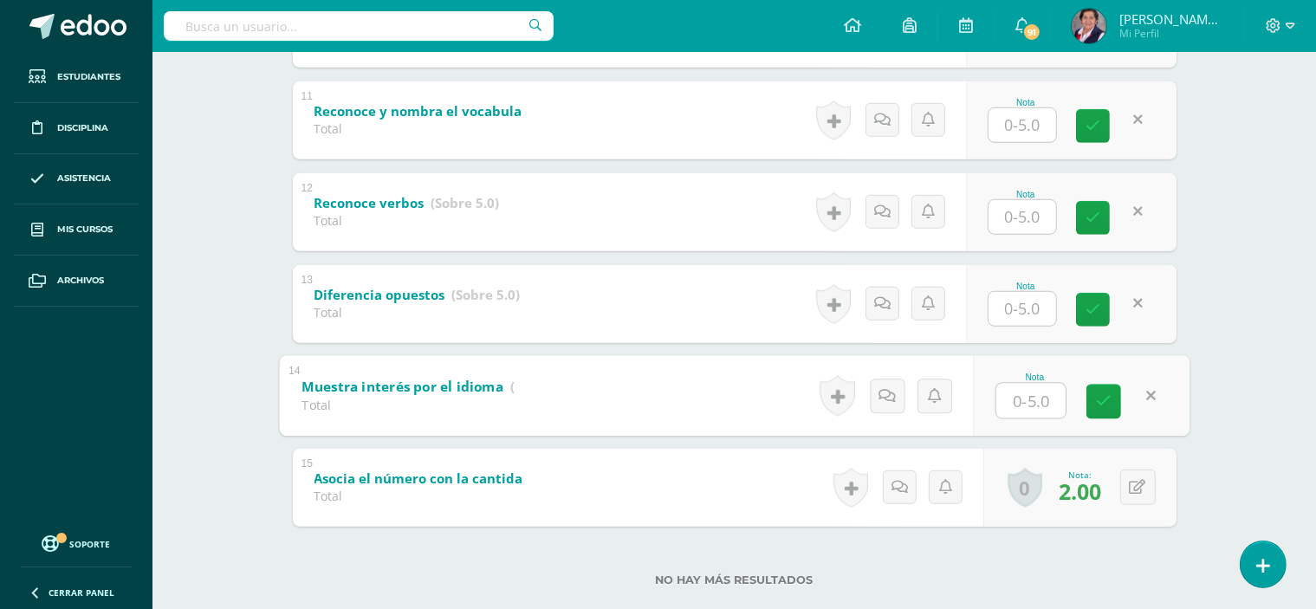
scroll to position [1301, 0]
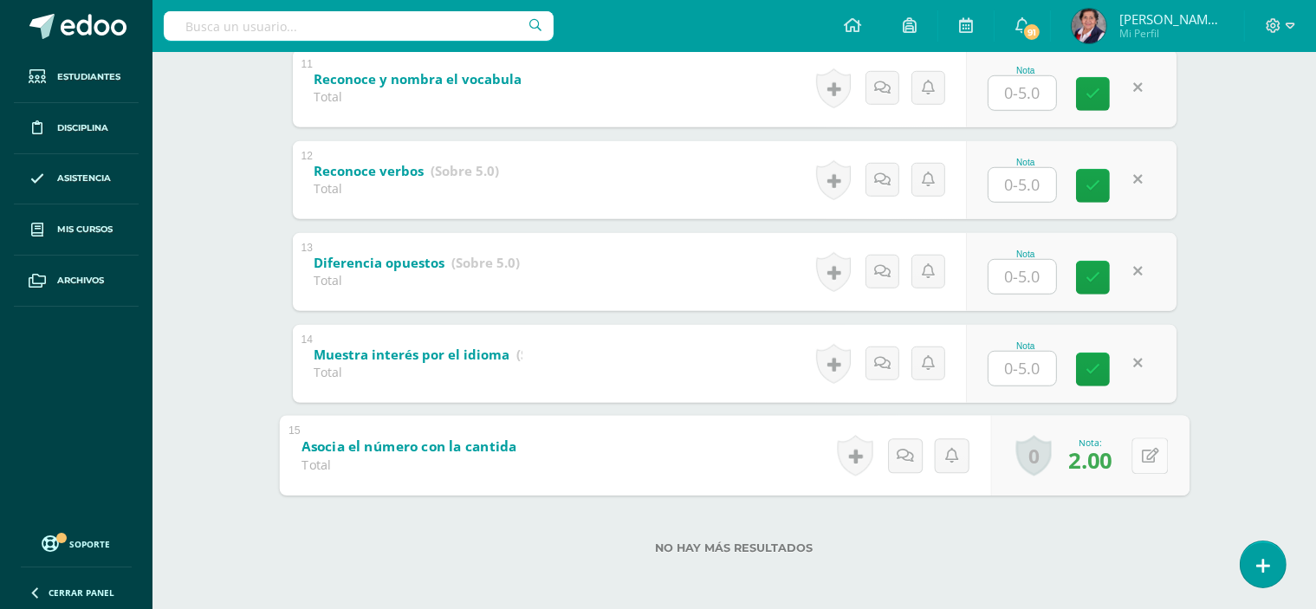
click at [1141, 454] on icon at bounding box center [1149, 455] width 17 height 15
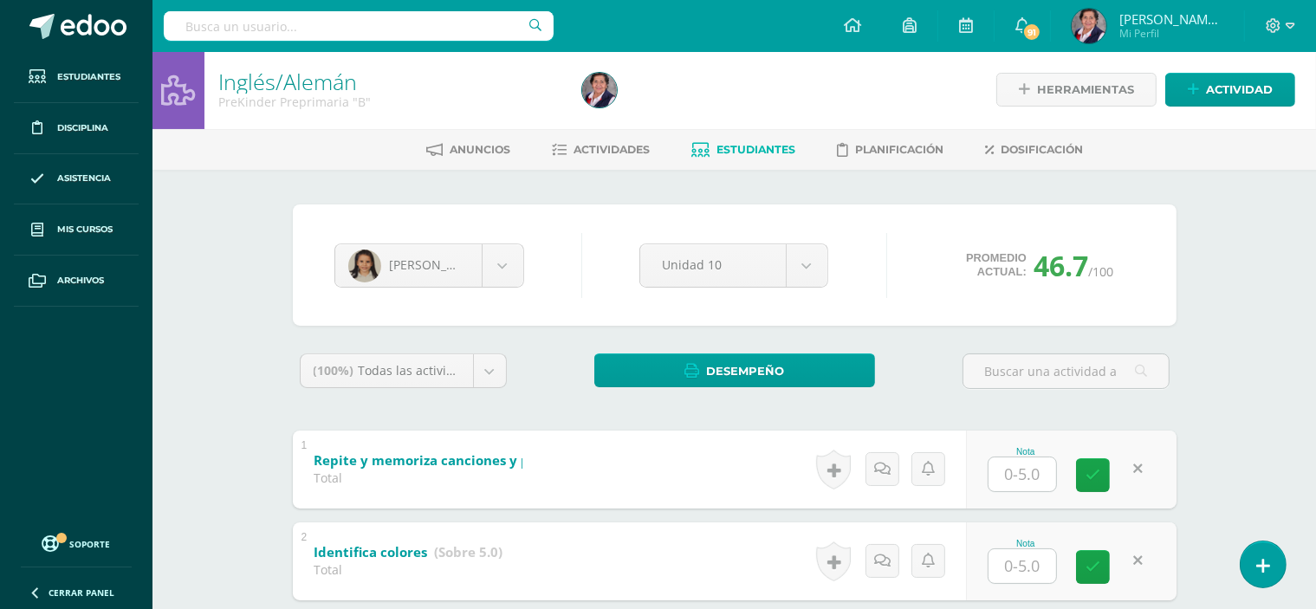
scroll to position [0, 0]
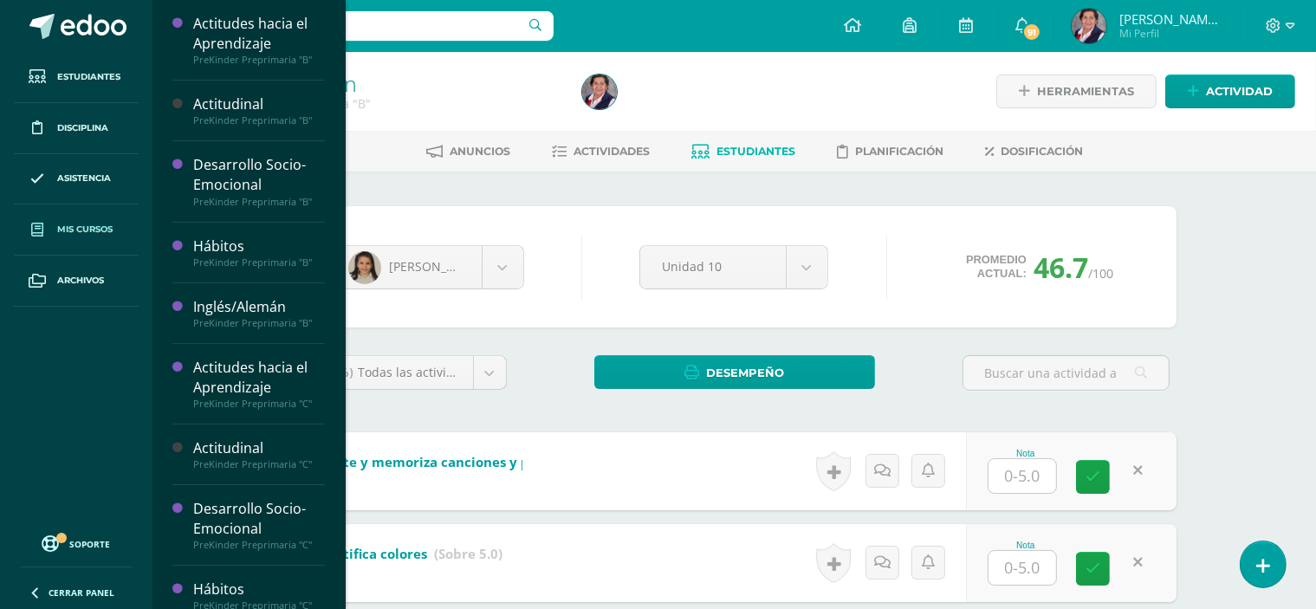
click at [91, 221] on link "Mis cursos" at bounding box center [76, 229] width 125 height 51
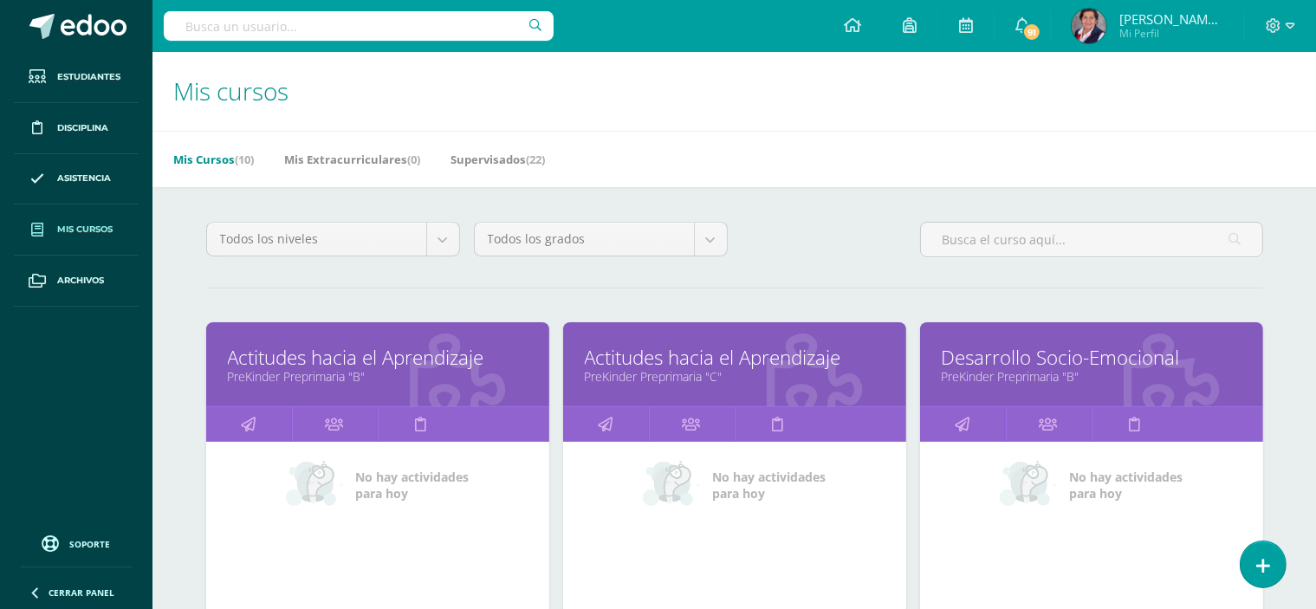
click at [96, 224] on span "Mis cursos" at bounding box center [84, 230] width 55 height 14
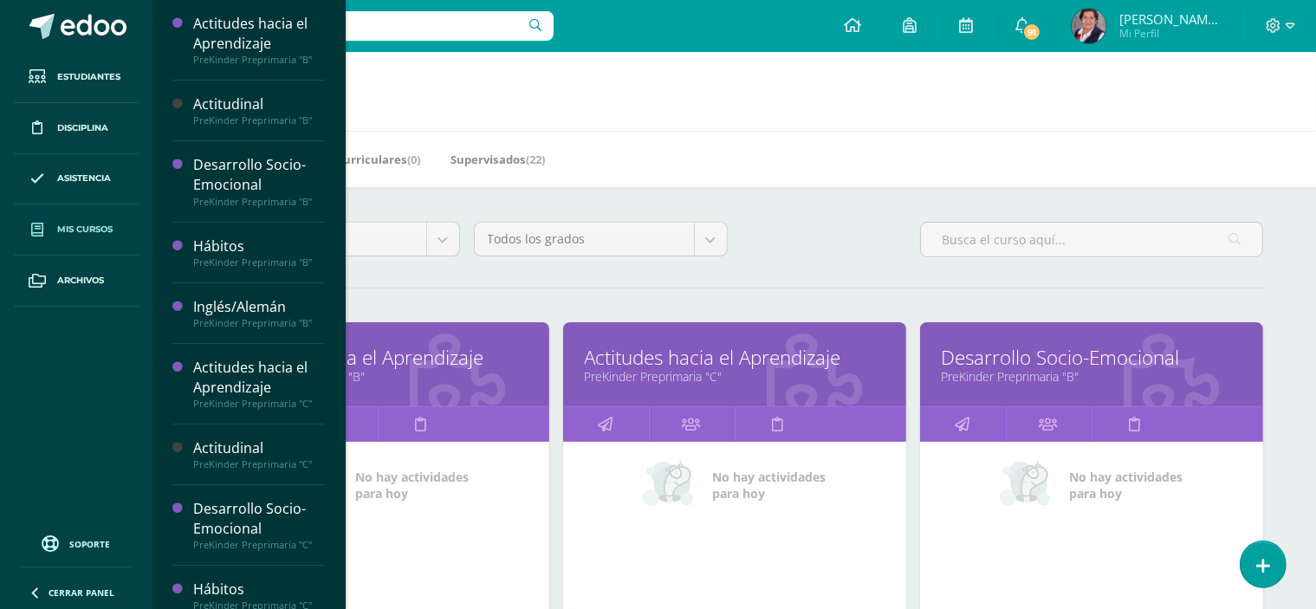
click at [96, 224] on span "Mis cursos" at bounding box center [84, 230] width 55 height 14
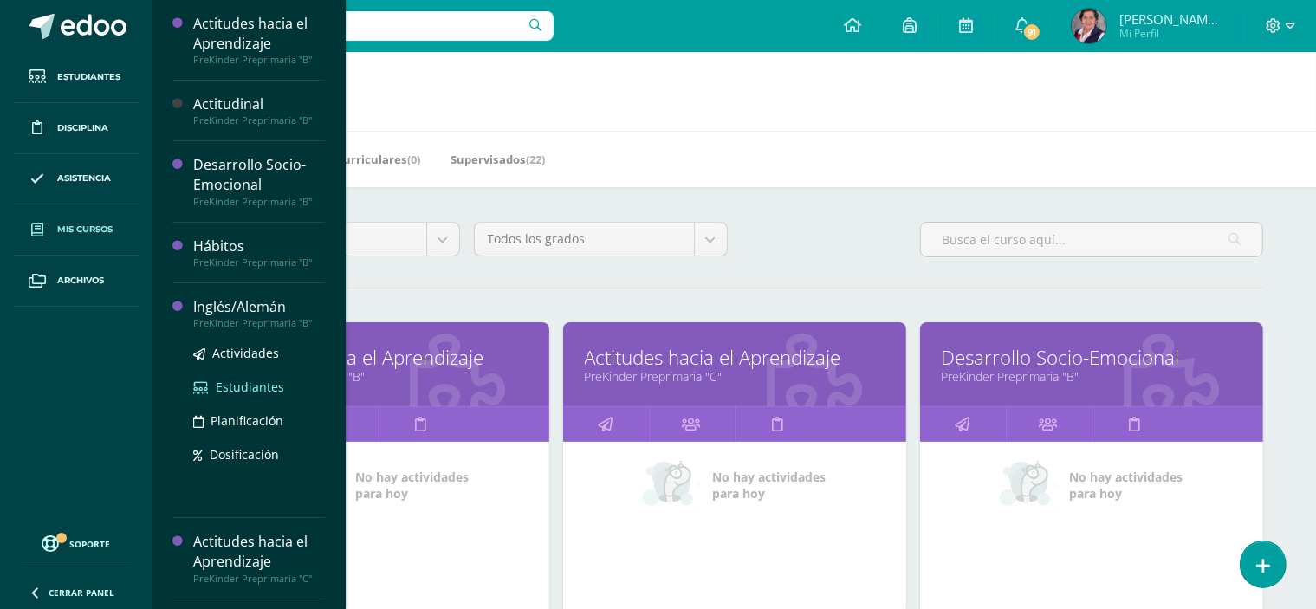
click at [253, 380] on span "Estudiantes" at bounding box center [250, 387] width 68 height 16
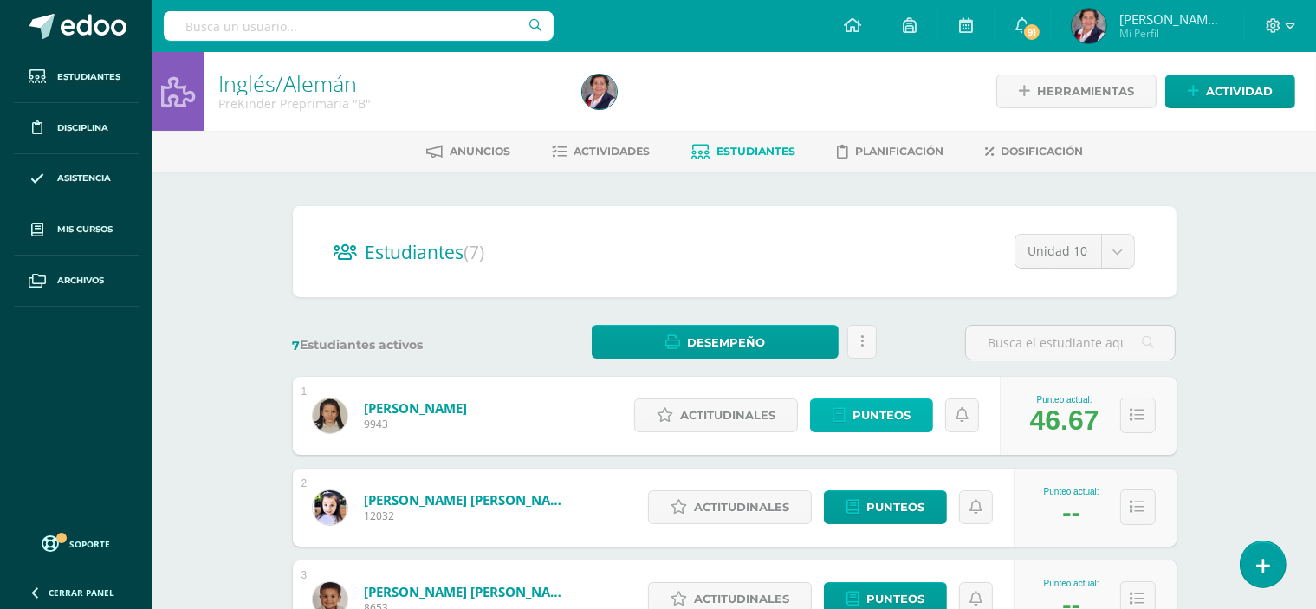
click at [901, 418] on span "Punteos" at bounding box center [882, 415] width 58 height 32
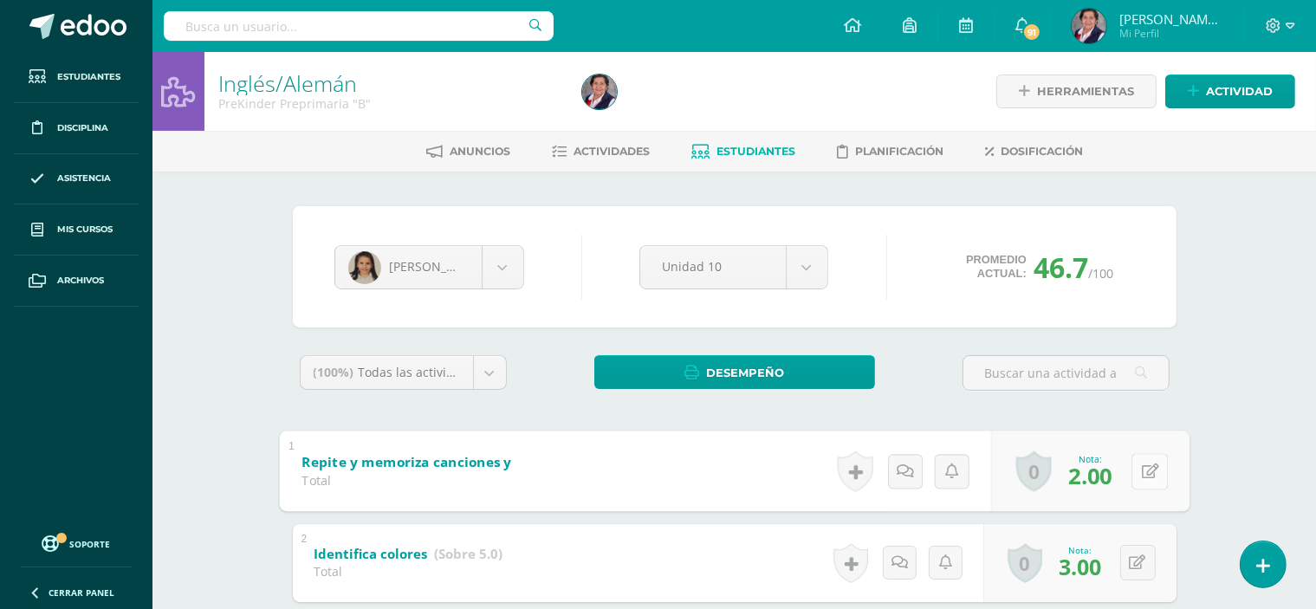
click at [1134, 470] on button at bounding box center [1150, 471] width 36 height 36
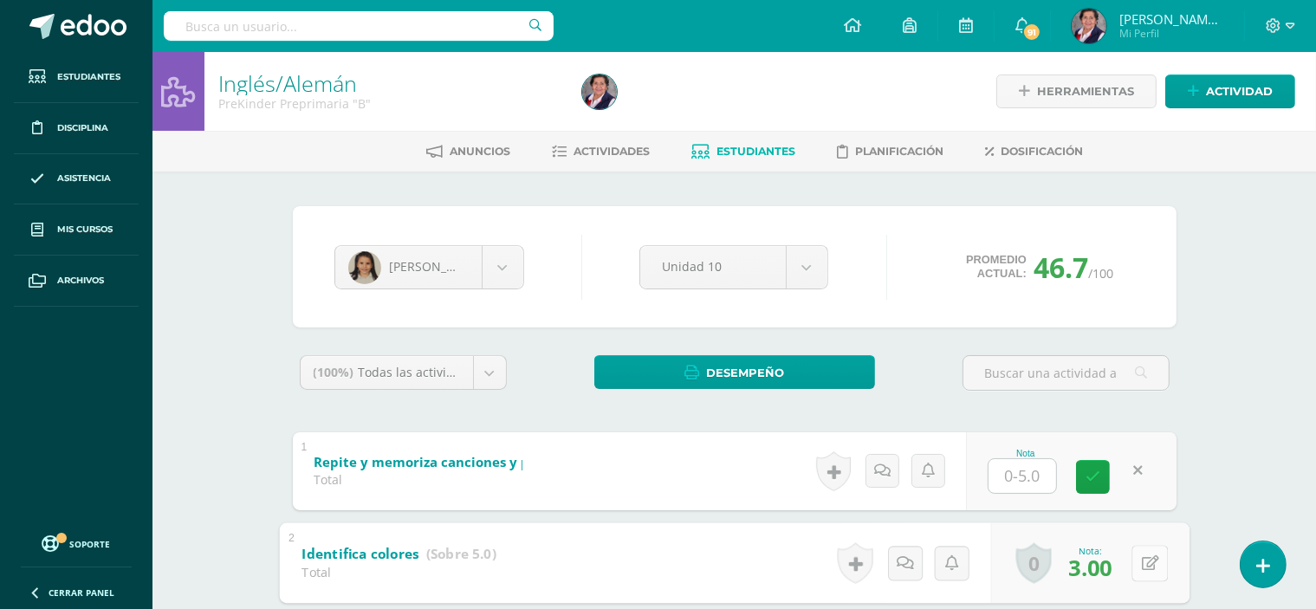
click at [1138, 557] on button at bounding box center [1150, 563] width 36 height 36
drag, startPoint x: 1138, startPoint y: 557, endPoint x: 1115, endPoint y: 586, distance: 36.4
click at [1126, 574] on link at bounding box center [1139, 563] width 34 height 34
drag, startPoint x: 1115, startPoint y: 586, endPoint x: 1102, endPoint y: 583, distance: 13.3
click at [1102, 522] on form "Identifica colores (Sobre 5.0) Total Nota 3.00 0 Logros Logros obtenidos" at bounding box center [734, 522] width 911 height 0
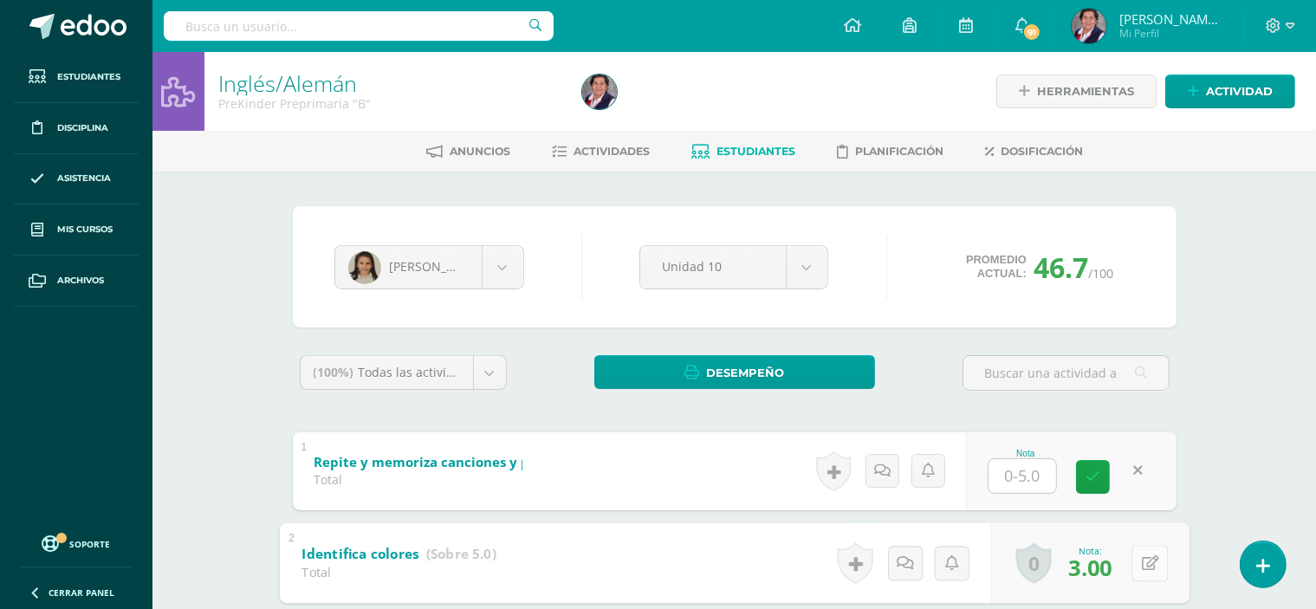
click at [1142, 561] on icon at bounding box center [1149, 562] width 17 height 15
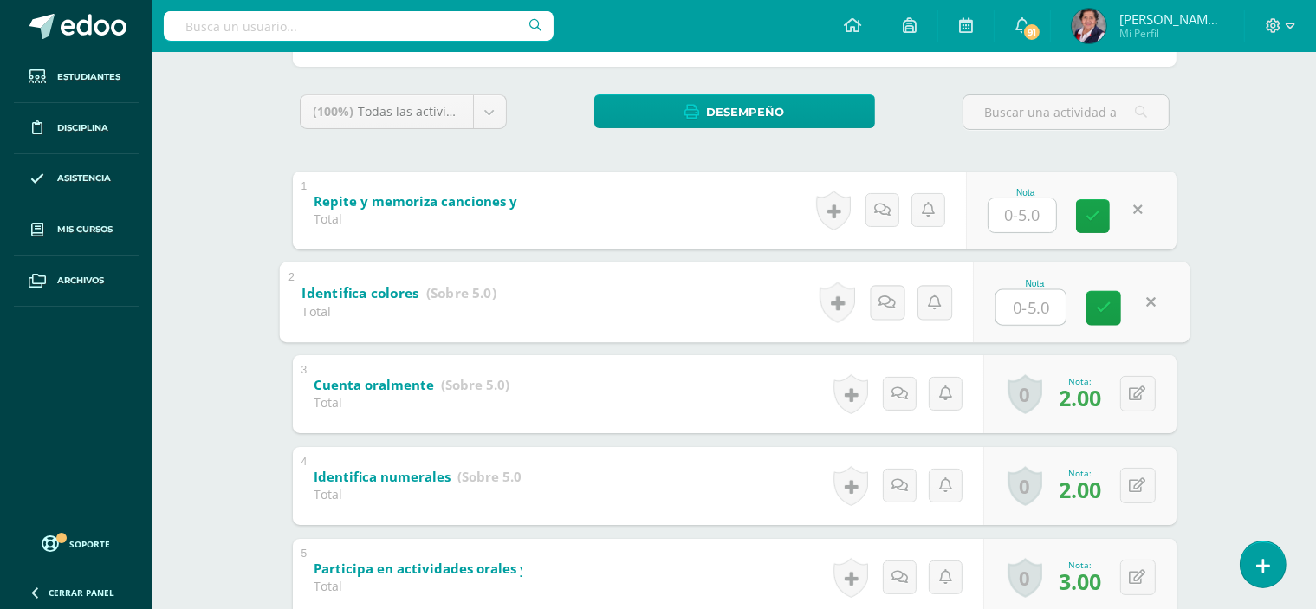
scroll to position [347, 0]
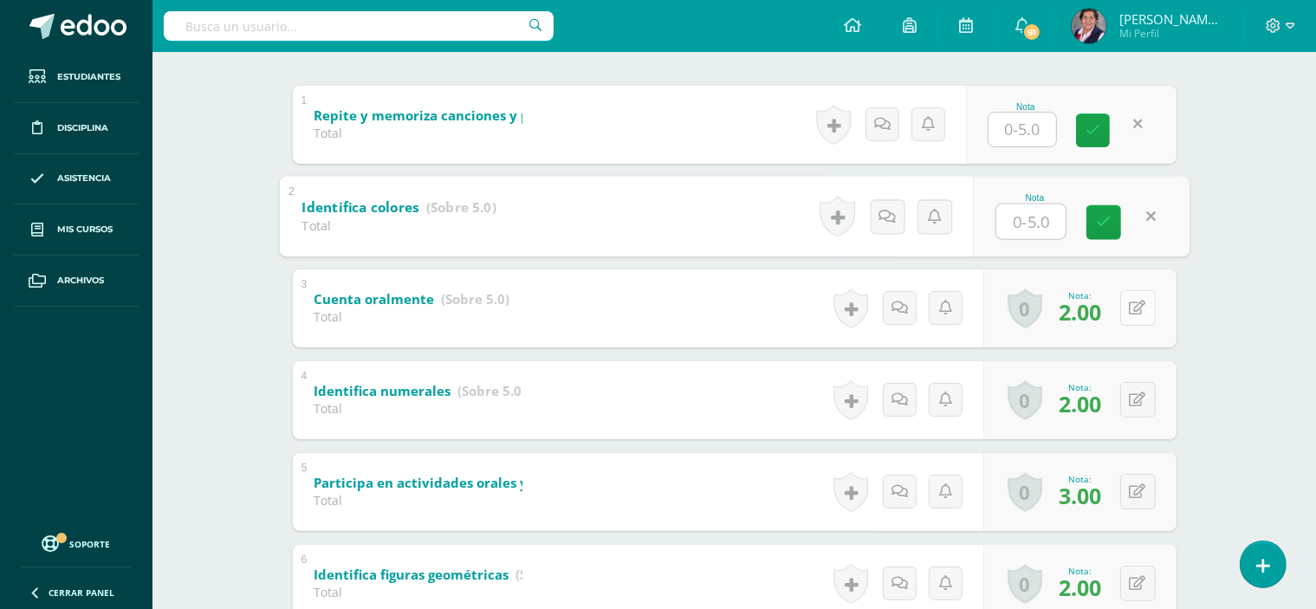
click at [1143, 311] on icon at bounding box center [1138, 308] width 16 height 15
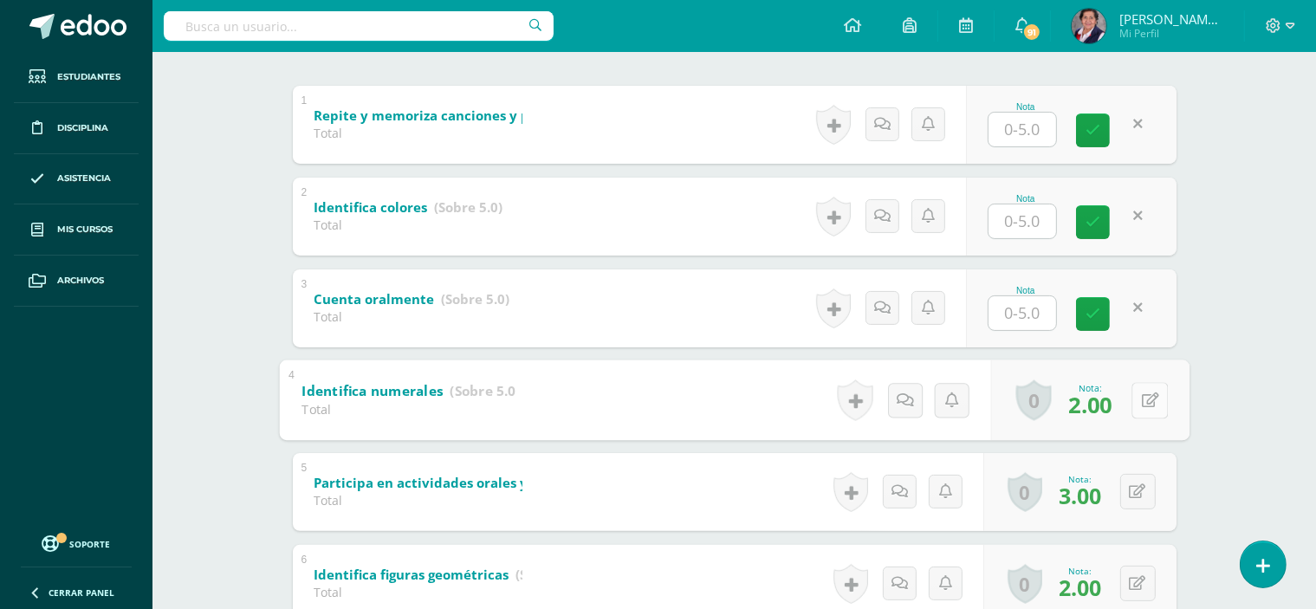
click at [1133, 395] on button at bounding box center [1150, 400] width 36 height 36
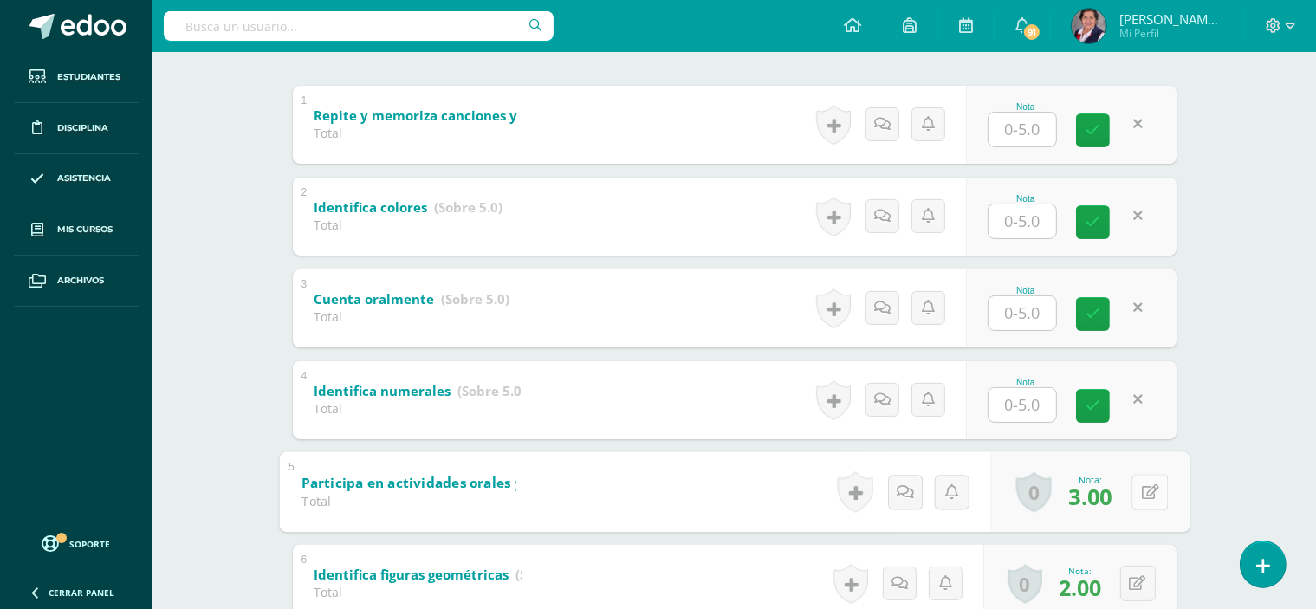
click at [1137, 491] on button at bounding box center [1150, 492] width 36 height 36
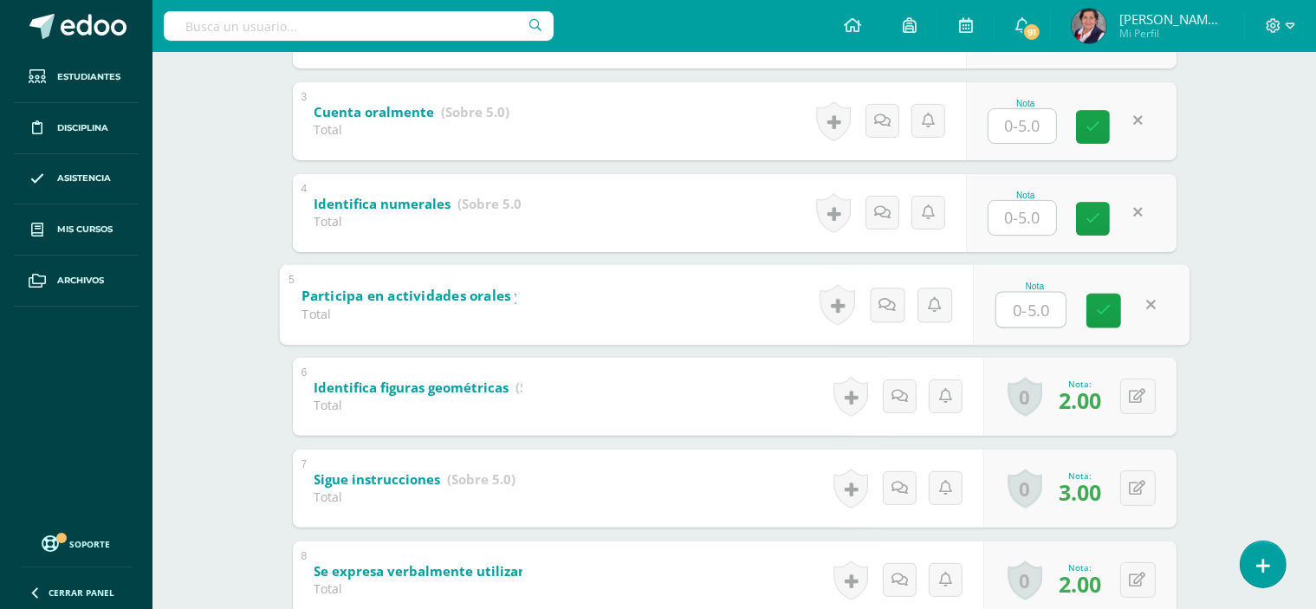
scroll to position [607, 0]
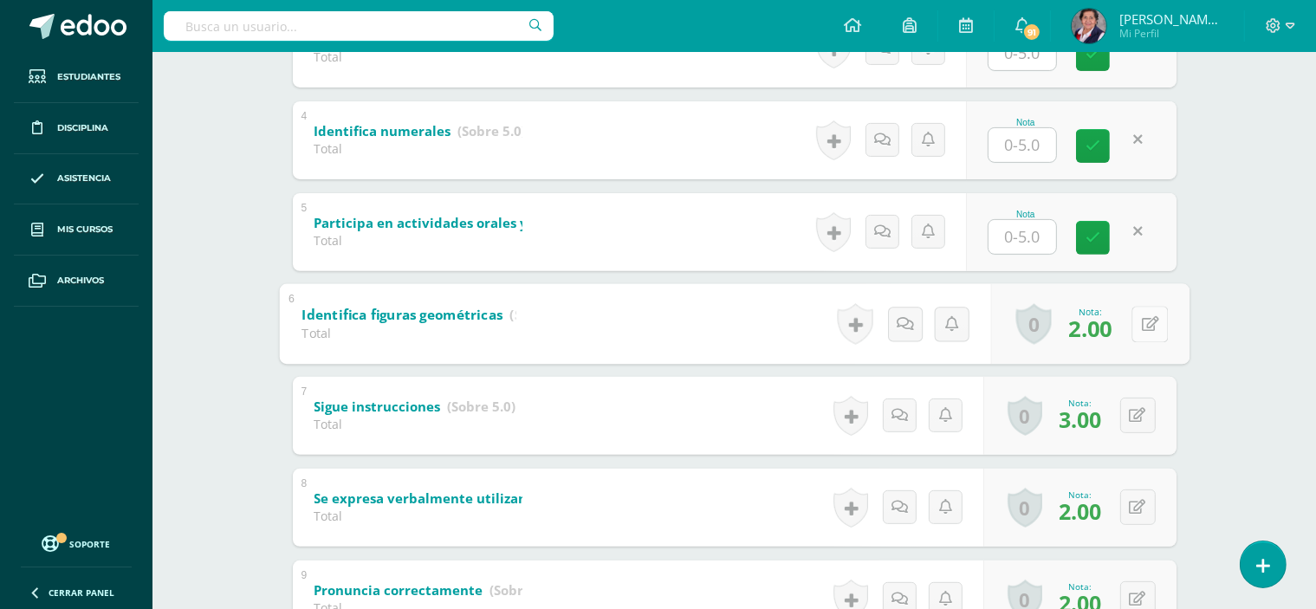
click at [1139, 323] on button at bounding box center [1150, 324] width 36 height 36
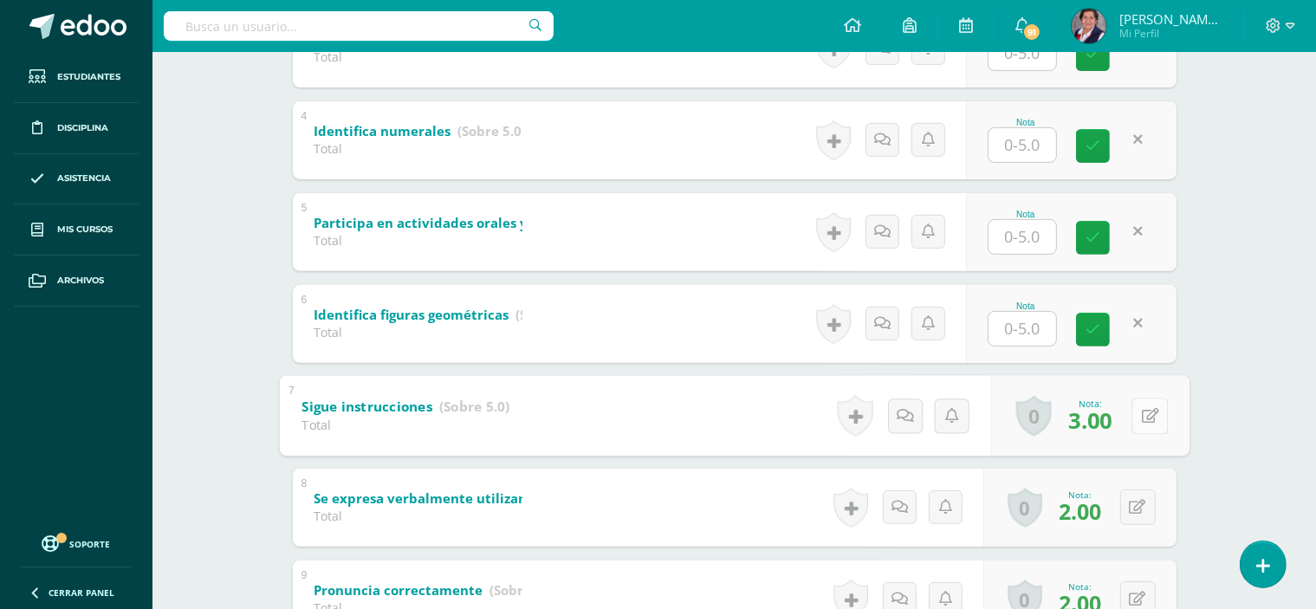
click at [1137, 420] on button at bounding box center [1150, 416] width 36 height 36
click at [1132, 505] on button at bounding box center [1138, 508] width 36 height 36
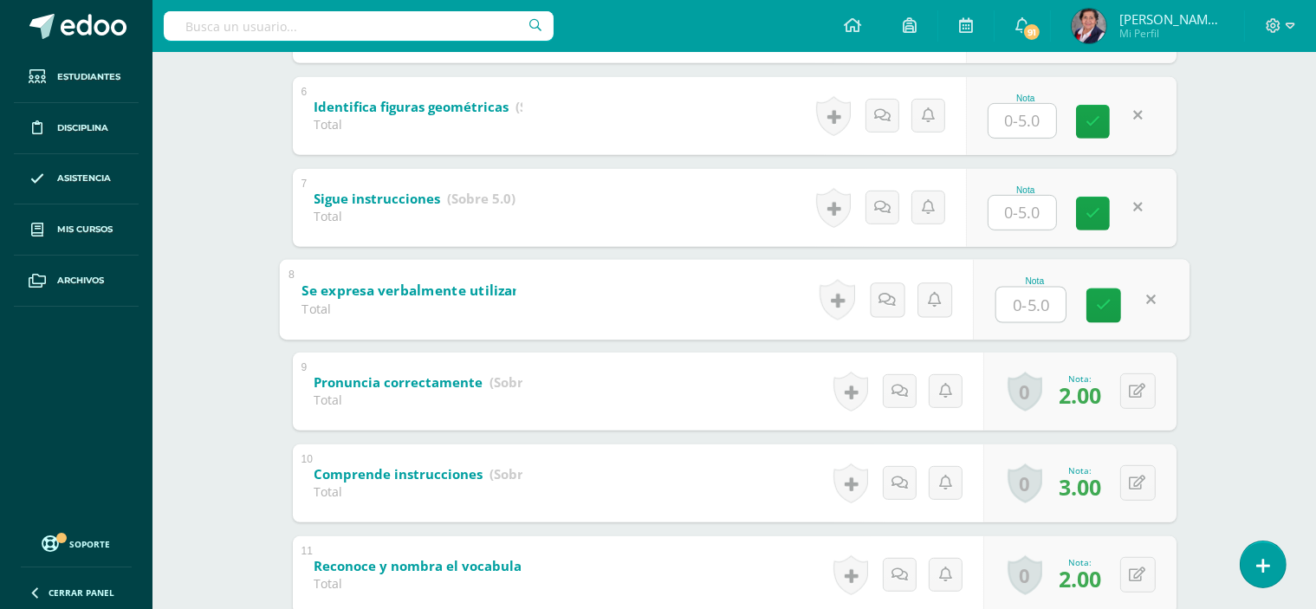
scroll to position [866, 0]
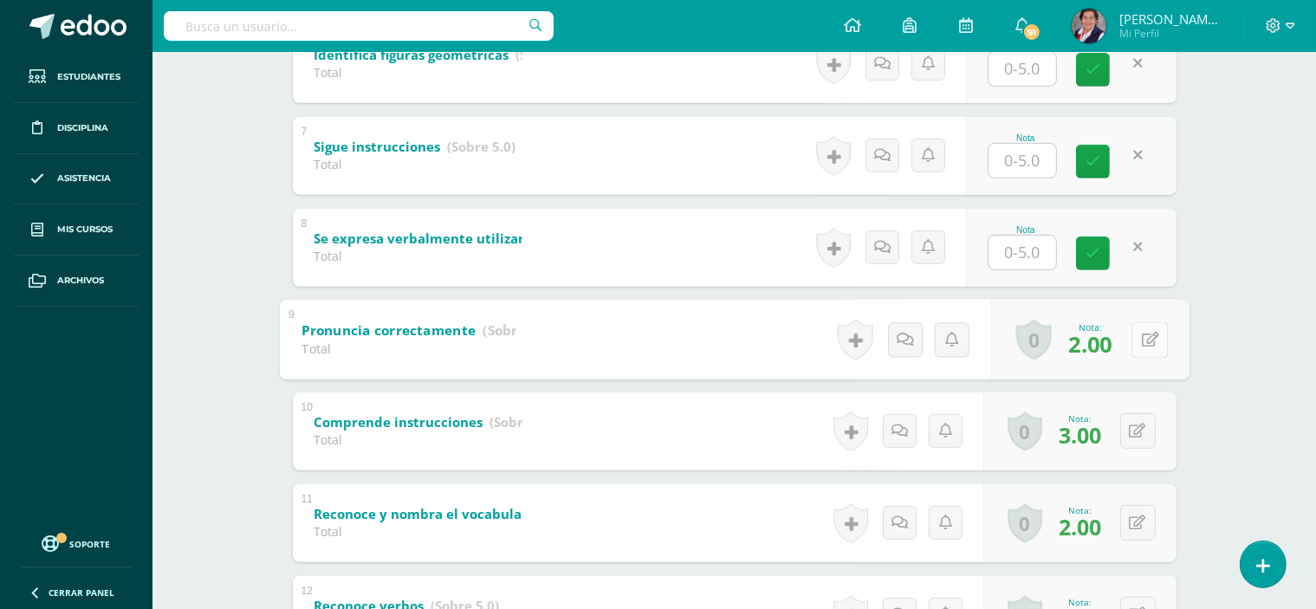
click at [1136, 339] on button at bounding box center [1150, 339] width 36 height 36
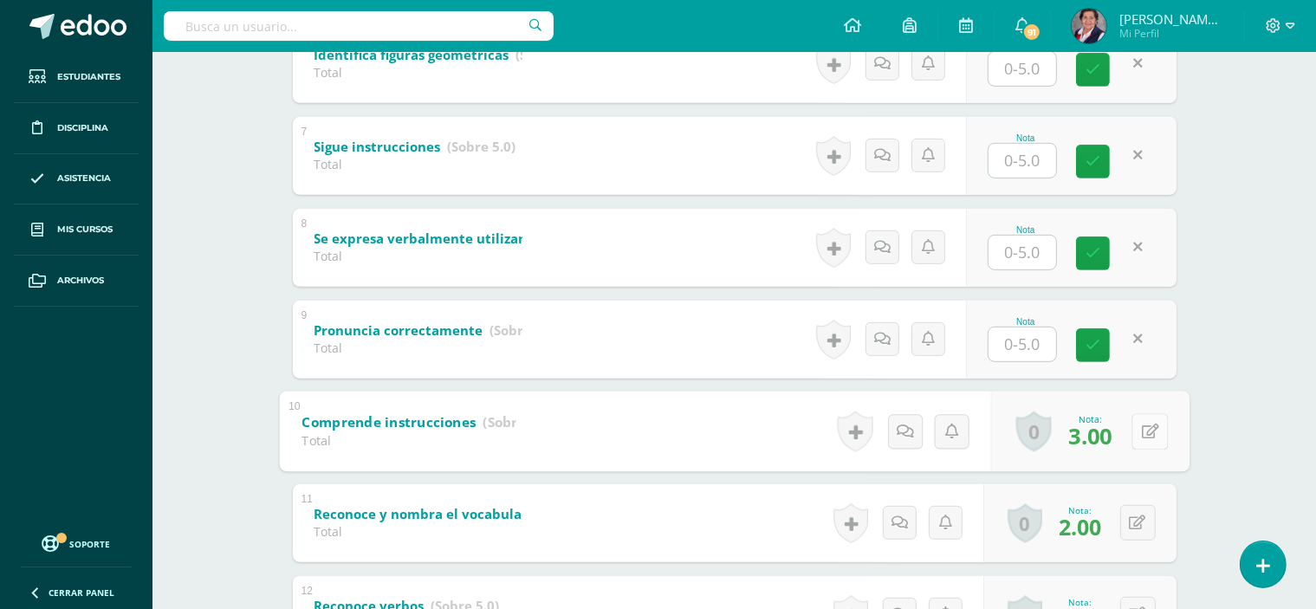
click at [1139, 423] on button at bounding box center [1150, 431] width 36 height 36
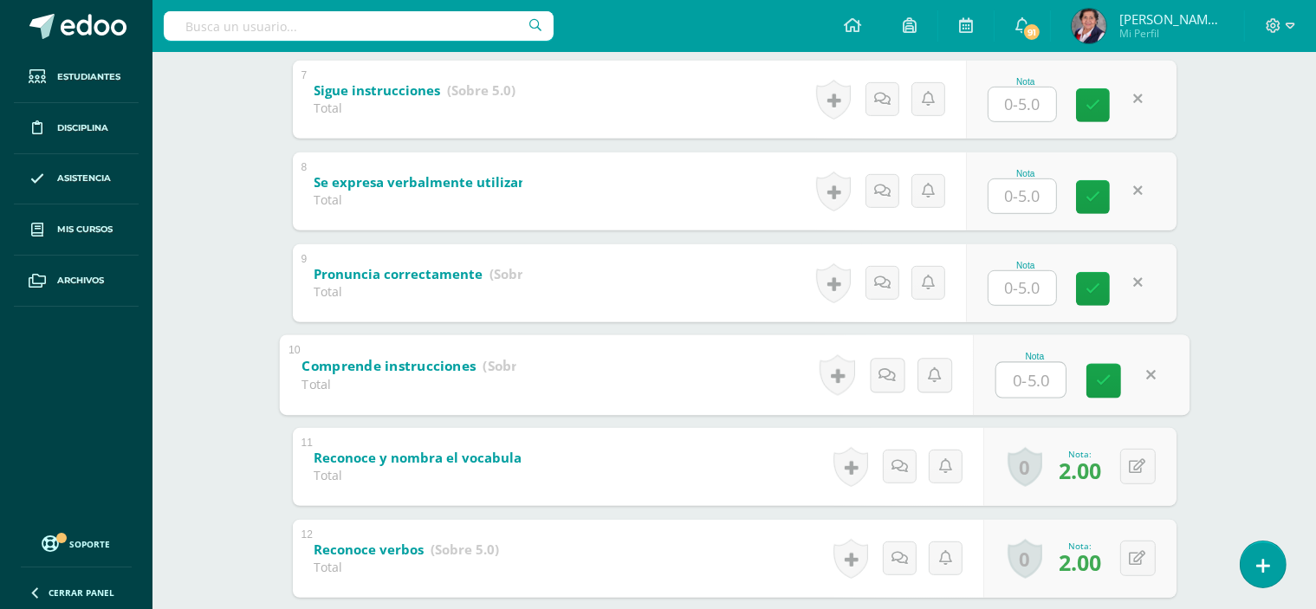
scroll to position [1126, 0]
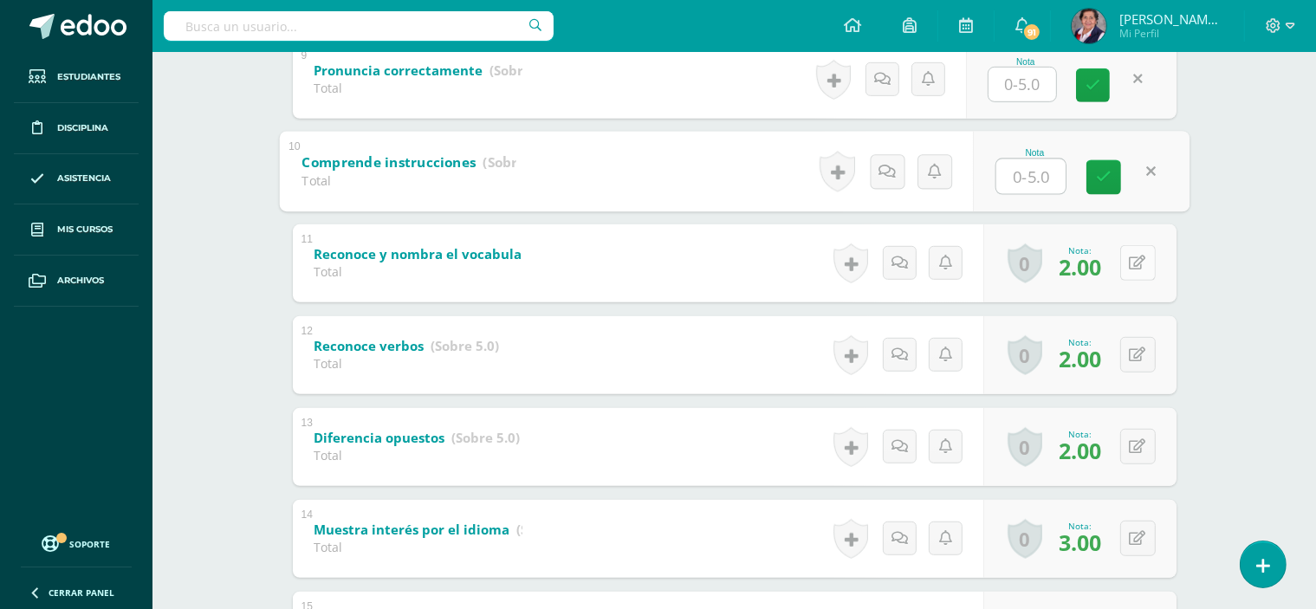
click at [1139, 260] on button at bounding box center [1138, 263] width 36 height 36
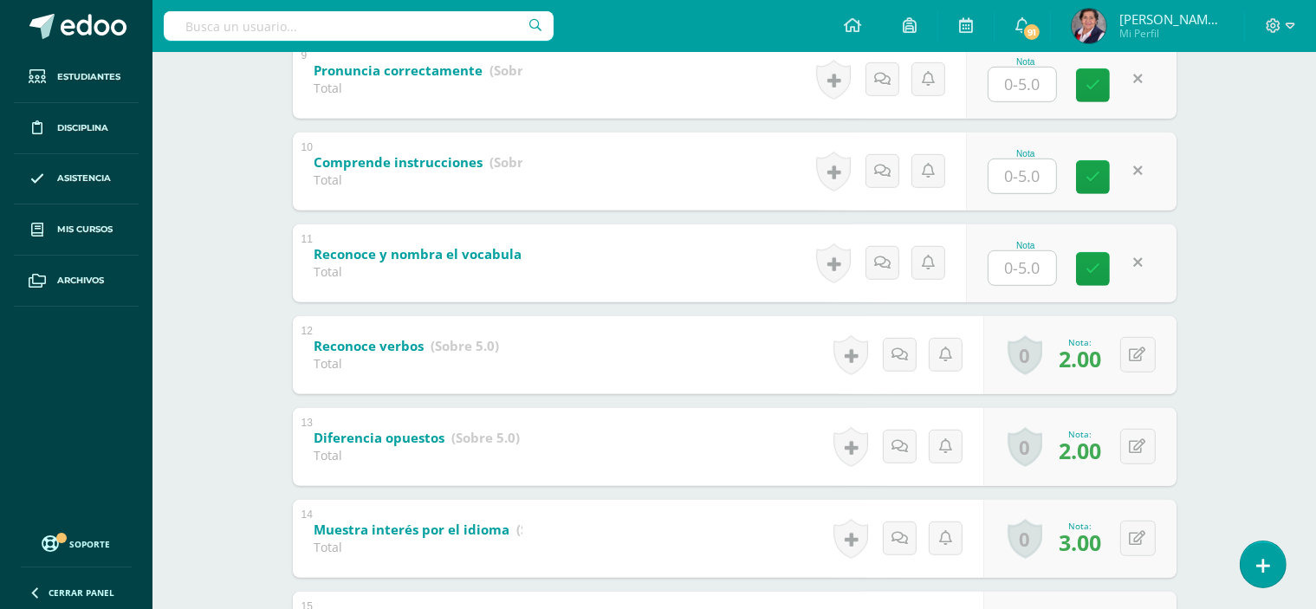
drag, startPoint x: 1139, startPoint y: 260, endPoint x: 1142, endPoint y: 271, distance: 11.6
click at [1142, 271] on link at bounding box center [1139, 263] width 34 height 34
click at [1150, 256] on icon at bounding box center [1149, 263] width 17 height 15
click at [1142, 354] on icon at bounding box center [1138, 354] width 16 height 15
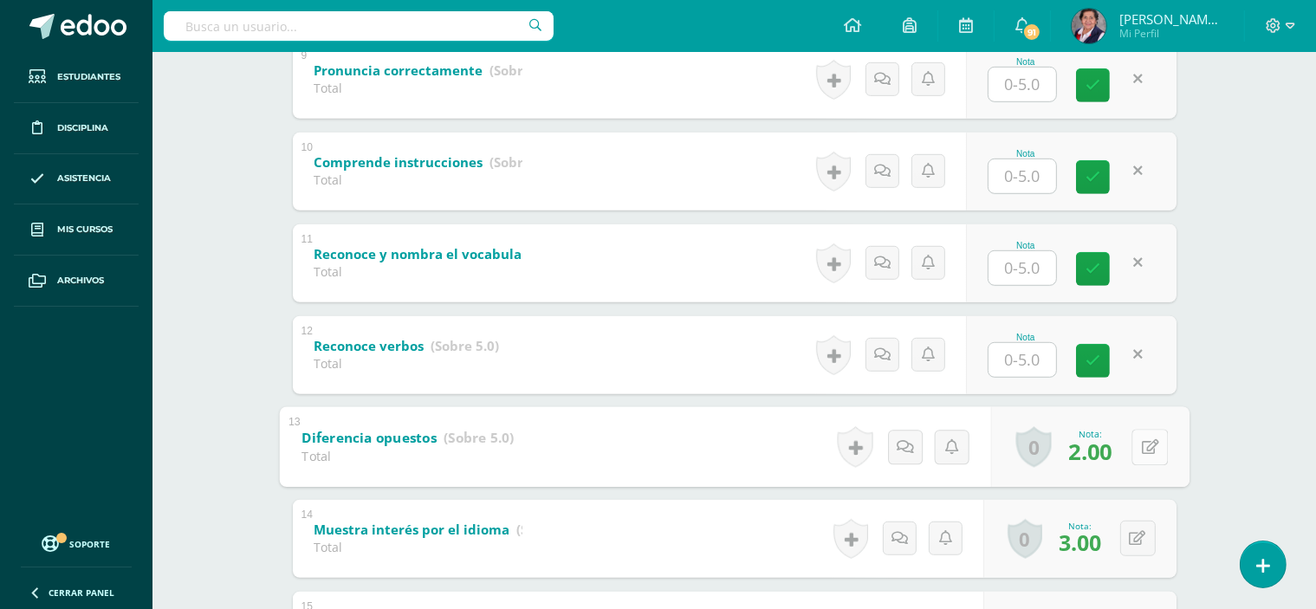
click at [1141, 445] on icon at bounding box center [1149, 446] width 17 height 15
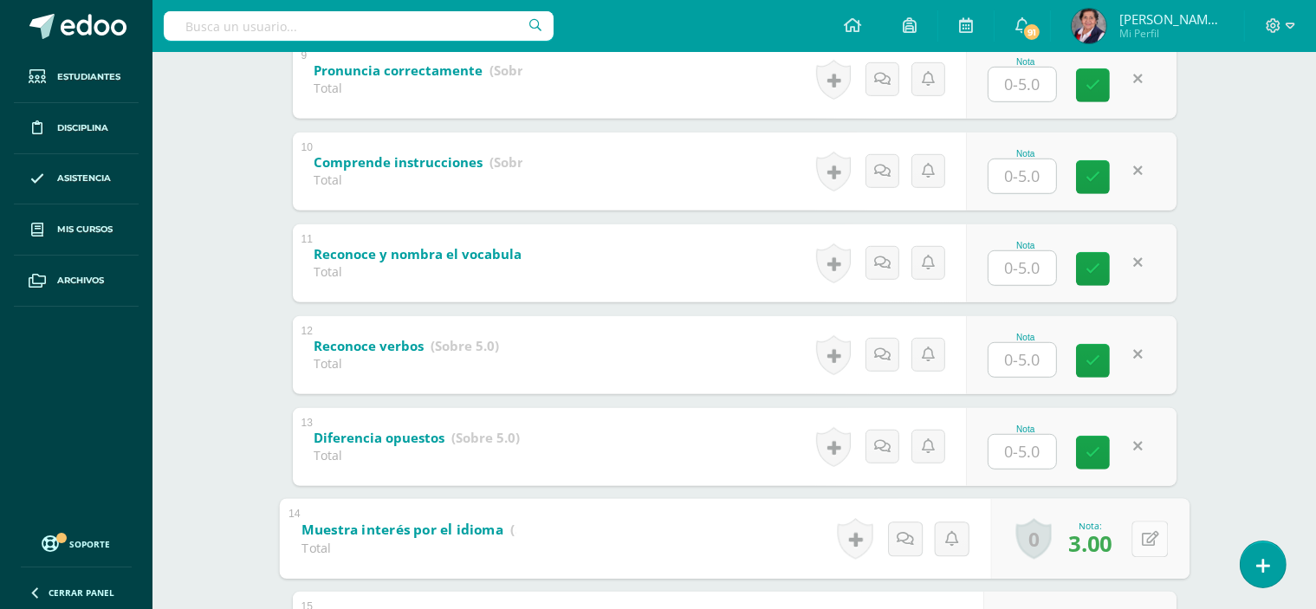
click at [1135, 534] on button at bounding box center [1150, 539] width 36 height 36
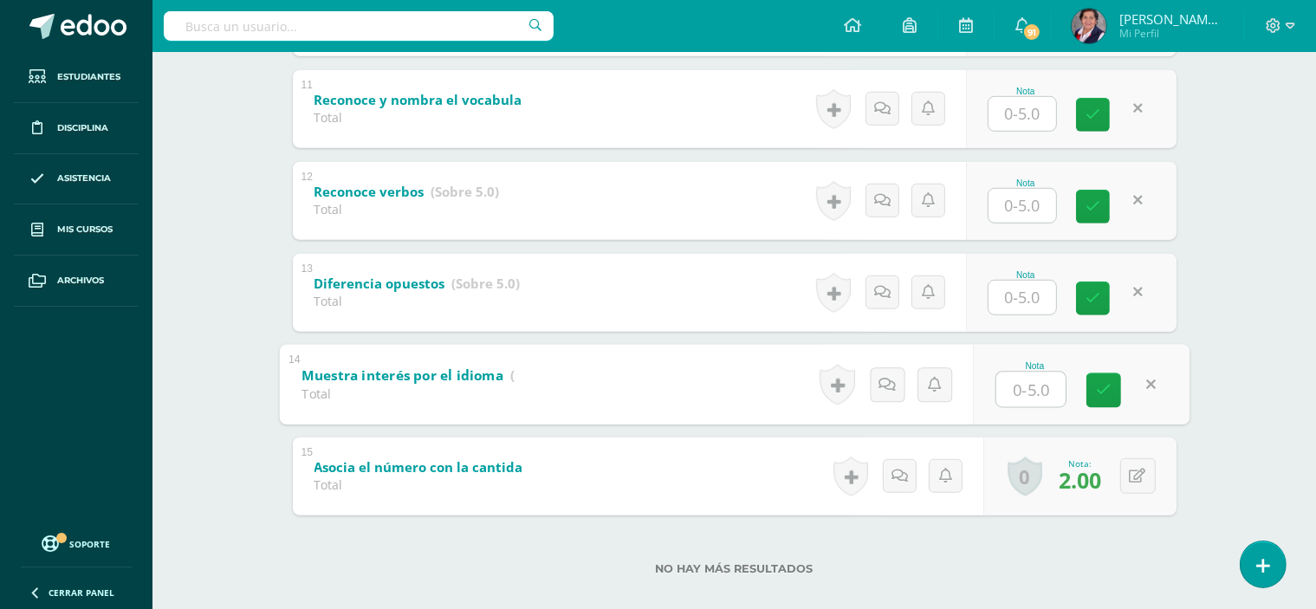
scroll to position [1301, 0]
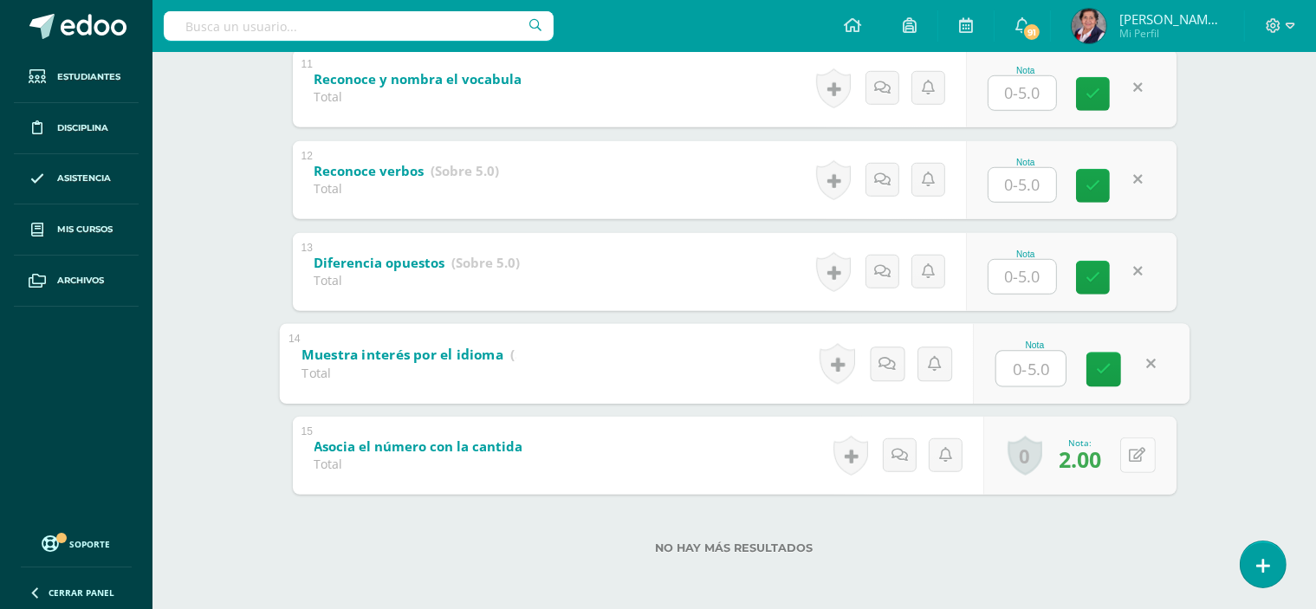
click at [1138, 453] on button at bounding box center [1138, 456] width 36 height 36
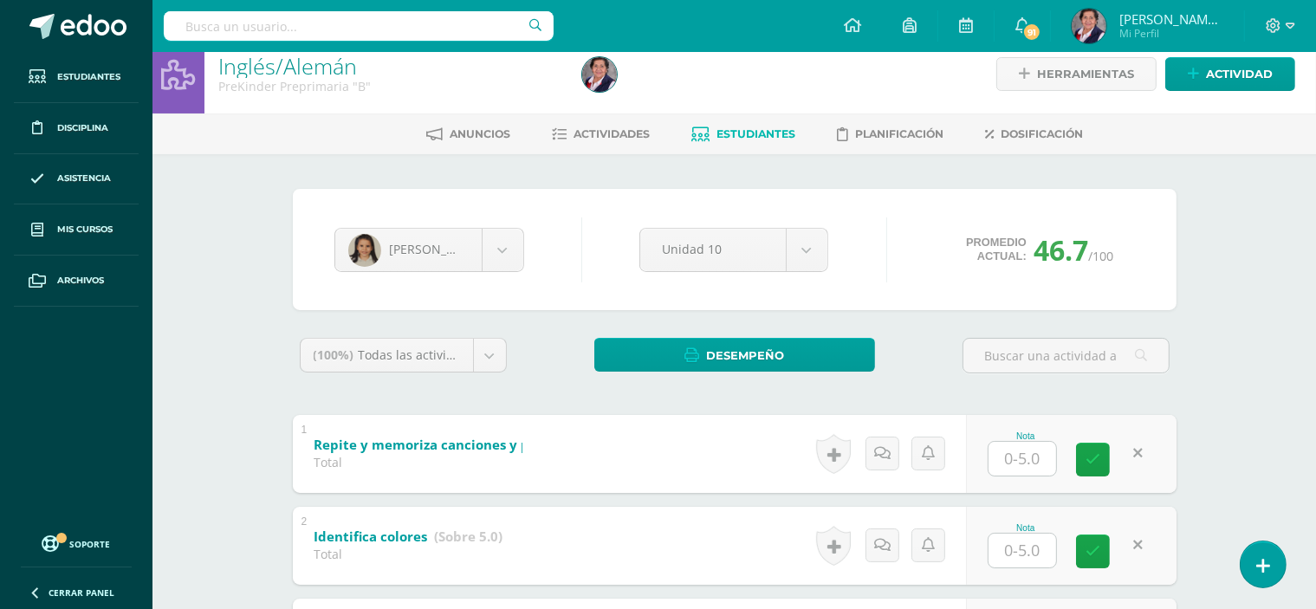
scroll to position [2, 0]
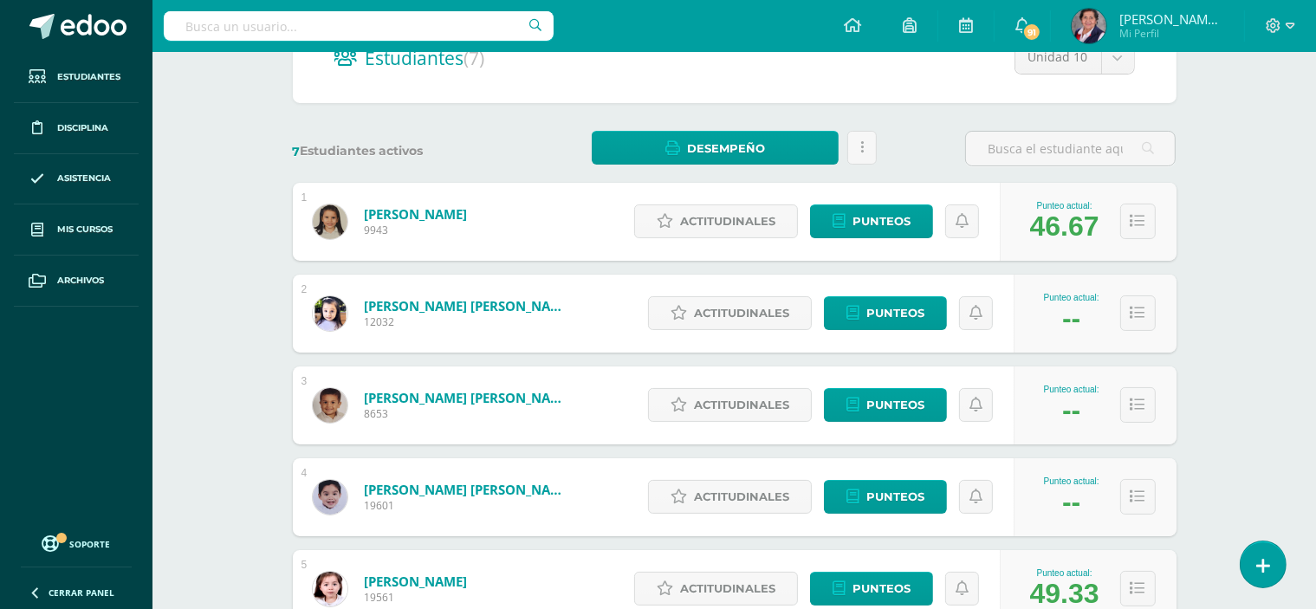
scroll to position [165, 0]
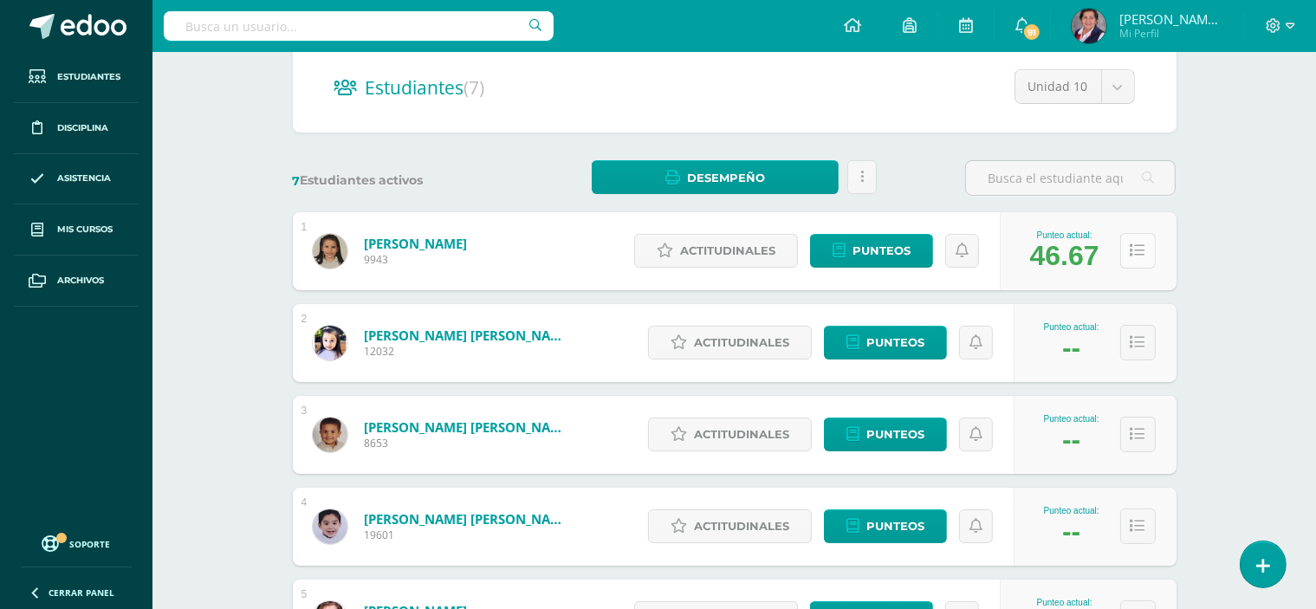
click at [1145, 250] on button at bounding box center [1138, 251] width 36 height 36
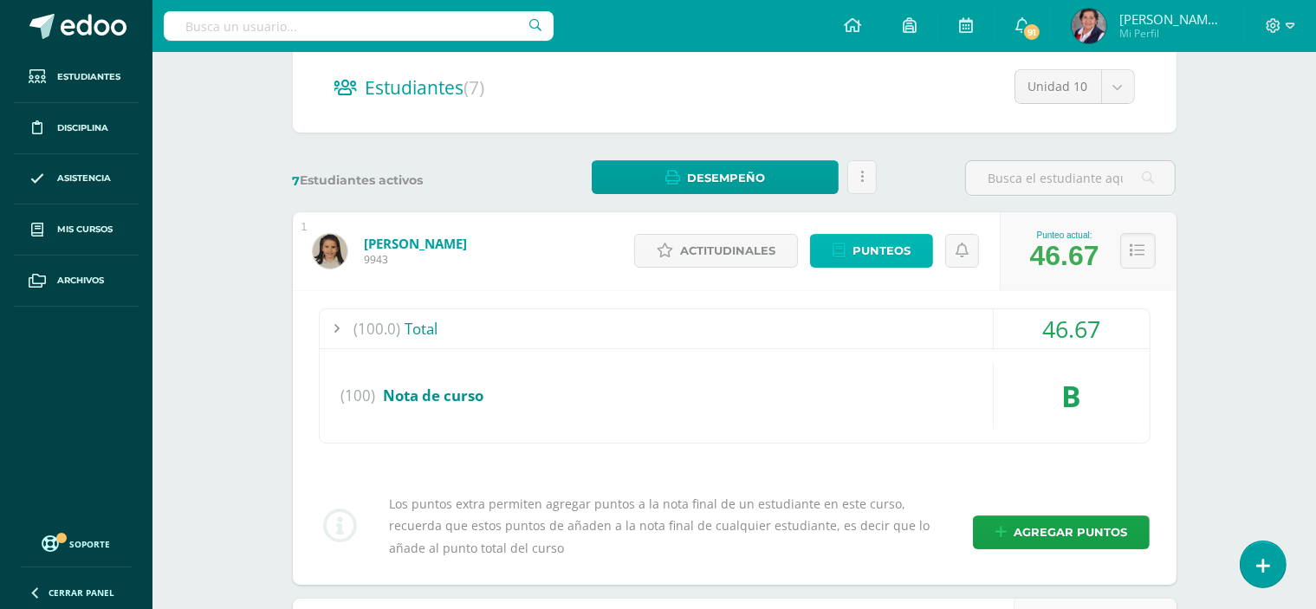
click at [892, 247] on span "Punteos" at bounding box center [882, 251] width 58 height 32
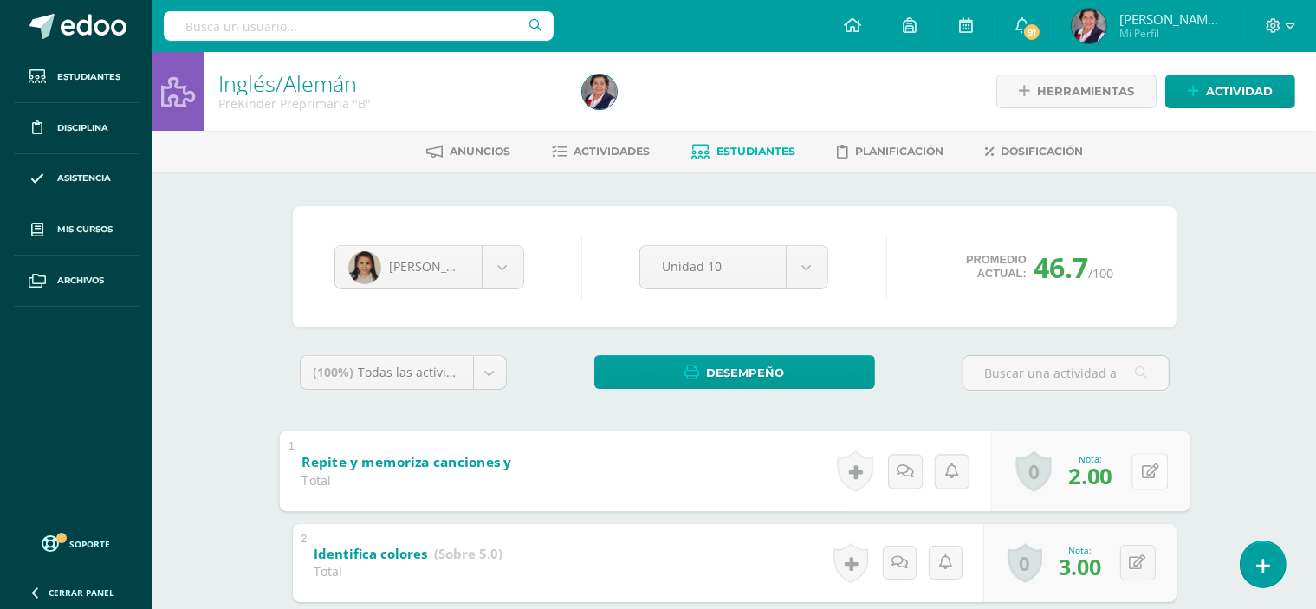
click at [1133, 470] on button at bounding box center [1150, 471] width 36 height 36
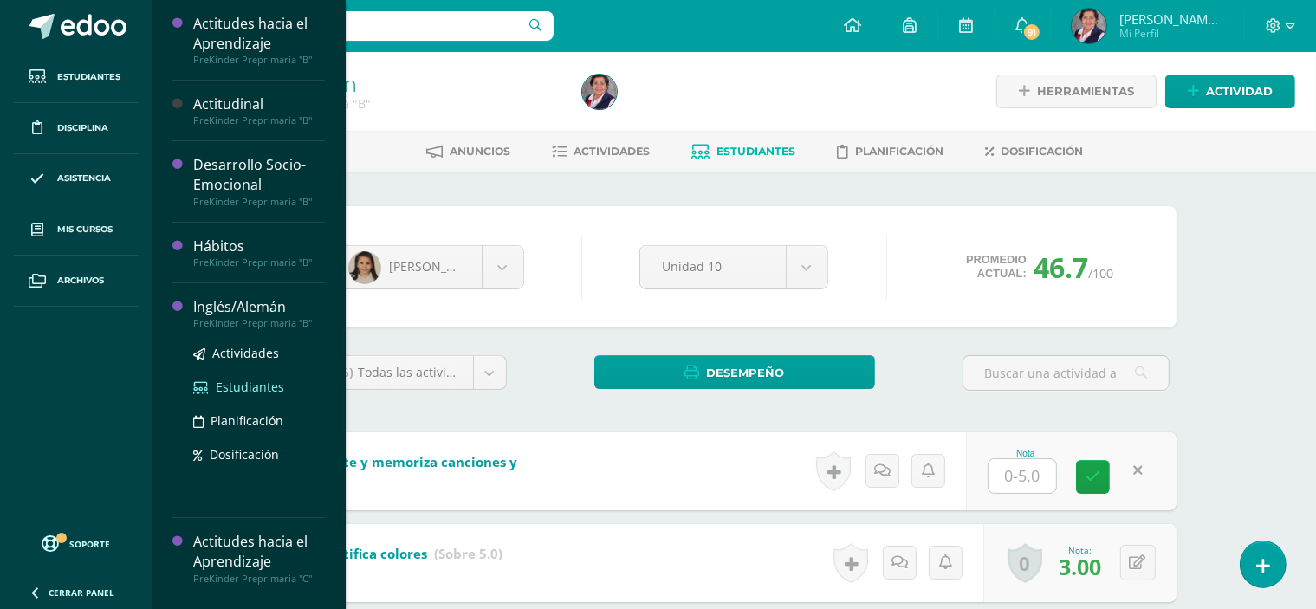
click at [245, 380] on span "Estudiantes" at bounding box center [250, 387] width 68 height 16
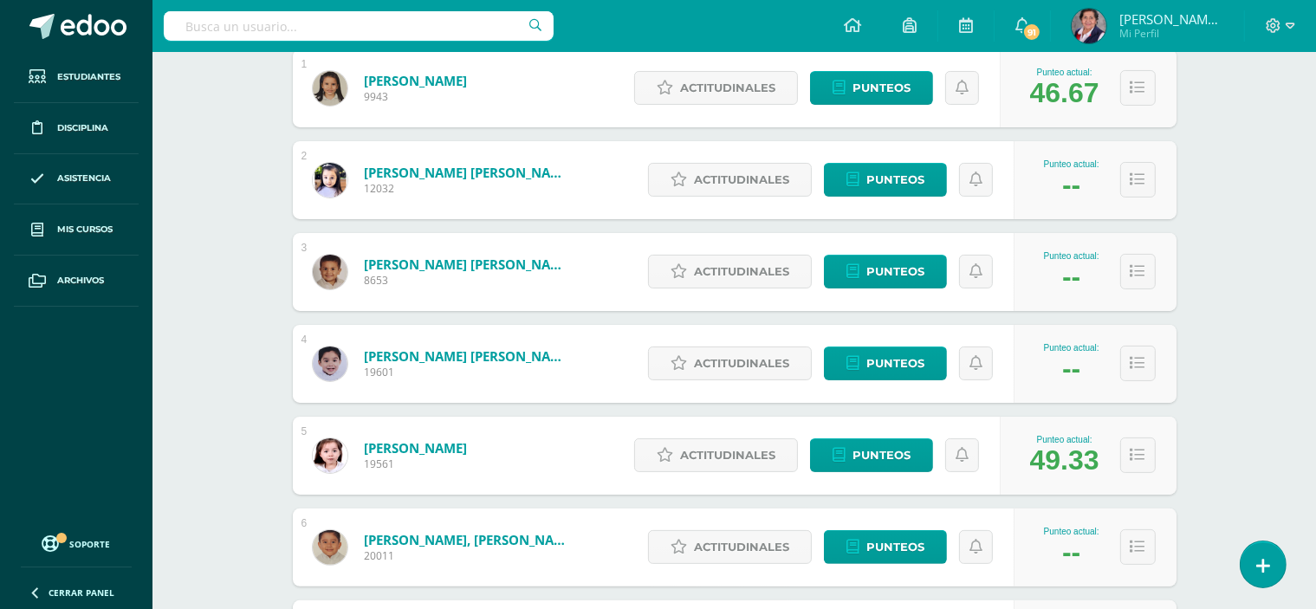
scroll to position [347, 0]
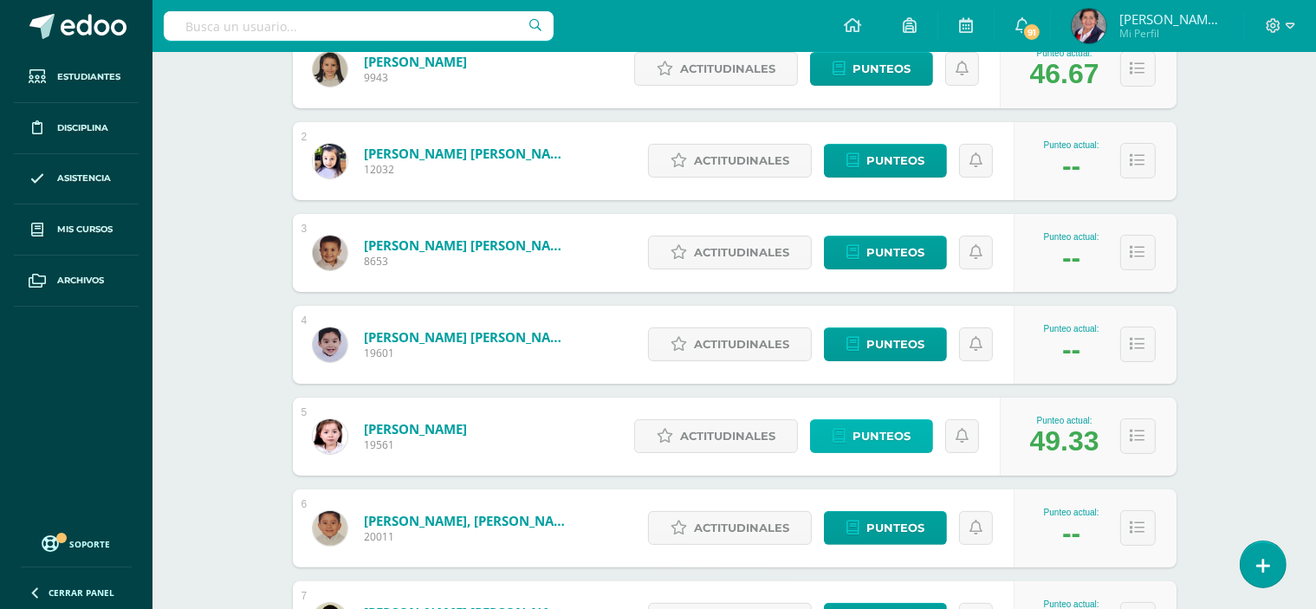
click at [845, 432] on icon at bounding box center [839, 436] width 13 height 15
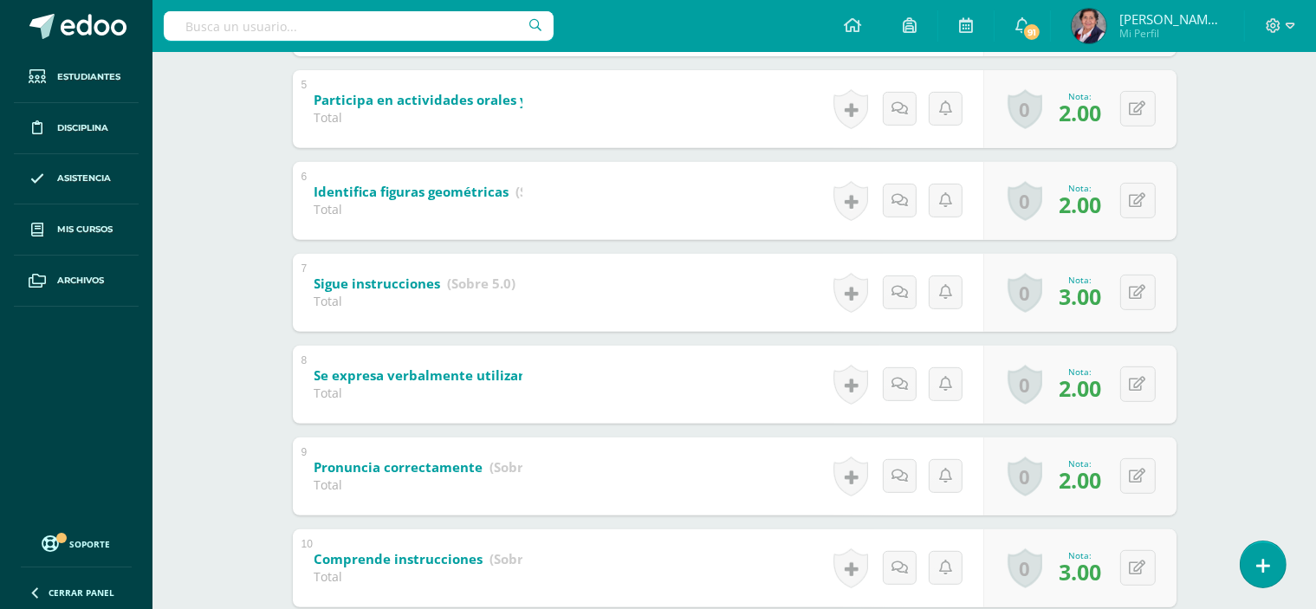
scroll to position [695, 0]
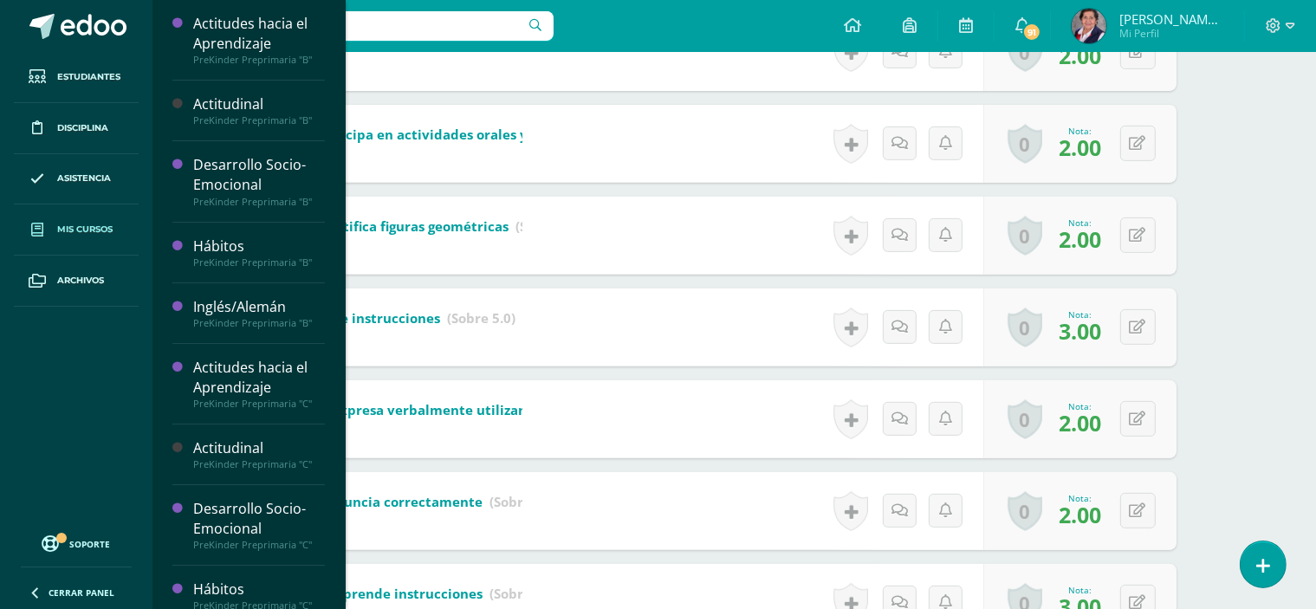
click at [93, 226] on span "Mis cursos" at bounding box center [84, 230] width 55 height 14
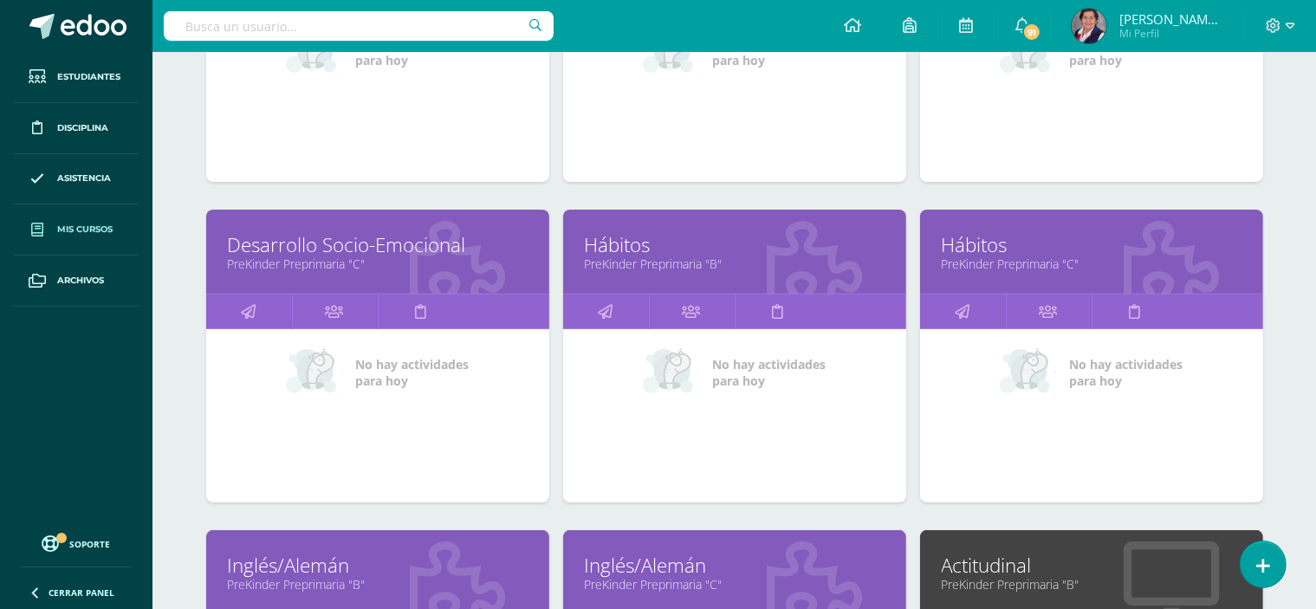
scroll to position [520, 0]
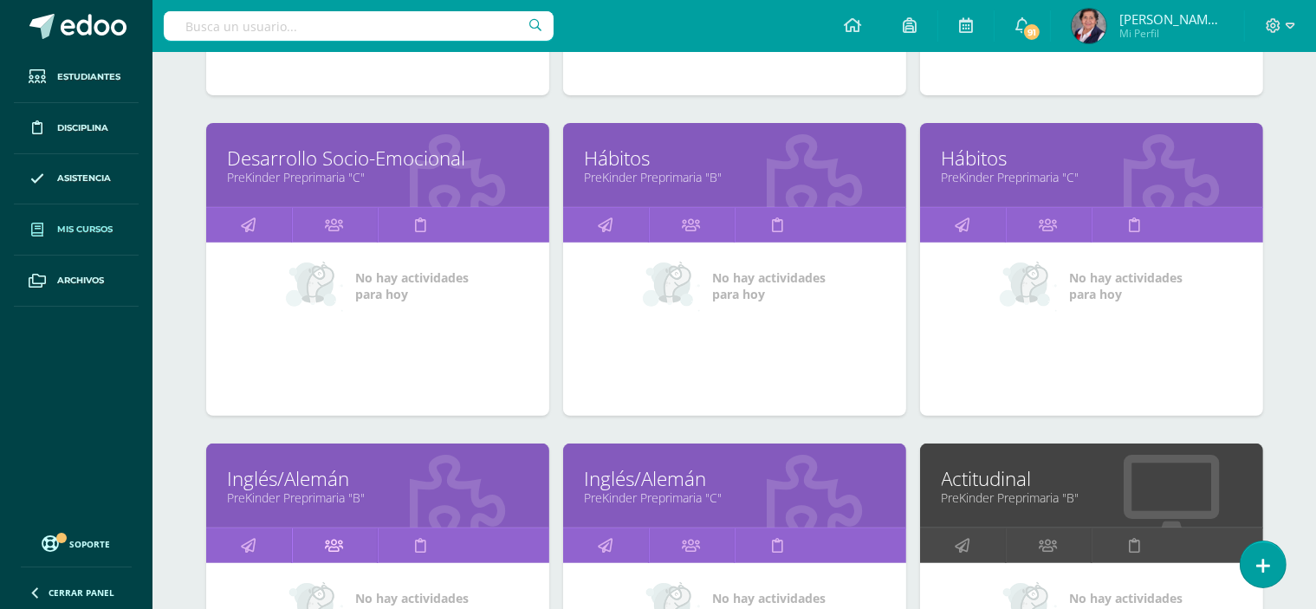
click at [343, 542] on link at bounding box center [335, 546] width 86 height 35
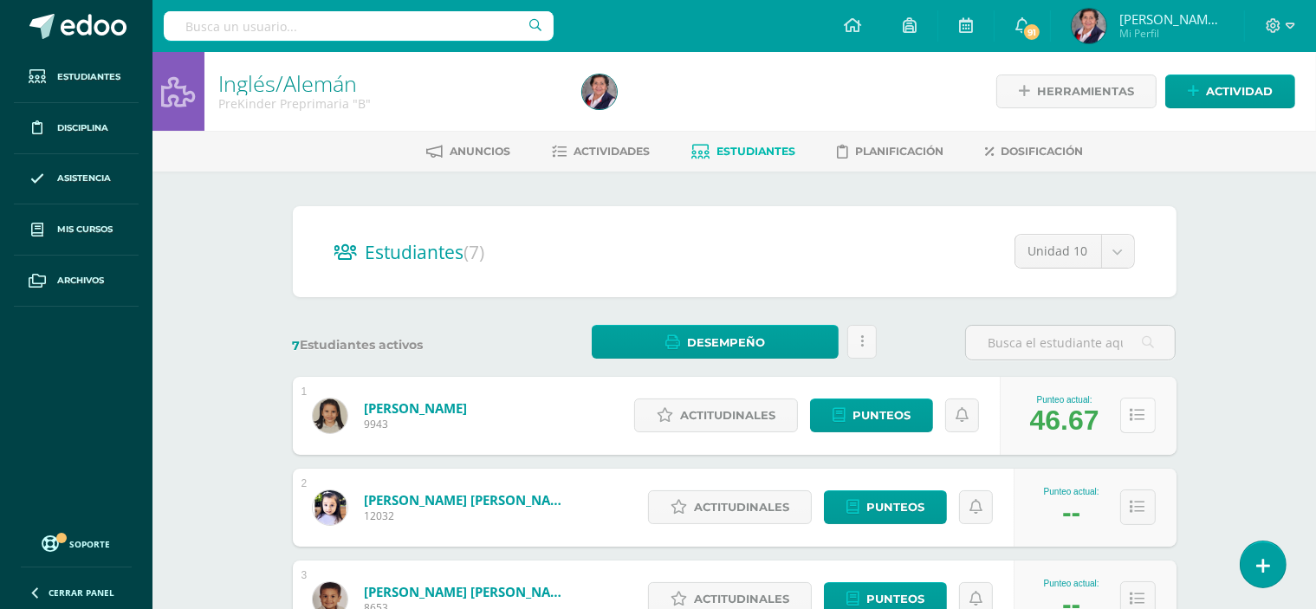
click at [1141, 419] on icon at bounding box center [1138, 415] width 15 height 15
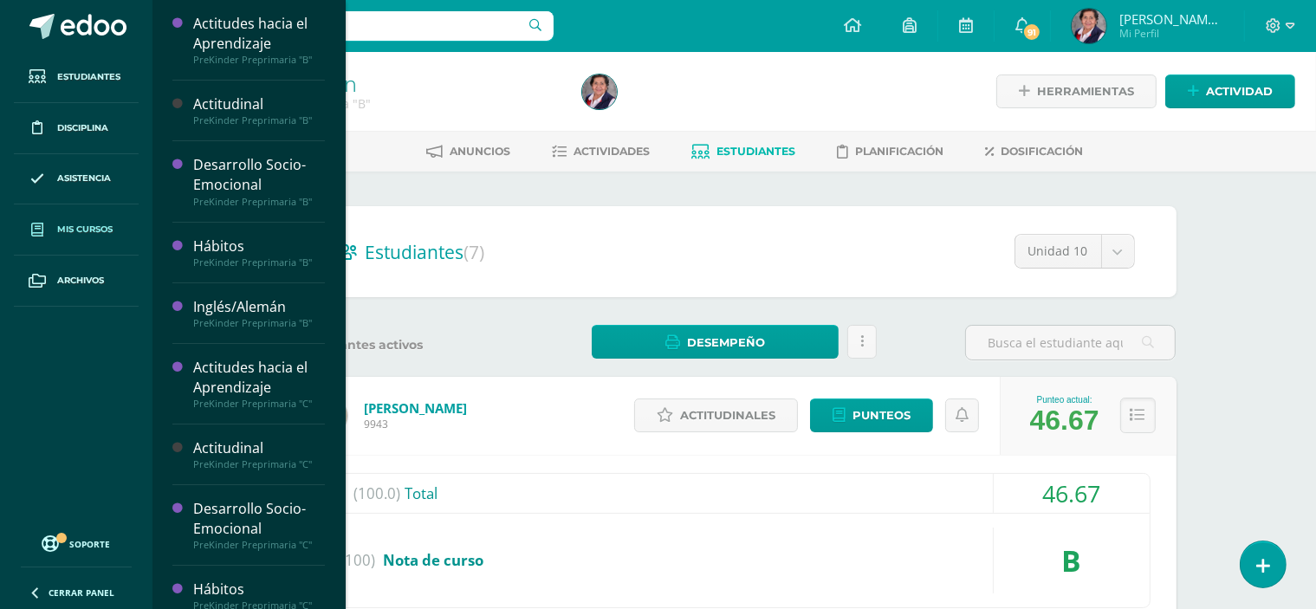
click at [91, 224] on span "Mis cursos" at bounding box center [84, 230] width 55 height 14
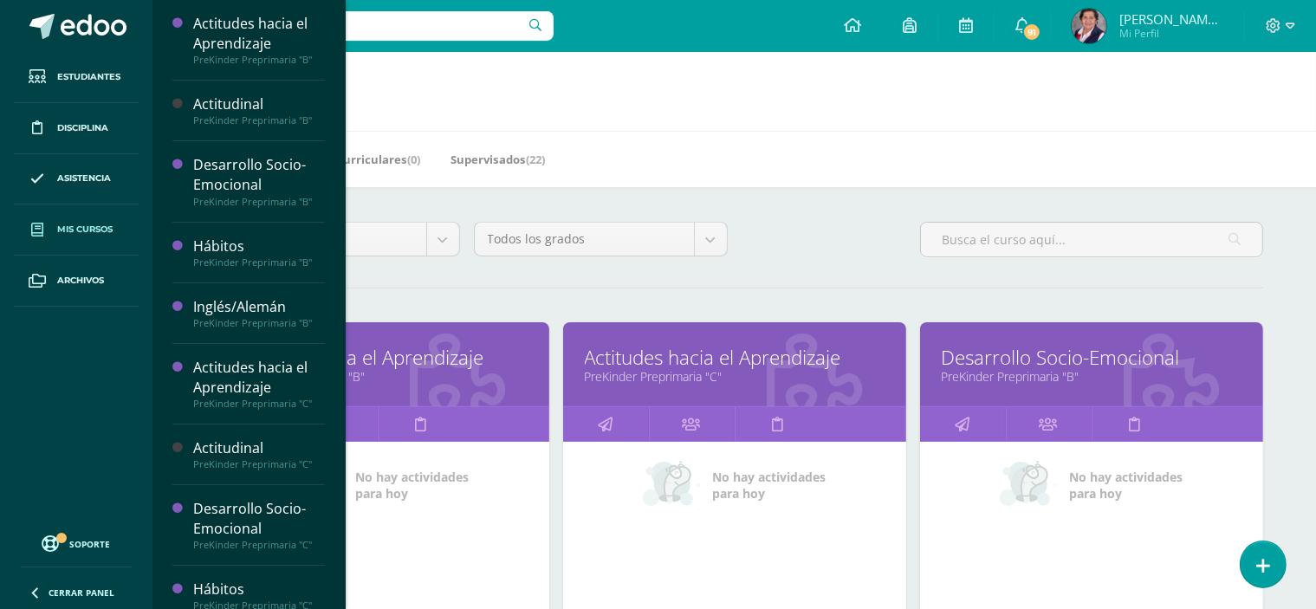
click at [101, 226] on span "Mis cursos" at bounding box center [84, 230] width 55 height 14
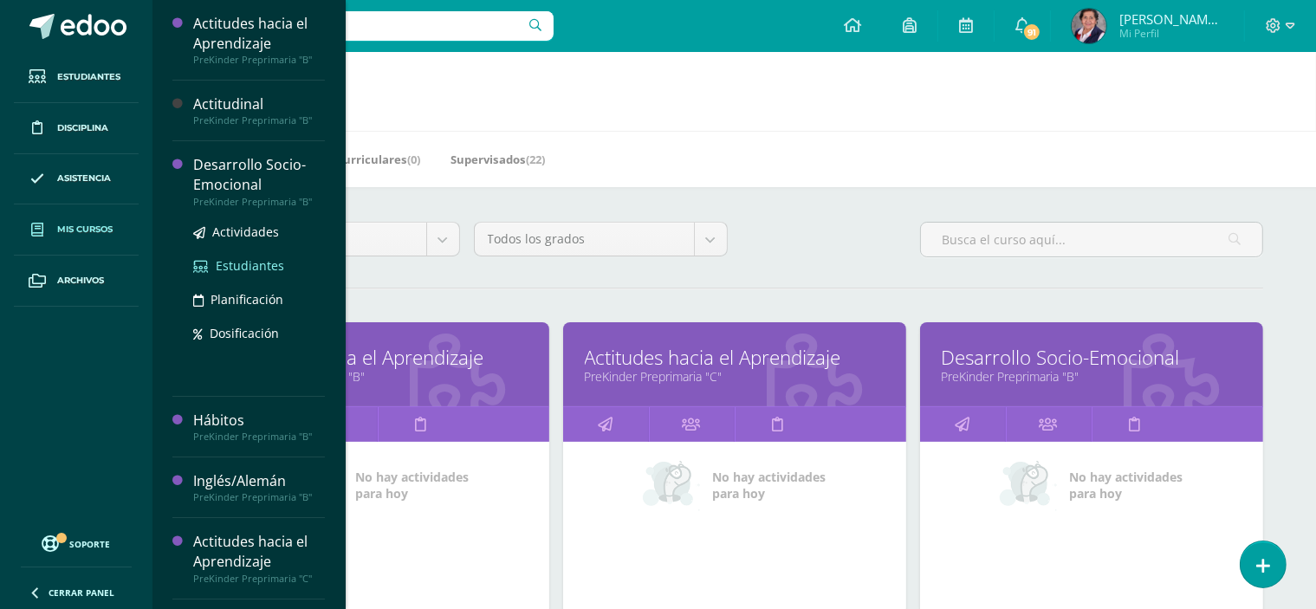
click at [243, 267] on span "Estudiantes" at bounding box center [250, 265] width 68 height 16
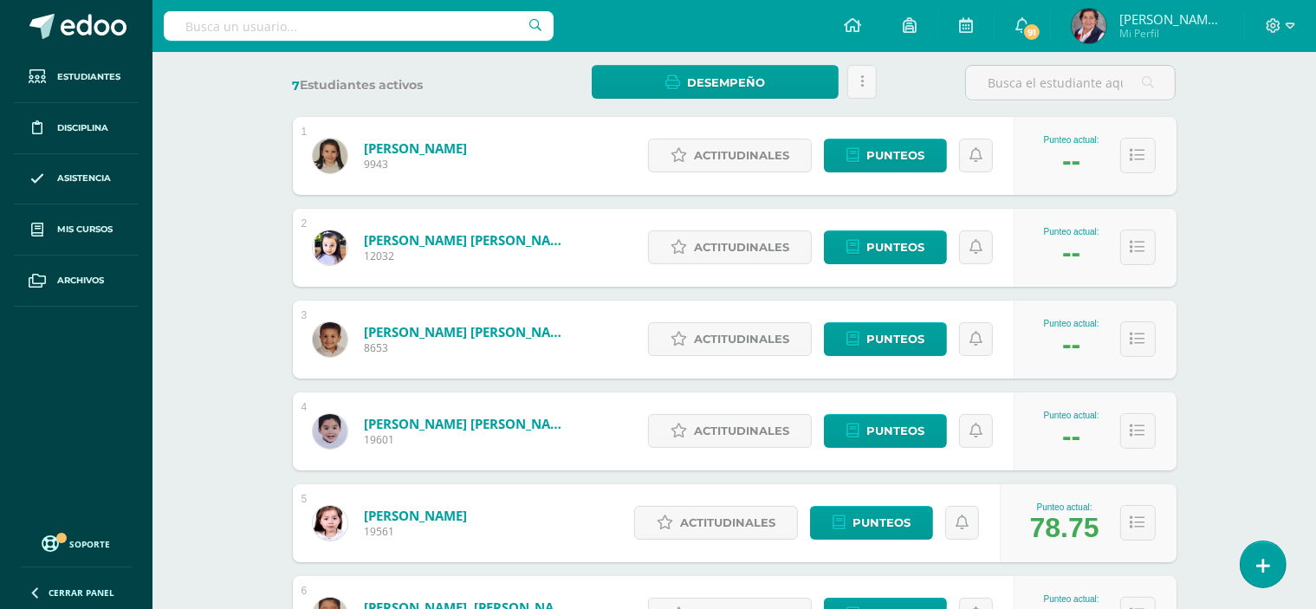
scroll to position [347, 0]
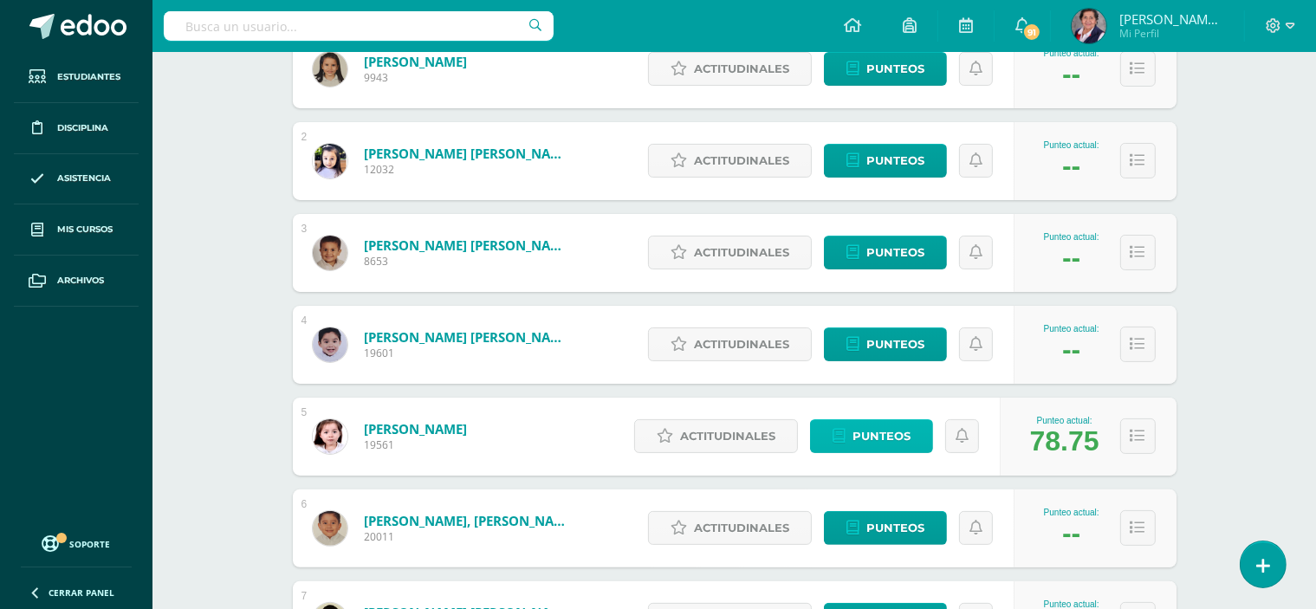
click at [848, 435] on link "Punteos" at bounding box center [871, 436] width 123 height 34
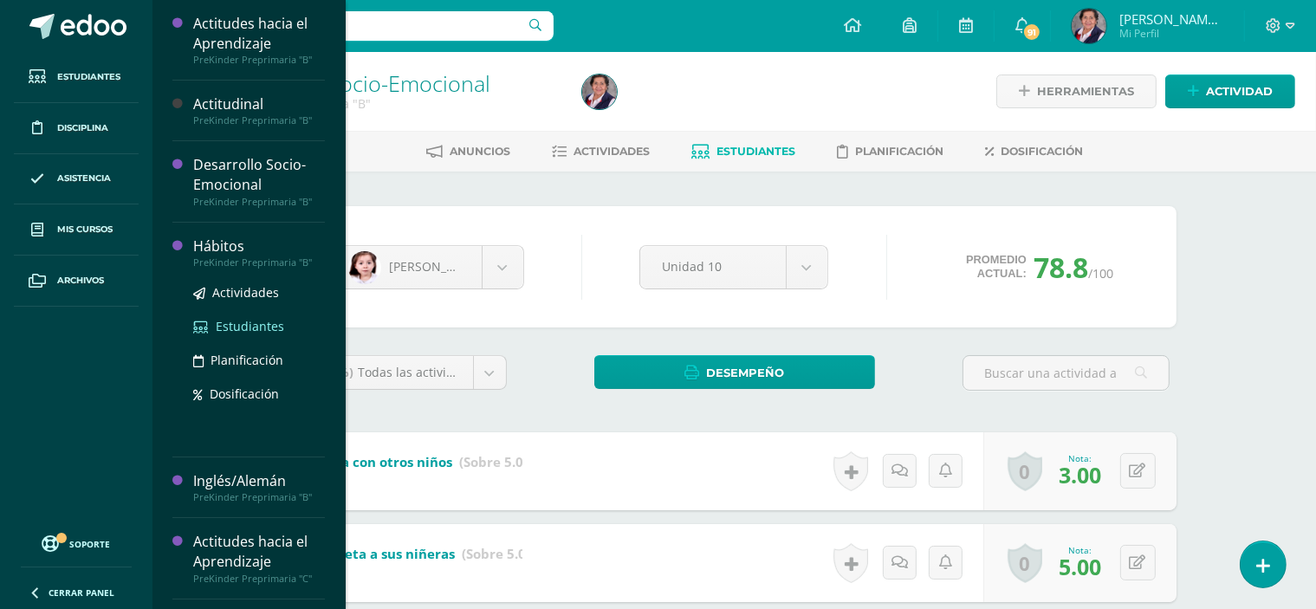
click at [249, 329] on span "Estudiantes" at bounding box center [250, 326] width 68 height 16
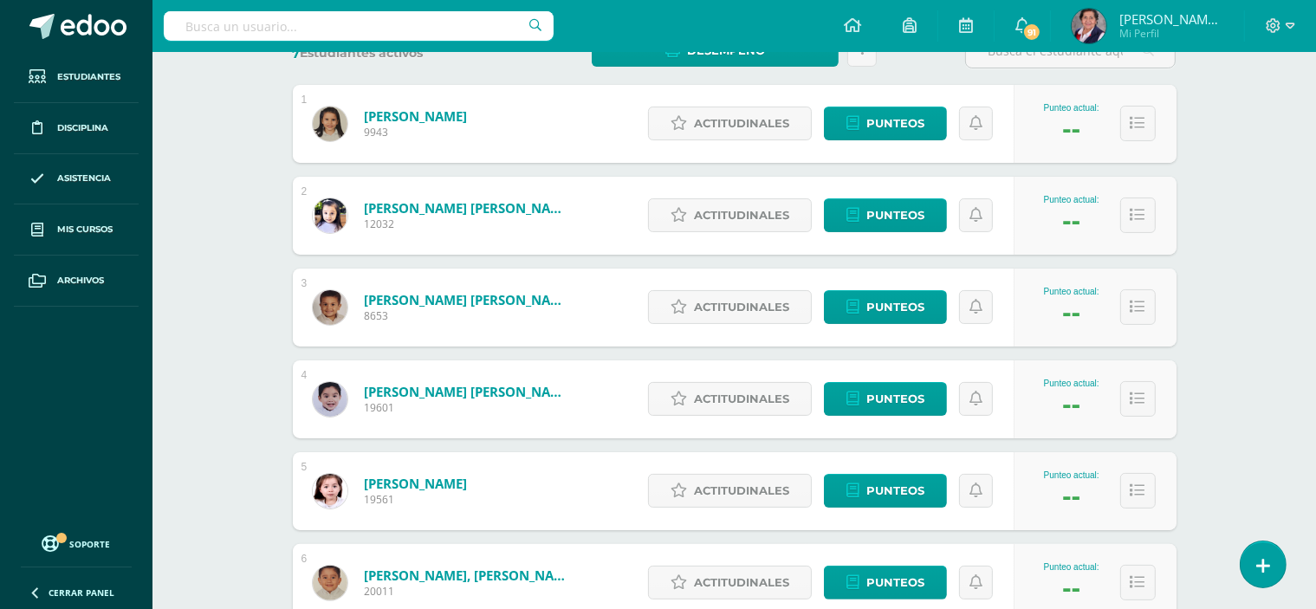
scroll to position [347, 0]
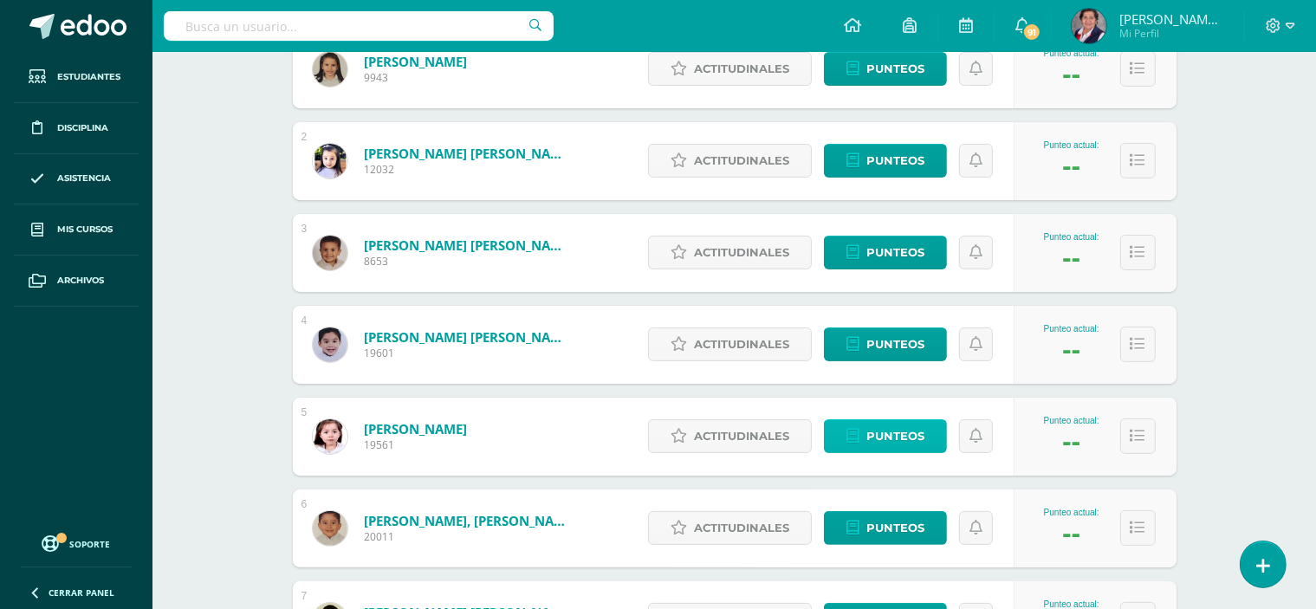
click at [853, 425] on link "Punteos" at bounding box center [885, 436] width 123 height 34
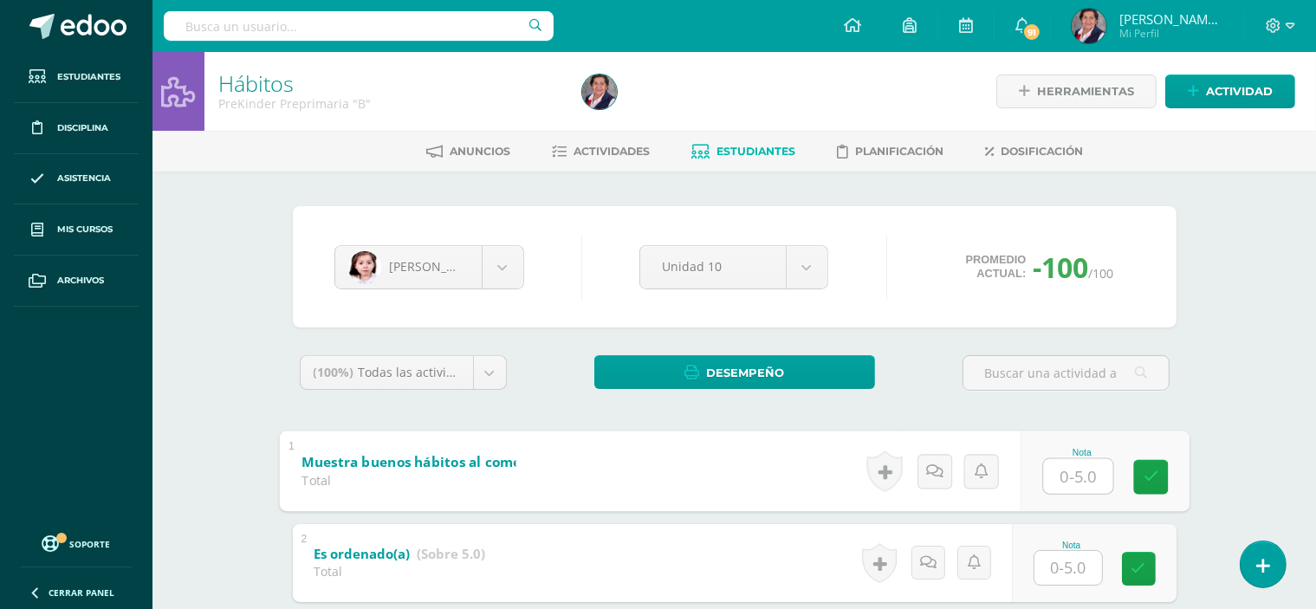
click at [1060, 474] on input "text" at bounding box center [1077, 475] width 69 height 35
type input "3"
click at [1140, 474] on link at bounding box center [1150, 476] width 35 height 35
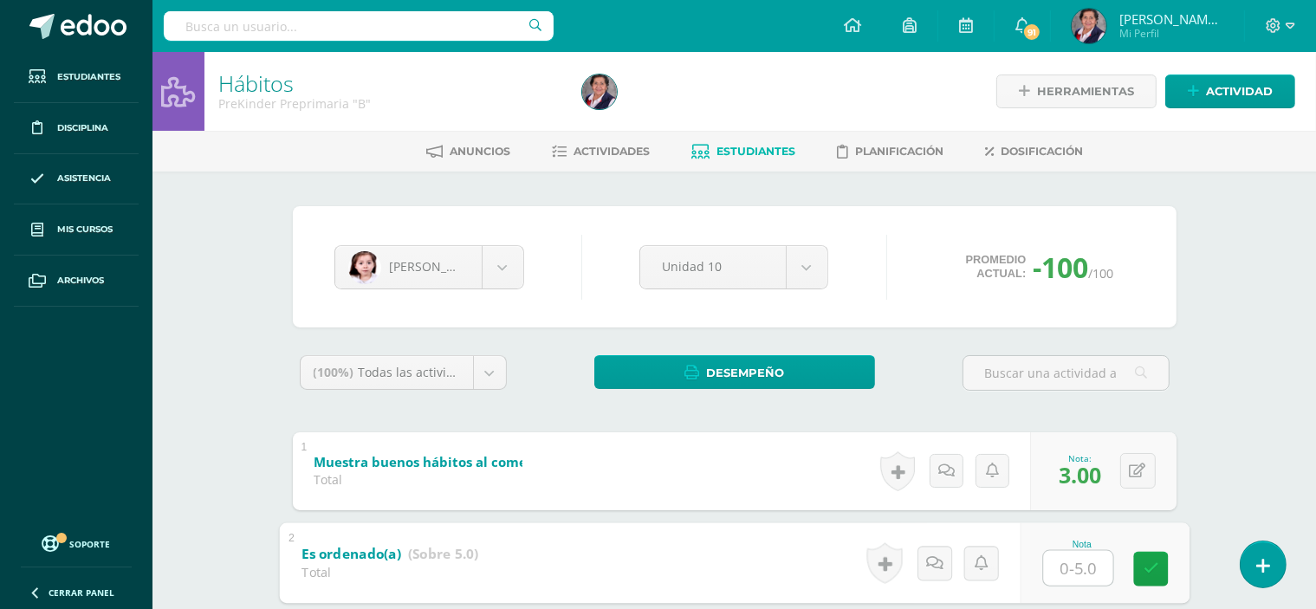
click at [1082, 561] on input "text" at bounding box center [1077, 567] width 69 height 35
type input "2"
click at [1141, 559] on link at bounding box center [1150, 568] width 35 height 35
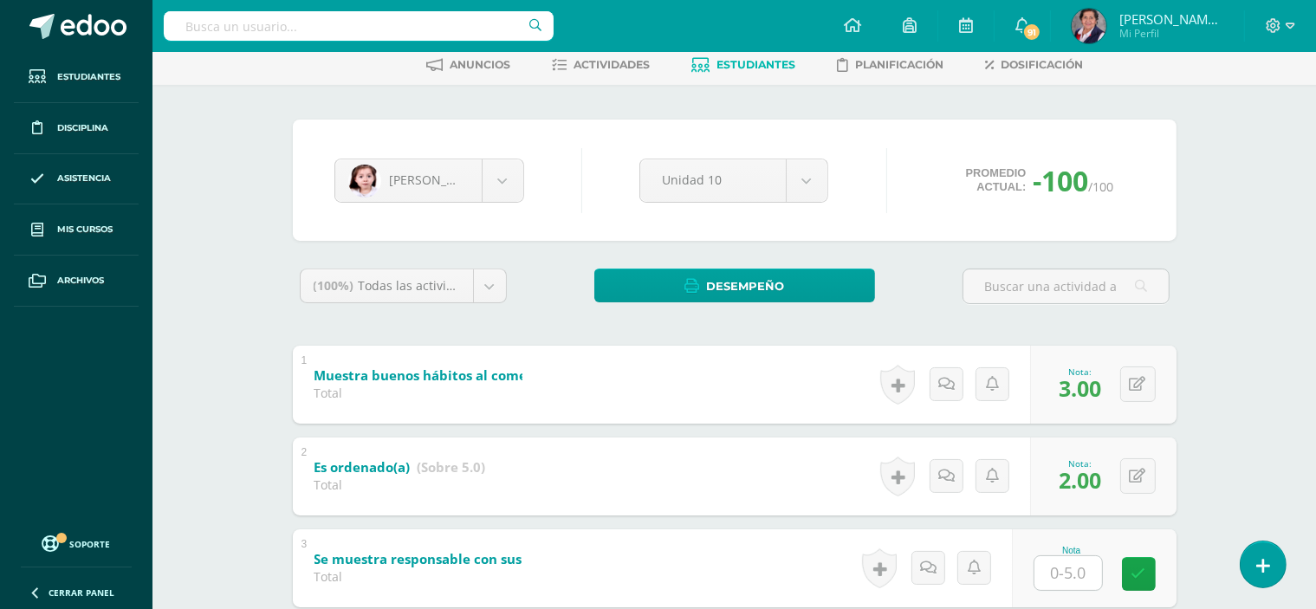
scroll to position [173, 0]
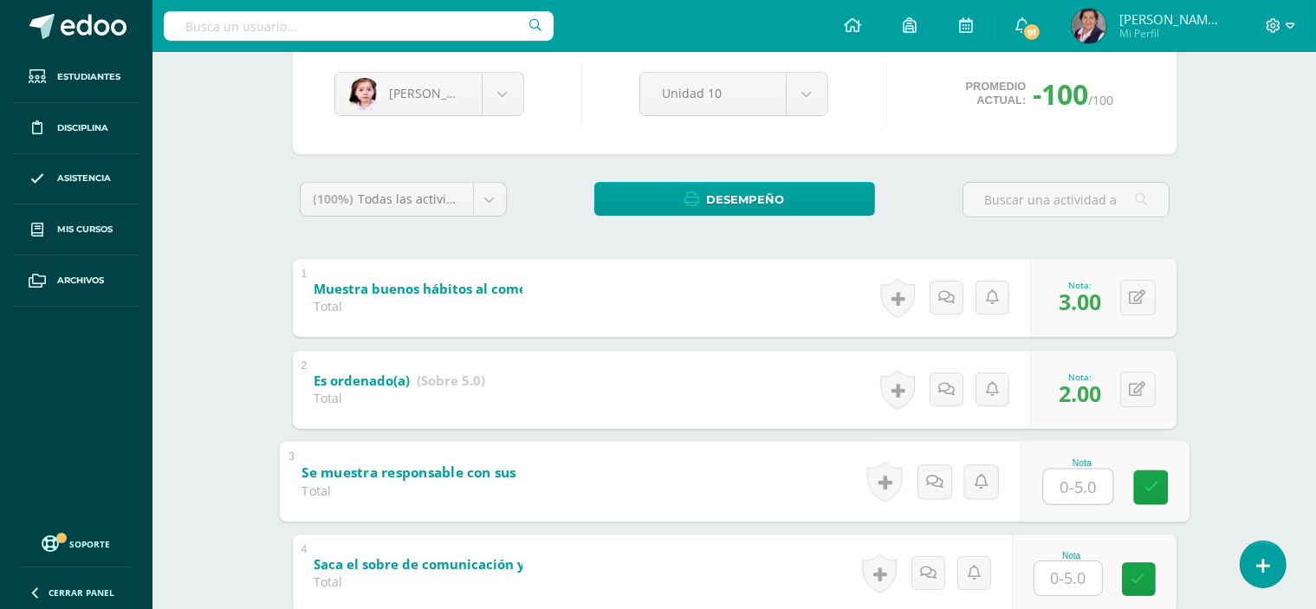
click at [1064, 482] on input "text" at bounding box center [1077, 486] width 69 height 35
type input "3"
click at [1147, 483] on icon at bounding box center [1151, 487] width 16 height 15
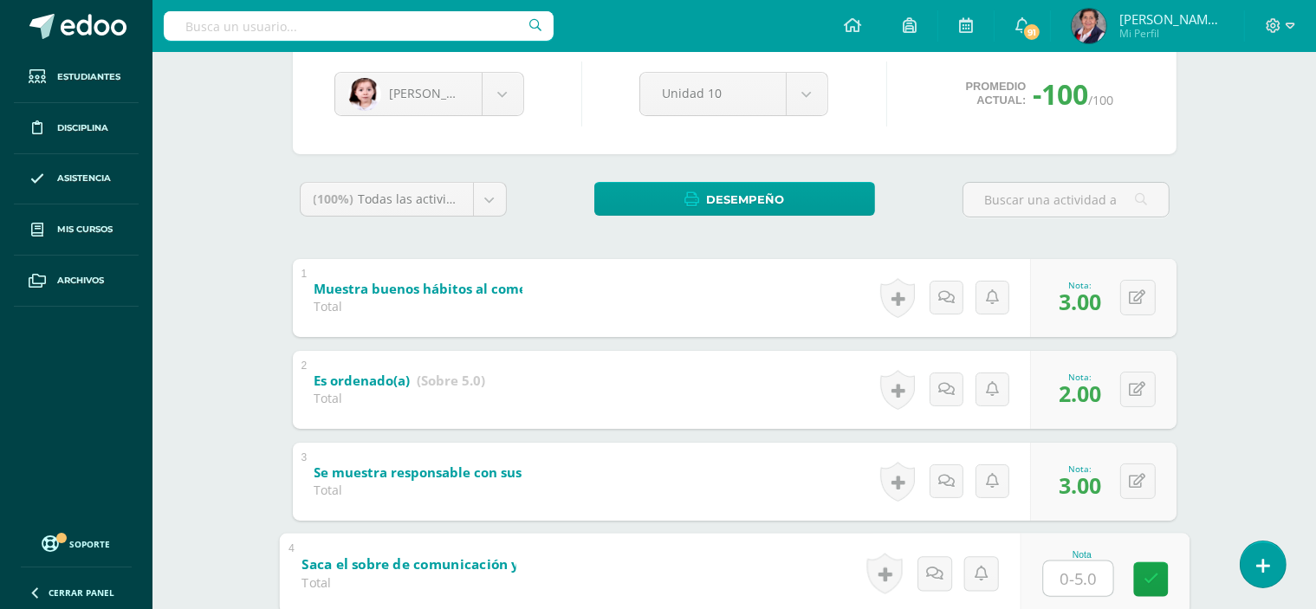
click at [1081, 577] on input "text" at bounding box center [1077, 578] width 69 height 35
type input "3"
click at [1157, 575] on icon at bounding box center [1151, 579] width 16 height 15
